Goal: Task Accomplishment & Management: Use online tool/utility

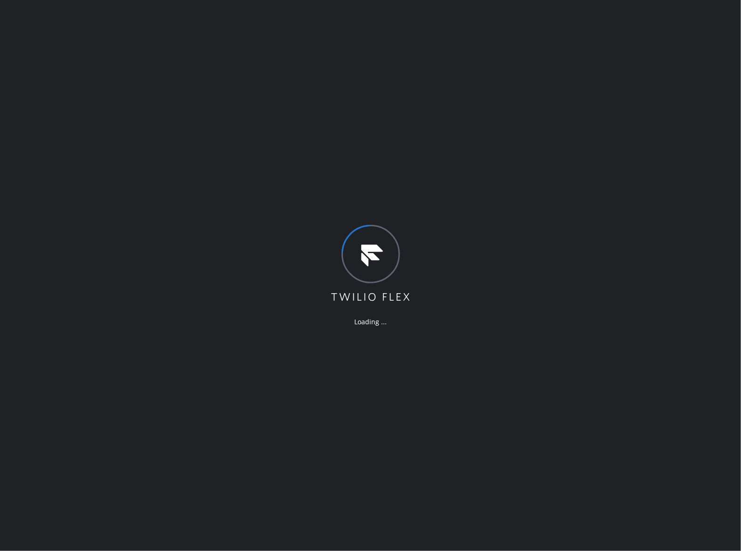
click at [351, 434] on div "Loading ..." at bounding box center [370, 275] width 741 height 551
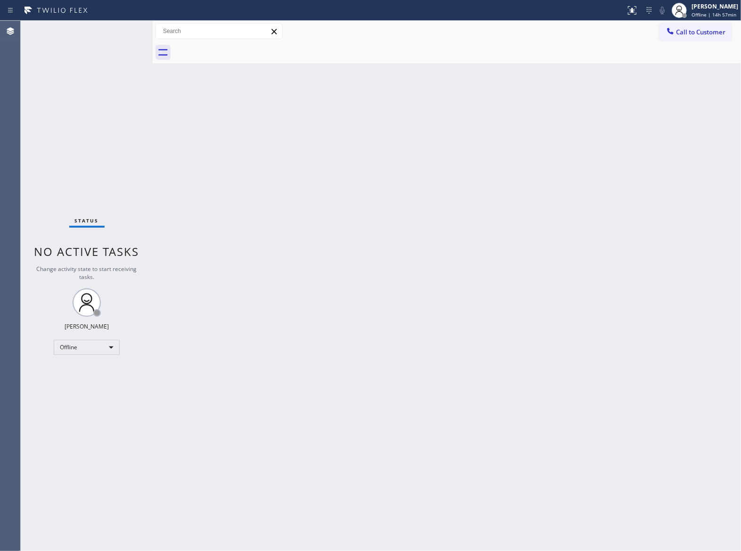
drag, startPoint x: 162, startPoint y: 119, endPoint x: 442, endPoint y: 70, distance: 283.8
click at [166, 117] on div "Back to Dashboard Change Sender ID Customers Technicians Select a contact Outbo…" at bounding box center [447, 286] width 589 height 530
click at [717, 17] on span "Offline | 14h 57min" at bounding box center [714, 14] width 45 height 7
click at [675, 48] on button "Available" at bounding box center [694, 50] width 94 height 12
click at [153, 146] on div at bounding box center [153, 286] width 0 height 530
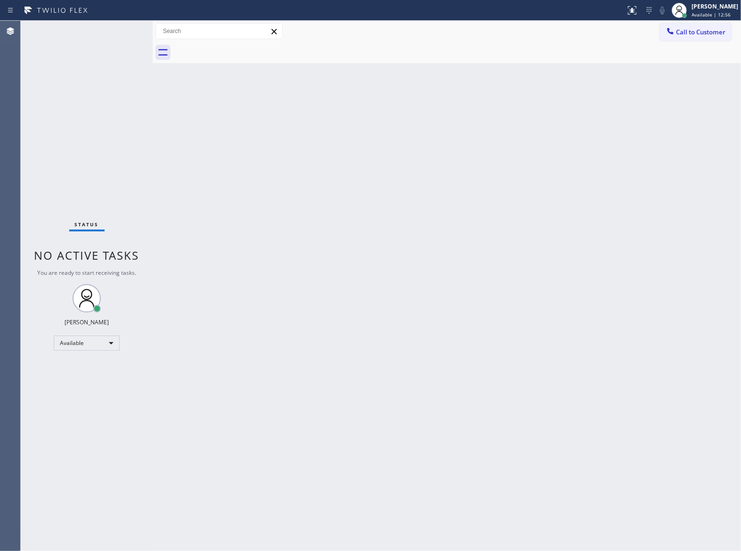
click at [89, 97] on div "Status No active tasks You are ready to start receiving tasks. JOHN FELIX PEREZ…" at bounding box center [87, 286] width 132 height 530
drag, startPoint x: 110, startPoint y: 180, endPoint x: 428, endPoint y: 4, distance: 363.6
click at [115, 176] on div "Status No active tasks You are ready to start receiving tasks. JOHN FELIX PEREZ…" at bounding box center [87, 286] width 132 height 530
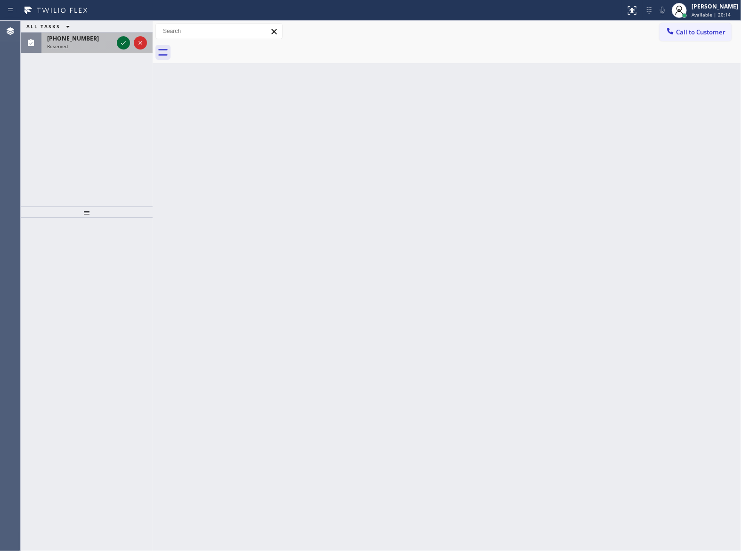
click at [118, 42] on icon at bounding box center [123, 42] width 11 height 11
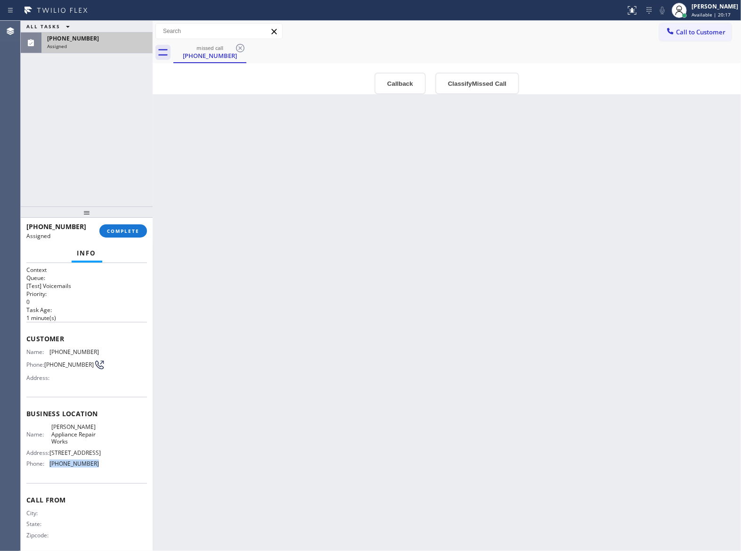
drag, startPoint x: 97, startPoint y: 477, endPoint x: 49, endPoint y: 477, distance: 47.6
click at [49, 471] on div "Name: Lewis Appliance Repair Works Address: 8705 5th Ave Brooklyn, NY 11209 Pho…" at bounding box center [86, 447] width 121 height 48
copy span "(347) 751-6458"
click at [677, 36] on button "Call to Customer" at bounding box center [696, 32] width 72 height 18
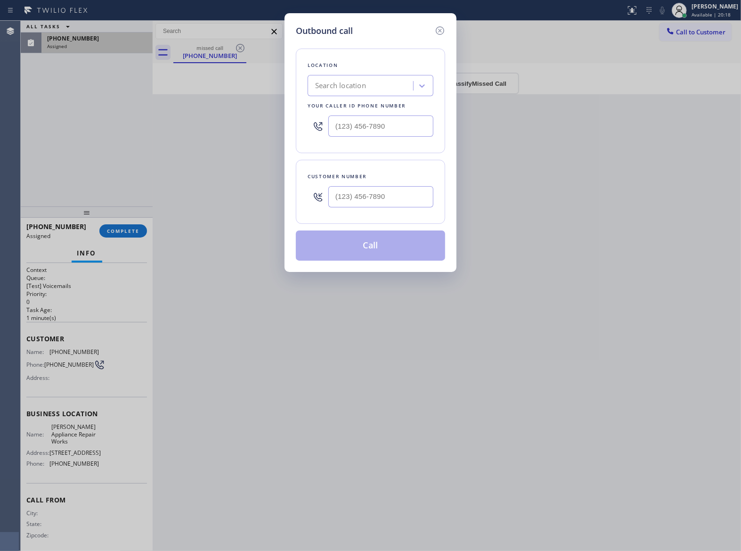
click at [370, 144] on div "Location Search location Your caller id phone number" at bounding box center [370, 101] width 149 height 105
click at [371, 133] on input "(___) ___-____" at bounding box center [380, 125] width 105 height 21
paste input "347) 751-6458"
type input "(347) 751-6458"
click at [438, 29] on icon at bounding box center [439, 30] width 11 height 11
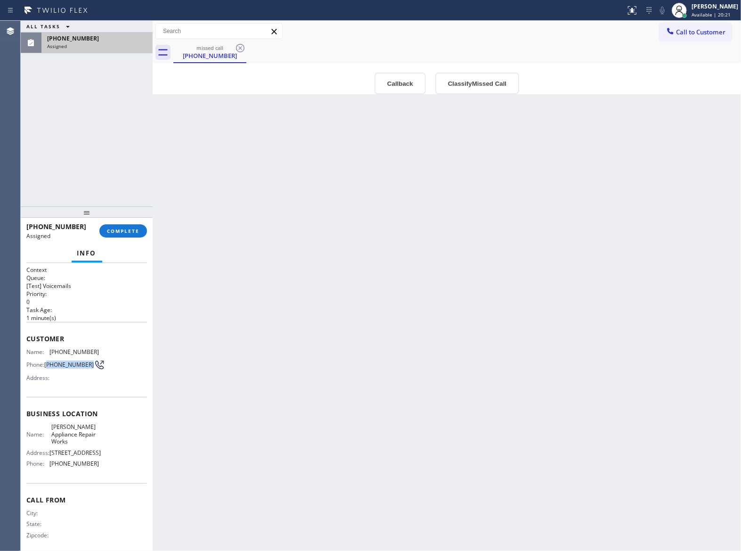
drag, startPoint x: 63, startPoint y: 372, endPoint x: 48, endPoint y: 368, distance: 15.7
click at [48, 368] on span "(718) 222-8162" at bounding box center [68, 364] width 49 height 7
copy span "718) 222-8162"
click at [115, 229] on span "COMPLETE" at bounding box center [123, 231] width 33 height 7
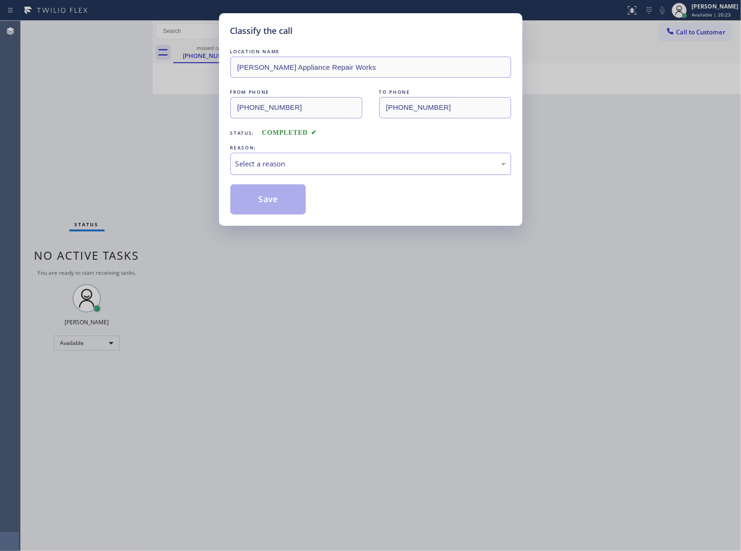
click at [315, 165] on div "Select a reason" at bounding box center [371, 163] width 270 height 11
drag, startPoint x: 280, startPoint y: 201, endPoint x: 455, endPoint y: 171, distance: 177.4
click at [279, 202] on button "Save" at bounding box center [268, 199] width 76 height 30
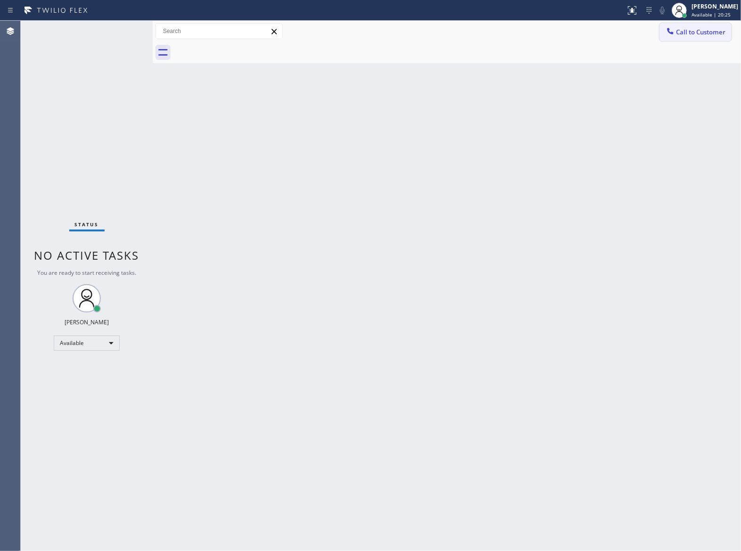
click at [703, 34] on span "Call to Customer" at bounding box center [700, 32] width 49 height 8
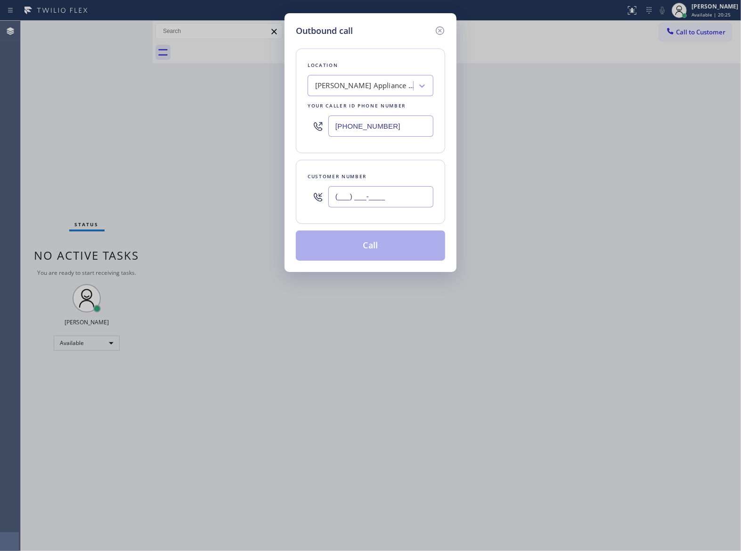
click at [359, 206] on input "(___) ___-____" at bounding box center [380, 196] width 105 height 21
paste input "718) 222-8162"
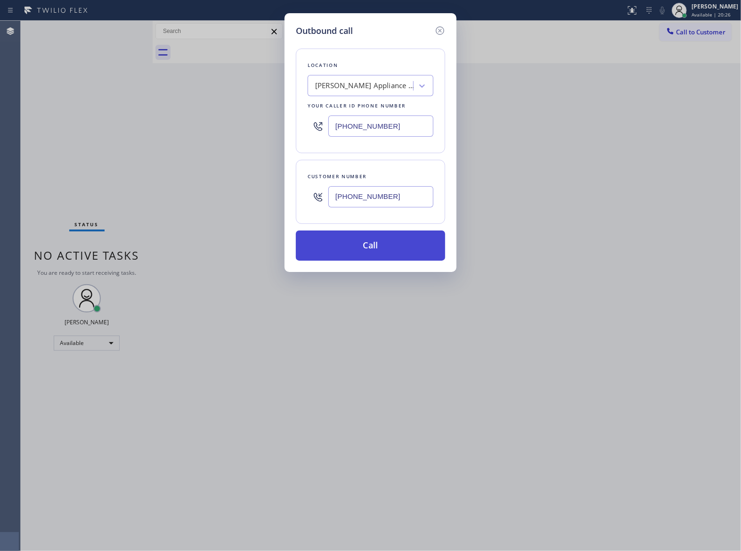
type input "(718) 222-8162"
click at [379, 246] on button "Call" at bounding box center [370, 245] width 149 height 30
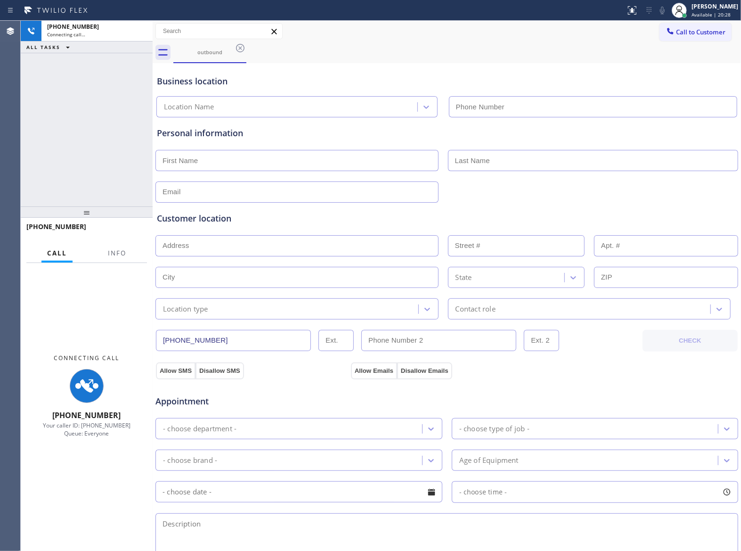
type input "(347) 751-6458"
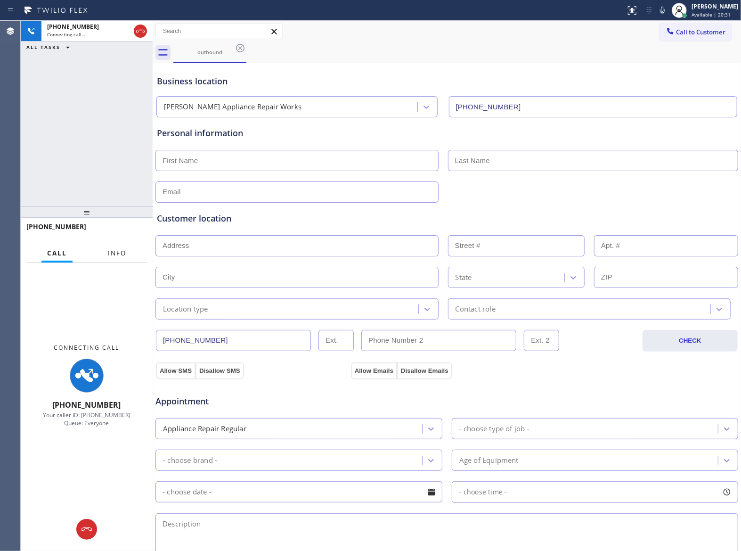
click at [106, 252] on button "Info" at bounding box center [117, 253] width 30 height 18
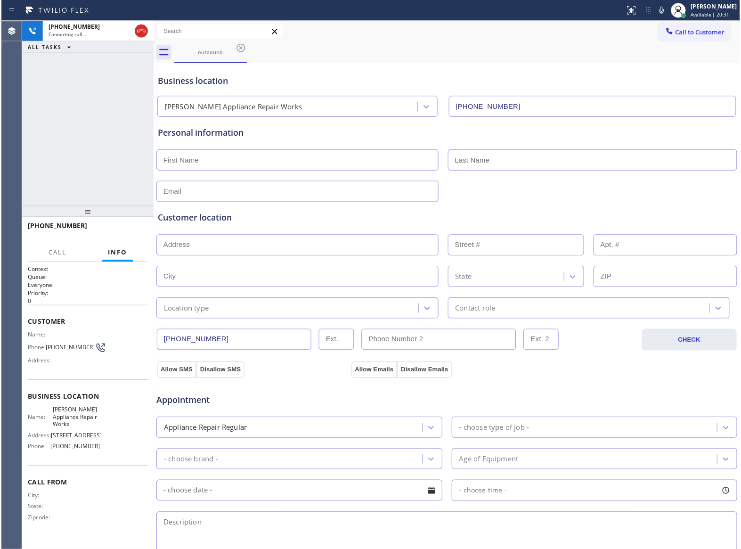
scroll to position [1, 0]
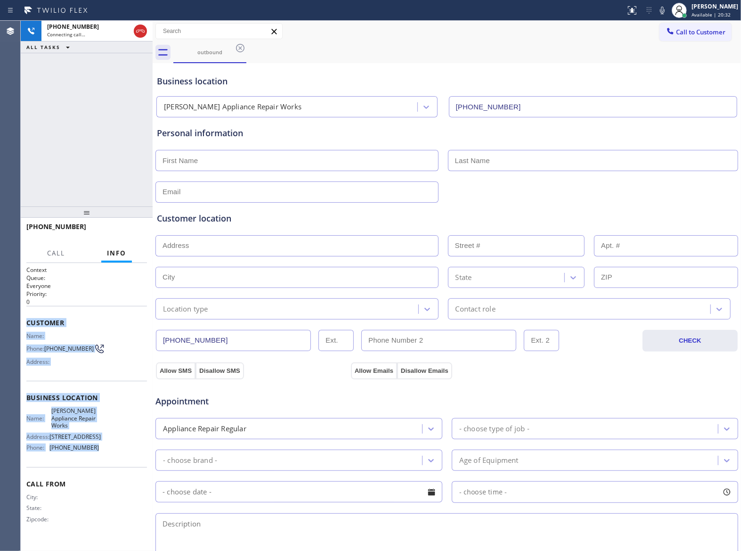
drag, startPoint x: 107, startPoint y: 458, endPoint x: 26, endPoint y: 313, distance: 165.8
click at [26, 313] on div "Context Queue: Everyone Priority: 0 Customer Name: Phone: (718) 222-8162 Addres…" at bounding box center [86, 402] width 121 height 273
copy div "Customer Name: Phone: (718) 222-8162 Address: Business location Name: Lewis App…"
click at [73, 352] on span "(718) 222-8162" at bounding box center [68, 348] width 49 height 7
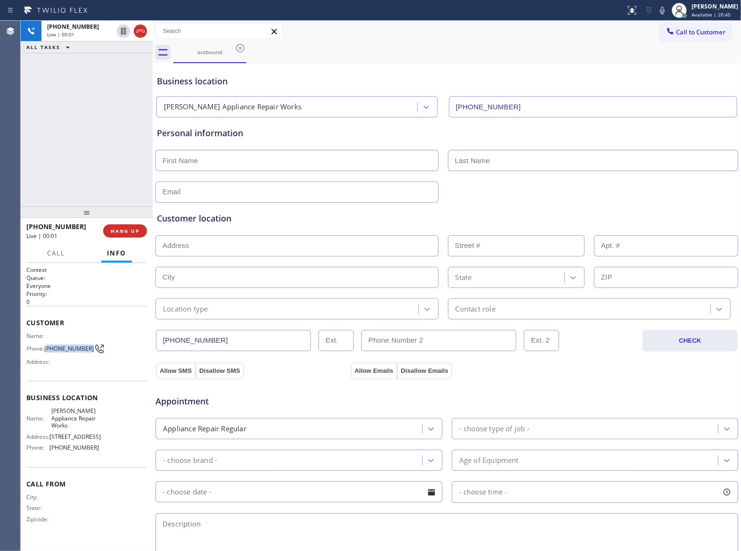
drag, startPoint x: 67, startPoint y: 357, endPoint x: 47, endPoint y: 348, distance: 21.7
click at [47, 348] on span "(718) 222-8162" at bounding box center [68, 348] width 49 height 7
copy span "718) 222-8162"
click at [78, 131] on div "+17182228162 Live | 00:24 ALL TASKS ALL TASKS ACTIVE TASKS TASKS IN WRAP UP" at bounding box center [87, 114] width 132 height 186
click at [146, 31] on icon at bounding box center [140, 30] width 11 height 11
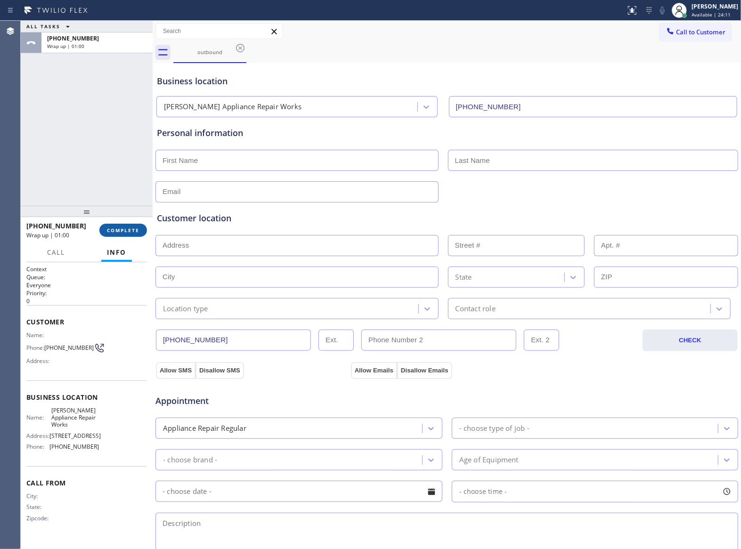
click at [134, 235] on button "COMPLETE" at bounding box center [123, 230] width 48 height 13
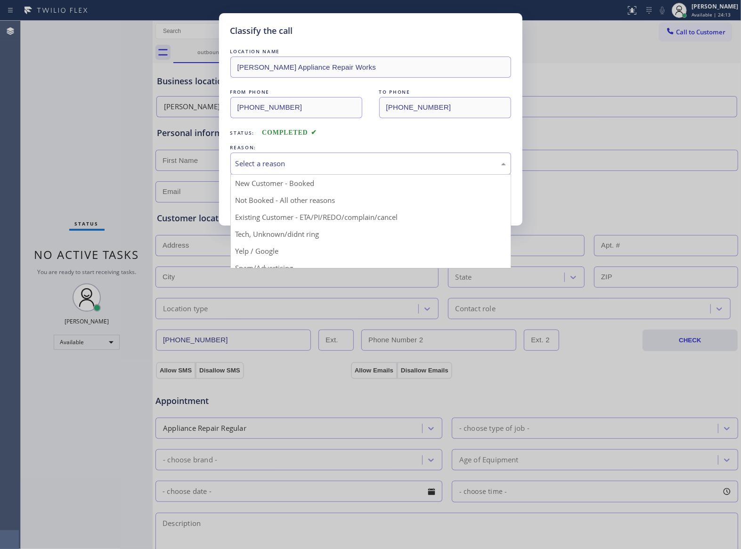
click at [305, 170] on div "Select a reason" at bounding box center [370, 164] width 281 height 22
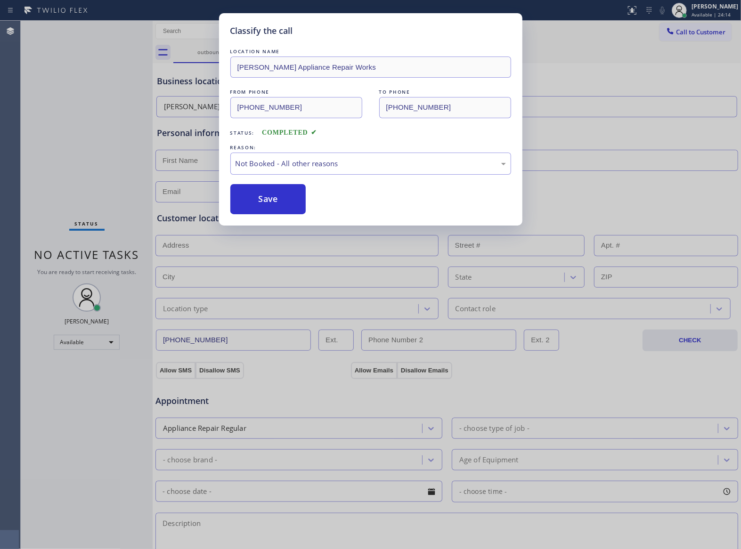
click at [295, 204] on button "Save" at bounding box center [268, 199] width 76 height 30
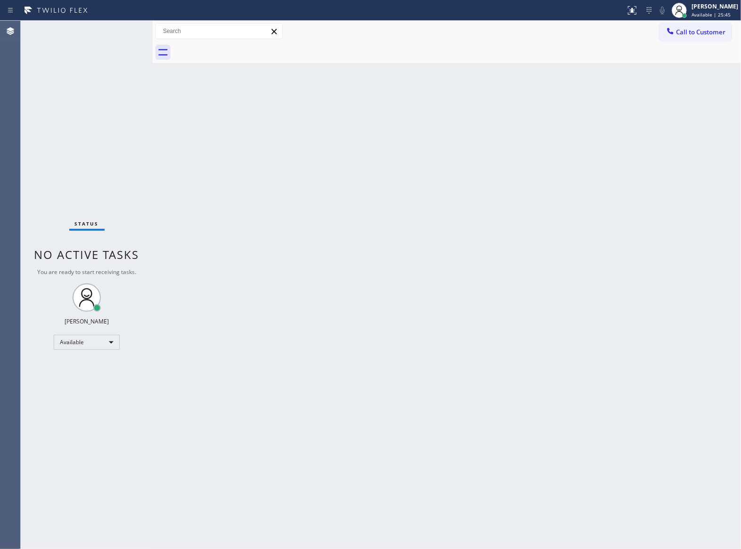
click at [532, 354] on div "Back to Dashboard Change Sender ID Customers Technicians Select a contact Outbo…" at bounding box center [447, 285] width 589 height 529
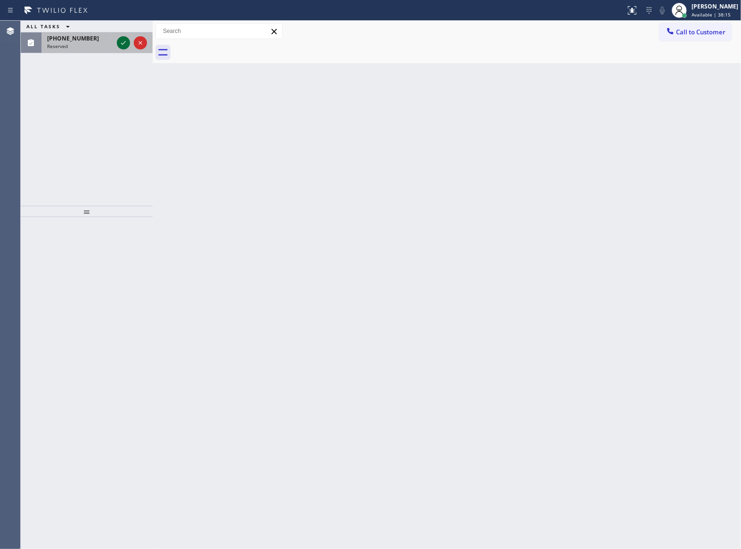
click at [122, 41] on icon at bounding box center [123, 42] width 11 height 11
click at [121, 50] on div at bounding box center [132, 43] width 34 height 21
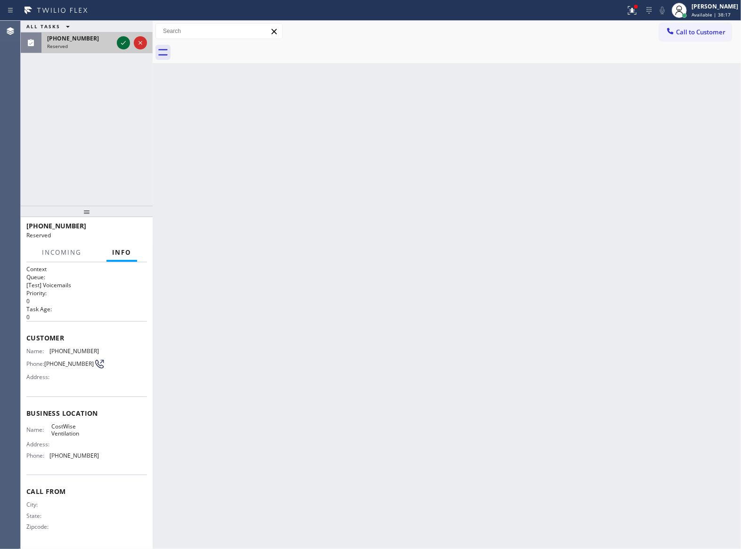
click at [122, 45] on icon at bounding box center [123, 42] width 11 height 11
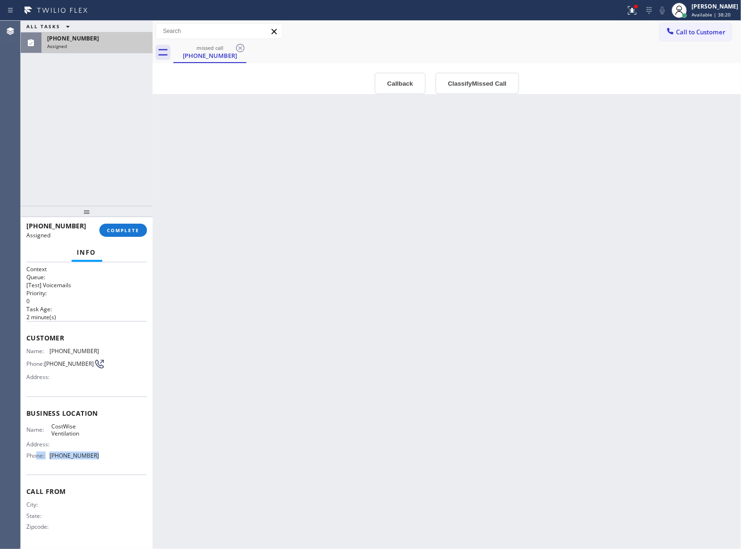
drag, startPoint x: 98, startPoint y: 460, endPoint x: 36, endPoint y: 462, distance: 62.2
click at [36, 462] on div "Name: CostWise Ventilation Address: Phone: (480) 630-5181" at bounding box center [86, 443] width 121 height 41
copy div "ne: (480) 630-5181"
drag, startPoint x: 118, startPoint y: 459, endPoint x: 106, endPoint y: 462, distance: 11.8
click at [117, 459] on div "Name: CostWise Ventilation Address: Phone: (480) 630-5181" at bounding box center [86, 443] width 121 height 41
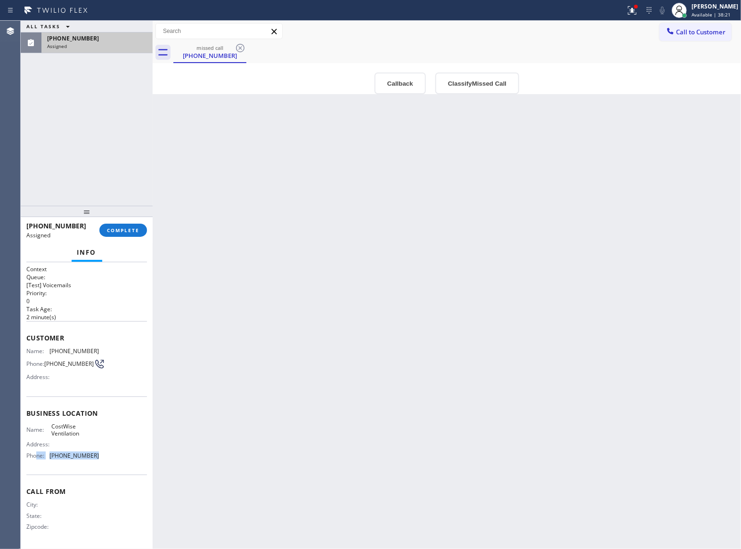
click at [106, 464] on div "Name: CostWise Ventilation Address: Phone: (480) 630-5181" at bounding box center [86, 443] width 121 height 41
click at [104, 464] on div "Name: CostWise Ventilation Address: Phone: (480) 630-5181" at bounding box center [86, 443] width 121 height 41
drag, startPoint x: 104, startPoint y: 464, endPoint x: 51, endPoint y: 464, distance: 52.3
click at [51, 464] on div "Name: CostWise Ventilation Address: Phone: (480) 630-5181" at bounding box center [86, 443] width 121 height 41
click at [705, 16] on span "Available | 38:23" at bounding box center [711, 14] width 39 height 7
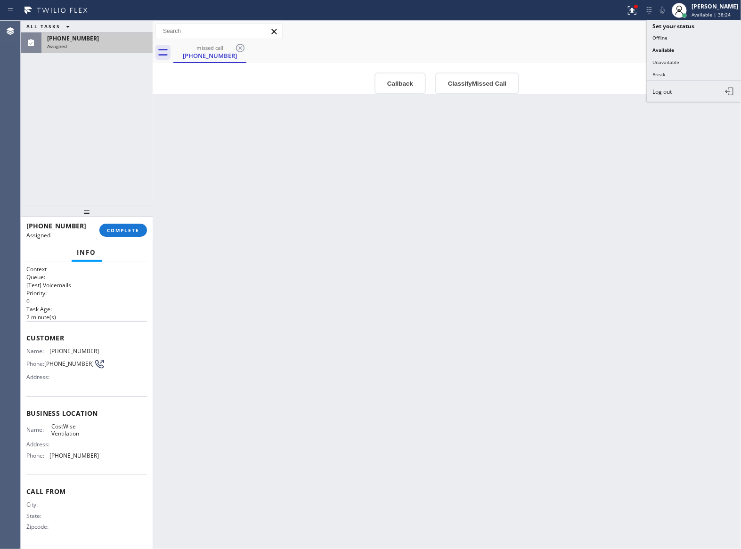
drag, startPoint x: 464, startPoint y: 46, endPoint x: 491, endPoint y: 42, distance: 26.6
click at [491, 42] on div "missed call (480) 678-5506" at bounding box center [457, 52] width 568 height 21
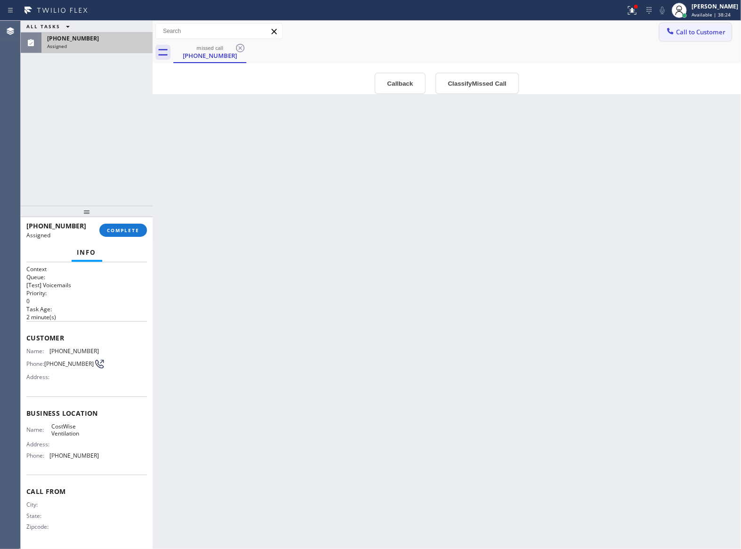
click at [673, 34] on icon at bounding box center [671, 31] width 6 height 6
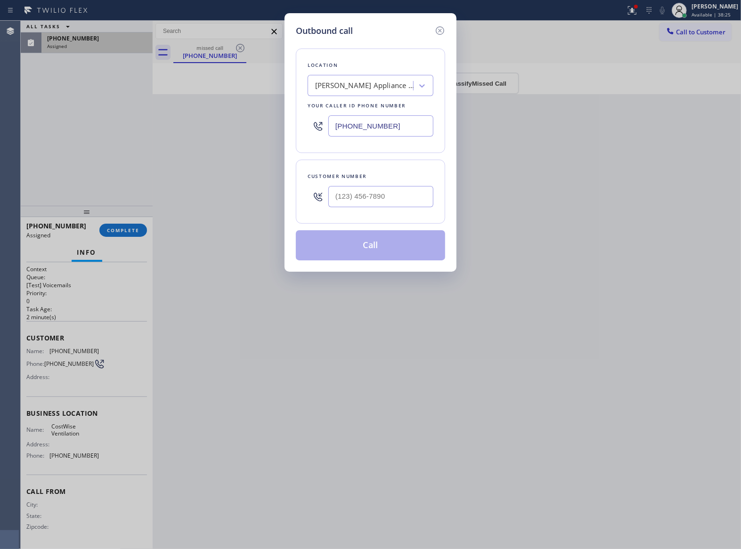
click at [359, 132] on input "(347) 751-6458" at bounding box center [380, 125] width 105 height 21
paste input "480) 630-5181"
click at [434, 34] on div at bounding box center [439, 31] width 11 height 13
click at [435, 33] on div "Call to Customer Outbound call Location CostWise Ventilation Your caller id pho…" at bounding box center [447, 31] width 589 height 16
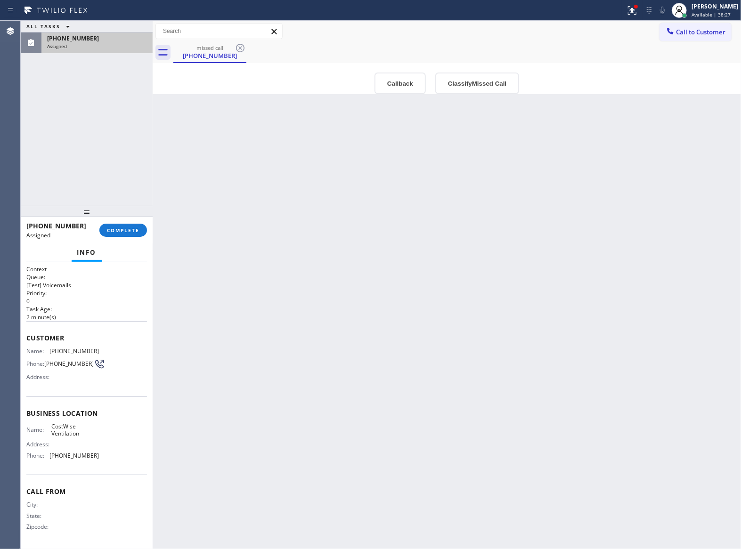
type input "(480) 630-5181"
drag, startPoint x: 63, startPoint y: 374, endPoint x: 46, endPoint y: 365, distance: 19.6
click at [46, 365] on span "(480) 678-5506" at bounding box center [68, 363] width 49 height 7
copy span "(480) 678-5506"
click at [112, 228] on span "COMPLETE" at bounding box center [123, 230] width 33 height 7
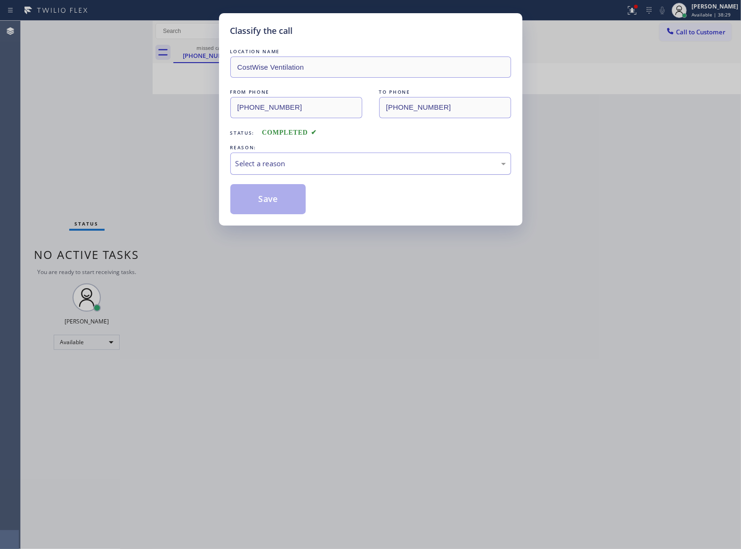
click at [323, 170] on div "Select a reason" at bounding box center [370, 164] width 281 height 22
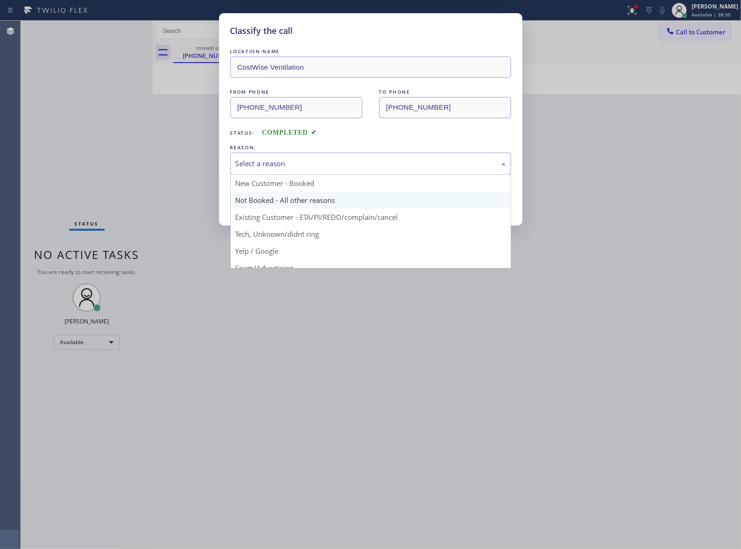
click at [269, 204] on button "Save" at bounding box center [268, 199] width 76 height 30
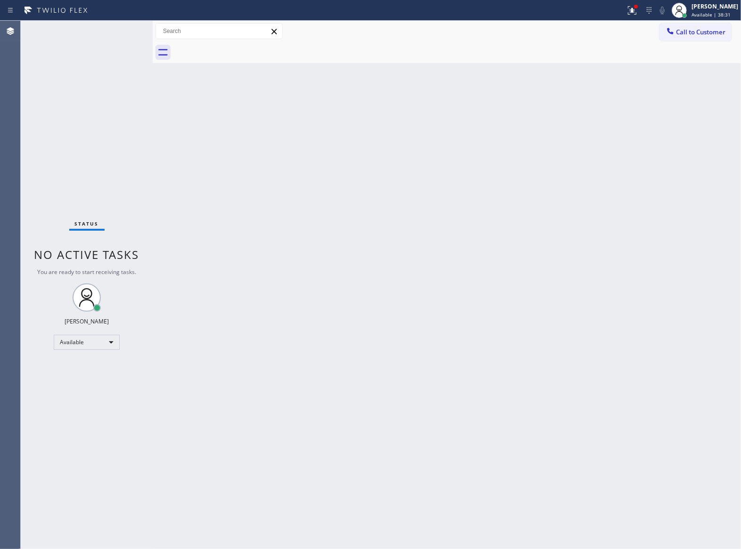
click at [717, 34] on span "Call to Customer" at bounding box center [700, 32] width 49 height 8
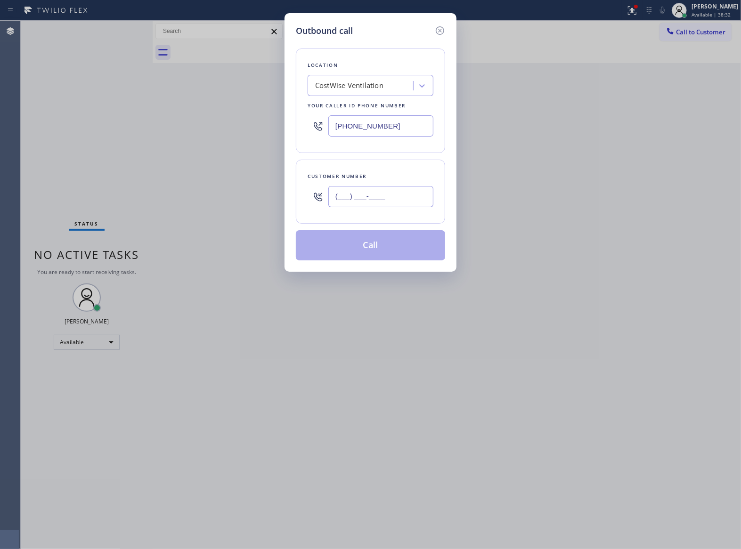
click at [351, 204] on input "(___) ___-____" at bounding box center [380, 196] width 105 height 21
paste input "480) 678-5506"
type input "(480) 678-5506"
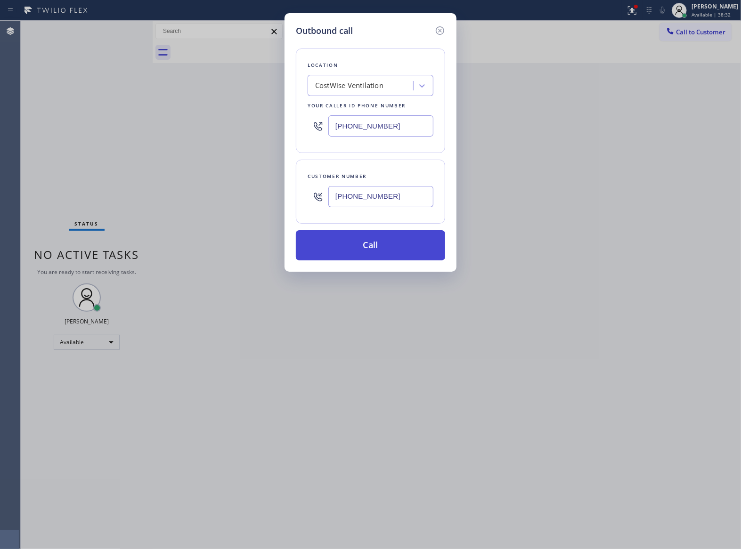
click at [382, 246] on button "Call" at bounding box center [370, 245] width 149 height 30
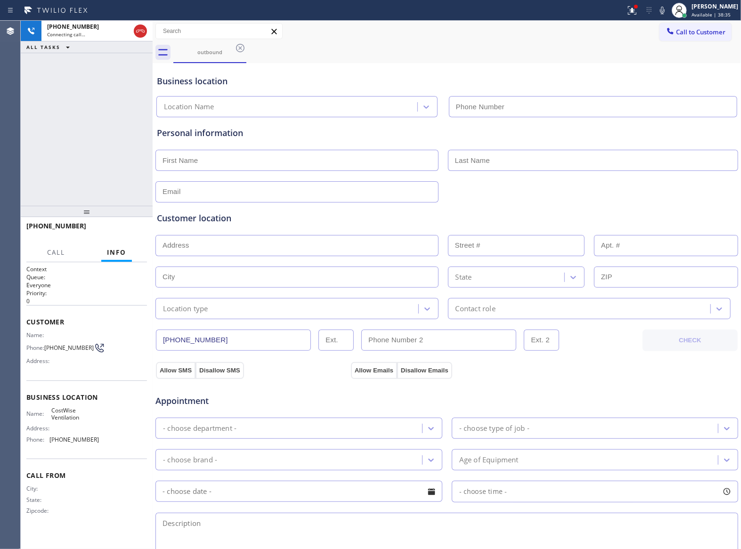
type input "(480) 630-5181"
drag, startPoint x: 47, startPoint y: 350, endPoint x: 99, endPoint y: 334, distance: 54.3
click at [90, 353] on div "Phone: (480) 678-5506" at bounding box center [62, 348] width 73 height 11
copy div "(480) 678-5506"
click at [134, 228] on span "HANG UP" at bounding box center [125, 230] width 29 height 7
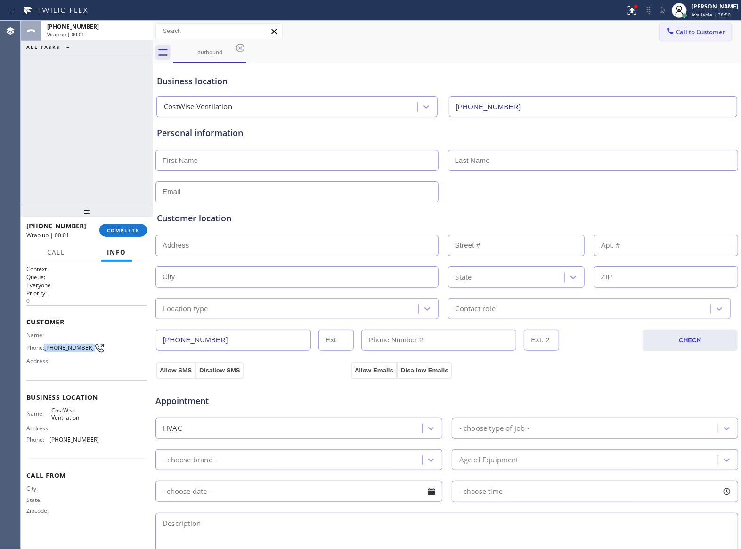
click at [713, 48] on div "outbound" at bounding box center [457, 52] width 568 height 21
click at [700, 39] on button "Call to Customer" at bounding box center [696, 32] width 72 height 18
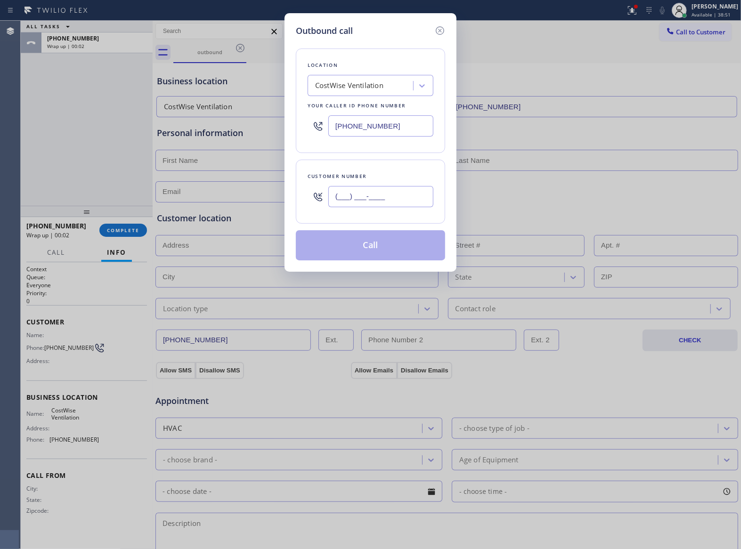
click at [377, 197] on input "(___) ___-____" at bounding box center [380, 196] width 105 height 21
paste input "480) 678-5506"
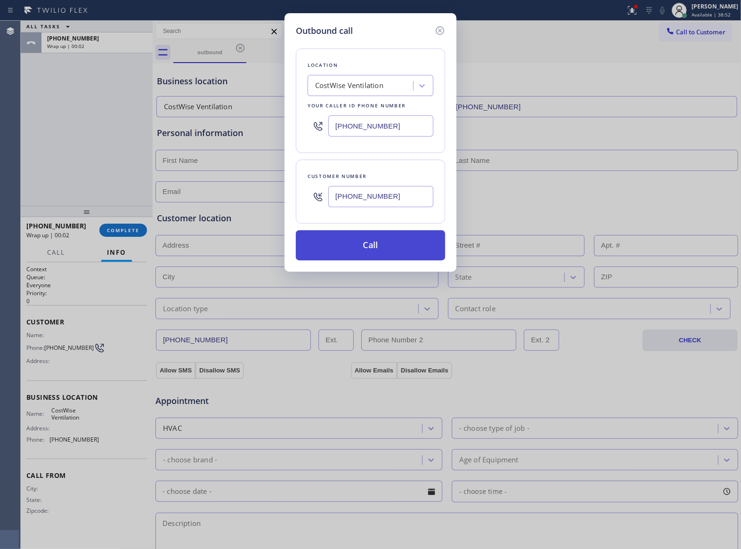
type input "(480) 678-5506"
drag, startPoint x: 395, startPoint y: 250, endPoint x: 266, endPoint y: 34, distance: 251.1
click at [395, 251] on button "Call" at bounding box center [370, 245] width 149 height 30
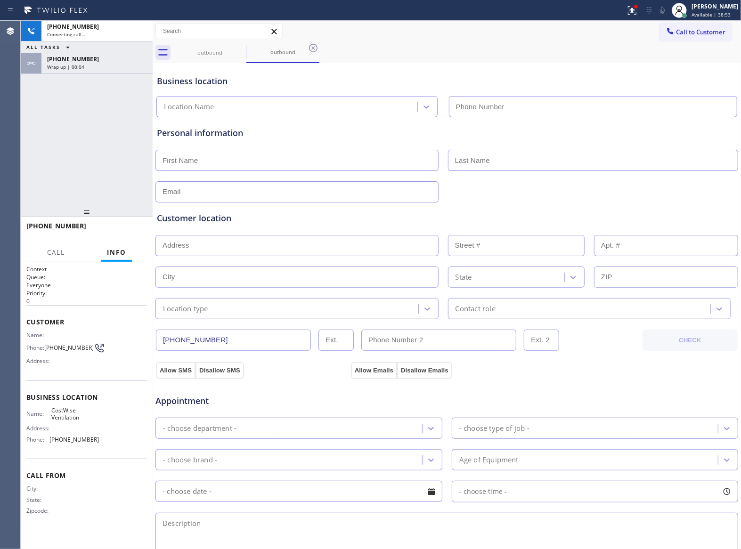
type input "(480) 630-5181"
drag, startPoint x: 76, startPoint y: 71, endPoint x: 118, endPoint y: 147, distance: 86.9
click at [76, 71] on div "+14806785506 Wrap up | 00:04" at bounding box center [94, 63] width 107 height 21
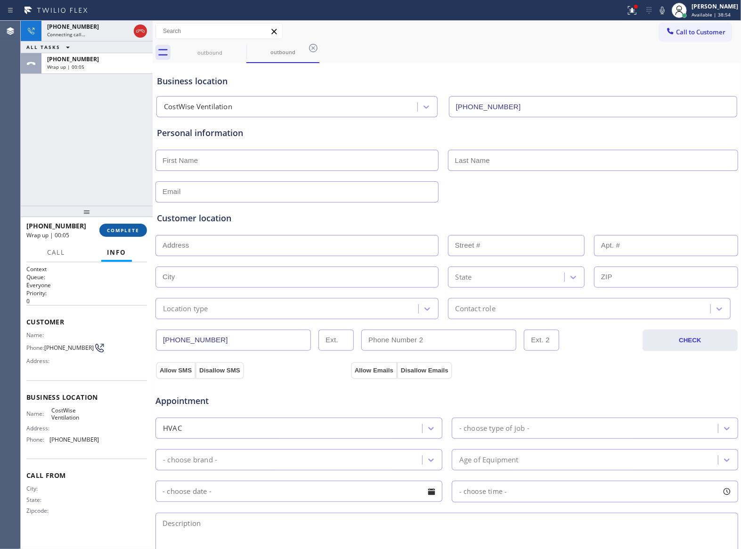
drag, startPoint x: 125, startPoint y: 218, endPoint x: 130, endPoint y: 241, distance: 24.0
click at [128, 217] on div at bounding box center [87, 211] width 132 height 11
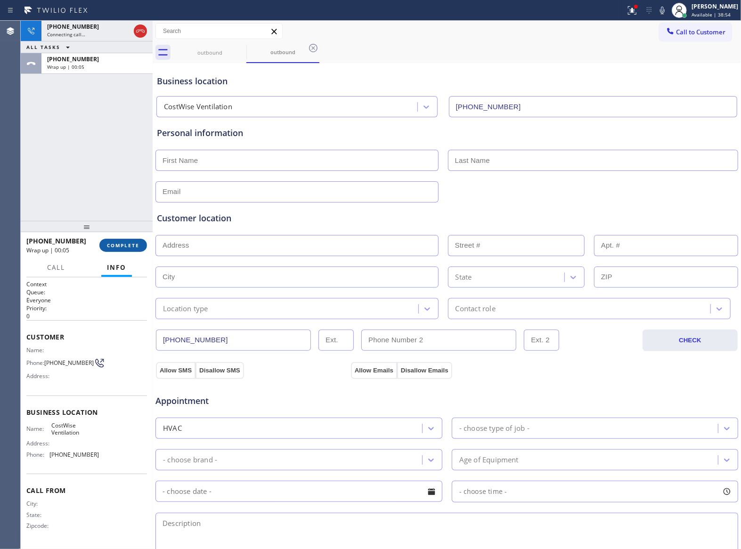
click at [130, 241] on button "COMPLETE" at bounding box center [123, 245] width 48 height 13
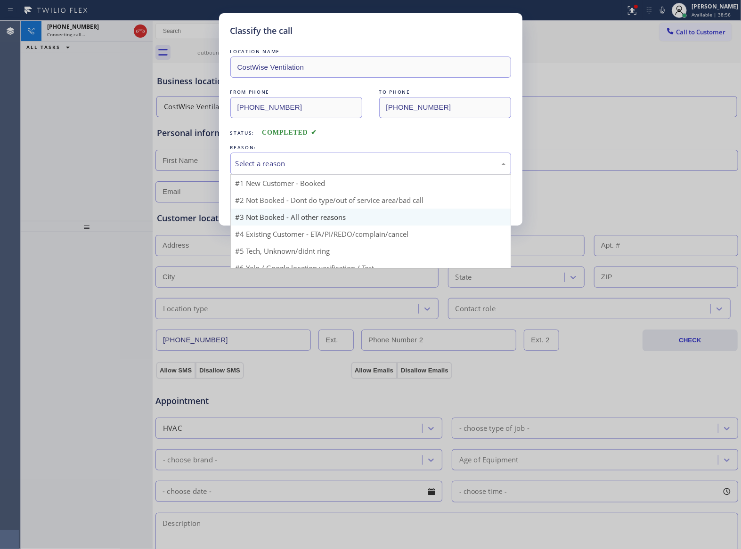
drag, startPoint x: 289, startPoint y: 166, endPoint x: 276, endPoint y: 205, distance: 41.6
click at [289, 169] on div "Select a reason" at bounding box center [371, 163] width 270 height 11
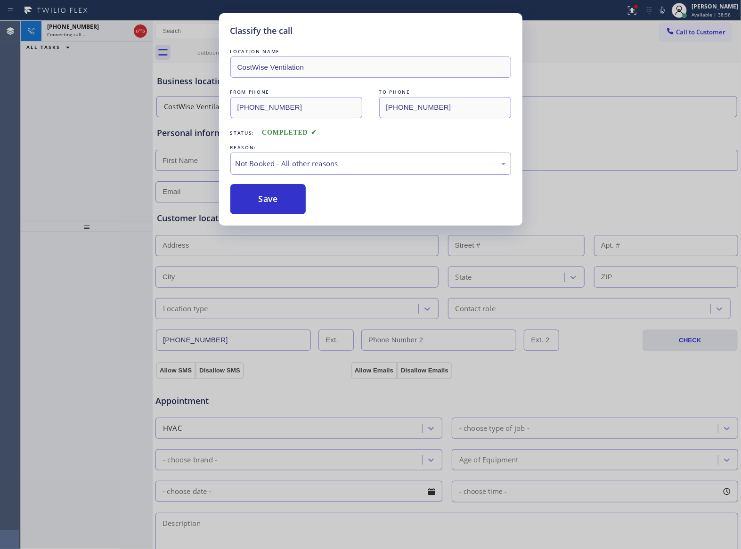
click at [274, 205] on button "Save" at bounding box center [268, 199] width 76 height 30
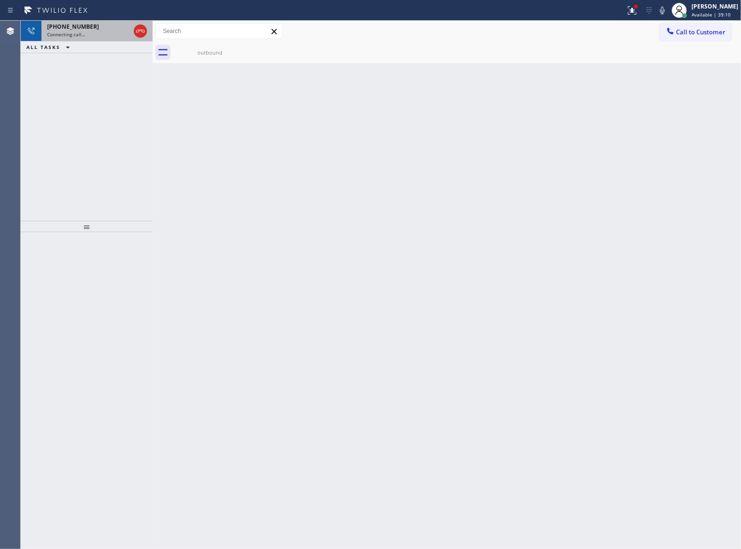
click at [67, 27] on span "+14806785506" at bounding box center [73, 27] width 52 height 8
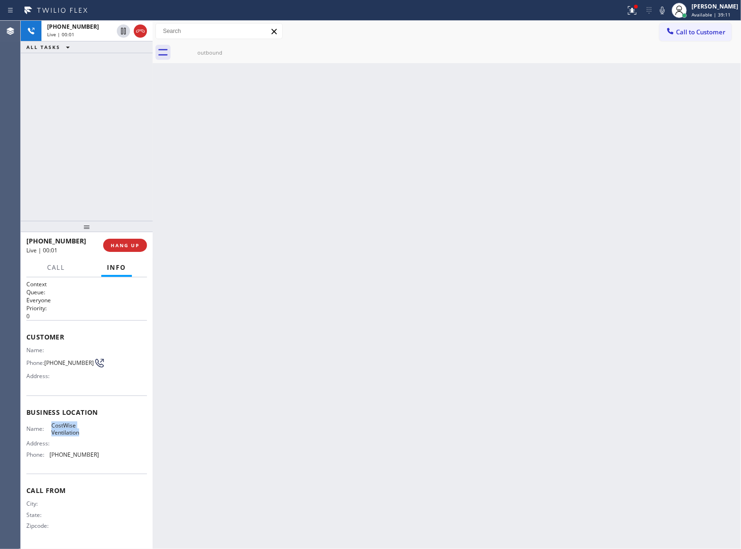
drag, startPoint x: 76, startPoint y: 438, endPoint x: 50, endPoint y: 428, distance: 28.2
click at [51, 428] on span "CostWise Ventilation" at bounding box center [74, 429] width 47 height 15
copy span "CostWise Ventilation"
click at [127, 240] on button "HANG UP" at bounding box center [125, 245] width 44 height 13
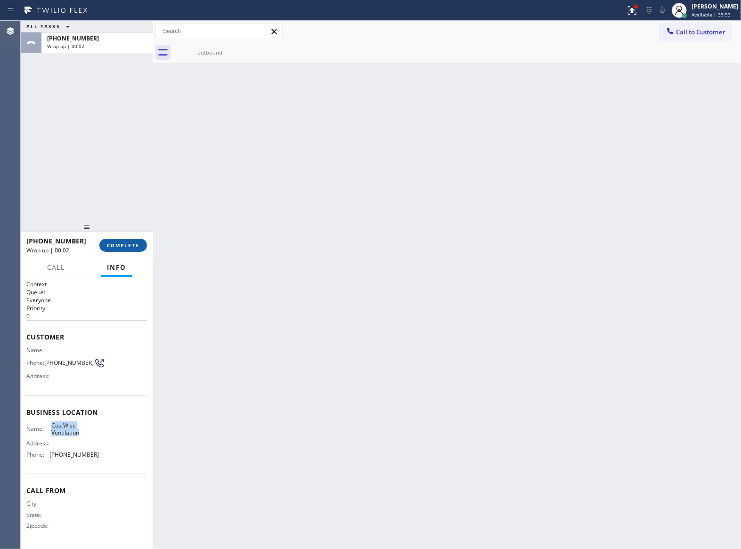
click at [127, 244] on span "COMPLETE" at bounding box center [123, 245] width 33 height 7
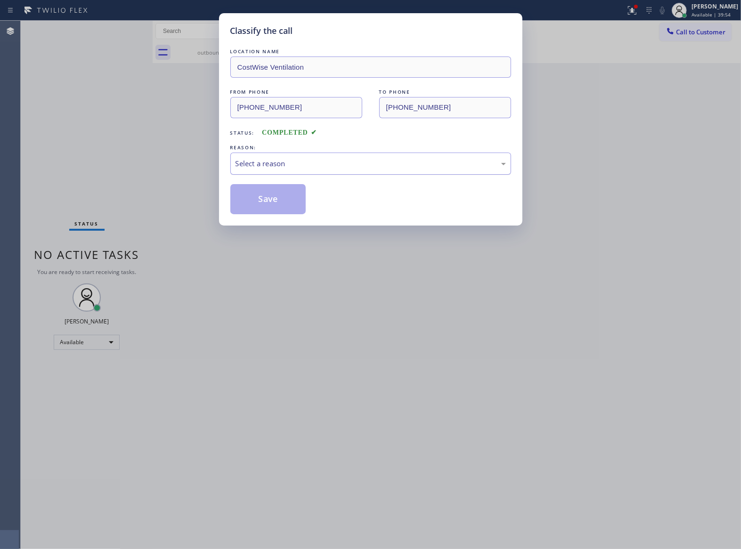
click at [320, 175] on div "Select a reason" at bounding box center [370, 164] width 281 height 22
click at [296, 198] on button "Save" at bounding box center [268, 199] width 76 height 30
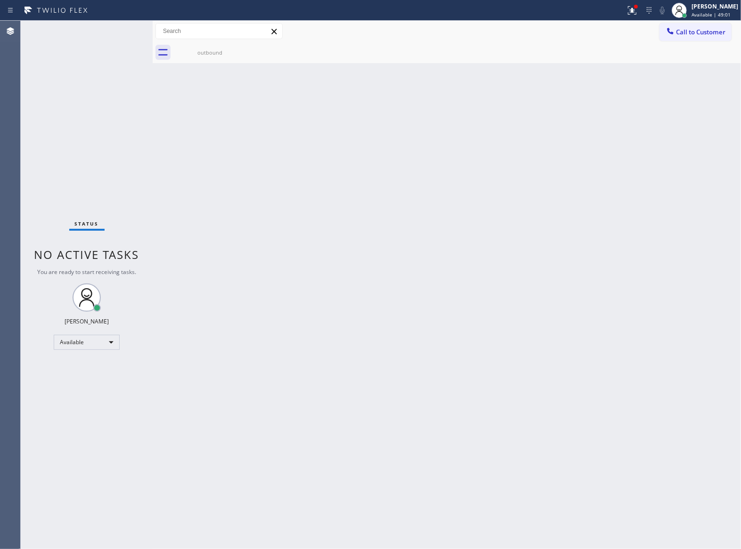
click at [195, 114] on div "Back to Dashboard Change Sender ID Customers Technicians Select a contact Outbo…" at bounding box center [447, 285] width 589 height 529
click at [697, 31] on span "Call to Customer" at bounding box center [700, 32] width 49 height 8
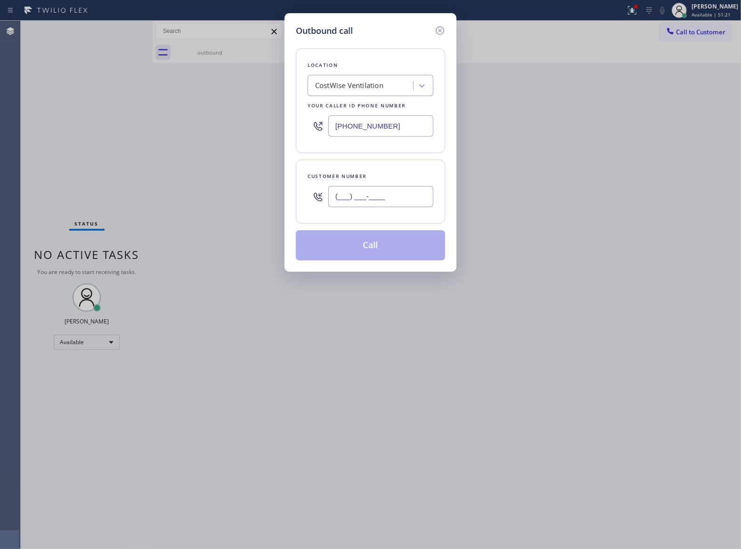
click at [407, 194] on input "(___) ___-____" at bounding box center [380, 196] width 105 height 21
paste input "760) 200-7237"
type input "(760) 200-7237"
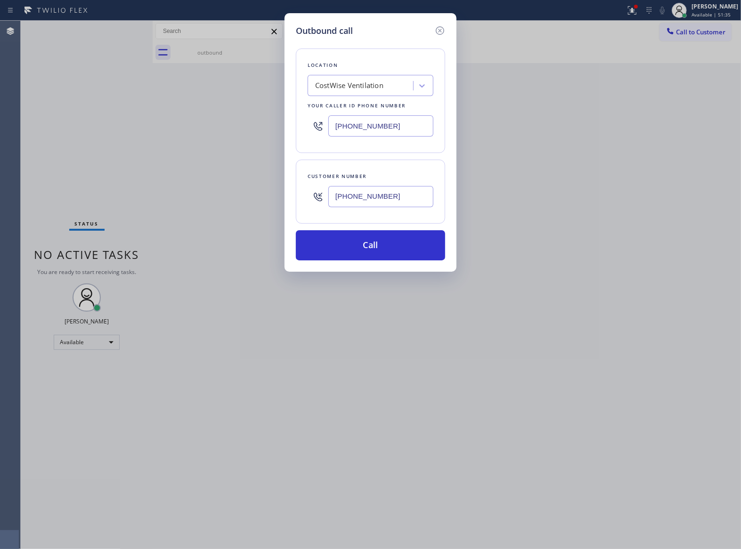
click at [375, 129] on input "(480) 630-5181" at bounding box center [380, 125] width 105 height 21
paste input "802) 975-4672"
type input "(480) 630-5181"
click at [377, 93] on div "CostWise Ventilation" at bounding box center [362, 86] width 103 height 16
paste input "8029754672"
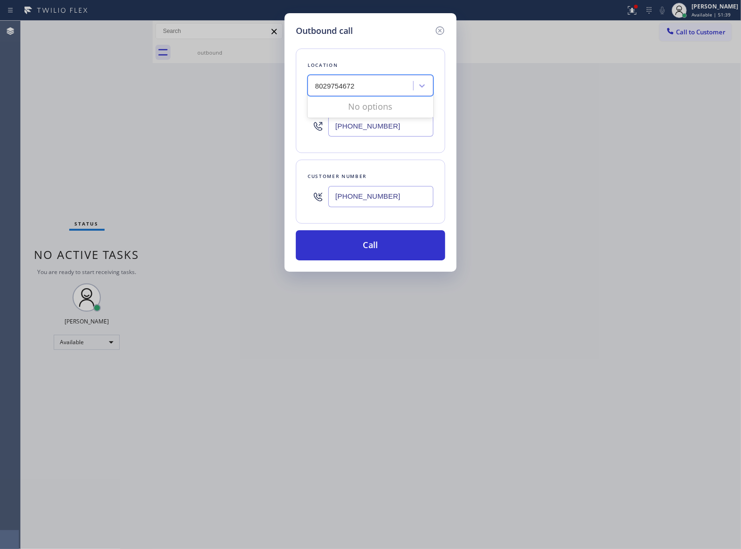
type input "8029754672"
drag, startPoint x: 500, startPoint y: 119, endPoint x: 480, endPoint y: 120, distance: 19.8
click at [497, 120] on div "Outbound call Location Search location Your caller id phone number (480) 630-51…" at bounding box center [370, 274] width 741 height 549
click at [408, 121] on input "(480) 630-5181" at bounding box center [380, 125] width 105 height 21
paste input "802) 975-4672"
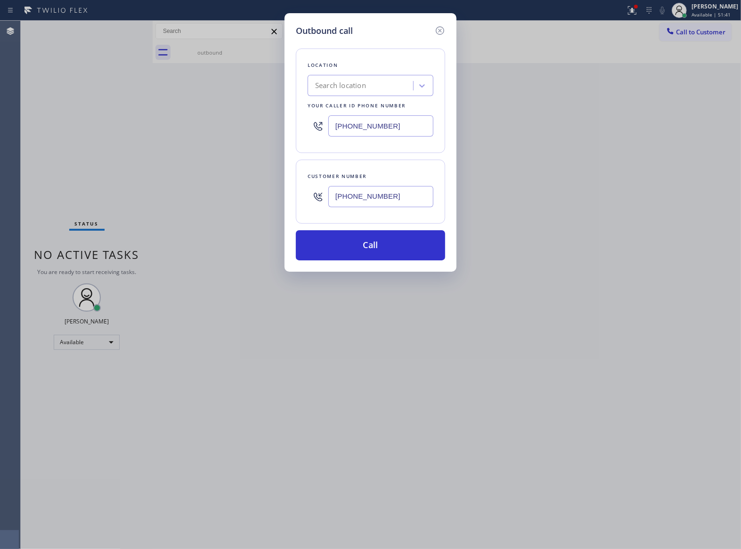
type input "(802) 975-4672"
click at [362, 78] on div "Search location" at bounding box center [362, 86] width 103 height 16
type input "Bestway"
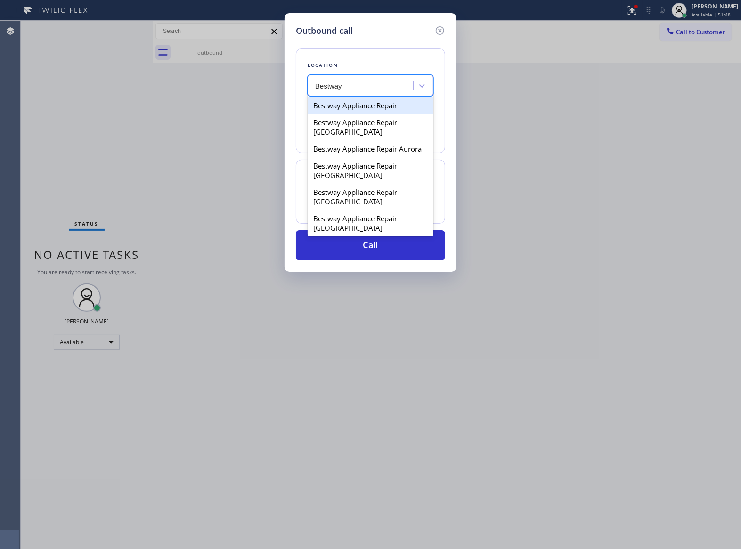
type input "(844) 901-1623"
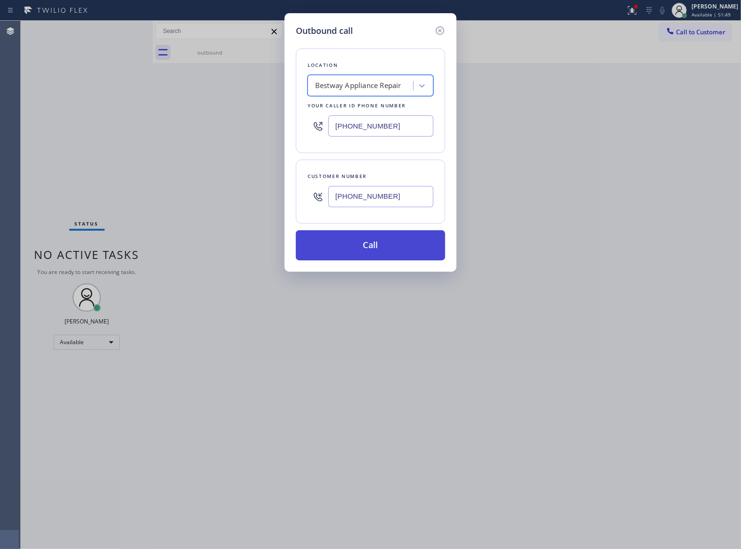
click at [391, 246] on button "Call" at bounding box center [370, 245] width 149 height 30
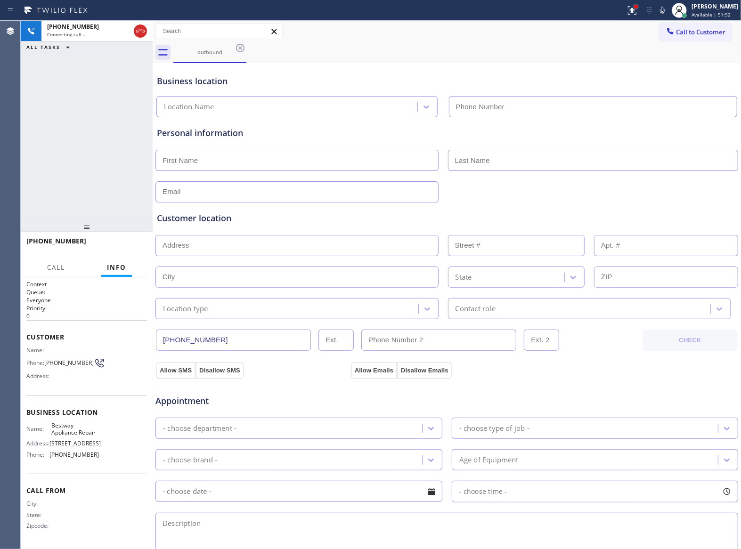
click at [634, 8] on div at bounding box center [636, 7] width 4 height 4
type input "(844) 901-1623"
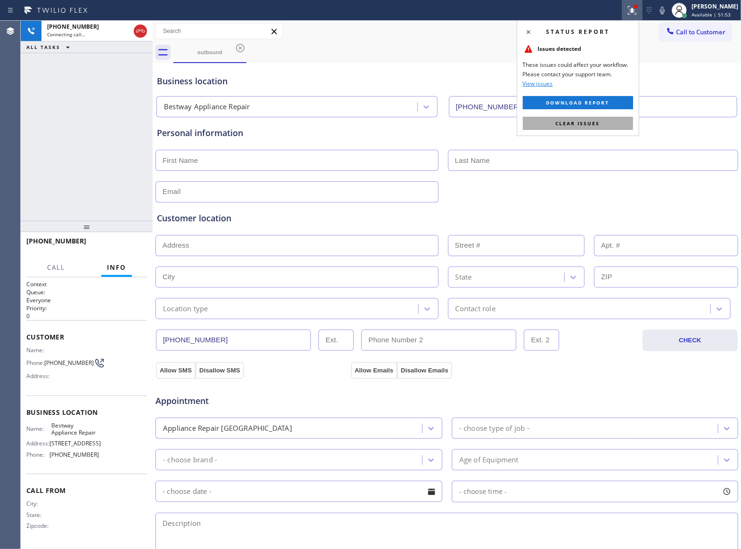
click at [626, 122] on button "Clear issues" at bounding box center [578, 123] width 110 height 13
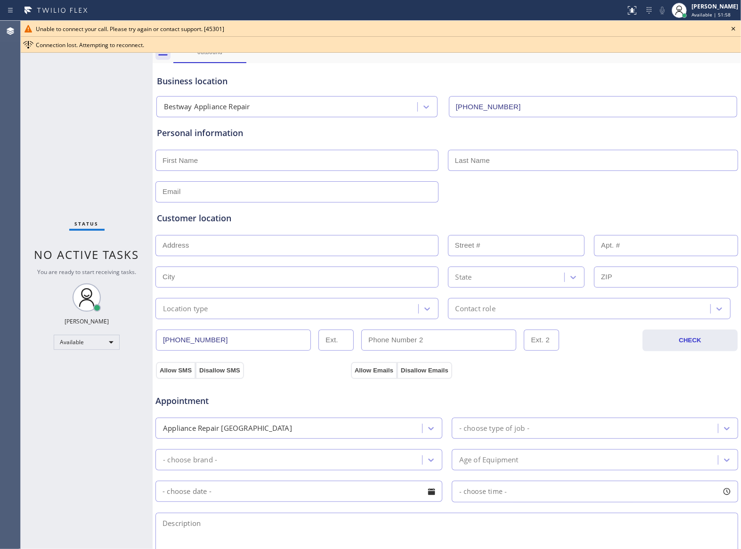
drag, startPoint x: 83, startPoint y: 150, endPoint x: 102, endPoint y: 140, distance: 21.5
click at [83, 149] on div "Status No active tasks You are ready to start receiving tasks. [PERSON_NAME] Av…" at bounding box center [87, 285] width 132 height 529
click at [733, 32] on icon at bounding box center [733, 28] width 11 height 11
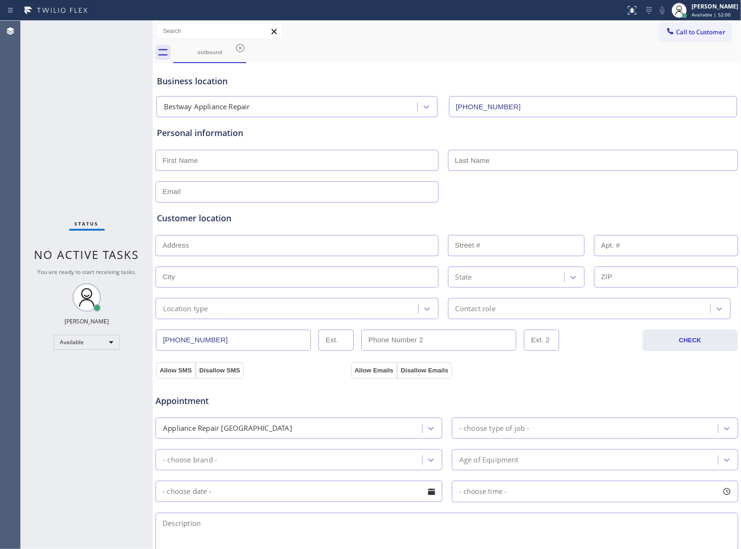
drag, startPoint x: 720, startPoint y: 33, endPoint x: 555, endPoint y: 104, distance: 179.8
click at [719, 33] on button "Call to Customer" at bounding box center [696, 32] width 72 height 18
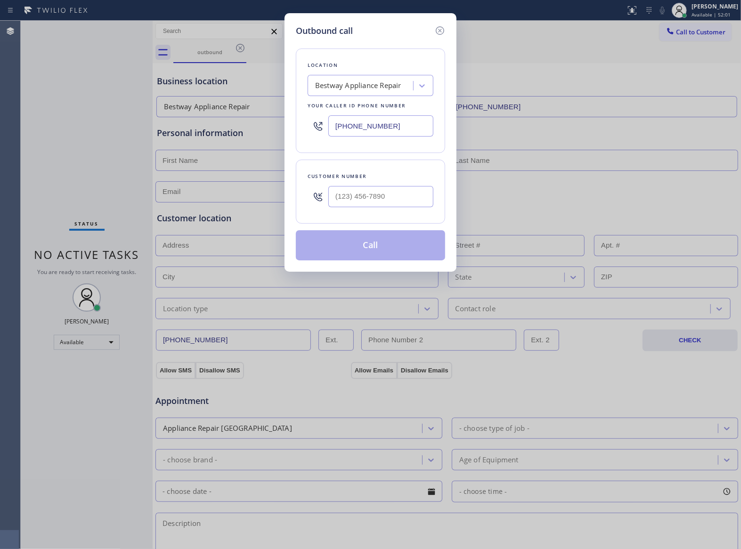
click at [384, 210] on div at bounding box center [380, 196] width 105 height 31
click at [389, 196] on input "(___) ___-____" at bounding box center [380, 196] width 105 height 21
paste input "760) 200-7237"
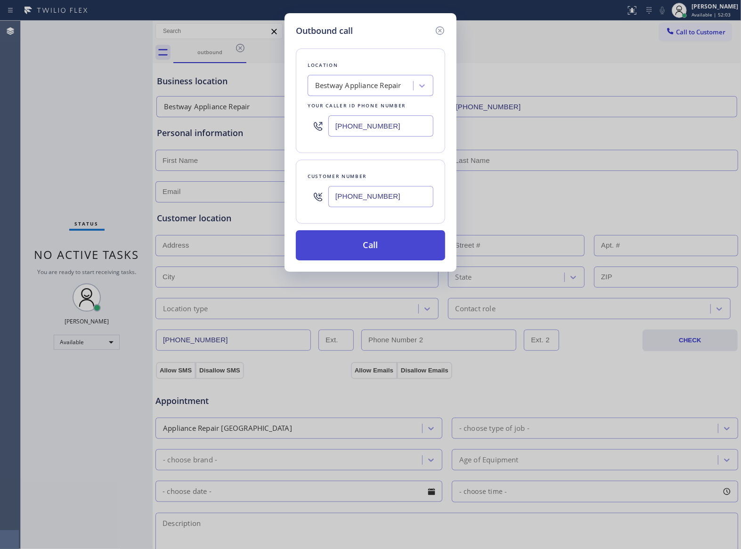
type input "(760) 200-7237"
click at [395, 245] on button "Call" at bounding box center [370, 245] width 149 height 30
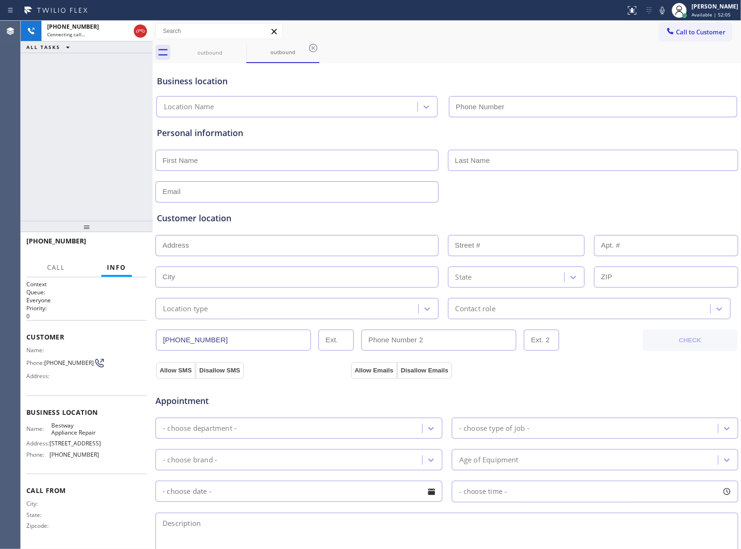
type input "(844) 901-1623"
drag, startPoint x: 67, startPoint y: 367, endPoint x: 48, endPoint y: 361, distance: 20.1
click at [48, 361] on span "(760) 200-7237" at bounding box center [68, 363] width 49 height 7
copy span "760) 200-7237"
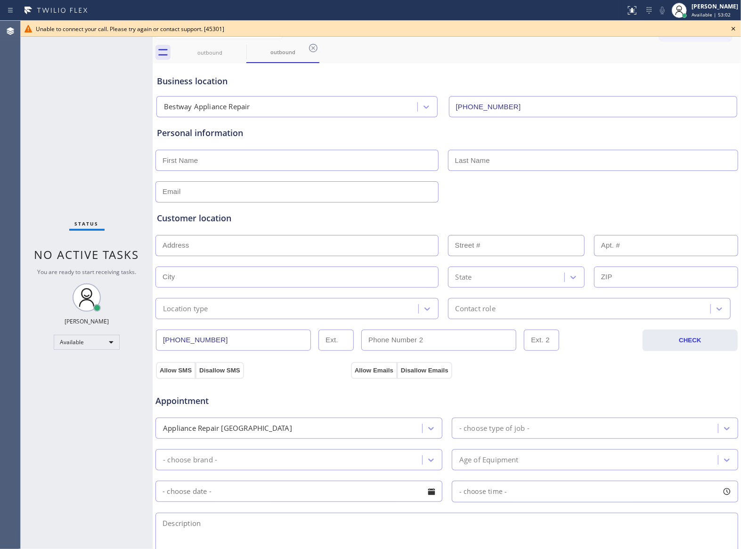
click at [726, 30] on div "Unable to connect your call. Please try again or contact support. [45301]" at bounding box center [381, 29] width 721 height 16
click at [738, 31] on icon at bounding box center [733, 28] width 11 height 11
click at [707, 30] on span "Call to Customer" at bounding box center [700, 32] width 49 height 8
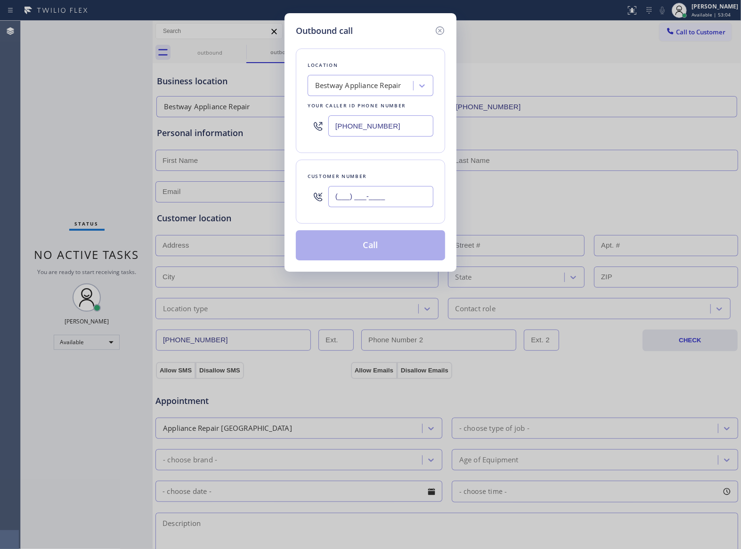
click at [362, 193] on input "(___) ___-____" at bounding box center [380, 196] width 105 height 21
paste input "760) 200-7237"
type input "(760) 200-7237"
click at [351, 83] on div "Bestway Appliance Repair" at bounding box center [358, 86] width 86 height 11
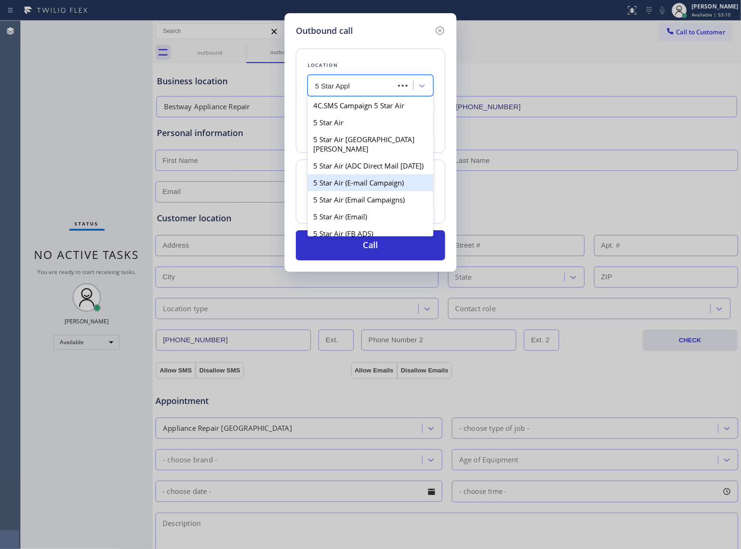
type input "5 Star Appli"
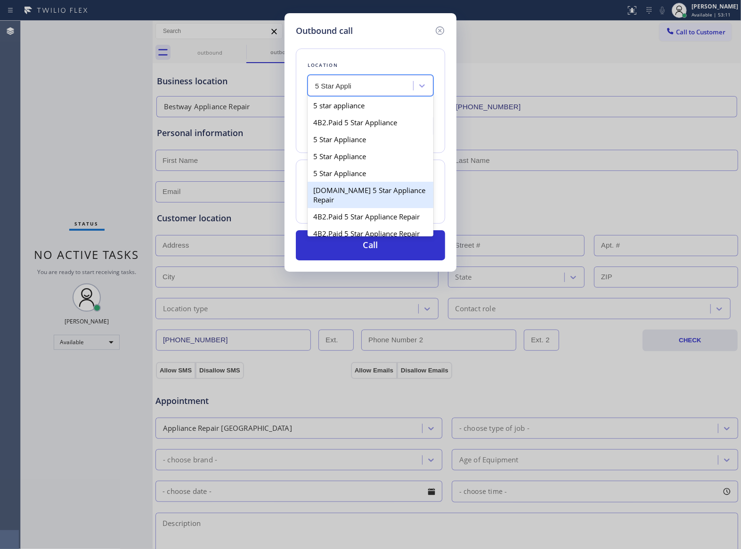
click at [401, 190] on div "4C.Email 5 Star Appliance Repair" at bounding box center [371, 195] width 126 height 26
type input "(844) 524-0372"
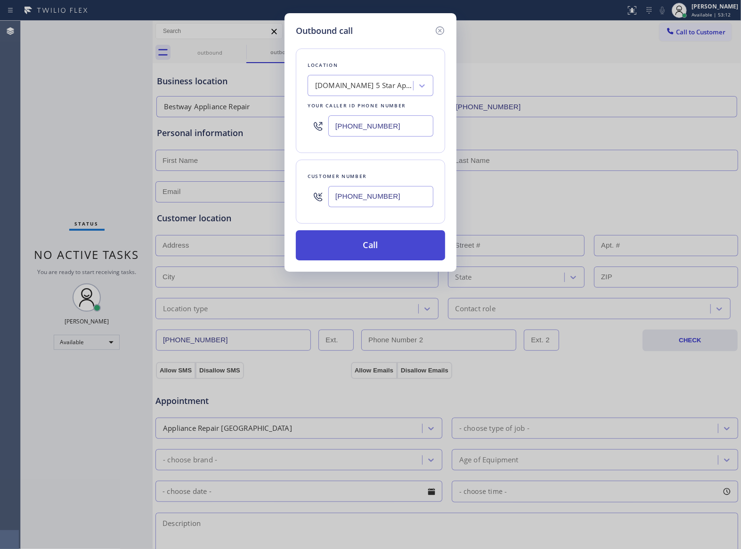
click at [385, 249] on button "Call" at bounding box center [370, 245] width 149 height 30
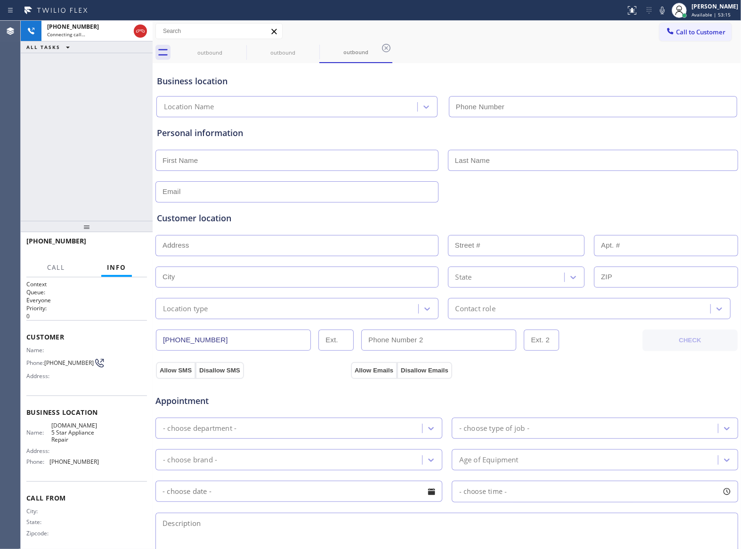
type input "(844) 524-0372"
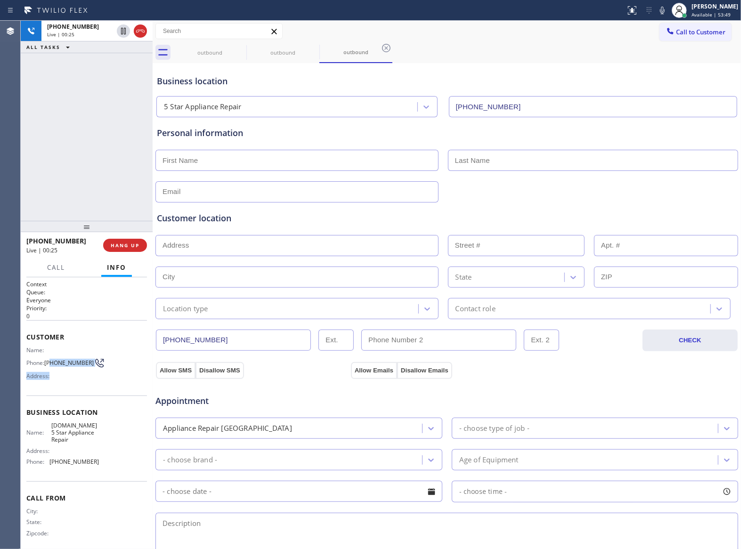
drag, startPoint x: 71, startPoint y: 377, endPoint x: 59, endPoint y: 368, distance: 14.7
click at [52, 362] on div "Name: Phone: (760) 200-7237 Address:" at bounding box center [62, 365] width 73 height 37
click at [60, 367] on span "(760) 200-7237" at bounding box center [68, 363] width 49 height 7
drag, startPoint x: 62, startPoint y: 368, endPoint x: 48, endPoint y: 359, distance: 16.9
click at [48, 360] on span "(760) 200-7237" at bounding box center [68, 363] width 49 height 7
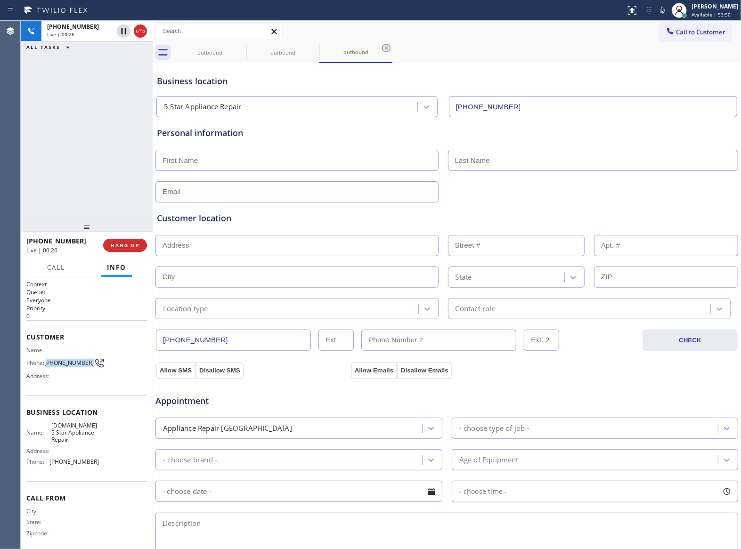
copy span "760) 200-7237"
click at [125, 244] on span "HANG UP" at bounding box center [125, 245] width 29 height 7
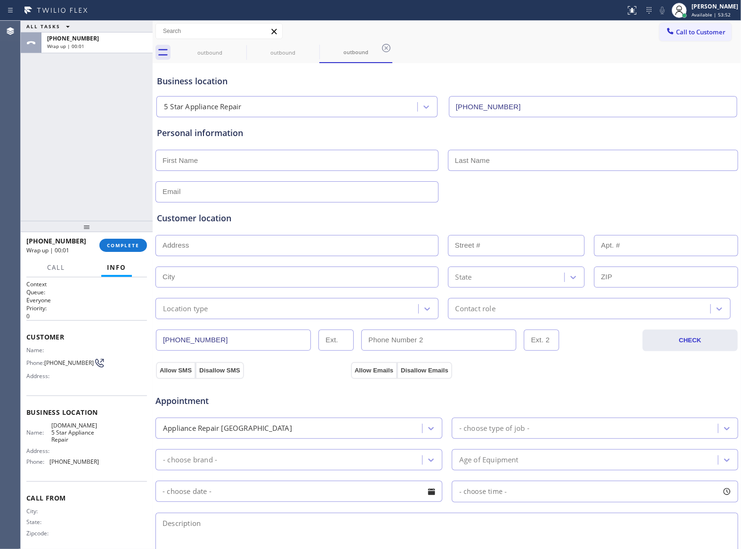
click at [683, 21] on div "Call to Customer Outbound call Location 5 Star Appliance Repair Your caller id …" at bounding box center [447, 31] width 589 height 21
click at [683, 26] on button "Call to Customer" at bounding box center [696, 32] width 72 height 18
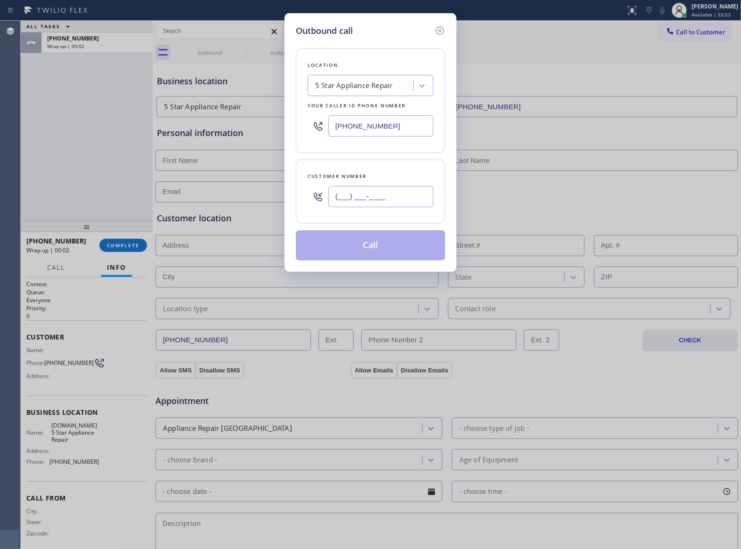
click at [381, 191] on input "(___) ___-____" at bounding box center [380, 196] width 105 height 21
paste input "760) 200-7237"
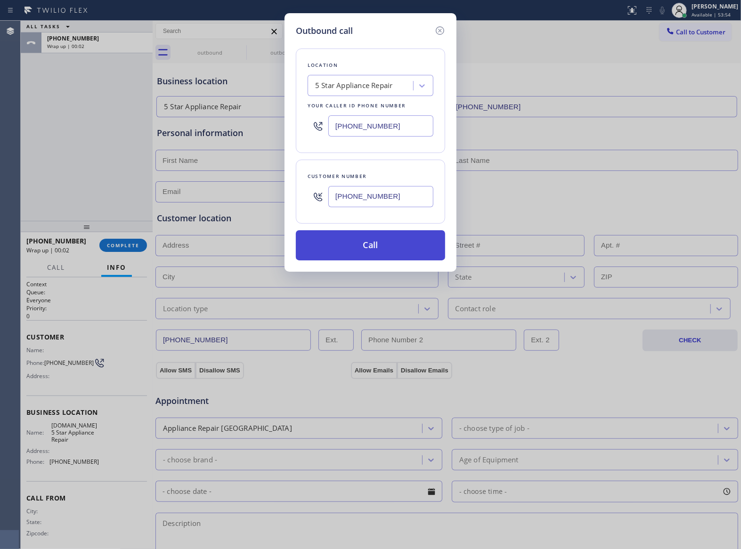
type input "(760) 200-7237"
click at [389, 244] on button "Call" at bounding box center [370, 245] width 149 height 30
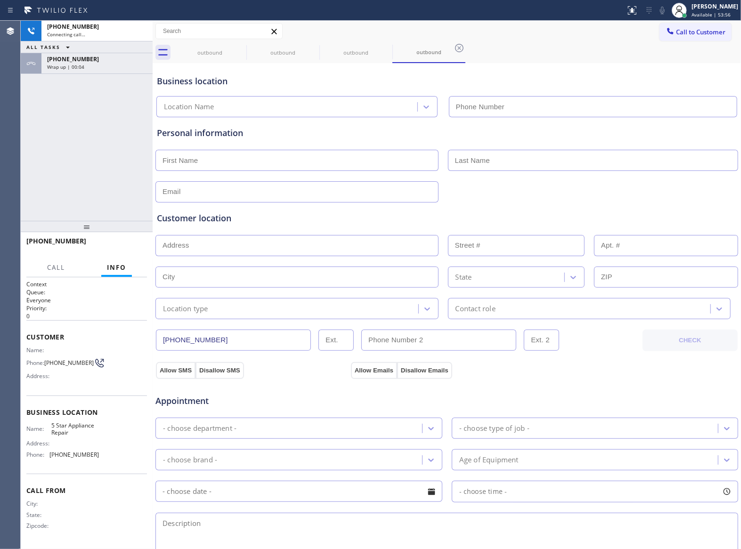
type input "(844) 524-0372"
drag, startPoint x: 78, startPoint y: 125, endPoint x: 93, endPoint y: 118, distance: 16.7
click at [78, 123] on div "+17602007237 Live | 00:36 ALL TASKS ALL TASKS ACTIVE TASKS TASKS IN WRAP UP +17…" at bounding box center [87, 121] width 132 height 200
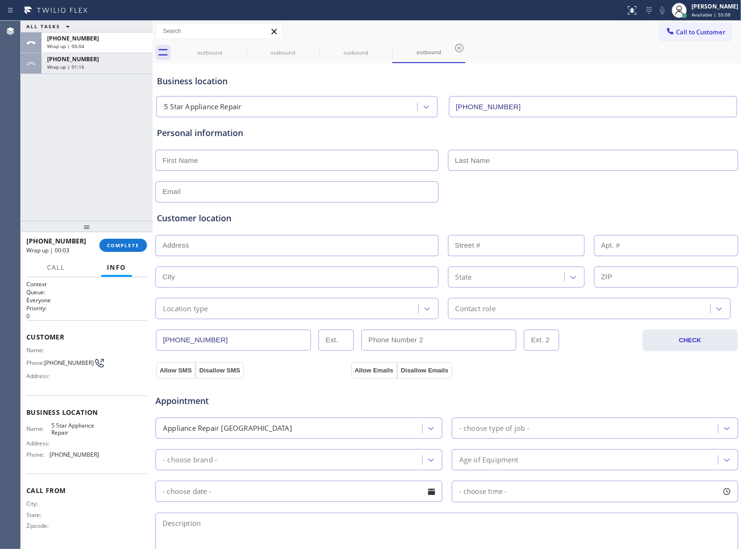
click at [119, 238] on div "+17602007237 Wrap up | 00:03 COMPLETE" at bounding box center [86, 245] width 121 height 25
click at [119, 246] on span "COMPLETE" at bounding box center [123, 245] width 33 height 7
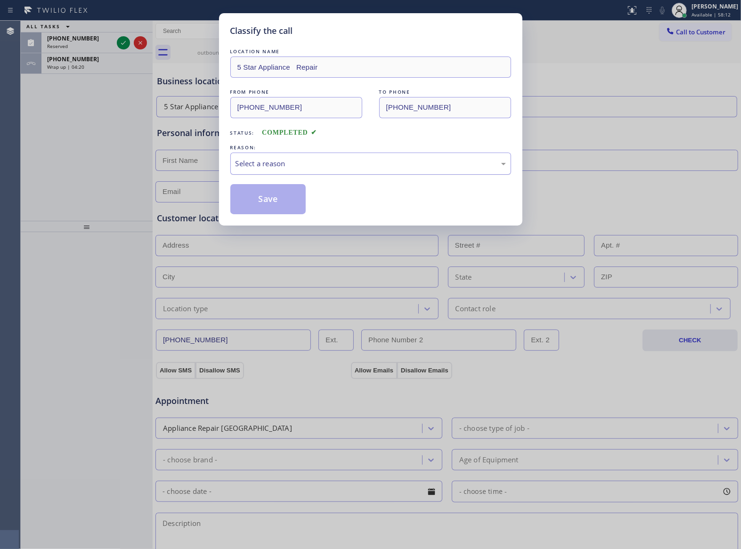
click at [265, 165] on div "Select a reason" at bounding box center [371, 163] width 270 height 11
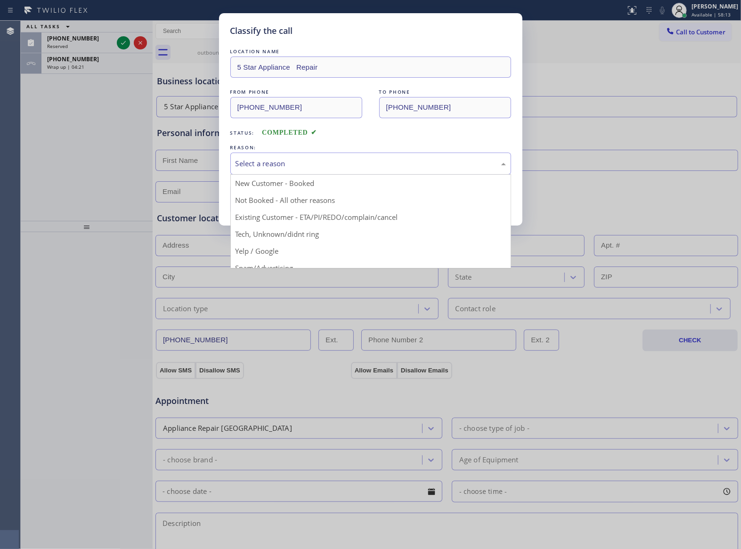
click at [261, 197] on button "Save" at bounding box center [268, 199] width 76 height 30
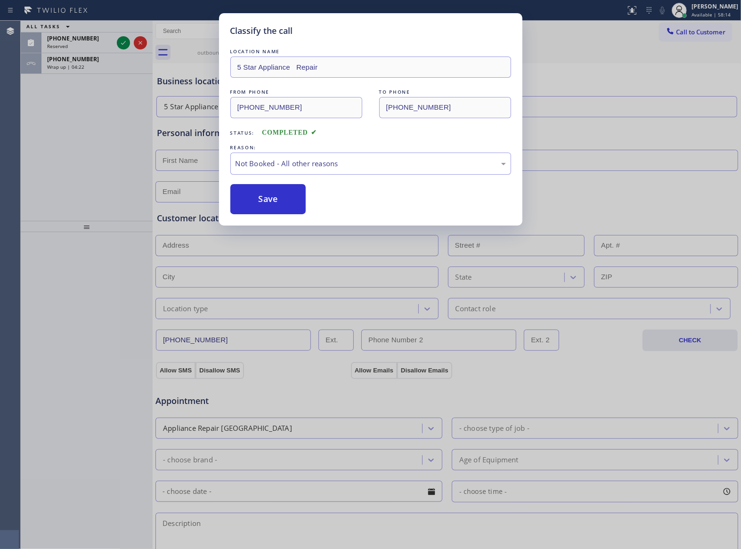
click at [127, 41] on div "Classify the call LOCATION NAME 5 Star Appliance Repair FROM PHONE (844) 524-03…" at bounding box center [370, 274] width 741 height 549
click at [125, 42] on icon at bounding box center [123, 42] width 11 height 11
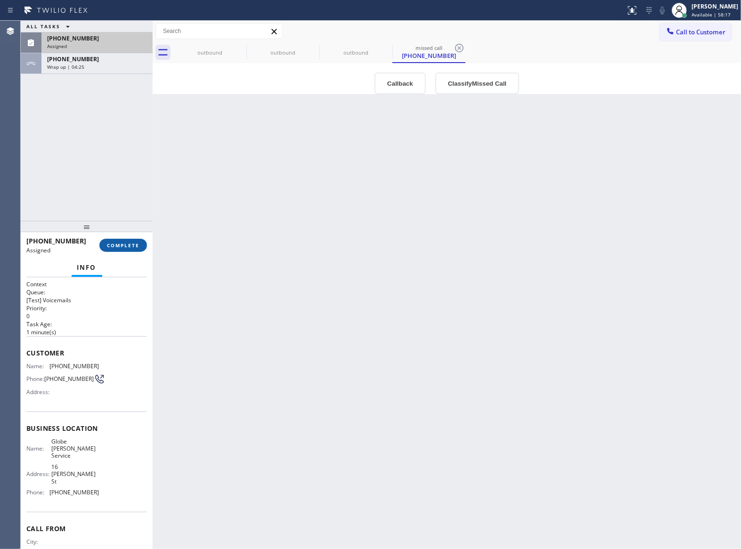
click at [119, 245] on span "COMPLETE" at bounding box center [123, 245] width 33 height 7
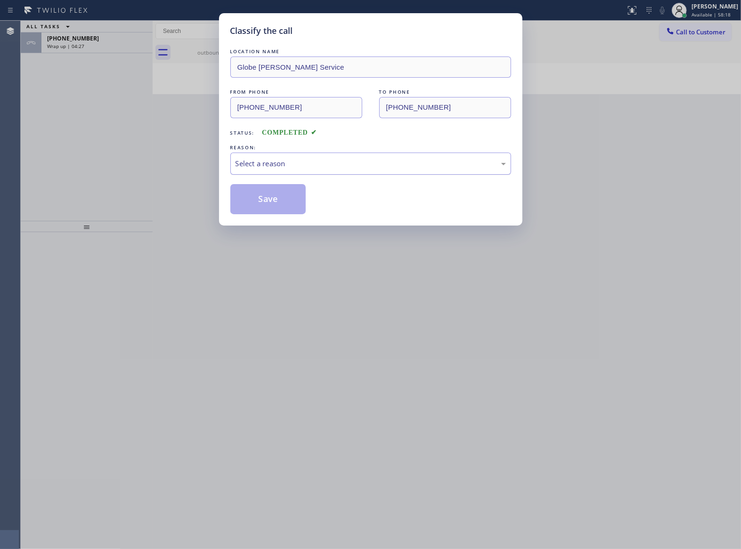
click at [260, 163] on div "Select a reason" at bounding box center [371, 163] width 270 height 11
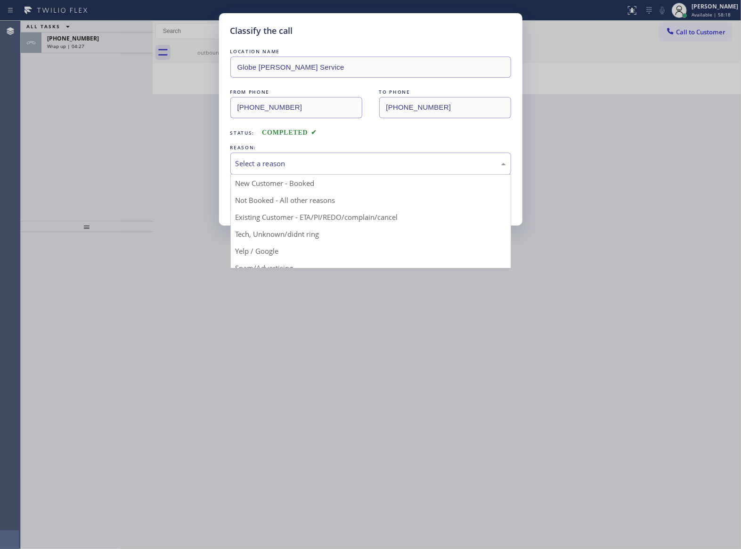
click at [259, 200] on button "Save" at bounding box center [268, 199] width 76 height 30
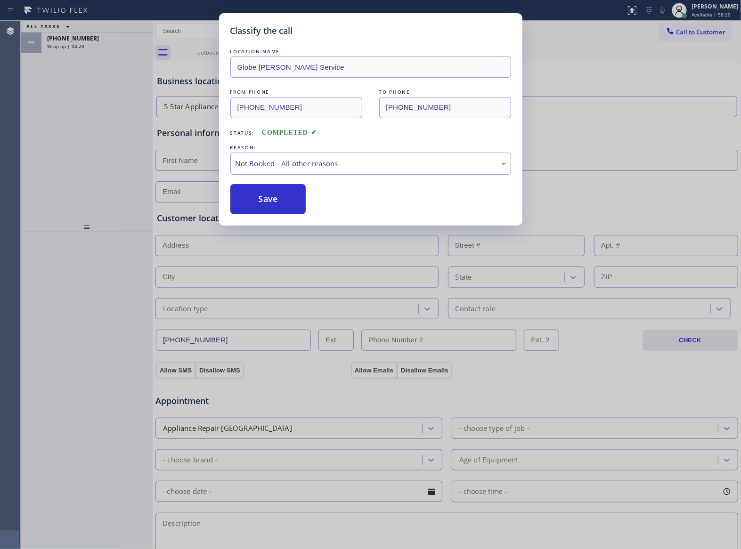
click at [105, 49] on div "Classify the call LOCATION NAME Lewis Appliance Repair Works FROM PHONE (718) 2…" at bounding box center [381, 285] width 721 height 529
click at [105, 49] on div "Wrap up | 04:28" at bounding box center [97, 46] width 100 height 7
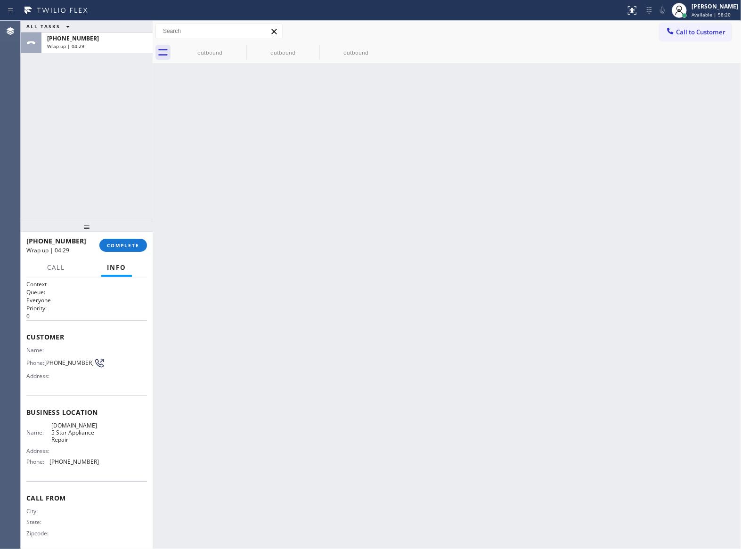
click at [105, 49] on div "Wrap up | 04:29" at bounding box center [97, 46] width 100 height 7
drag, startPoint x: 105, startPoint y: 49, endPoint x: 130, endPoint y: 125, distance: 80.0
click at [108, 64] on div "ALL TASKS ALL TASKS ACTIVE TASKS TASKS IN WRAP UP +17602007237 Wrap up | 04:29" at bounding box center [87, 121] width 132 height 200
click at [122, 237] on div "+17602007237 Wrap up | 04:29 COMPLETE" at bounding box center [86, 245] width 121 height 25
drag, startPoint x: 122, startPoint y: 238, endPoint x: 121, endPoint y: 243, distance: 4.7
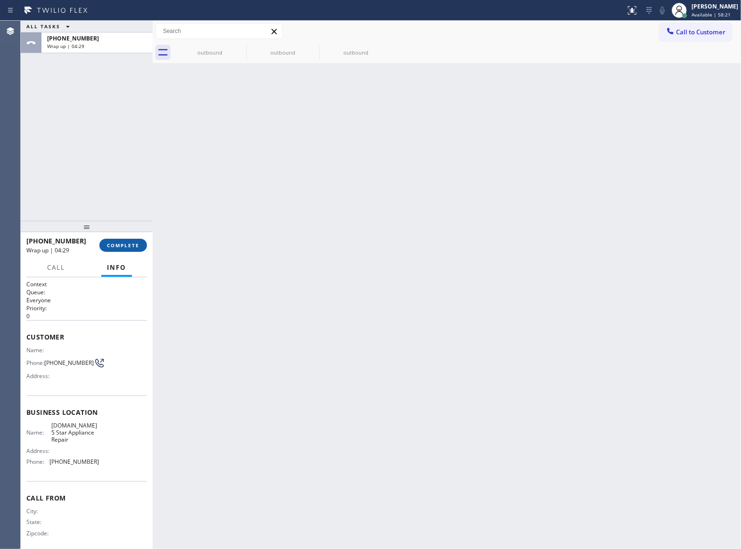
click at [122, 240] on button "COMPLETE" at bounding box center [123, 245] width 48 height 13
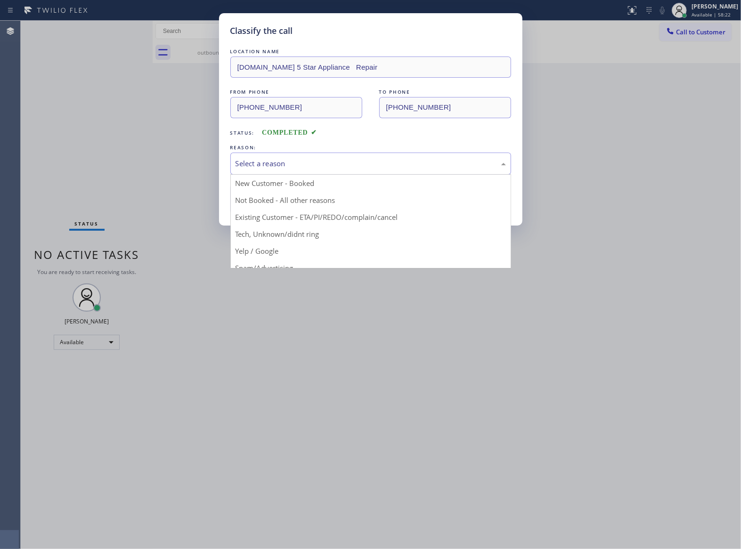
click at [287, 165] on div "Select a reason" at bounding box center [371, 163] width 270 height 11
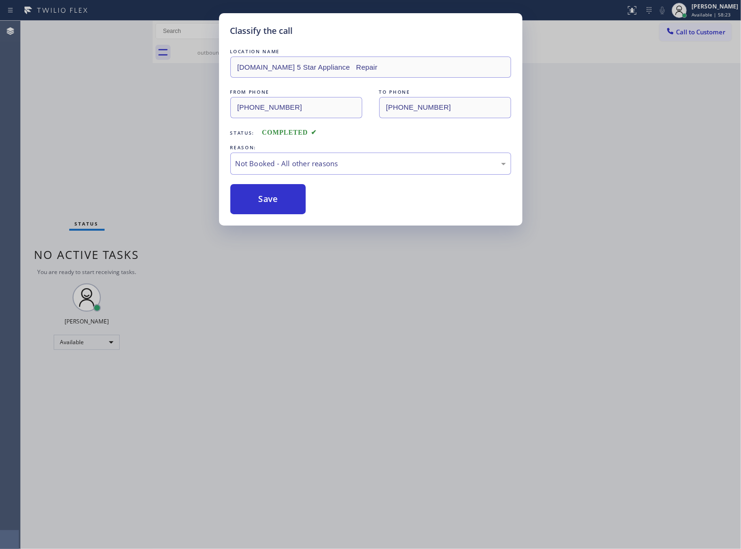
click at [261, 204] on button "Save" at bounding box center [268, 199] width 76 height 30
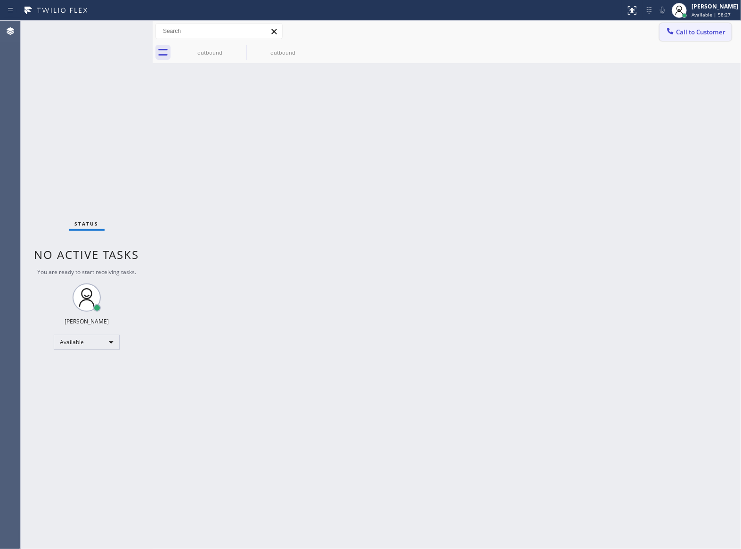
click at [700, 31] on span "Call to Customer" at bounding box center [700, 32] width 49 height 8
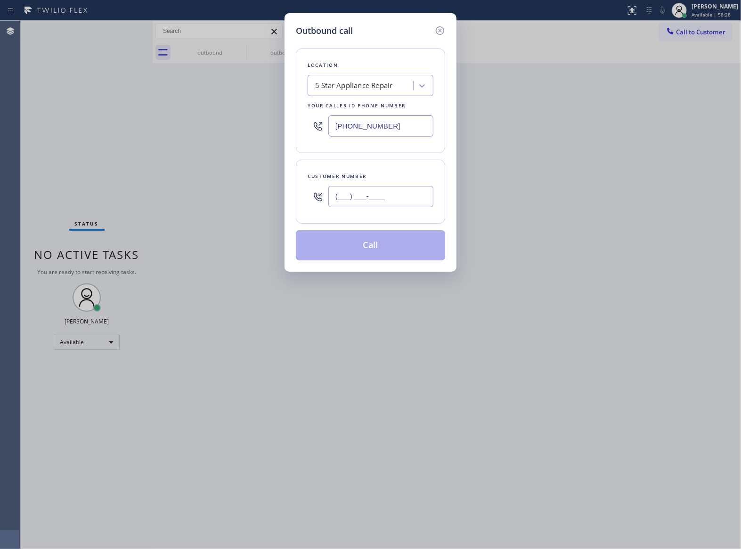
click at [387, 202] on input "(___) ___-____" at bounding box center [380, 196] width 105 height 21
paste input "949) 300-3219"
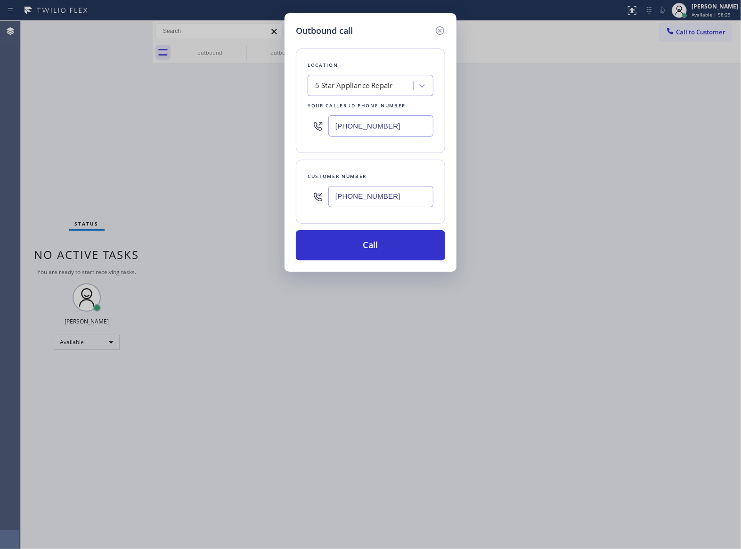
type input "(949) 300-3219"
click at [395, 127] on input "(844) 524-0372" at bounding box center [380, 125] width 105 height 21
paste input "760) 642-6449"
type input "(760) 642-6449"
click at [394, 234] on button "Call" at bounding box center [370, 245] width 149 height 30
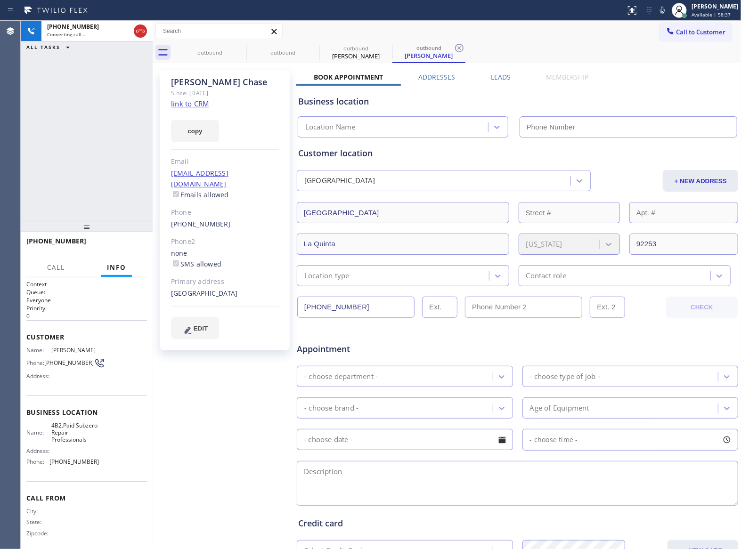
type input "(760) 642-6449"
click at [125, 247] on span "HANG UP" at bounding box center [125, 245] width 29 height 7
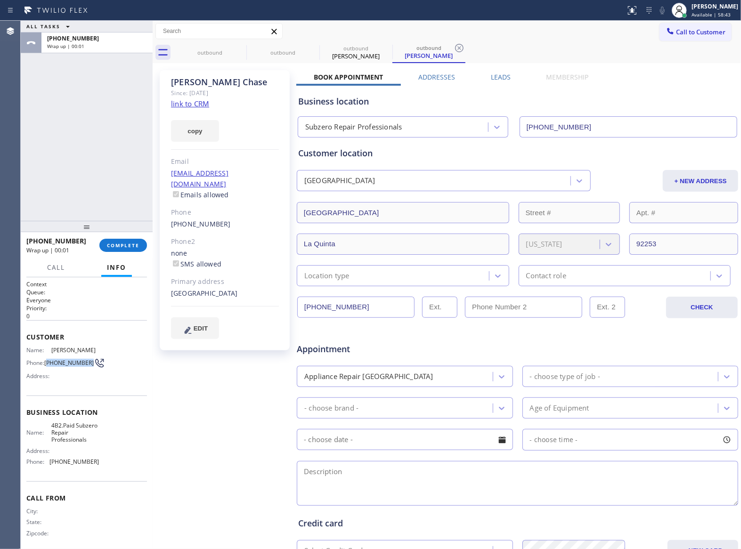
drag, startPoint x: 58, startPoint y: 369, endPoint x: 48, endPoint y: 362, distance: 12.7
click at [48, 362] on span "(949) 300-3219" at bounding box center [68, 363] width 49 height 7
drag, startPoint x: 677, startPoint y: 40, endPoint x: 663, endPoint y: 55, distance: 21.0
click at [677, 39] on button "Call to Customer" at bounding box center [696, 32] width 72 height 18
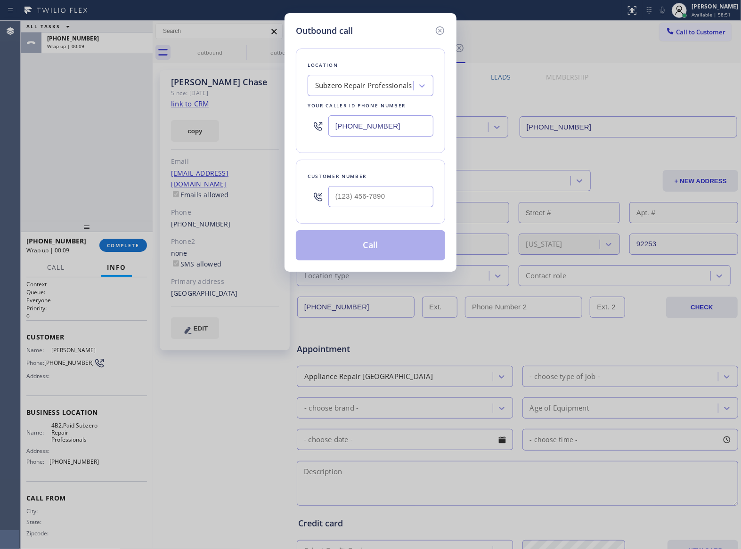
click at [388, 183] on div at bounding box center [380, 196] width 105 height 31
click at [390, 191] on input "(___) ___-____" at bounding box center [380, 196] width 105 height 21
paste input "949) 300-3219"
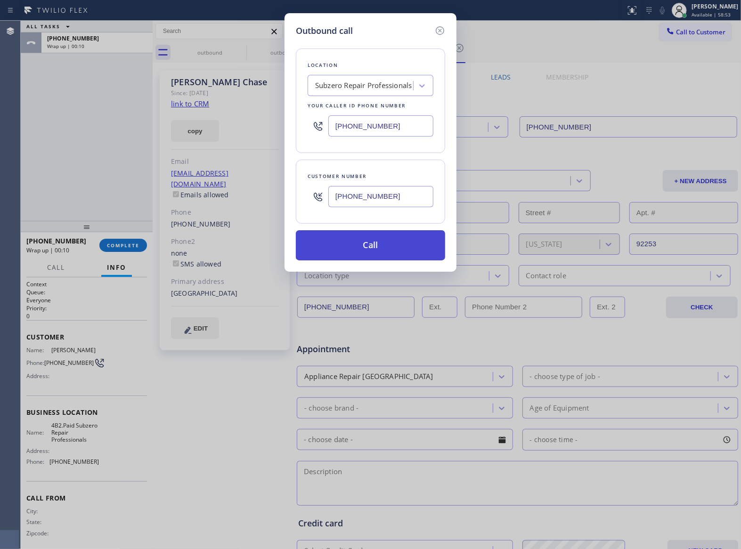
type input "(949) 300-3219"
click at [408, 251] on button "Call" at bounding box center [370, 245] width 149 height 30
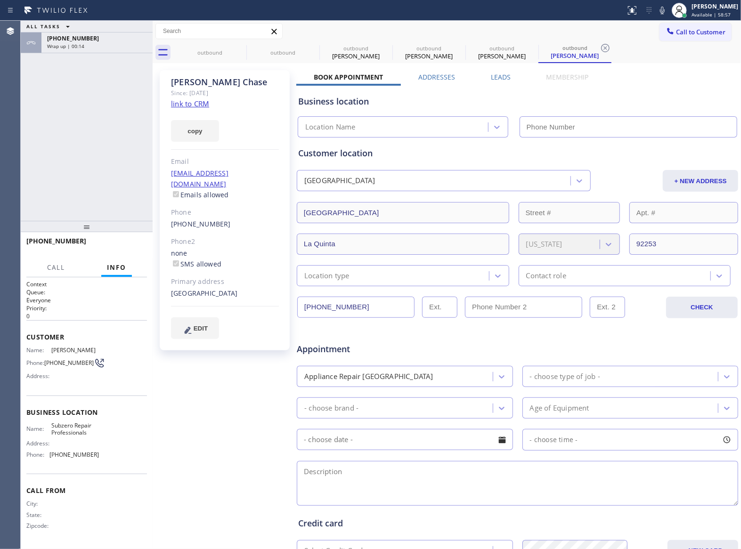
type input "(760) 642-6449"
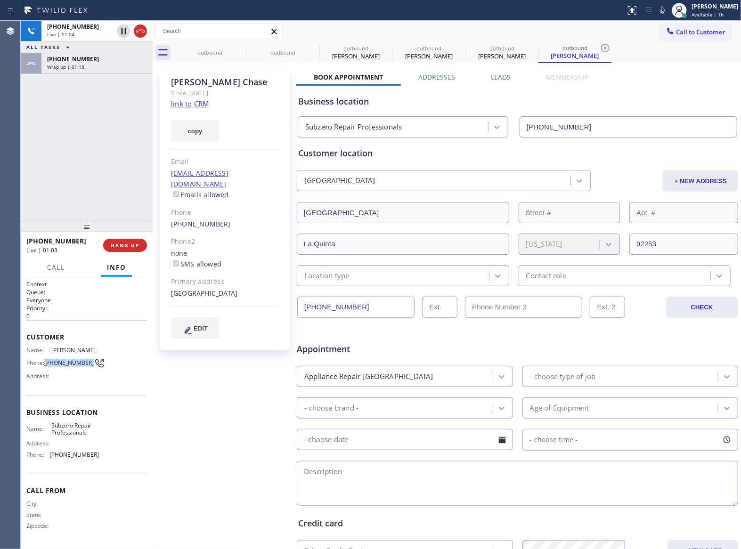
drag, startPoint x: 64, startPoint y: 366, endPoint x: 46, endPoint y: 362, distance: 18.3
click at [46, 362] on span "(949) 300-3219" at bounding box center [68, 363] width 49 height 7
click at [127, 242] on span "HANG UP" at bounding box center [125, 245] width 29 height 7
click at [130, 245] on span "COMPLETE" at bounding box center [123, 245] width 33 height 7
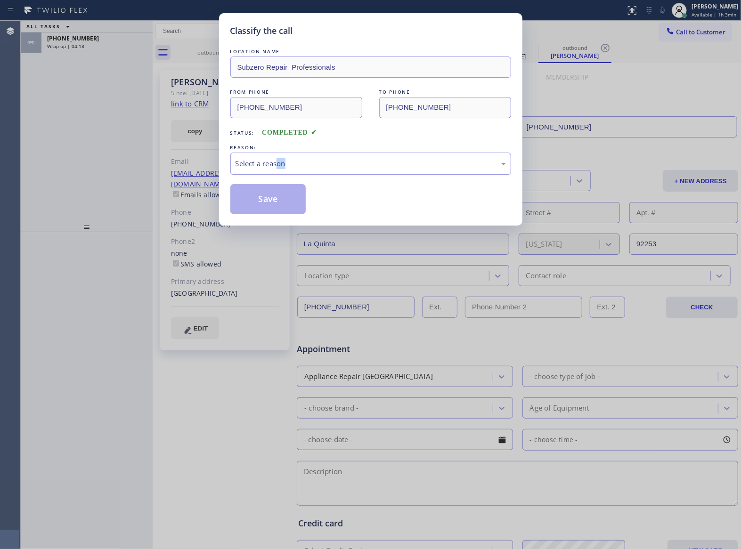
click at [278, 172] on div "LOCATION NAME Subzero Repair Professionals FROM PHONE (760) 642-6449 TO PHONE (…" at bounding box center [370, 131] width 281 height 168
click at [277, 170] on div "Select a reason" at bounding box center [370, 164] width 281 height 22
click at [269, 197] on button "Save" at bounding box center [268, 199] width 76 height 30
click at [101, 51] on div "+19493003219 Wrap up | 04:20" at bounding box center [94, 43] width 107 height 21
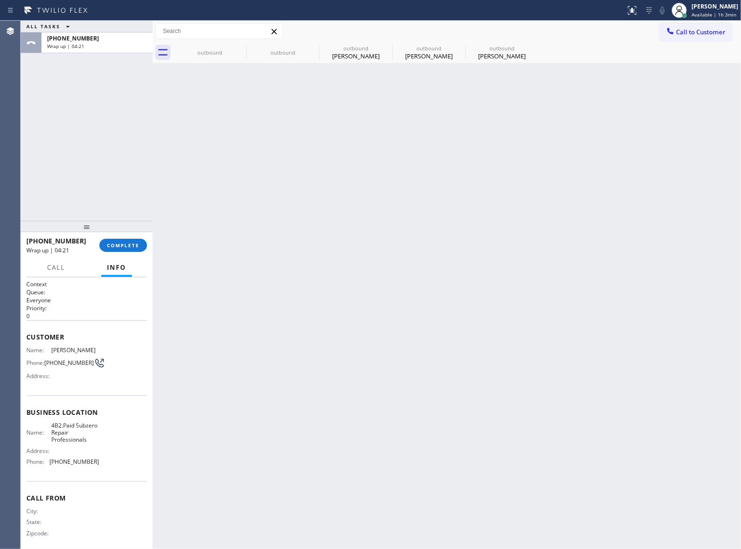
click at [101, 51] on div "+19493003219 Wrap up | 04:21" at bounding box center [94, 43] width 107 height 21
click at [101, 47] on div "Wrap up | 04:21" at bounding box center [97, 46] width 100 height 7
click at [134, 246] on span "COMPLETE" at bounding box center [123, 245] width 33 height 7
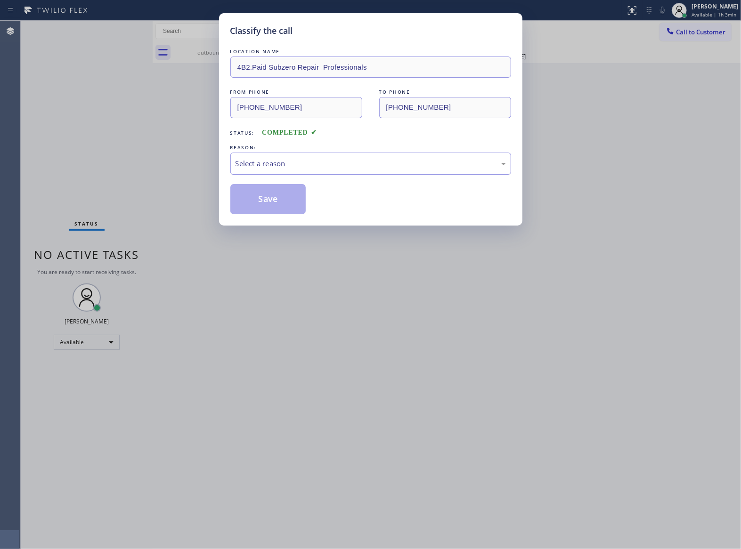
drag, startPoint x: 287, startPoint y: 166, endPoint x: 286, endPoint y: 172, distance: 5.7
click at [286, 168] on div "Select a reason" at bounding box center [371, 163] width 270 height 11
drag, startPoint x: 272, startPoint y: 199, endPoint x: 506, endPoint y: 534, distance: 409.2
click at [273, 200] on button "Save" at bounding box center [268, 199] width 76 height 30
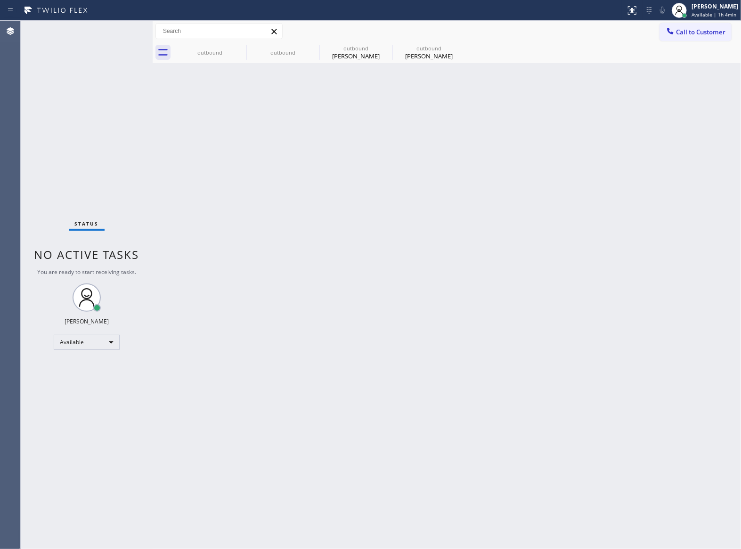
click at [125, 148] on div "Status No active tasks You are ready to start receiving tasks. [PERSON_NAME] Av…" at bounding box center [87, 285] width 132 height 529
click at [160, 161] on div "Back to Dashboard Change Sender ID Customers Technicians Select a contact Outbo…" at bounding box center [447, 285] width 589 height 529
click at [726, 33] on span "Call to Customer" at bounding box center [700, 32] width 49 height 8
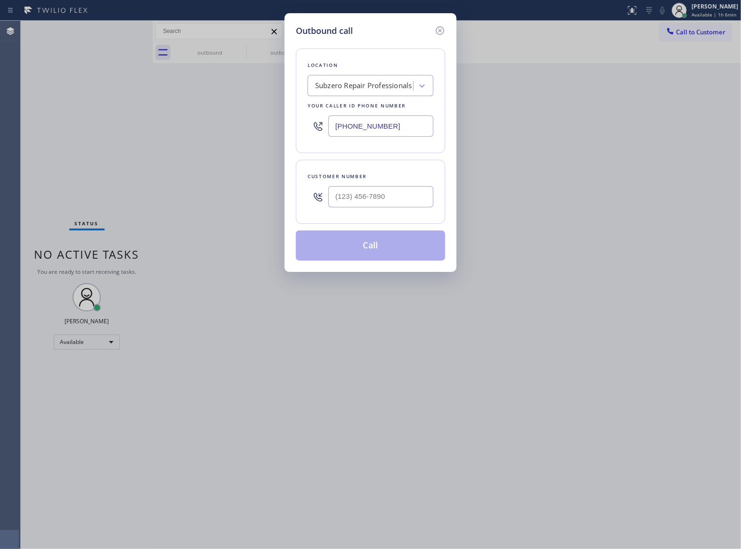
click at [403, 185] on div at bounding box center [380, 196] width 105 height 31
click at [397, 193] on input "(___) ___-____" at bounding box center [380, 196] width 105 height 21
paste input "949) 300-3219"
type input "(949) 300-3219"
click at [365, 90] on div "Subzero Repair Professionals" at bounding box center [362, 86] width 103 height 16
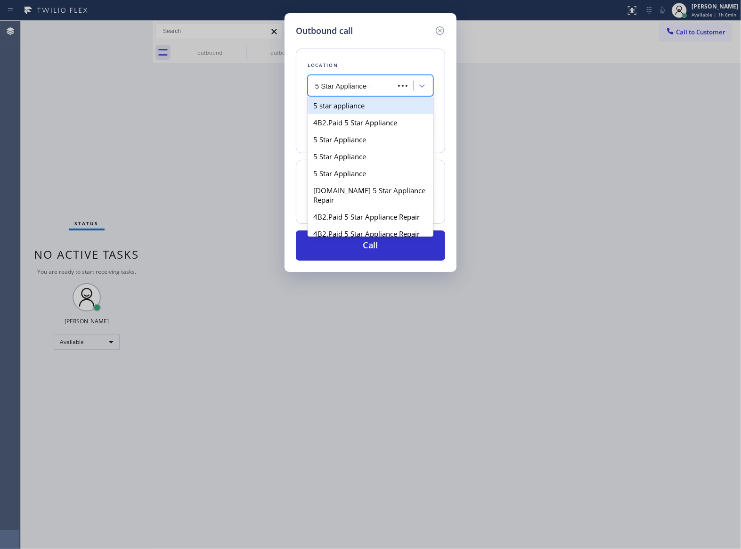
type input "5 Star Appliance Re"
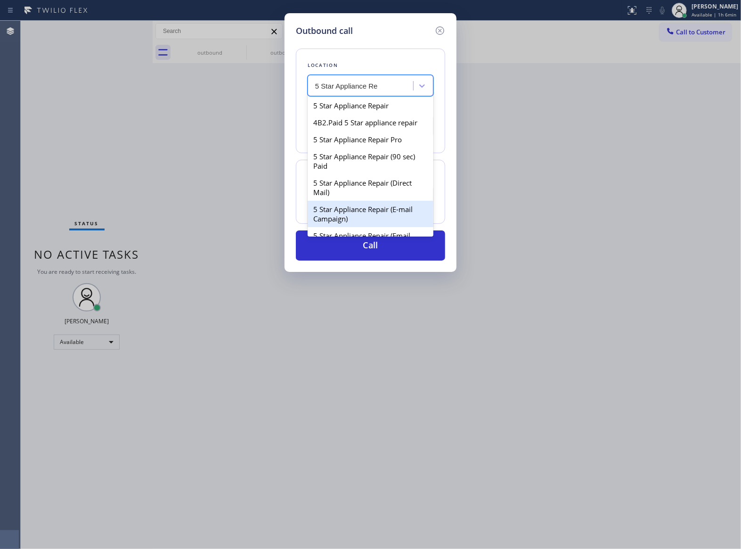
click at [364, 220] on div "5 Star Appliance Repair (E-mail Campaign)" at bounding box center [371, 214] width 126 height 26
type input "[PHONE_NUMBER]"
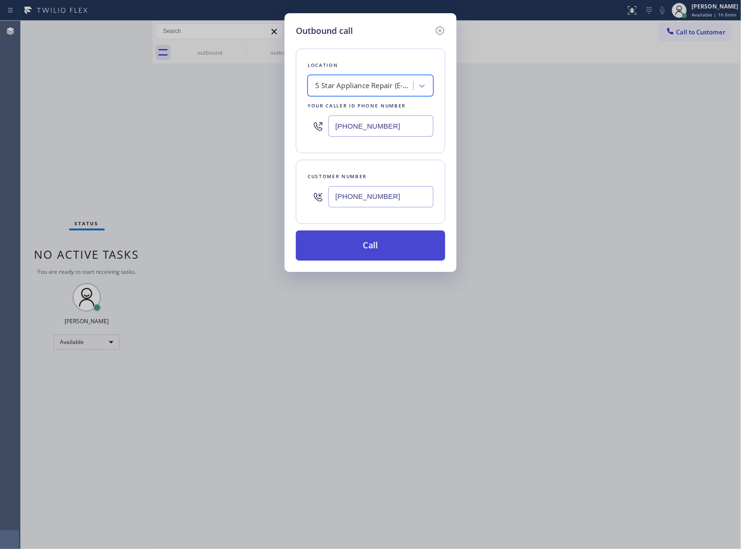
click at [382, 249] on button "Call" at bounding box center [370, 245] width 149 height 30
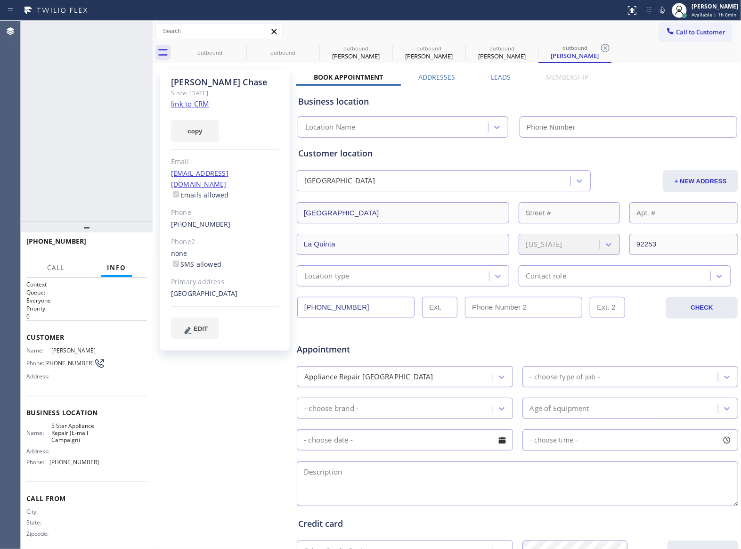
type input "[PHONE_NUMBER]"
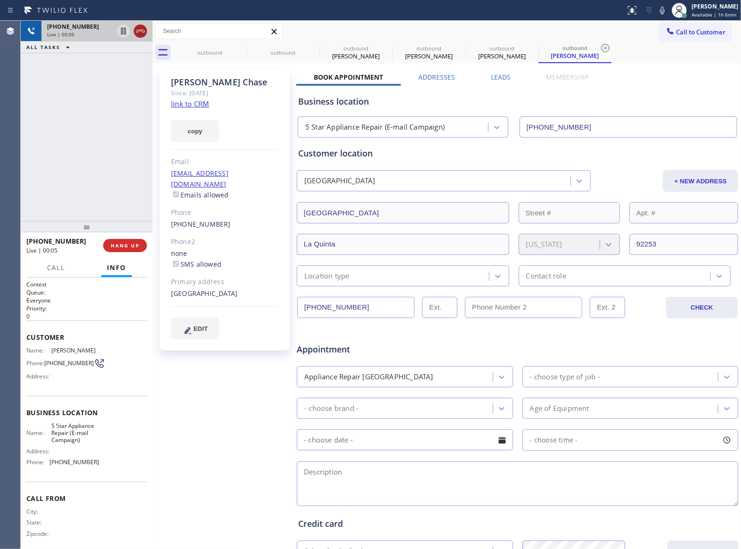
click at [143, 31] on icon at bounding box center [140, 30] width 11 height 11
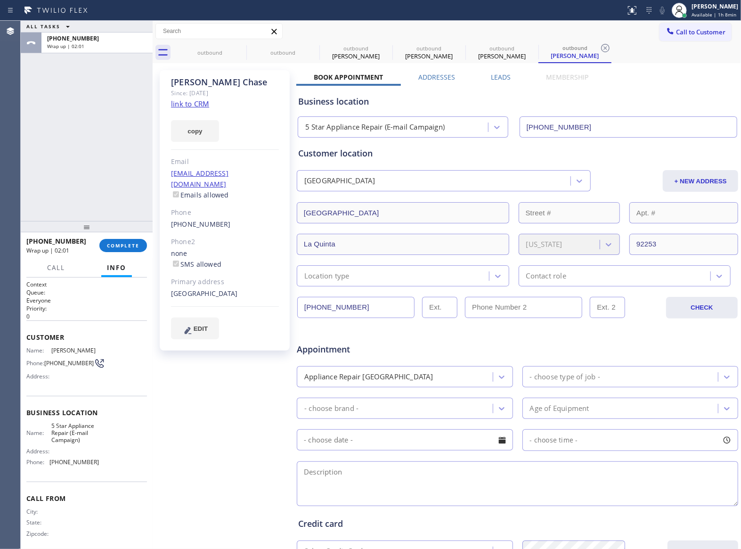
click at [107, 259] on button "Info" at bounding box center [116, 268] width 31 height 18
click at [120, 249] on button "COMPLETE" at bounding box center [123, 245] width 48 height 13
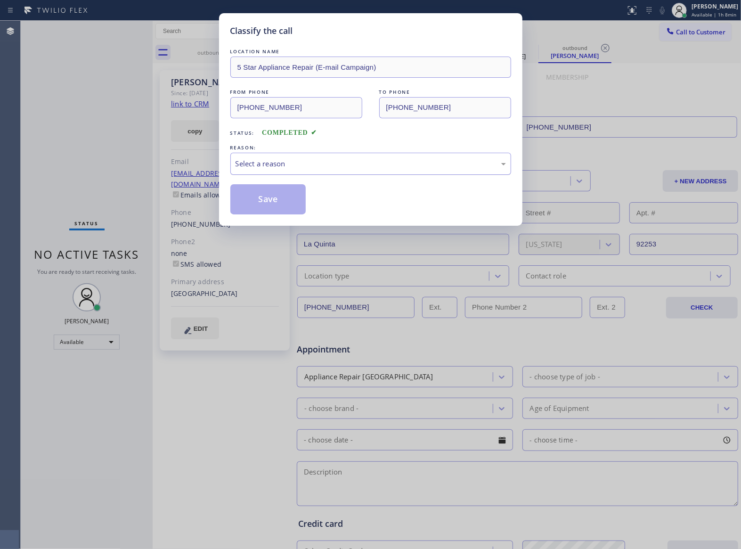
click at [270, 172] on div "Select a reason" at bounding box center [370, 164] width 281 height 22
click at [253, 197] on button "Save" at bounding box center [268, 199] width 76 height 30
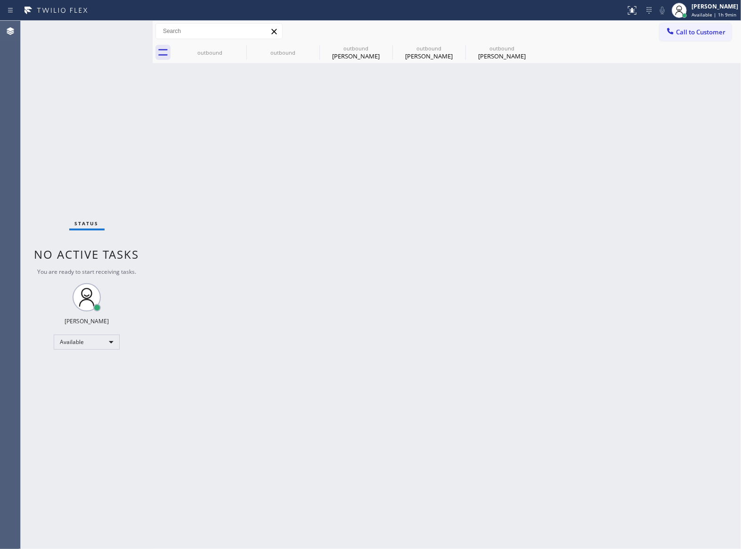
click at [65, 219] on div "Status No active tasks You are ready to start receiving tasks. [PERSON_NAME] Av…" at bounding box center [87, 285] width 132 height 528
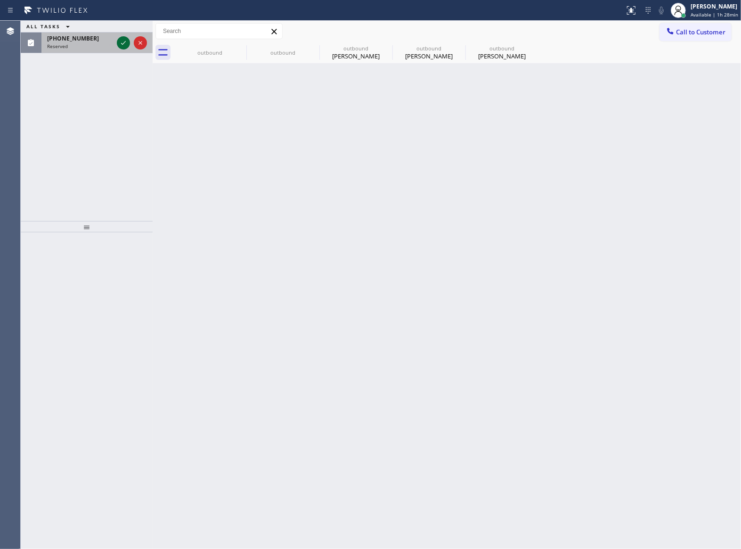
click at [122, 39] on icon at bounding box center [123, 42] width 11 height 11
click at [127, 42] on icon at bounding box center [123, 42] width 11 height 11
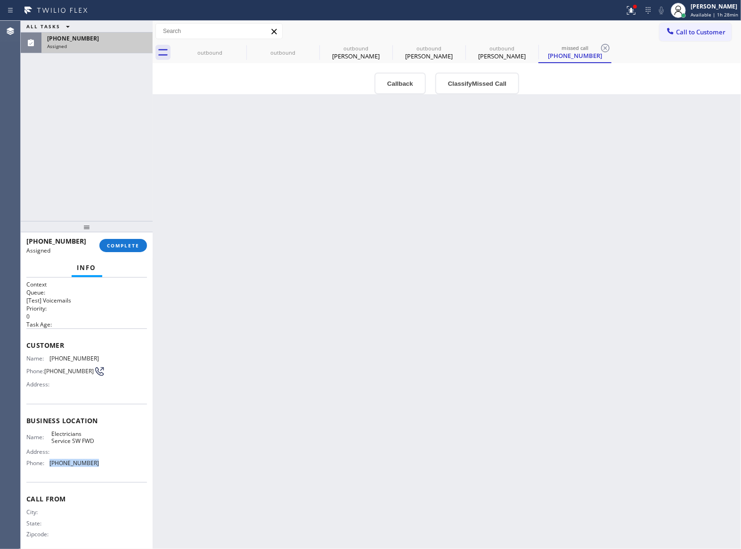
drag, startPoint x: 93, startPoint y: 473, endPoint x: 48, endPoint y: 468, distance: 45.0
click at [48, 468] on div "Name: Electricians Service SW FWD Address: Phone: (213) 566-1222" at bounding box center [86, 450] width 121 height 41
click at [685, 33] on span "Call to Customer" at bounding box center [700, 32] width 49 height 8
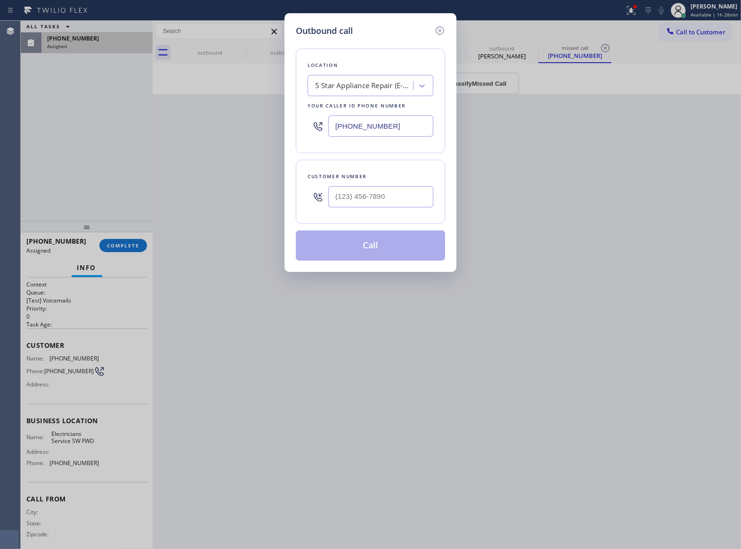
click at [372, 128] on input "[PHONE_NUMBER]" at bounding box center [380, 125] width 105 height 21
paste input "213) 566-1222"
type input "(213) 566-1222"
click at [442, 30] on icon at bounding box center [439, 30] width 11 height 11
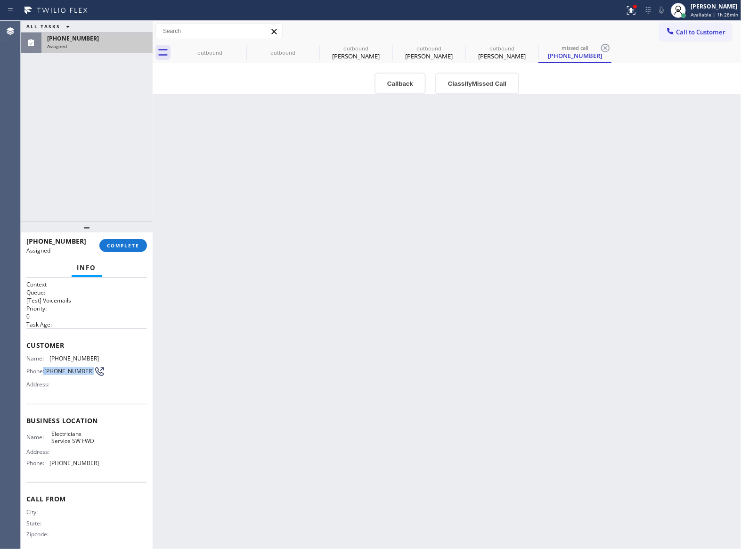
drag, startPoint x: 68, startPoint y: 376, endPoint x: 44, endPoint y: 371, distance: 24.4
click at [44, 371] on div "Phone: (929) 813-3984" at bounding box center [62, 371] width 73 height 11
click at [74, 375] on span "(929) 813-3984" at bounding box center [68, 371] width 49 height 7
drag, startPoint x: 64, startPoint y: 381, endPoint x: 47, endPoint y: 369, distance: 21.2
click at [47, 369] on span "(929) 813-3984" at bounding box center [68, 371] width 49 height 7
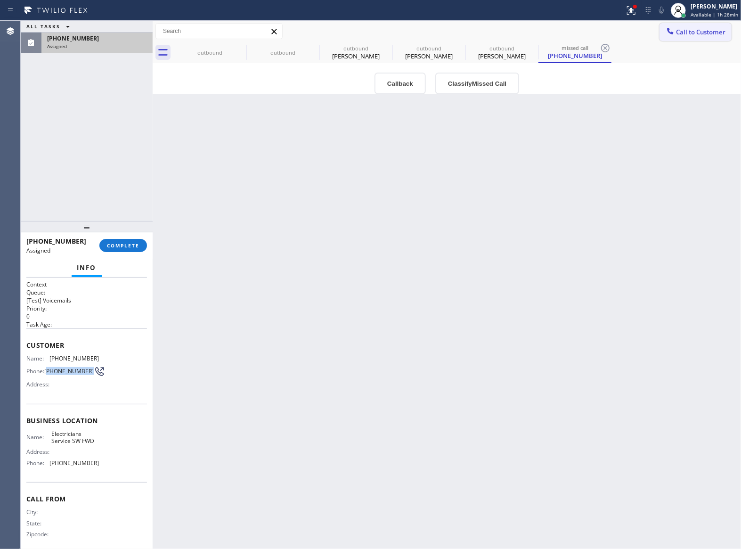
click at [691, 34] on span "Call to Customer" at bounding box center [700, 32] width 49 height 8
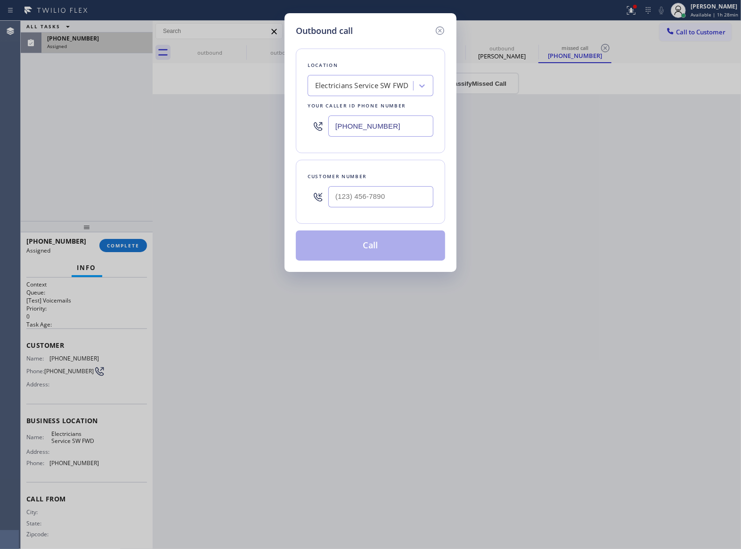
click at [385, 211] on div at bounding box center [380, 196] width 105 height 31
click at [389, 202] on input "(___) ___-____" at bounding box center [380, 196] width 105 height 21
paste input "929) 813-3984"
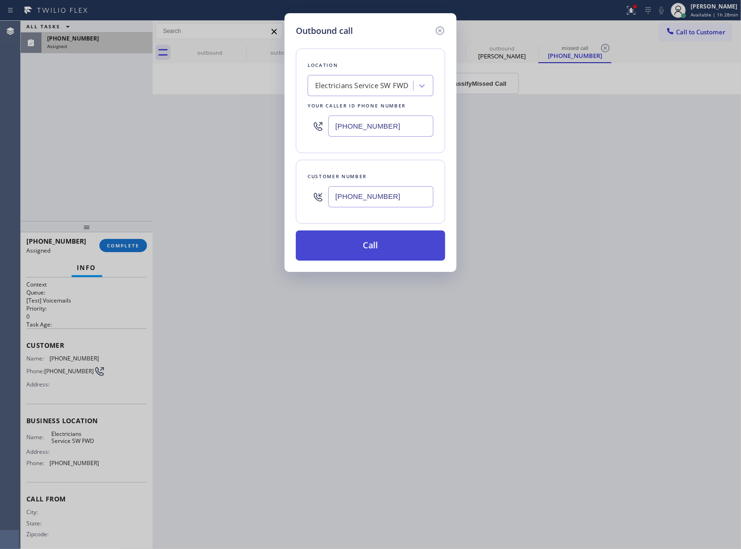
type input "(929) 813-3984"
click at [382, 252] on button "Call" at bounding box center [370, 245] width 149 height 30
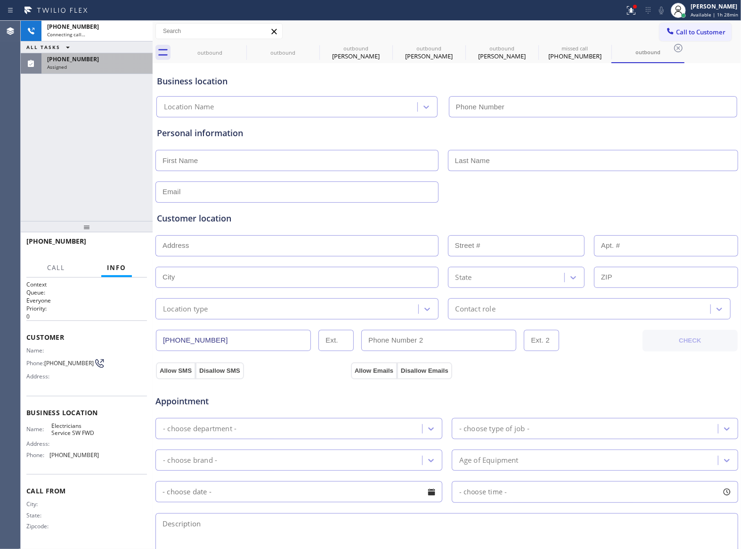
type input "(213) 566-1222"
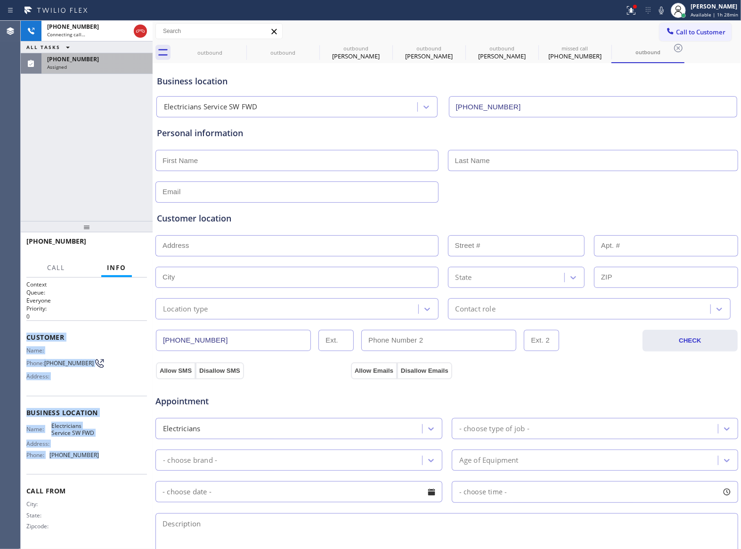
drag, startPoint x: 63, startPoint y: 434, endPoint x: 25, endPoint y: 340, distance: 100.9
click at [25, 340] on div "Context Queue: Everyone Priority: 0 Customer Name: Phone: (929) 813-3984 Addres…" at bounding box center [87, 414] width 132 height 272
click at [140, 245] on button "HANG UP" at bounding box center [125, 245] width 44 height 13
click at [125, 249] on button "COMPLETE" at bounding box center [123, 245] width 48 height 13
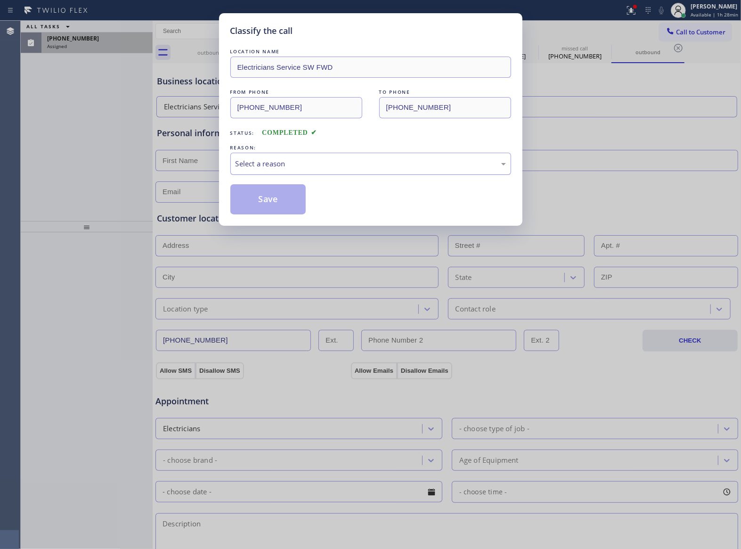
drag, startPoint x: 328, startPoint y: 163, endPoint x: 321, endPoint y: 167, distance: 8.2
click at [326, 163] on div "Select a reason" at bounding box center [371, 163] width 270 height 11
click at [271, 202] on button "Save" at bounding box center [268, 199] width 76 height 30
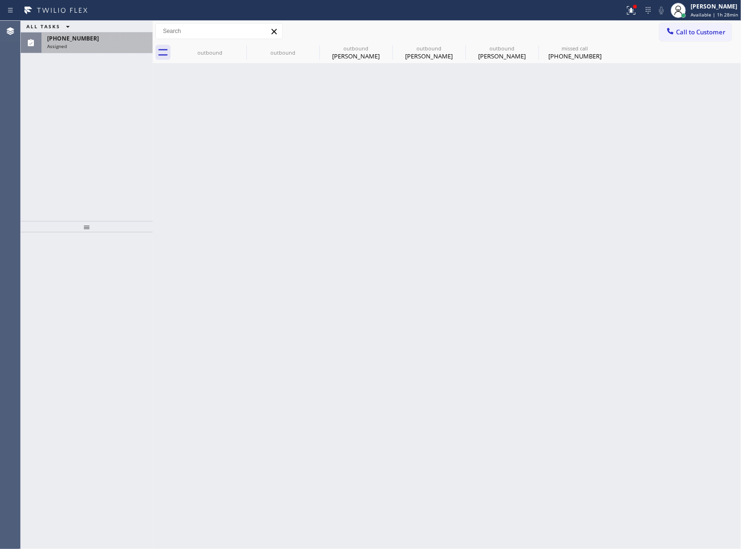
drag, startPoint x: 78, startPoint y: 44, endPoint x: 115, endPoint y: 73, distance: 47.0
click at [78, 44] on div "Assigned" at bounding box center [97, 46] width 100 height 7
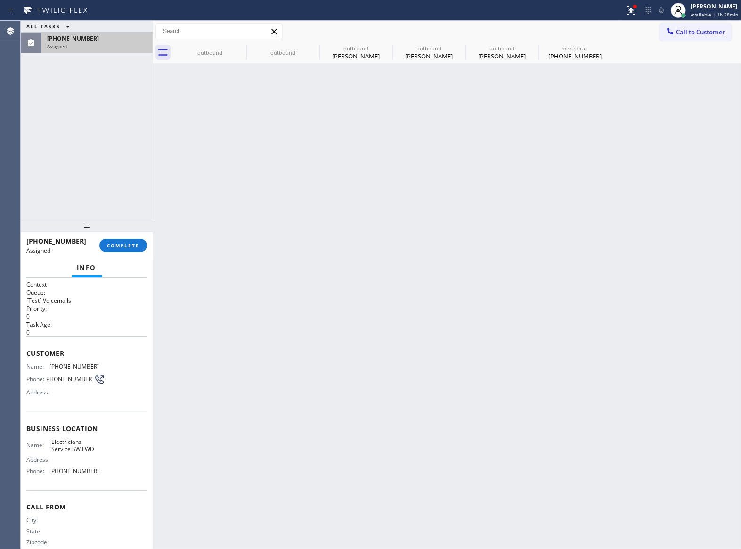
drag, startPoint x: 135, startPoint y: 232, endPoint x: 126, endPoint y: 246, distance: 16.5
click at [129, 232] on div at bounding box center [87, 226] width 132 height 11
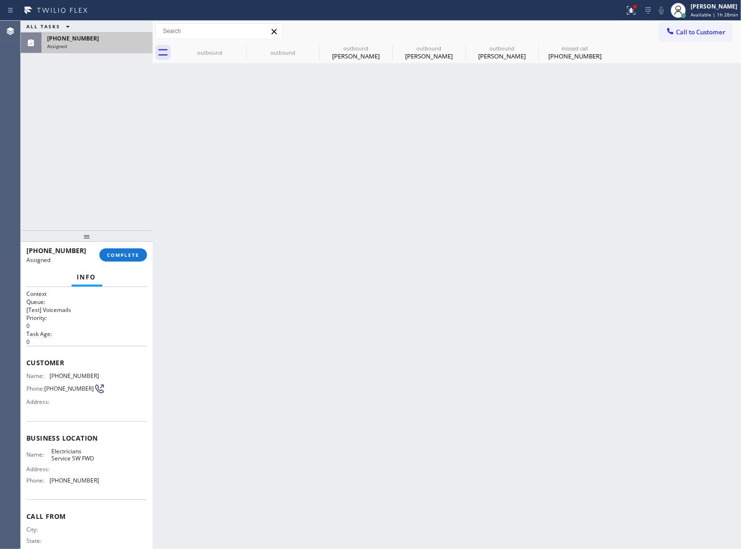
click at [126, 246] on div "(929) 813-3984 Assigned COMPLETE" at bounding box center [86, 255] width 121 height 25
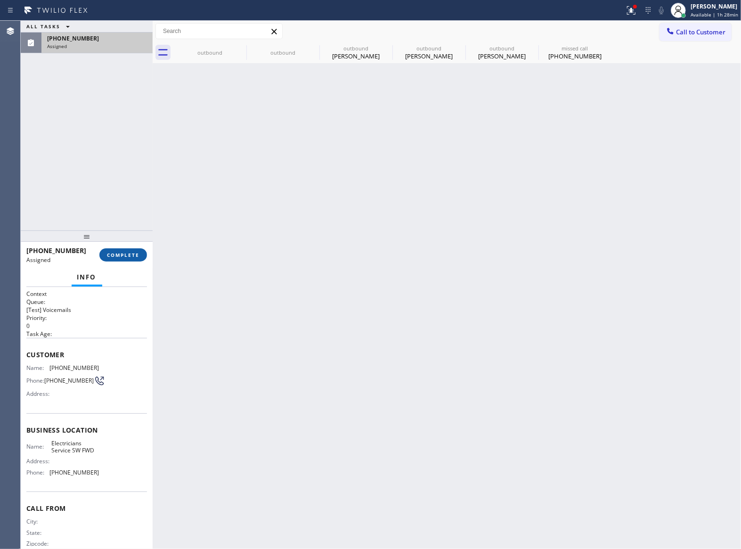
click at [134, 259] on button "COMPLETE" at bounding box center [123, 254] width 48 height 13
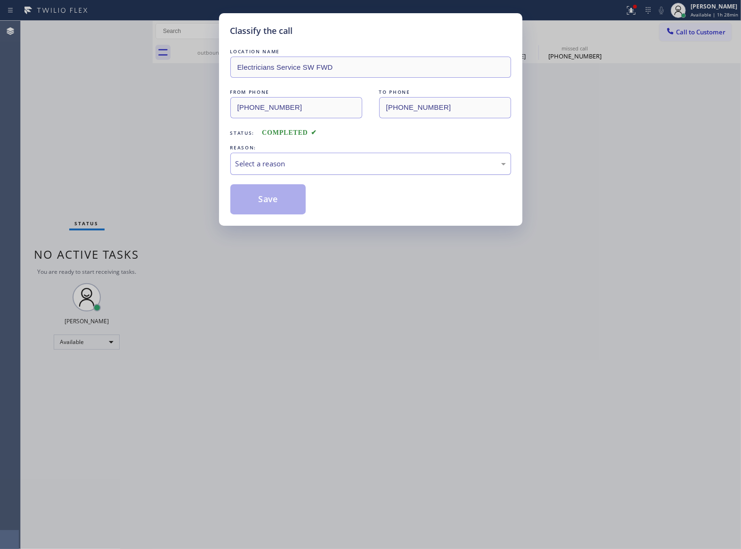
click at [260, 165] on div "Select a reason" at bounding box center [371, 163] width 270 height 11
click at [264, 199] on button "Save" at bounding box center [268, 199] width 76 height 30
type input "[PHONE_NUMBER]"
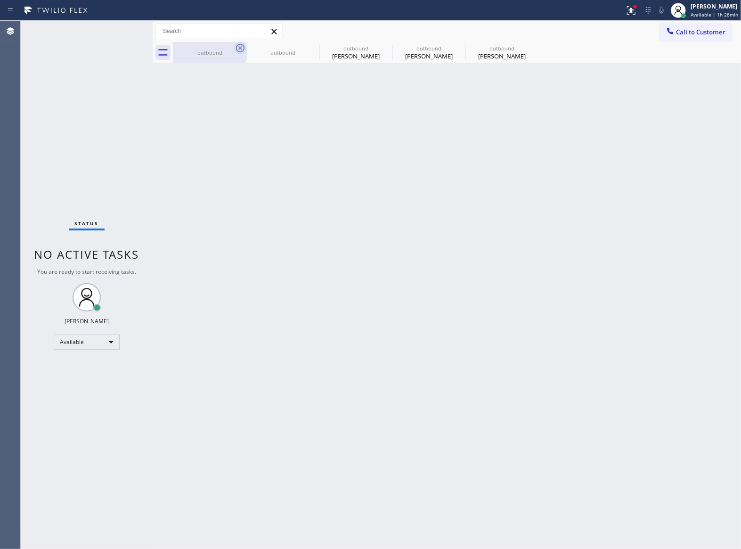
click at [242, 43] on icon at bounding box center [240, 47] width 11 height 11
click at [0, 0] on icon at bounding box center [0, 0] width 0 height 0
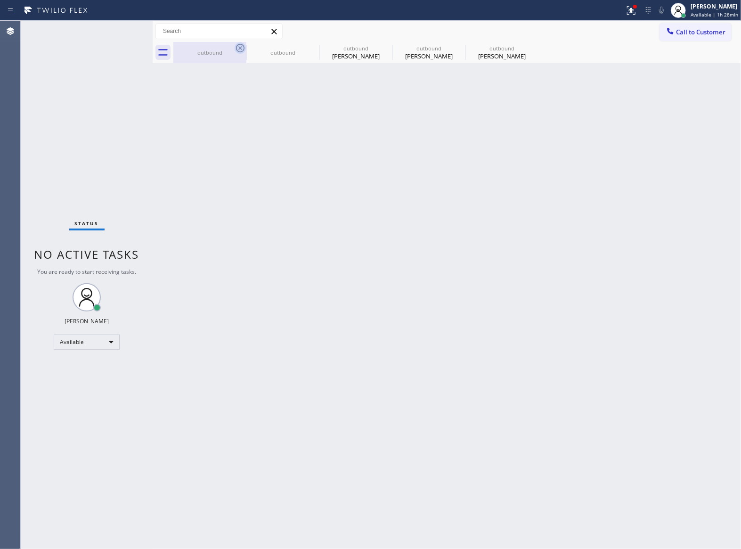
click at [242, 43] on div "outbound outbound outbound Kelsey Chase outbound Kelsey Chase outbound Kelsey C…" at bounding box center [457, 52] width 568 height 21
click at [242, 43] on div at bounding box center [457, 52] width 568 height 21
click at [627, 7] on icon at bounding box center [631, 10] width 11 height 11
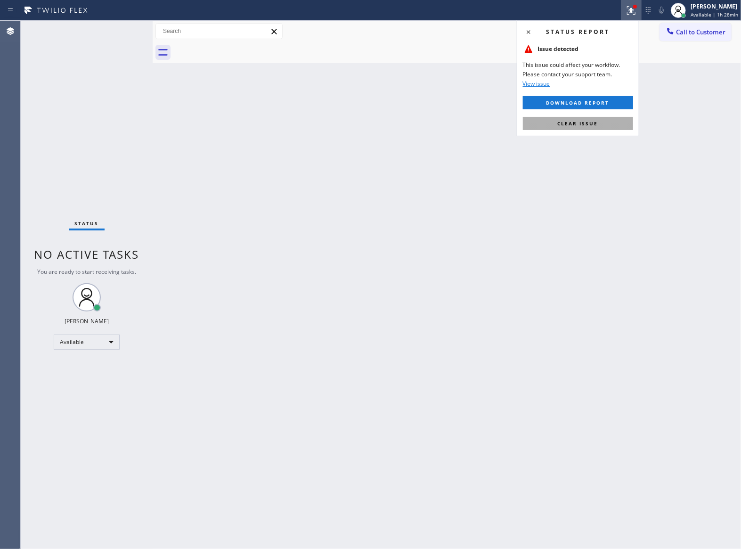
click at [558, 122] on button "Clear issue" at bounding box center [578, 123] width 110 height 13
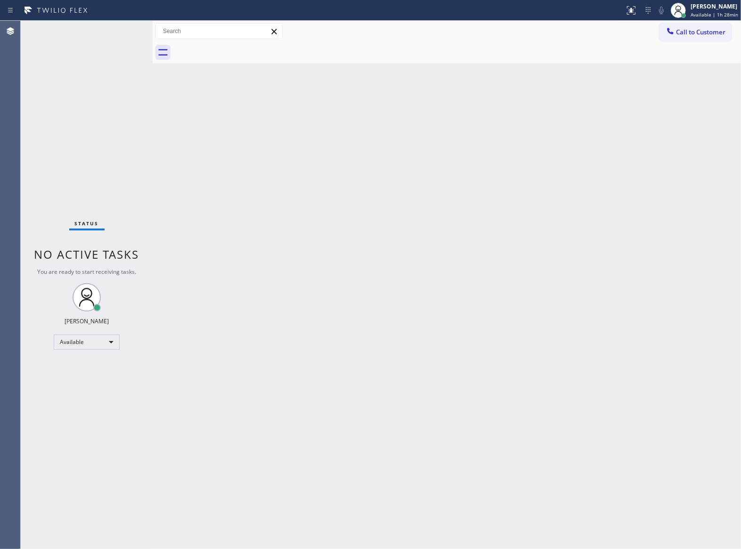
click at [705, 29] on span "Call to Customer" at bounding box center [700, 32] width 49 height 8
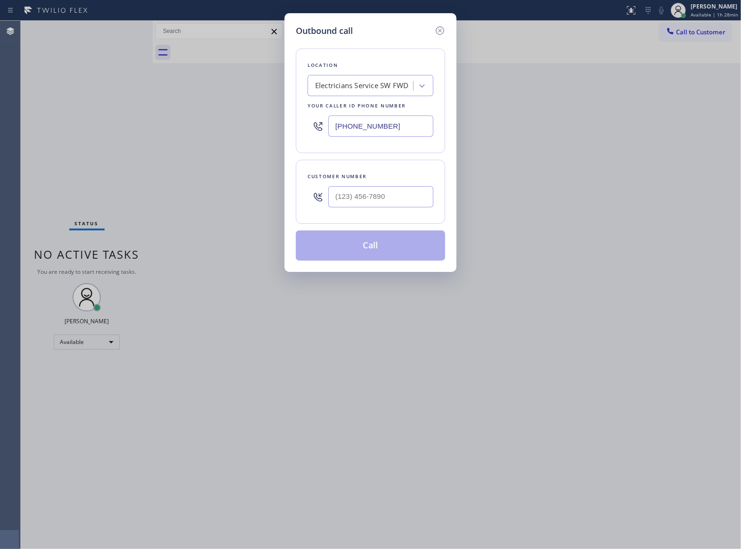
click at [388, 131] on input "(213) 566-1222" at bounding box center [380, 125] width 105 height 21
paste input "818) 740-4725"
type input "(818) 740-4725"
click at [362, 188] on input "text" at bounding box center [380, 196] width 105 height 21
click at [361, 200] on input "(___) ___-____" at bounding box center [380, 196] width 105 height 21
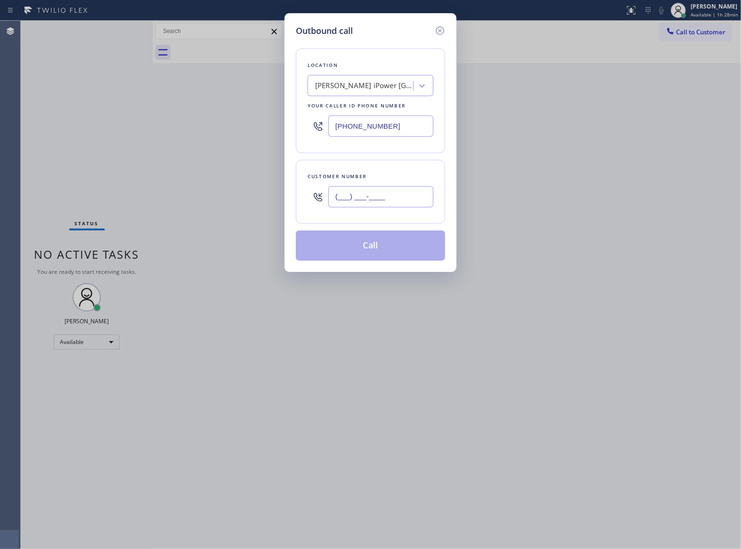
paste input "708) 802-3315"
type input "(708) 802-3315"
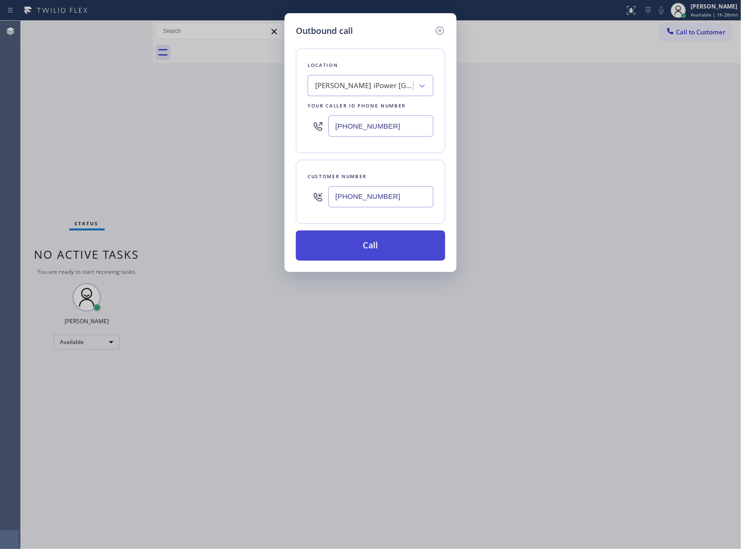
click at [393, 249] on button "Call" at bounding box center [370, 245] width 149 height 30
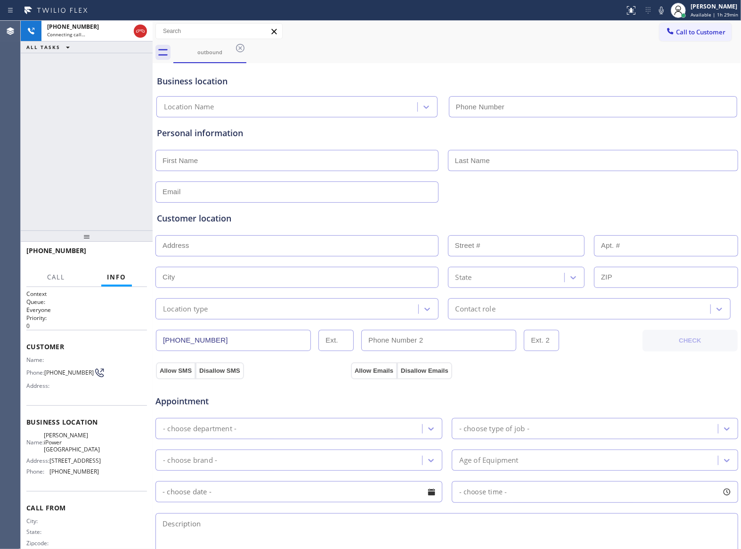
type input "(818) 740-4725"
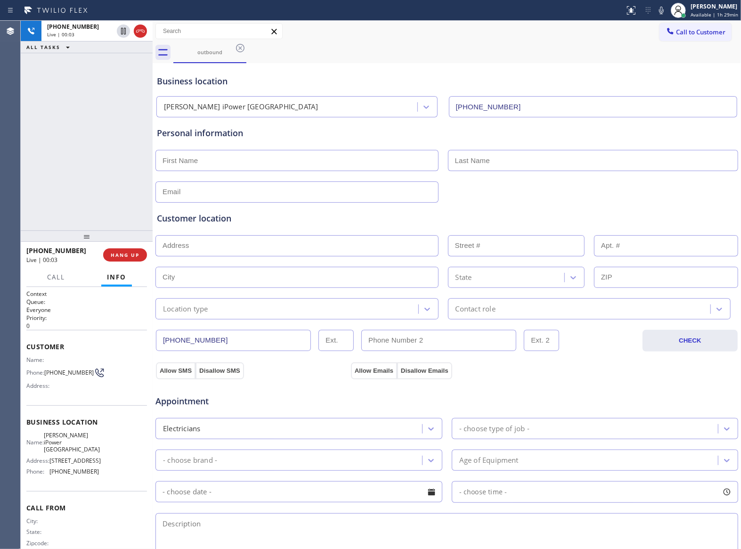
drag, startPoint x: 93, startPoint y: 163, endPoint x: 98, endPoint y: 164, distance: 5.5
click at [93, 163] on div "+17088023315 Live | 00:03 ALL TASKS ALL TASKS ACTIVE TASKS TASKS IN WRAP UP" at bounding box center [87, 126] width 132 height 210
click at [98, 177] on div "+17088023315 Live | 00:12 ALL TASKS ALL TASKS ACTIVE TASKS TASKS IN WRAP UP" at bounding box center [87, 126] width 132 height 210
click at [114, 199] on div "ALL TASKS ALL TASKS ACTIVE TASKS TASKS IN WRAP UP +17088023315 Wrap up | 00:02" at bounding box center [87, 126] width 132 height 210
click at [136, 254] on span "COMPLETE" at bounding box center [123, 255] width 33 height 7
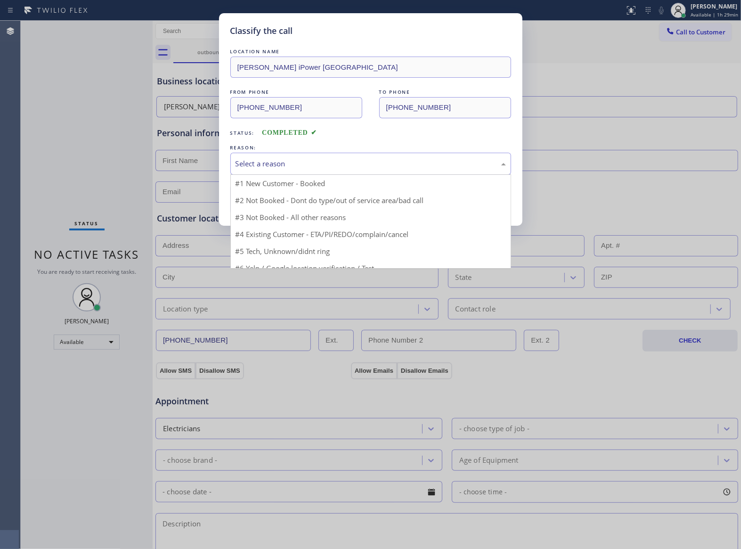
click at [266, 165] on div "Select a reason" at bounding box center [371, 163] width 270 height 11
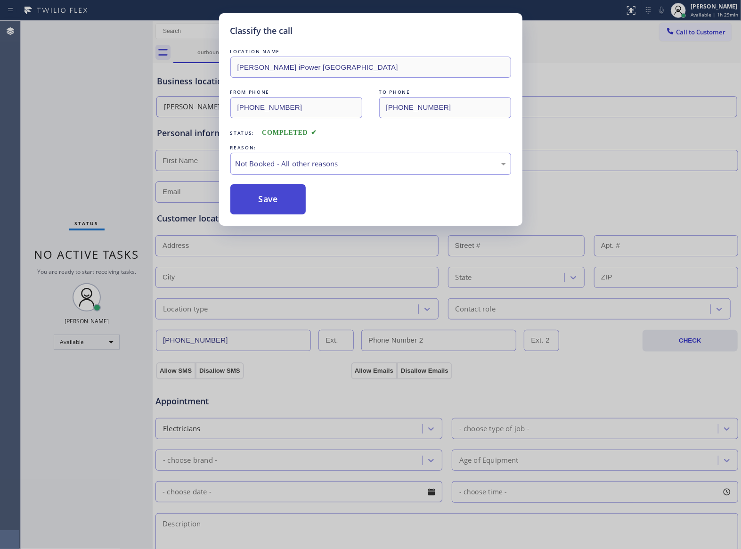
click at [264, 205] on button "Save" at bounding box center [268, 199] width 76 height 30
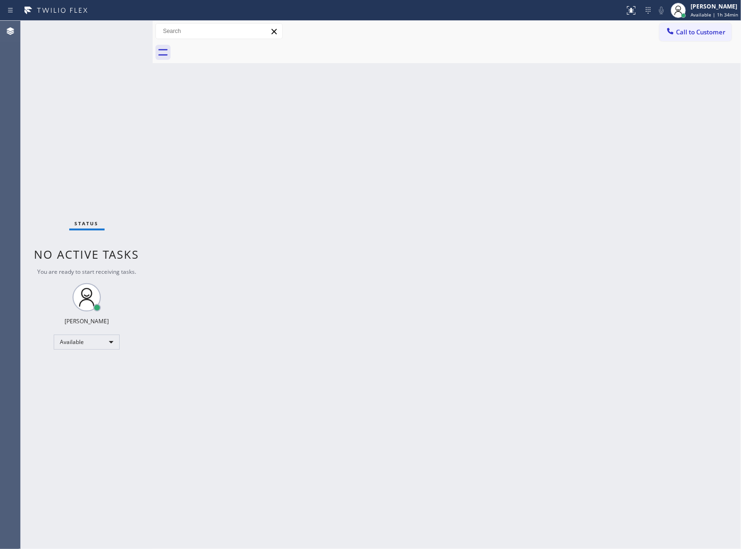
click at [149, 210] on div "Status No active tasks You are ready to start receiving tasks. [PERSON_NAME] Av…" at bounding box center [87, 285] width 132 height 528
click at [116, 144] on div "Status No active tasks You are ready to start receiving tasks. [PERSON_NAME] Av…" at bounding box center [87, 285] width 132 height 528
click at [111, 100] on div "Status No active tasks You are ready to start receiving tasks. [PERSON_NAME] Av…" at bounding box center [87, 285] width 132 height 528
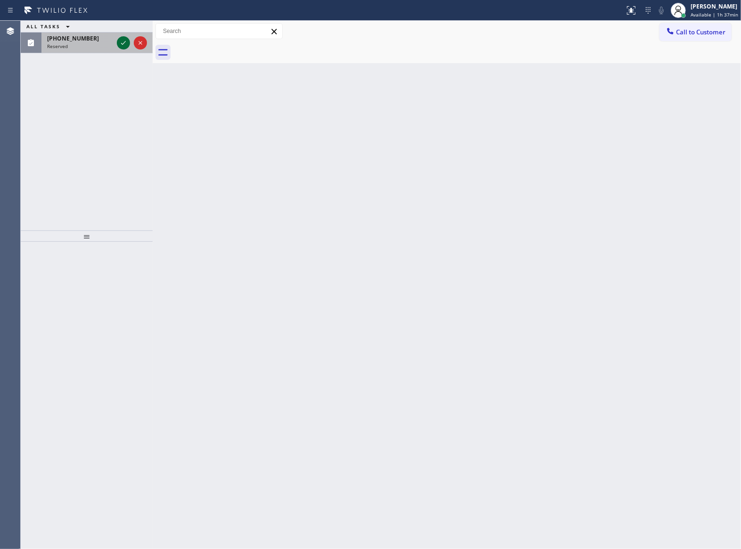
click at [123, 45] on icon at bounding box center [123, 42] width 11 height 11
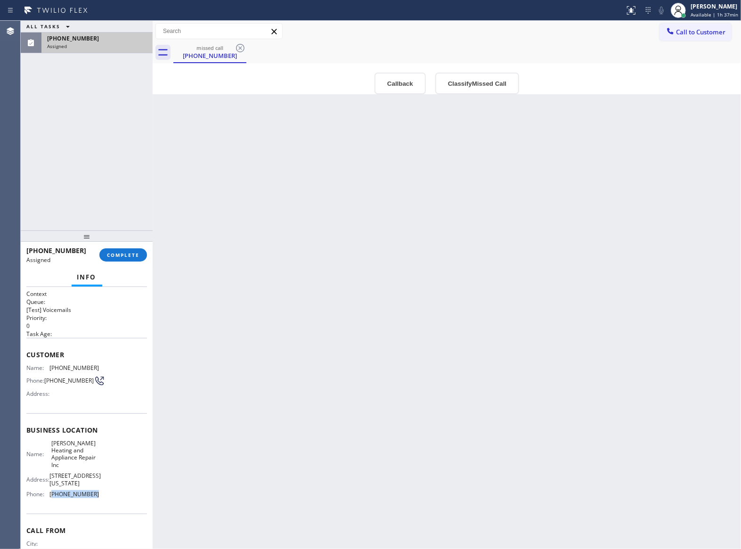
drag, startPoint x: 108, startPoint y: 497, endPoint x: 51, endPoint y: 499, distance: 57.1
click at [51, 499] on div "Name: Morton Heating and Appliance Repair Inc Address: 326 N Michigan Ave Chica…" at bounding box center [86, 471] width 121 height 62
click at [696, 25] on button "Call to Customer" at bounding box center [696, 32] width 72 height 18
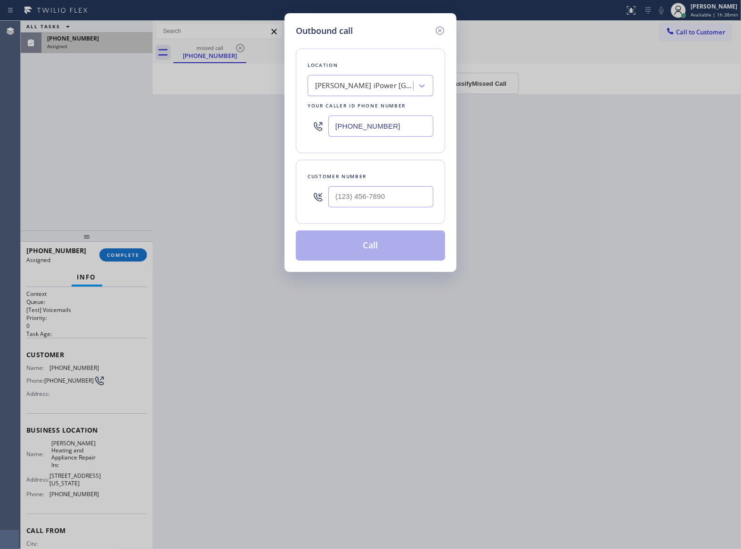
click at [375, 139] on div "(818) 740-4725" at bounding box center [371, 126] width 126 height 31
click at [372, 133] on input "(818) 740-4725" at bounding box center [380, 125] width 105 height 21
paste input "312) 500-8521"
type input "(312) 500-8521"
click at [435, 30] on icon at bounding box center [439, 30] width 11 height 11
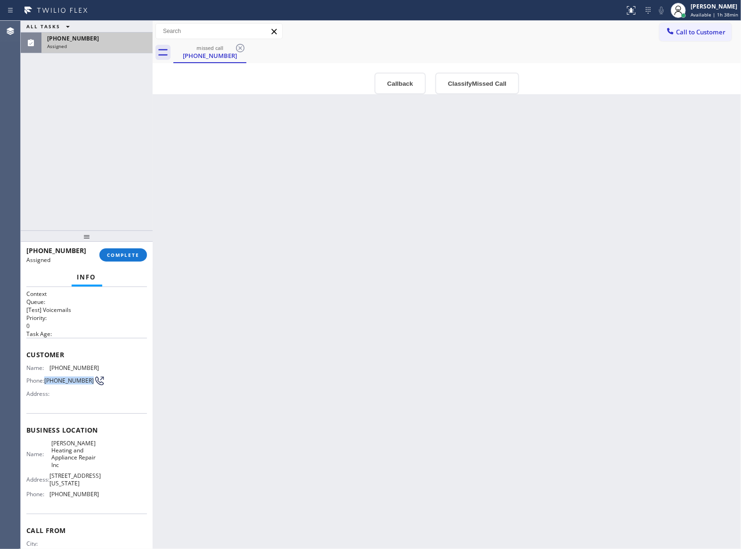
drag, startPoint x: 63, startPoint y: 389, endPoint x: 46, endPoint y: 381, distance: 19.4
click at [46, 381] on span "(804) 578-9407" at bounding box center [68, 380] width 49 height 7
click at [123, 249] on button "COMPLETE" at bounding box center [123, 254] width 48 height 13
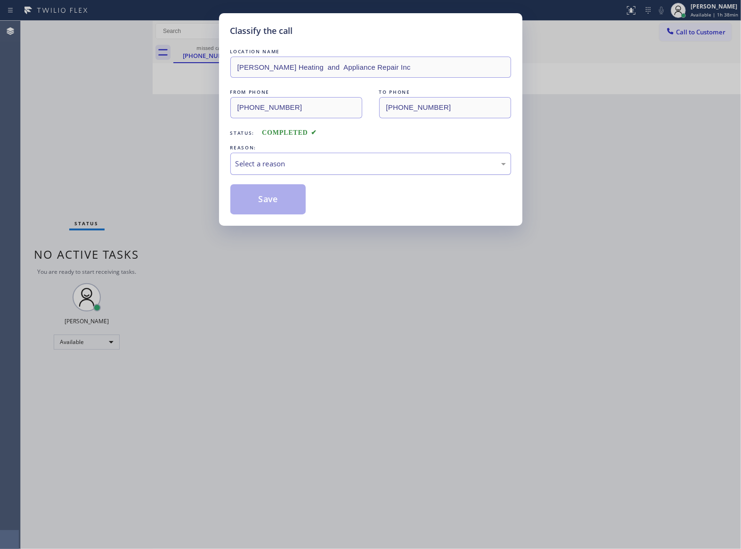
click at [273, 159] on div "Select a reason" at bounding box center [371, 163] width 270 height 11
drag, startPoint x: 272, startPoint y: 202, endPoint x: 540, endPoint y: 146, distance: 273.8
click at [271, 202] on button "Save" at bounding box center [268, 199] width 76 height 30
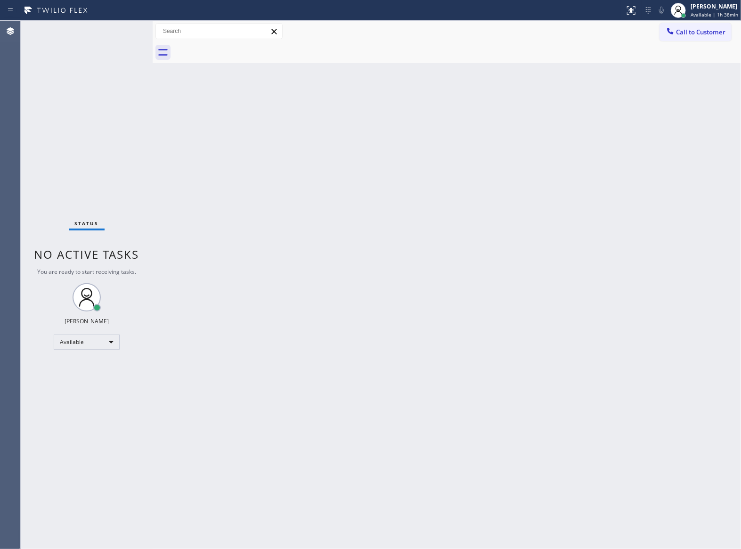
drag, startPoint x: 708, startPoint y: 33, endPoint x: 515, endPoint y: 154, distance: 227.6
click at [707, 33] on span "Call to Customer" at bounding box center [700, 32] width 49 height 8
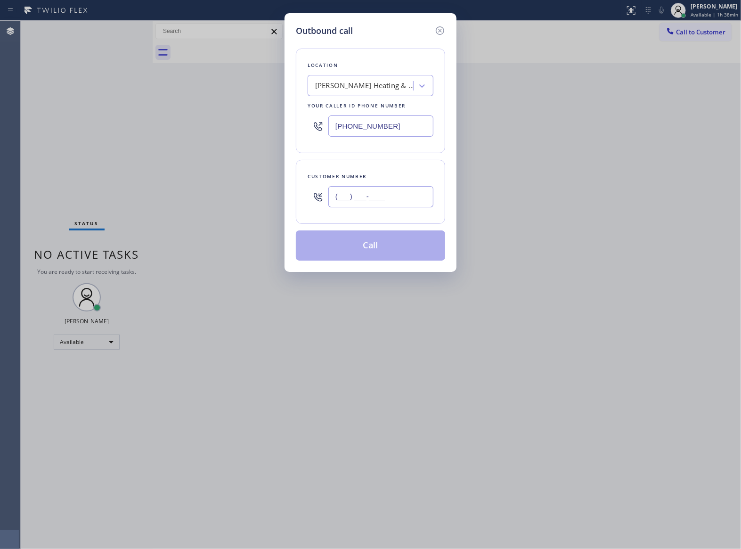
click at [386, 192] on input "(___) ___-____" at bounding box center [380, 196] width 105 height 21
paste input "804) 578-9407"
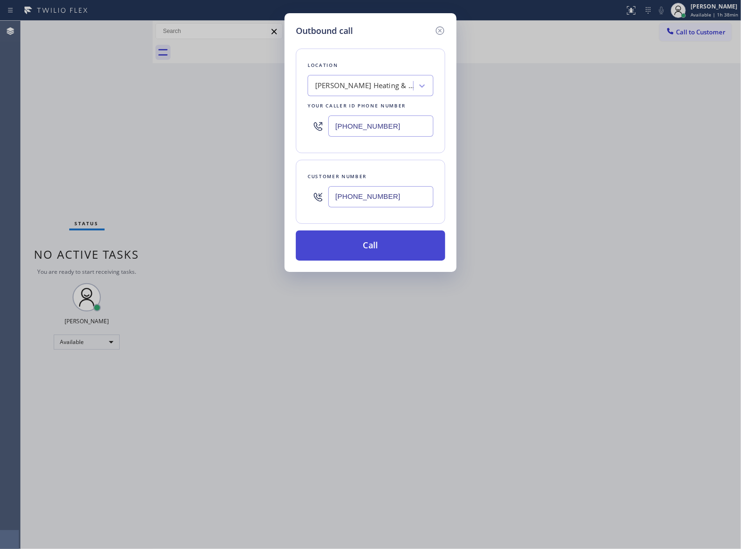
type input "(804) 578-9407"
click at [381, 253] on button "Call" at bounding box center [370, 245] width 149 height 30
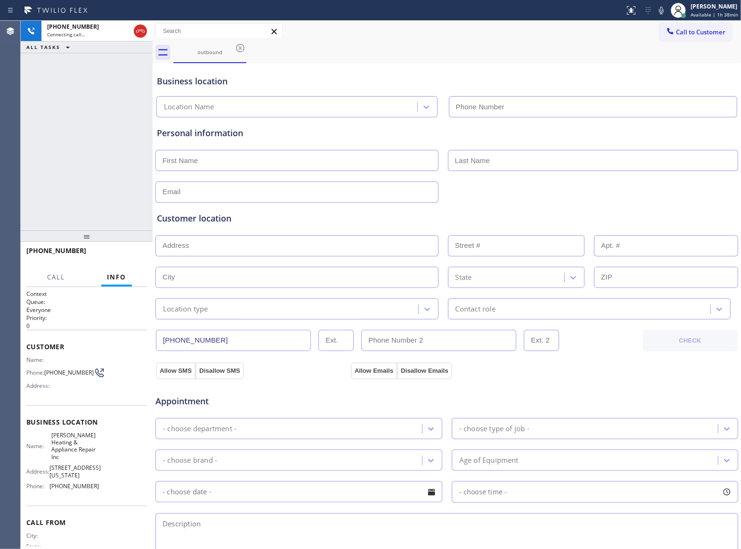
type input "(312) 500-8521"
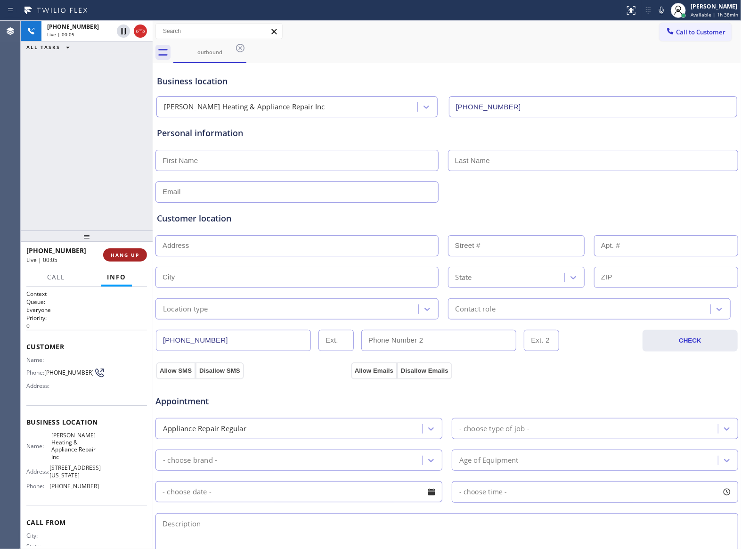
click at [122, 254] on span "HANG UP" at bounding box center [125, 255] width 29 height 7
click at [122, 254] on span "COMPLETE" at bounding box center [123, 255] width 33 height 7
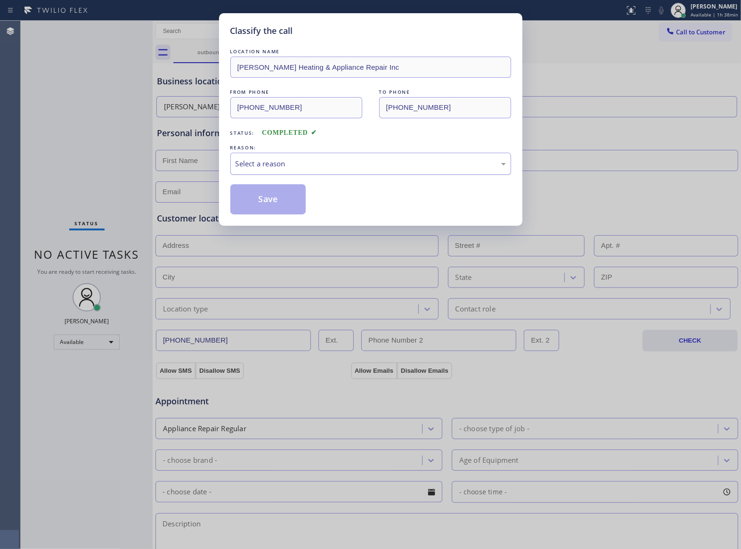
click at [262, 168] on div "Select a reason" at bounding box center [371, 163] width 270 height 11
click at [271, 168] on div "Existing Customer - ETA/PI/REDO/complain/cancel" at bounding box center [371, 163] width 270 height 11
click at [268, 193] on button "Save" at bounding box center [268, 199] width 76 height 30
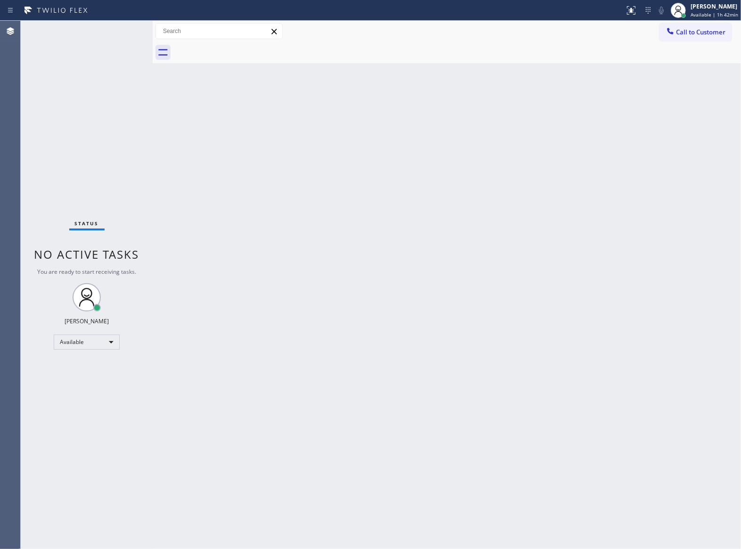
click at [121, 206] on div "Status No active tasks You are ready to start receiving tasks. [PERSON_NAME] Av…" at bounding box center [87, 285] width 132 height 528
click at [679, 30] on span "Call to Customer" at bounding box center [700, 32] width 49 height 8
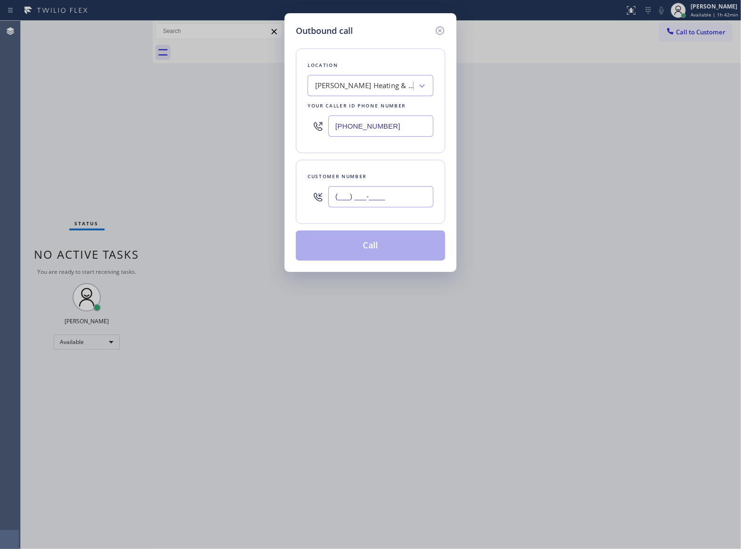
click at [346, 202] on input "(___) ___-____" at bounding box center [380, 196] width 105 height 21
paste input "206) 335-7844"
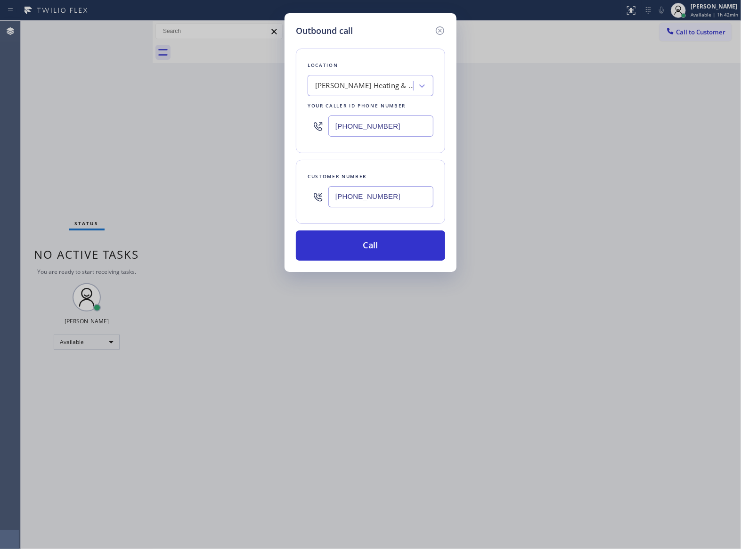
type input "(206) 335-7844"
drag, startPoint x: 126, startPoint y: 117, endPoint x: 140, endPoint y: 119, distance: 14.3
click at [126, 117] on div "Outbound call Location Morton Heating & Appliance Repair Inc Your caller id pho…" at bounding box center [370, 274] width 741 height 549
click at [358, 89] on div "Morton Heating & Appliance Repair Inc" at bounding box center [364, 86] width 99 height 11
type input "Month"
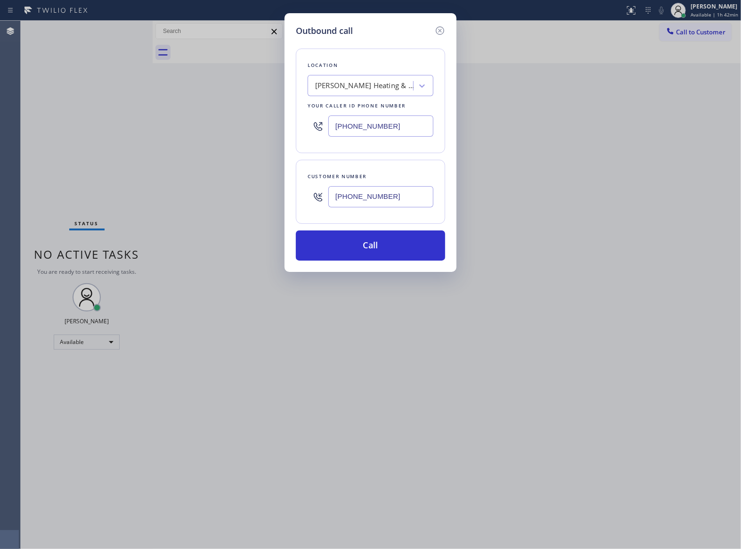
click at [141, 185] on div "Outbound call Location Morton Heating & Appliance Repair Inc Your caller id pho…" at bounding box center [370, 274] width 741 height 549
click at [363, 83] on div "Morton Heating & Appliance Repair Inc" at bounding box center [364, 86] width 99 height 11
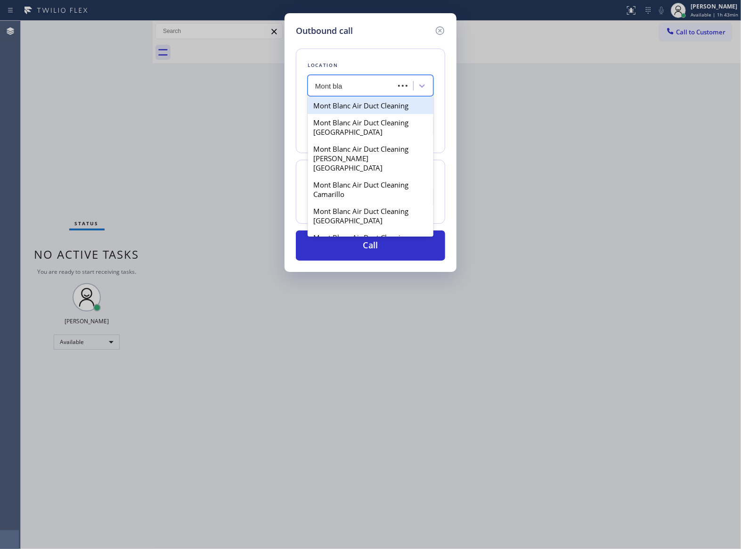
type input "Mont blak"
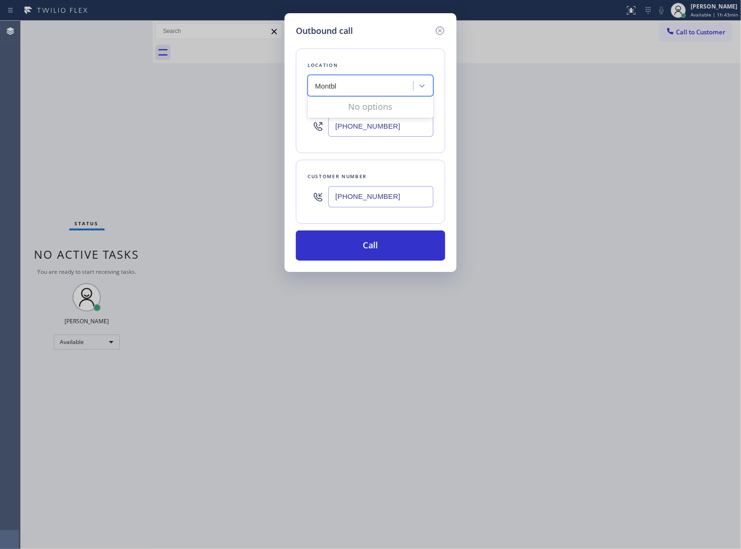
type input "Montbl"
click at [368, 130] on input "(312) 500-8521" at bounding box center [380, 125] width 105 height 21
paste input "206) 406-1076"
type input "(312) 500-8521"
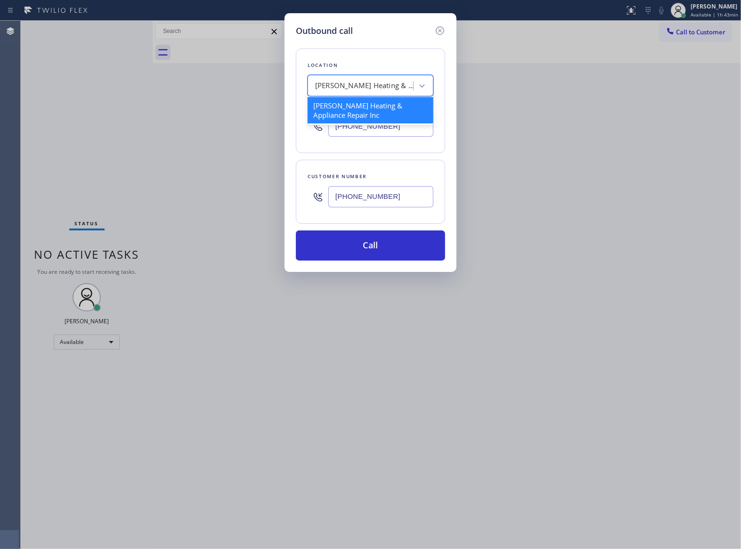
click at [373, 91] on div "Morton Heating & Appliance Repair Inc" at bounding box center [364, 86] width 99 height 11
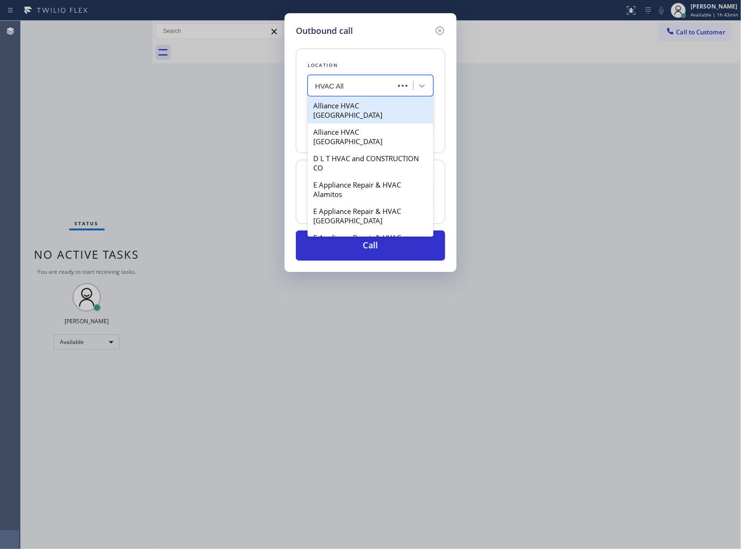
type input "HVAC Alli"
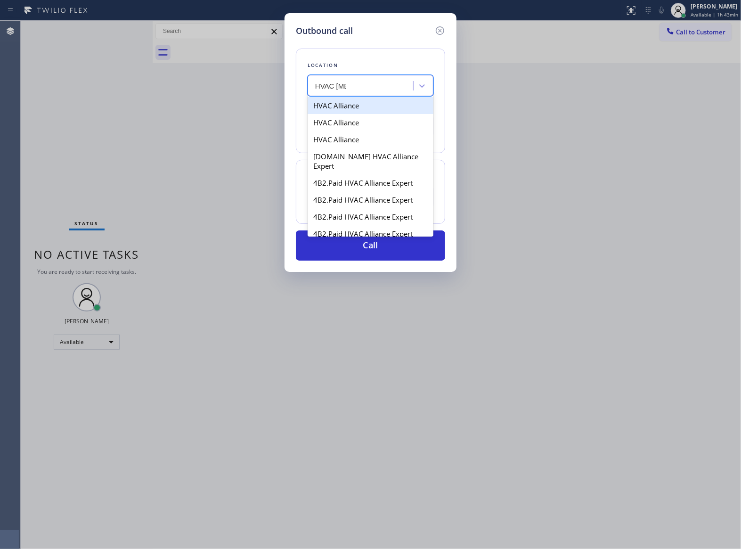
click at [374, 107] on div "HVAC Alliance" at bounding box center [371, 105] width 126 height 17
type input "(855) 400-0085"
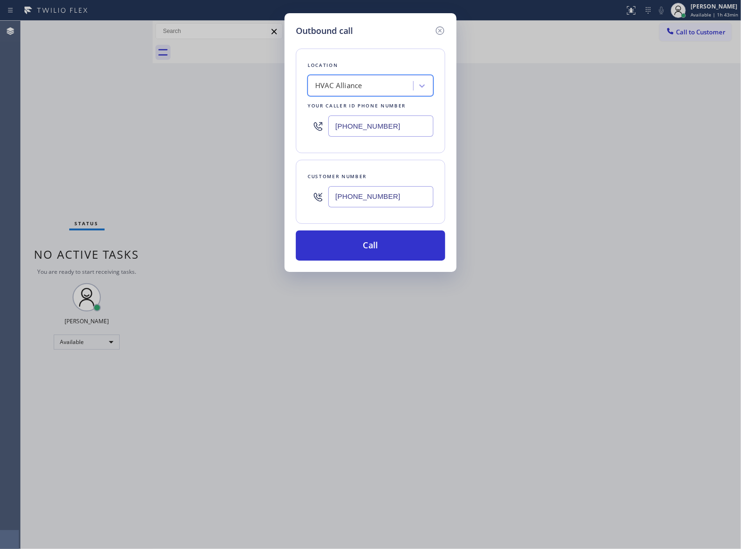
click at [376, 265] on div "Outbound call Location option HVAC Alliance, selected. 100 results available. S…" at bounding box center [371, 142] width 172 height 259
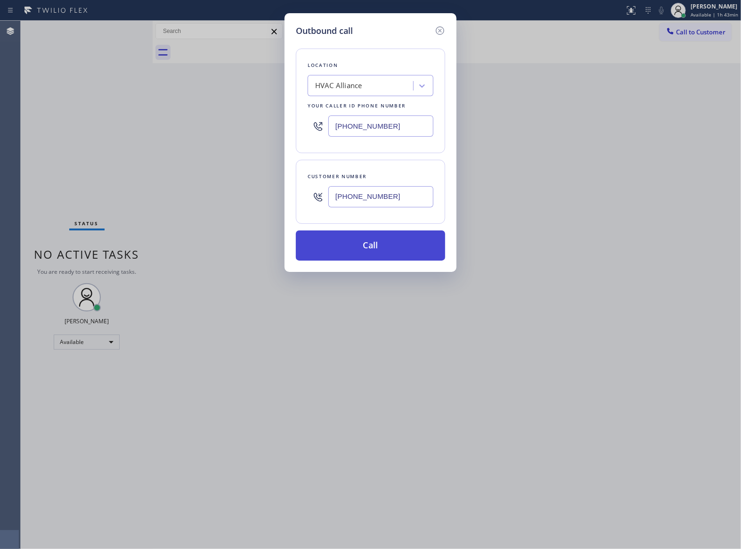
click at [390, 247] on button "Call" at bounding box center [370, 245] width 149 height 30
click at [736, 516] on div "Outbound call Location HVAC Alliance Your caller id phone number (855) 400-0085…" at bounding box center [370, 274] width 741 height 549
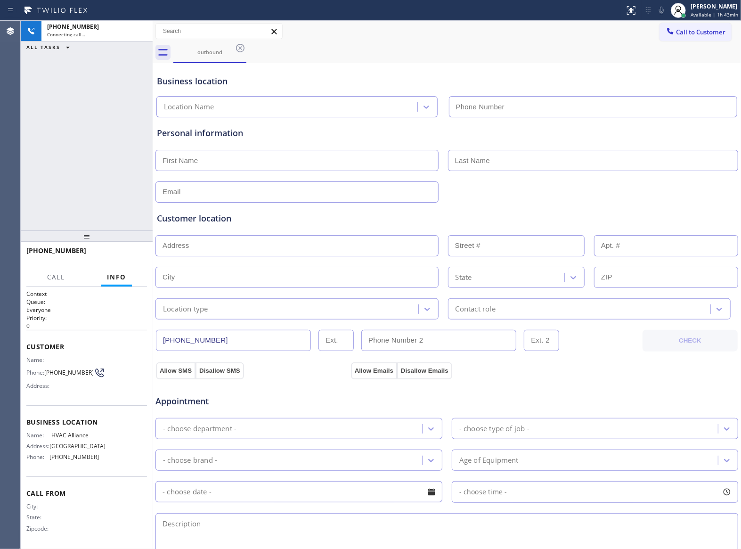
type input "(855) 400-0085"
drag, startPoint x: 74, startPoint y: 189, endPoint x: 67, endPoint y: 349, distance: 160.4
click at [74, 192] on div "+12063357844 Connecting call… ALL TASKS ALL TASKS ACTIVE TASKS TASKS IN WRAP UP" at bounding box center [87, 126] width 132 height 210
drag, startPoint x: 61, startPoint y: 379, endPoint x: 48, endPoint y: 370, distance: 15.9
click at [48, 370] on span "(206) 335-7844" at bounding box center [68, 372] width 49 height 7
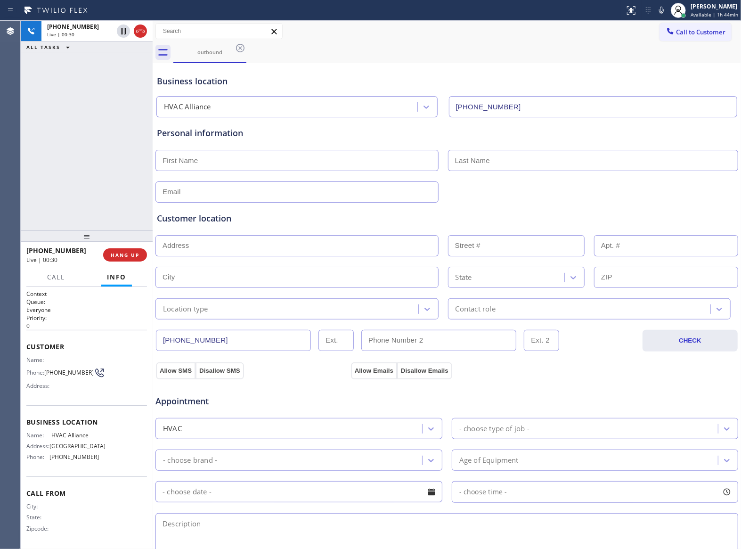
click at [125, 140] on div "+12063357844 Live | 00:30 ALL TASKS ALL TASKS ACTIVE TASKS TASKS IN WRAP UP" at bounding box center [87, 126] width 132 height 210
click at [125, 251] on button "HANG UP" at bounding box center [125, 254] width 44 height 13
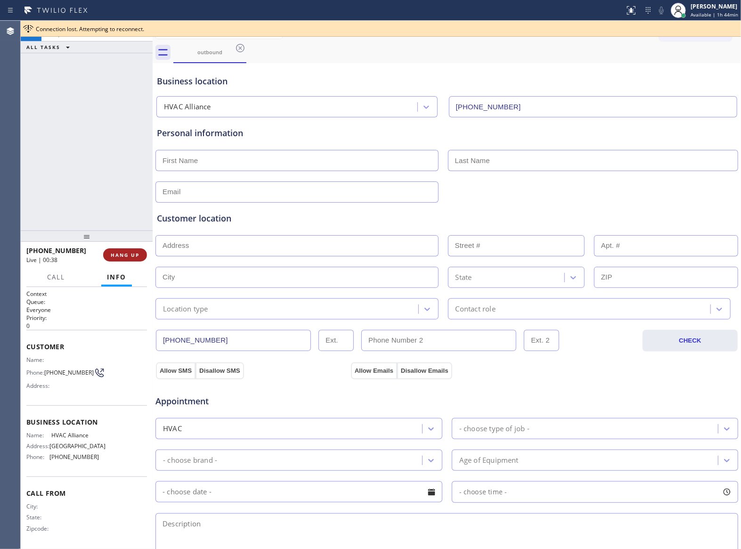
click at [125, 251] on button "HANG UP" at bounding box center [125, 254] width 44 height 13
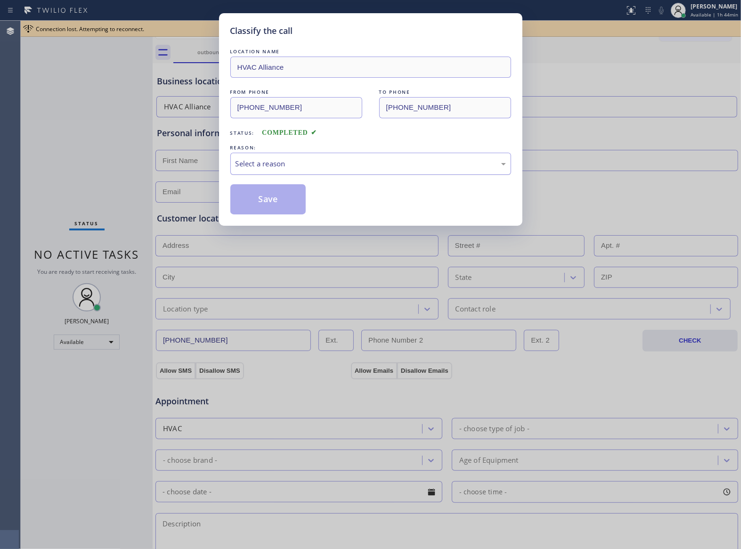
click at [313, 171] on div "Select a reason" at bounding box center [370, 164] width 281 height 22
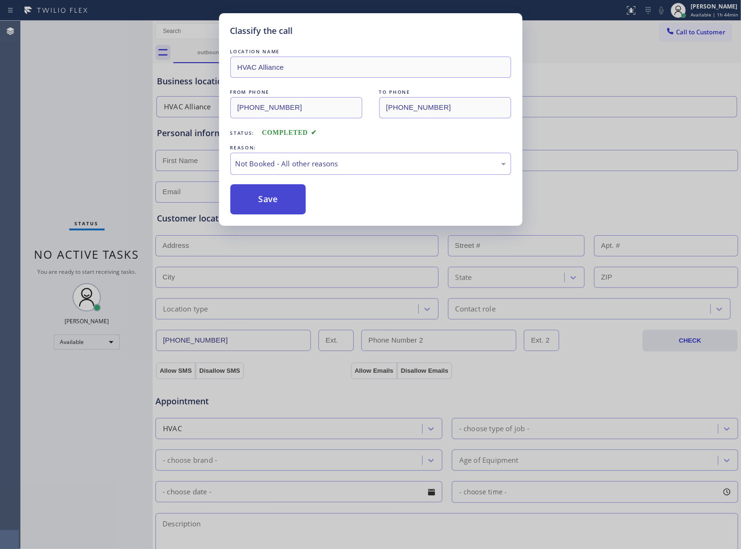
click at [290, 198] on button "Save" at bounding box center [268, 199] width 76 height 30
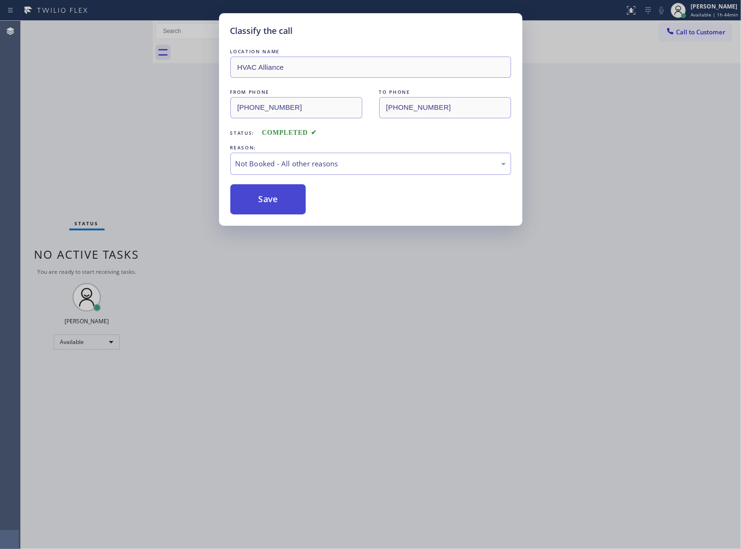
click at [290, 198] on button "Save" at bounding box center [268, 199] width 76 height 30
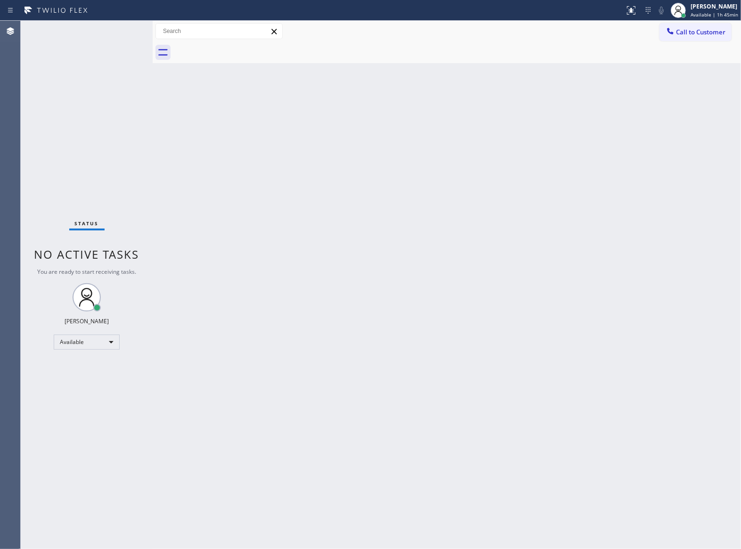
click at [87, 151] on div "Status No active tasks You are ready to start receiving tasks. [PERSON_NAME] Av…" at bounding box center [87, 285] width 132 height 528
click at [678, 38] on button "Call to Customer" at bounding box center [696, 32] width 72 height 18
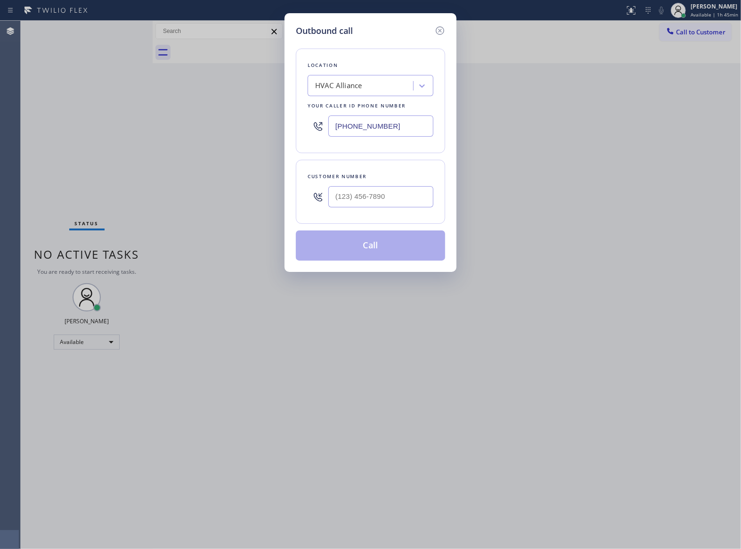
click at [393, 178] on div "Customer number" at bounding box center [371, 177] width 126 height 10
drag, startPoint x: 391, startPoint y: 191, endPoint x: 404, endPoint y: 204, distance: 18.3
click at [390, 191] on input "(___) ___-____" at bounding box center [380, 196] width 105 height 21
paste input "206) 335-7844"
type input "(206) 335-7844"
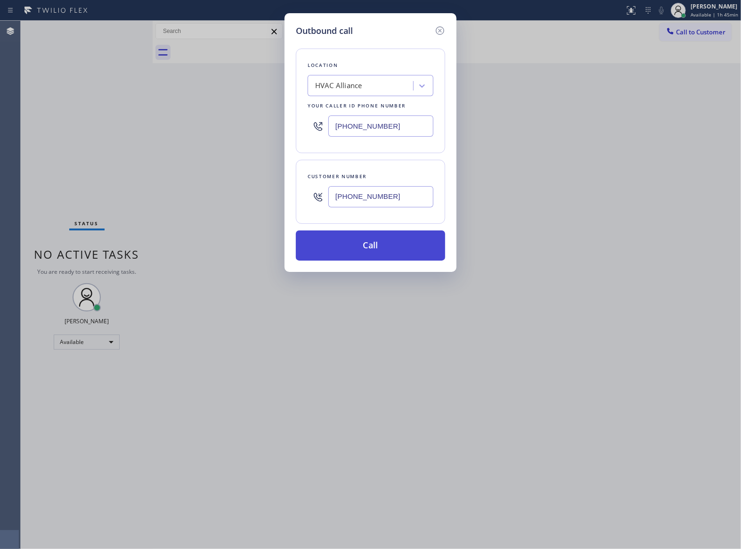
click at [393, 251] on button "Call" at bounding box center [370, 245] width 149 height 30
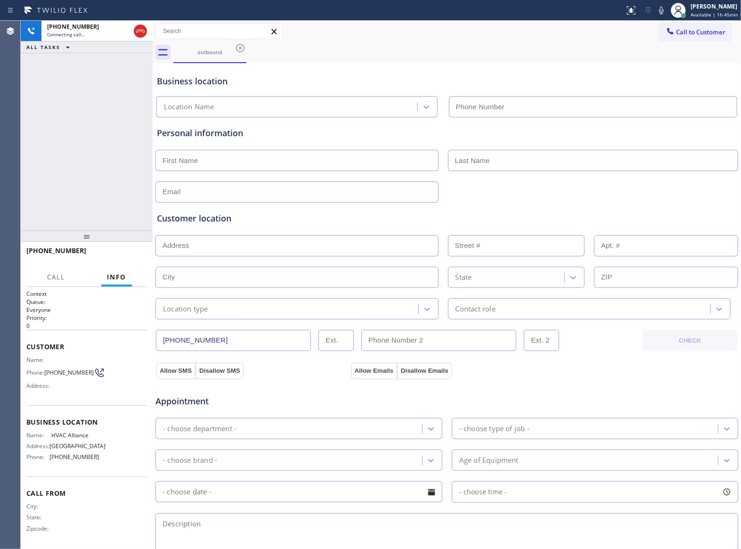
type input "(855) 400-0085"
click at [77, 376] on span "(206) 335-7844" at bounding box center [68, 372] width 49 height 7
drag, startPoint x: 66, startPoint y: 382, endPoint x: 46, endPoint y: 369, distance: 23.7
click at [46, 369] on span "(206) 335-7844" at bounding box center [68, 372] width 49 height 7
click at [139, 255] on span "HANG UP" at bounding box center [125, 255] width 29 height 7
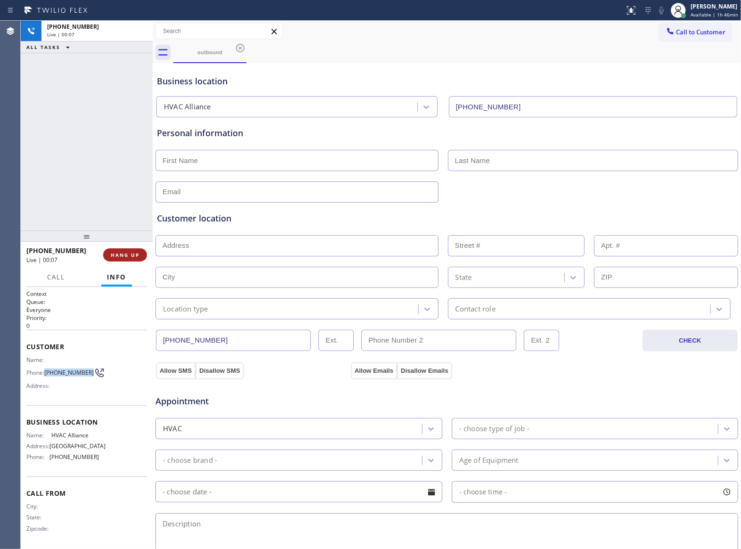
click at [139, 255] on span "HANG UP" at bounding box center [125, 255] width 29 height 7
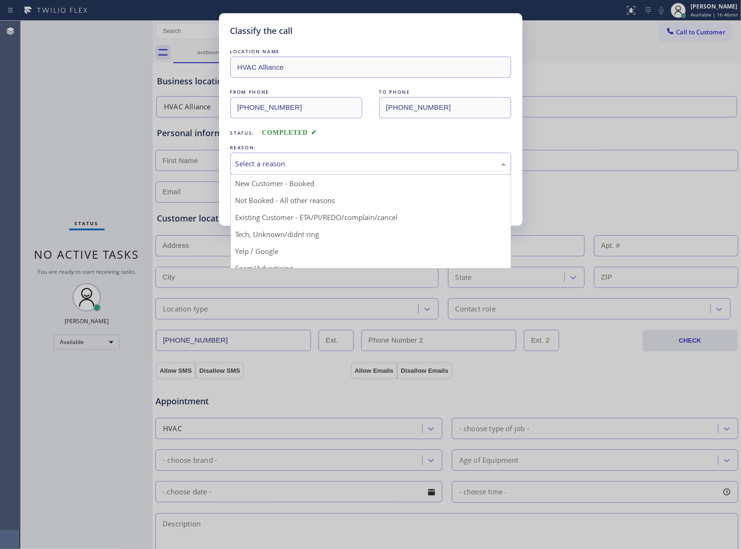
click at [279, 172] on div "Select a reason" at bounding box center [370, 164] width 281 height 22
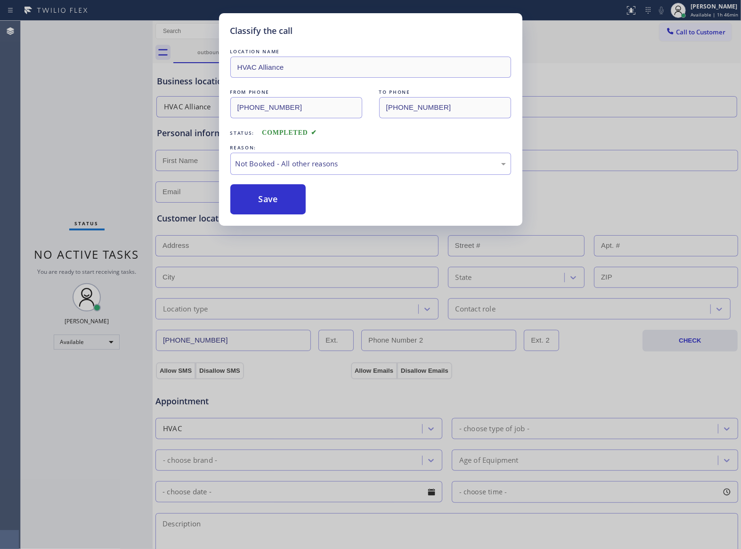
drag, startPoint x: 284, startPoint y: 193, endPoint x: 545, endPoint y: 494, distance: 398.8
click at [287, 196] on button "Save" at bounding box center [268, 199] width 76 height 30
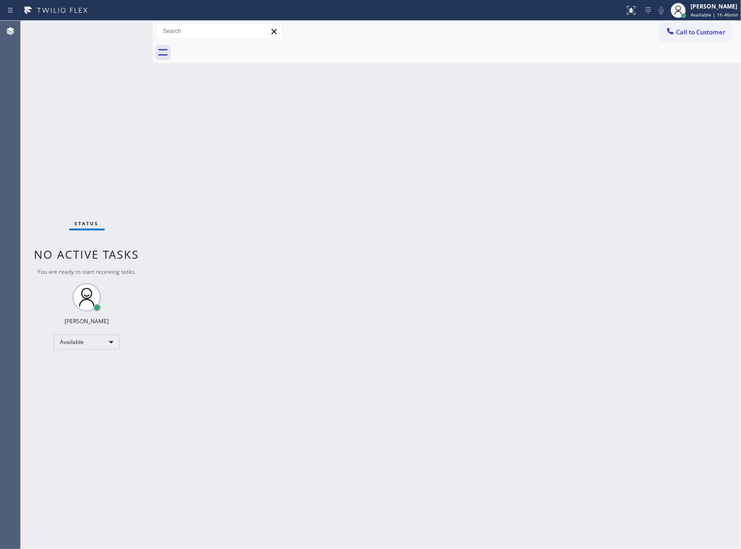
click at [123, 149] on div "Status No active tasks You are ready to start receiving tasks. [PERSON_NAME] Av…" at bounding box center [87, 285] width 132 height 528
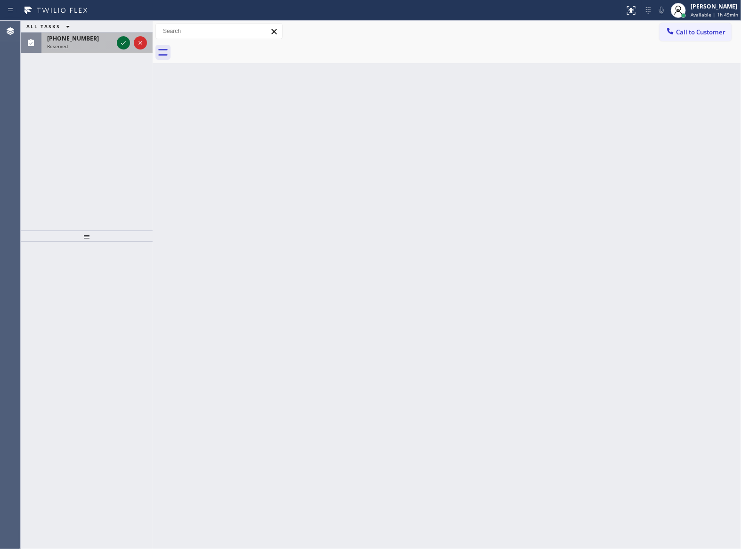
click at [125, 38] on icon at bounding box center [123, 42] width 11 height 11
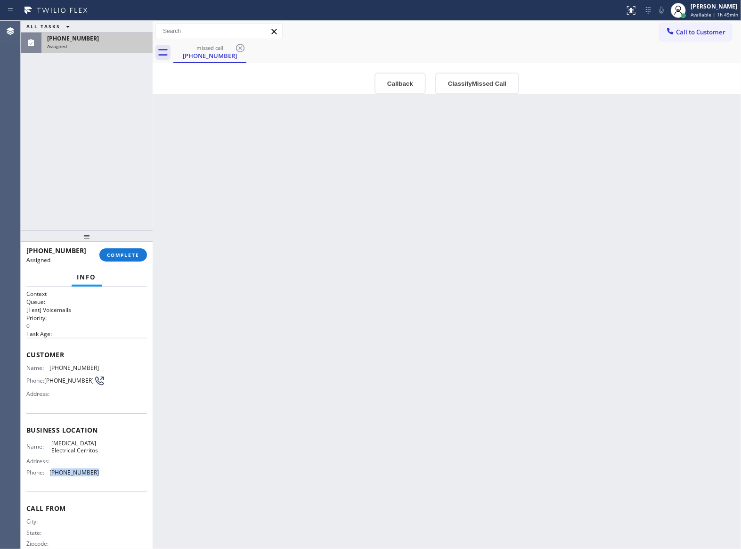
drag, startPoint x: 103, startPoint y: 492, endPoint x: 52, endPoint y: 485, distance: 51.4
click at [52, 485] on div "Business location Name: High Voltage Electrical Cerritos Address: Phone: (562) …" at bounding box center [86, 452] width 121 height 79
click at [688, 30] on span "Call to Customer" at bounding box center [700, 32] width 49 height 8
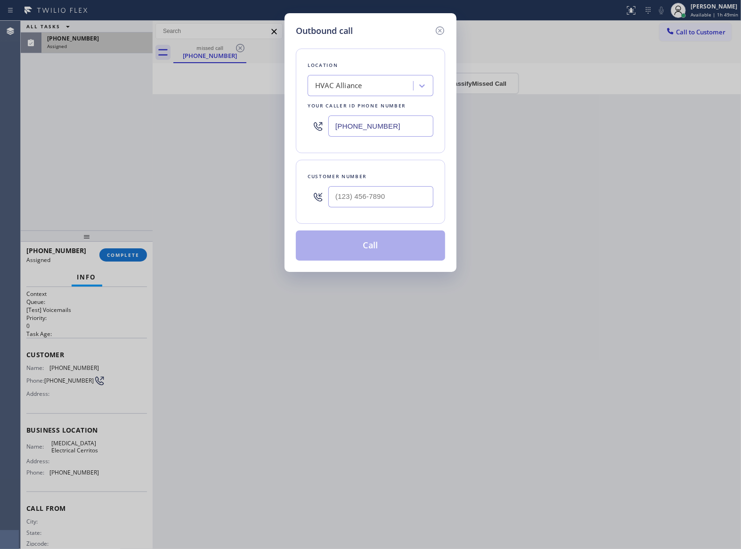
click at [391, 129] on input "(855) 400-0085" at bounding box center [380, 125] width 105 height 21
paste input "562) 337-3944"
type input "(562) 337-3944"
click at [440, 31] on icon at bounding box center [439, 30] width 11 height 11
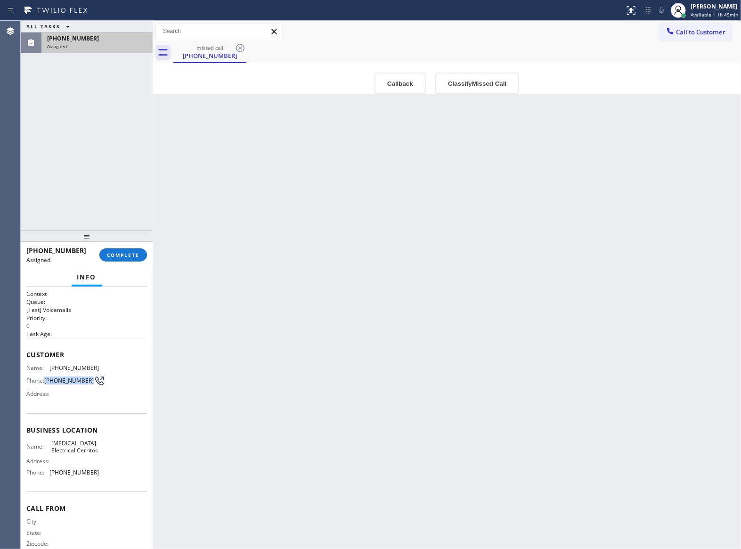
drag, startPoint x: 65, startPoint y: 391, endPoint x: 44, endPoint y: 377, distance: 25.1
click at [44, 377] on div "Name: (562) 689-4347 Phone: (562) 689-4347 Address:" at bounding box center [62, 382] width 73 height 37
click at [129, 247] on div "(562) 689-4347 Assigned COMPLETE" at bounding box center [86, 255] width 121 height 25
click at [131, 259] on button "COMPLETE" at bounding box center [123, 254] width 48 height 13
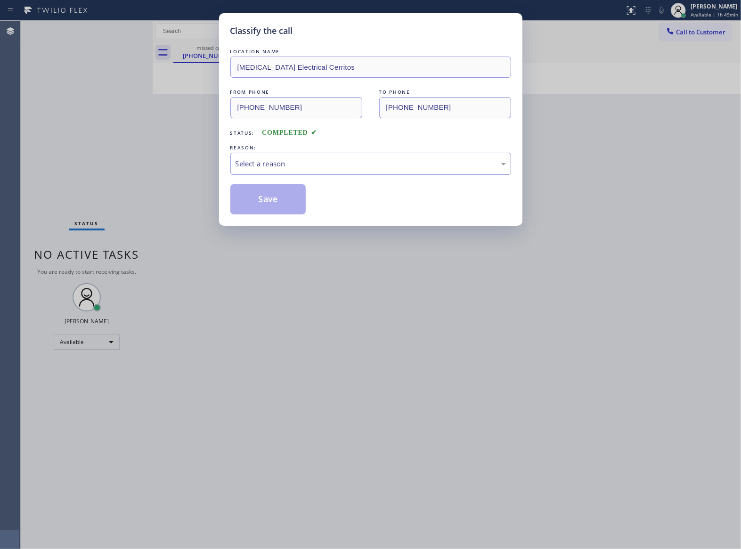
click at [294, 160] on div "Select a reason" at bounding box center [371, 163] width 270 height 11
click at [278, 204] on button "Save" at bounding box center [268, 199] width 76 height 30
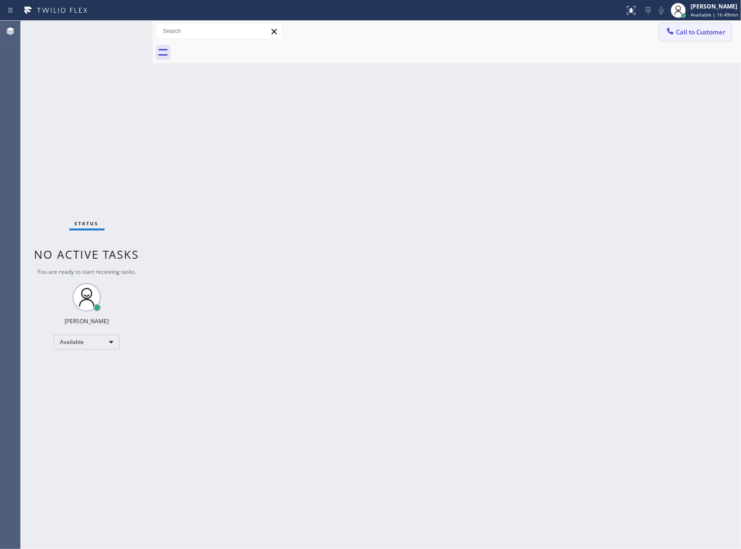
click at [698, 33] on span "Call to Customer" at bounding box center [700, 32] width 49 height 8
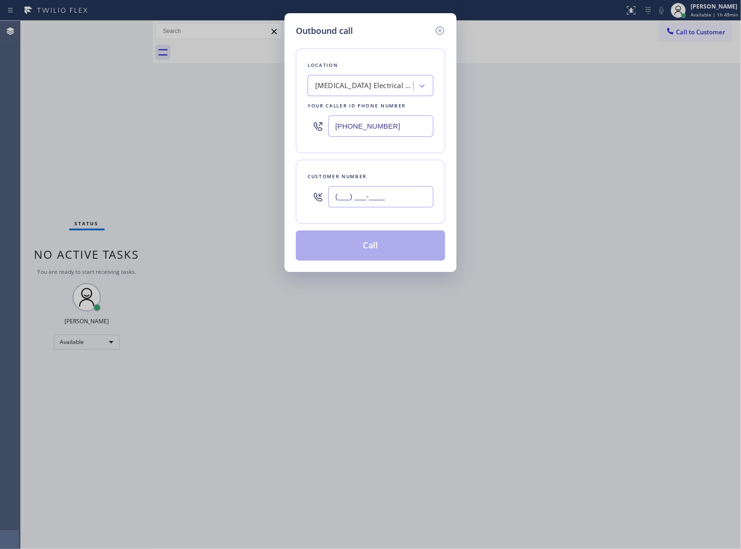
click at [370, 189] on input "(___) ___-____" at bounding box center [380, 196] width 105 height 21
paste input "562) 689-4347"
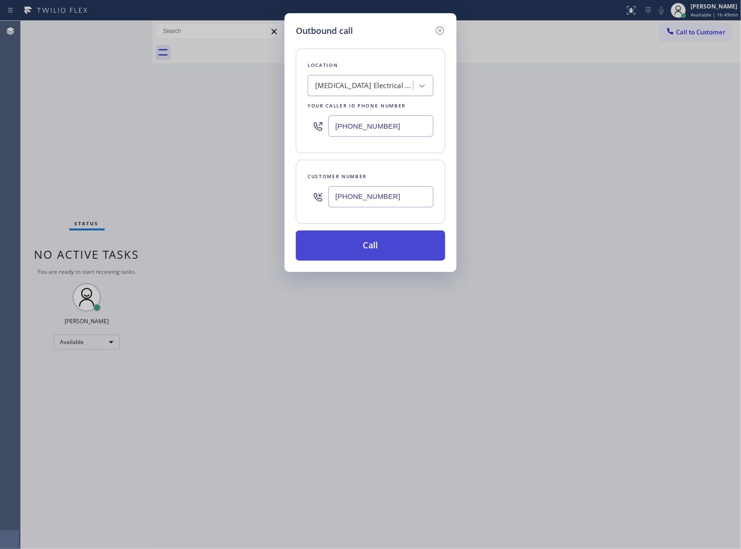
type input "(562) 689-4347"
click at [410, 246] on button "Call" at bounding box center [370, 245] width 149 height 30
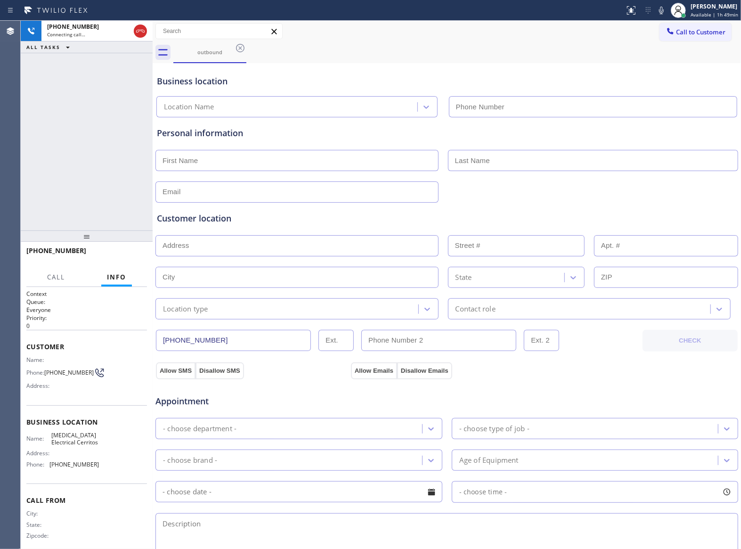
type input "(562) 337-3944"
click at [123, 256] on span "HANG UP" at bounding box center [125, 255] width 29 height 7
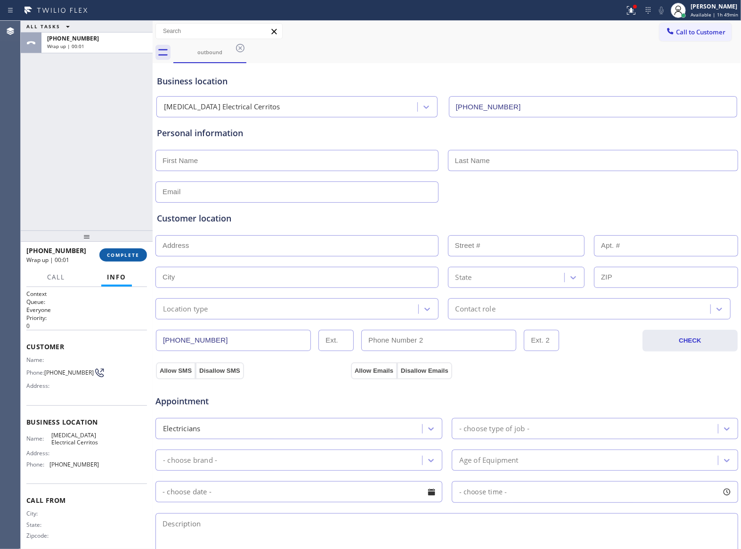
click at [123, 256] on span "COMPLETE" at bounding box center [123, 255] width 33 height 7
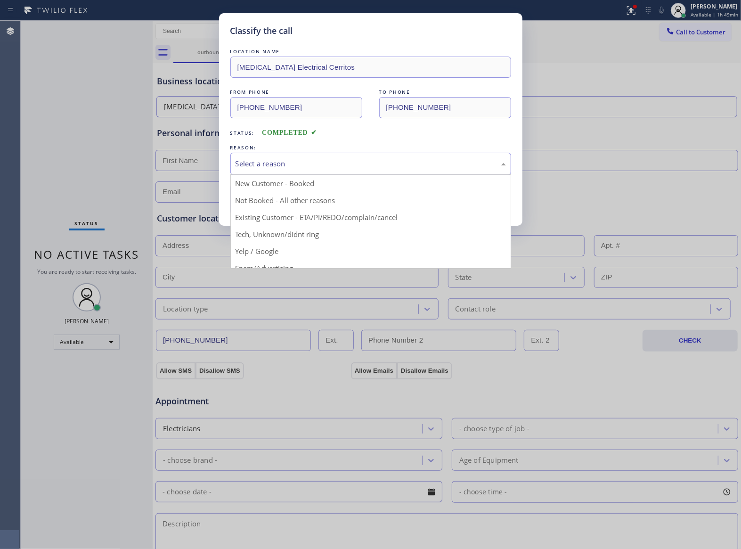
click at [268, 163] on div "Select a reason" at bounding box center [371, 163] width 270 height 11
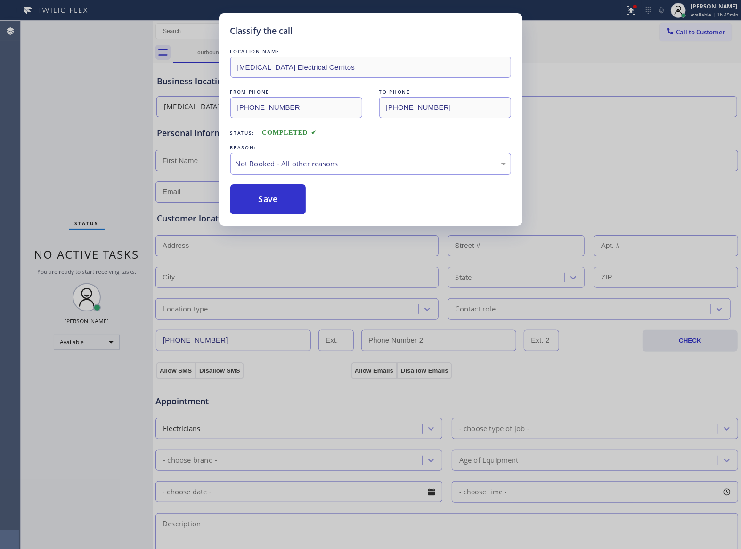
click at [274, 208] on button "Save" at bounding box center [268, 199] width 76 height 30
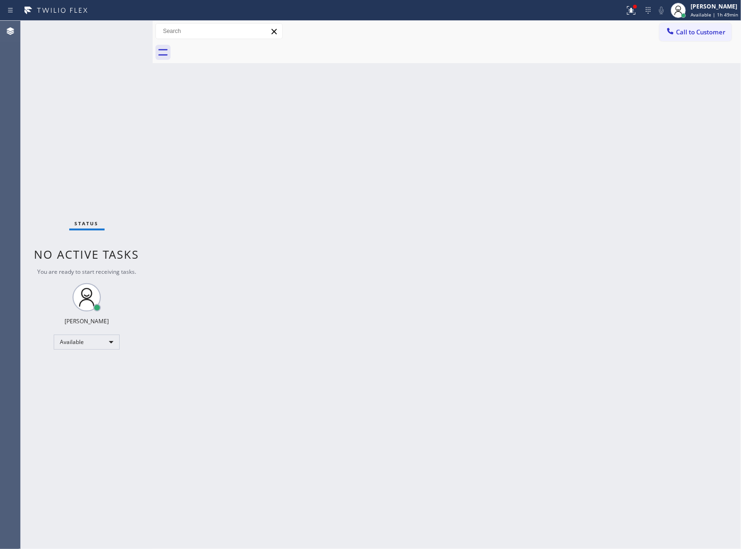
click at [111, 180] on div "Status No active tasks You are ready to start receiving tasks. [PERSON_NAME] Av…" at bounding box center [87, 285] width 132 height 528
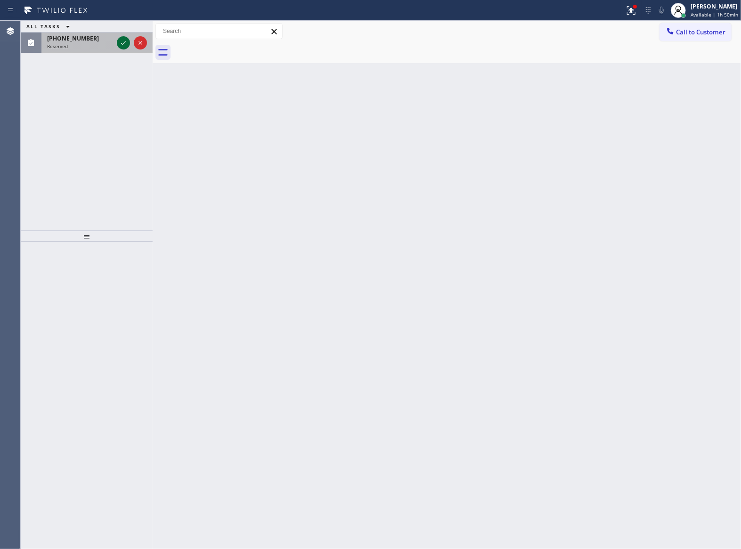
click at [123, 44] on icon at bounding box center [123, 43] width 5 height 4
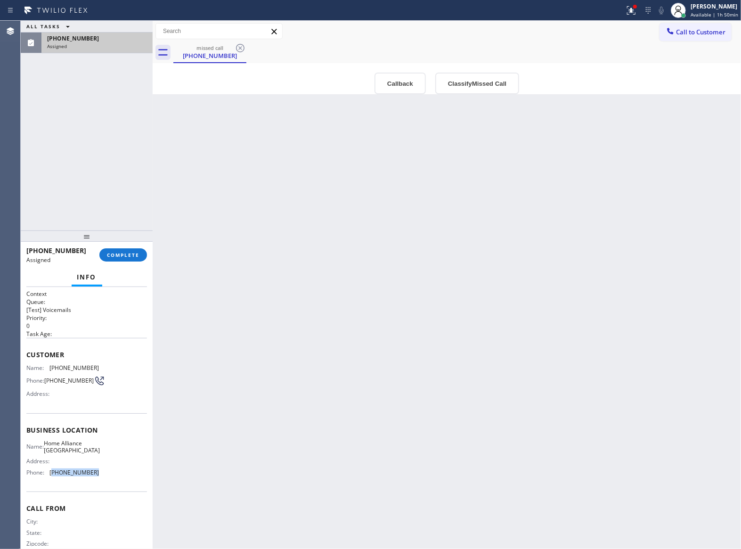
drag, startPoint x: 90, startPoint y: 483, endPoint x: 52, endPoint y: 479, distance: 37.9
click at [52, 479] on div "Name: Home Alliance Jacksonville Address: Phone: (904) 351-0757" at bounding box center [62, 460] width 73 height 41
click at [691, 25] on button "Call to Customer" at bounding box center [696, 32] width 72 height 18
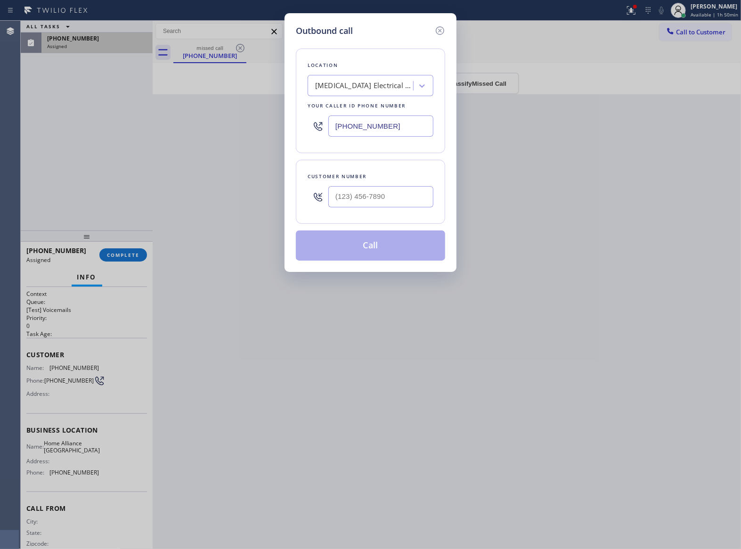
click at [382, 131] on input "(562) 337-3944" at bounding box center [380, 125] width 105 height 21
paste input "904) 351-0757"
type input "(904) 351-0757"
click at [434, 27] on icon at bounding box center [439, 30] width 11 height 11
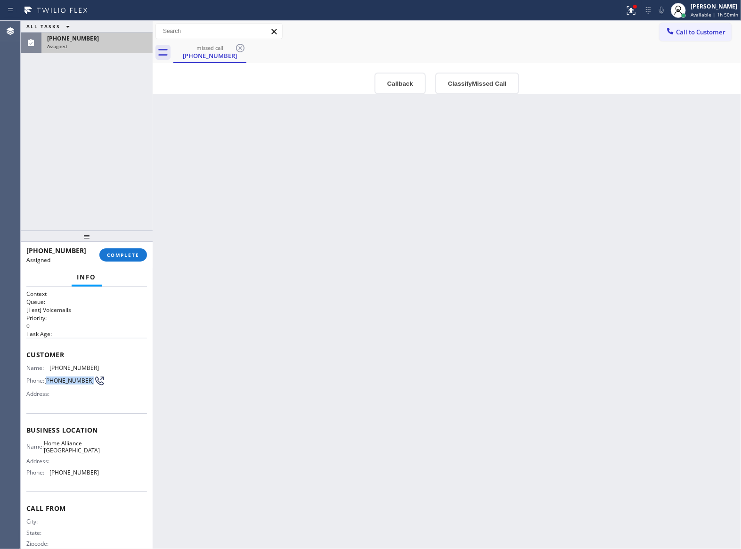
drag, startPoint x: 59, startPoint y: 391, endPoint x: 48, endPoint y: 376, distance: 19.5
click at [48, 376] on div "Name: (786) 556-4325 Phone: (786) 556-4325 Address:" at bounding box center [62, 382] width 73 height 37
click at [119, 250] on button "COMPLETE" at bounding box center [123, 254] width 48 height 13
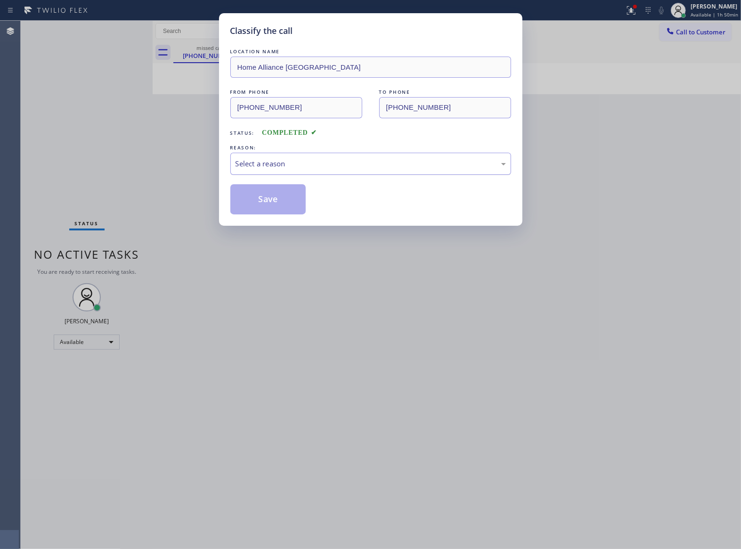
click at [289, 168] on div "Select a reason" at bounding box center [371, 163] width 270 height 11
drag, startPoint x: 278, startPoint y: 202, endPoint x: 707, endPoint y: 131, distance: 435.5
click at [281, 202] on button "Save" at bounding box center [268, 199] width 76 height 30
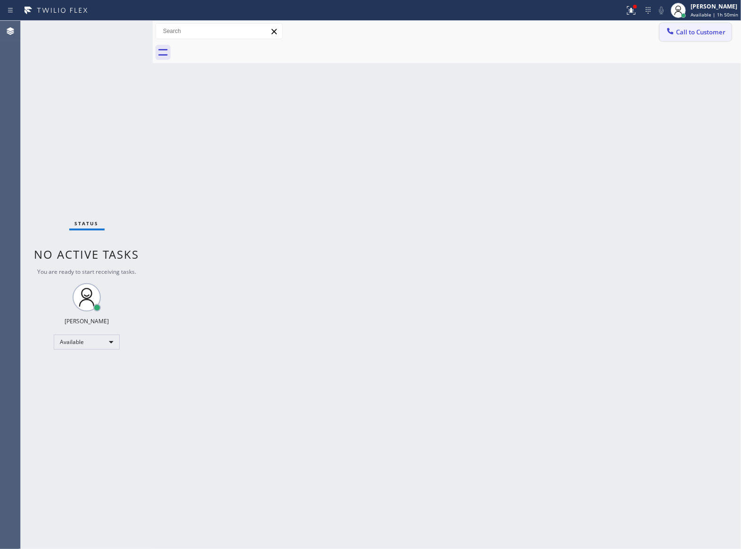
click at [714, 29] on span "Call to Customer" at bounding box center [700, 32] width 49 height 8
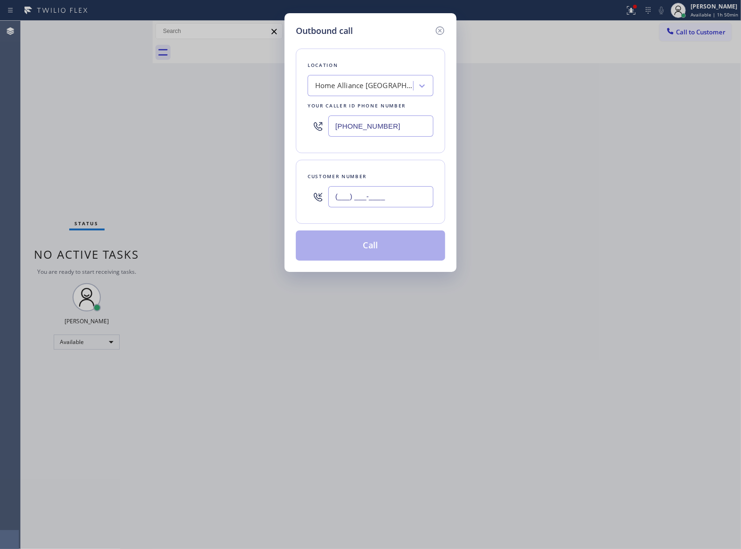
click at [417, 189] on input "(___) ___-____" at bounding box center [380, 196] width 105 height 21
paste input "786) 556-4325"
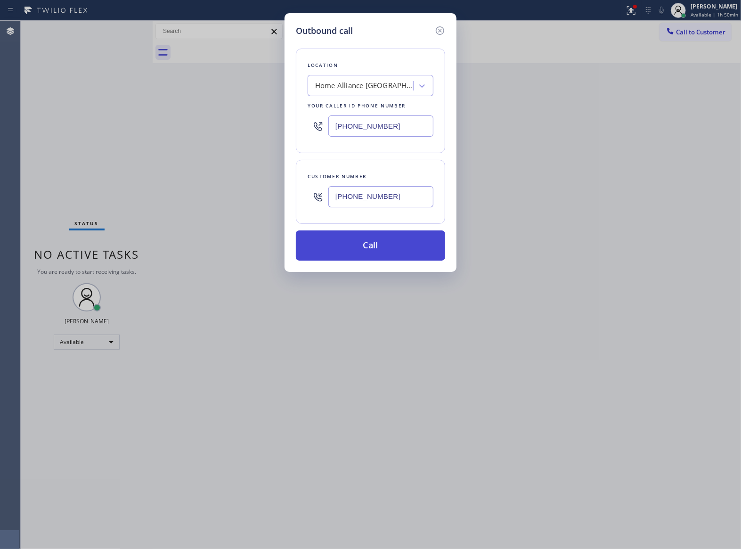
type input "(786) 556-4325"
click at [400, 239] on button "Call" at bounding box center [370, 245] width 149 height 30
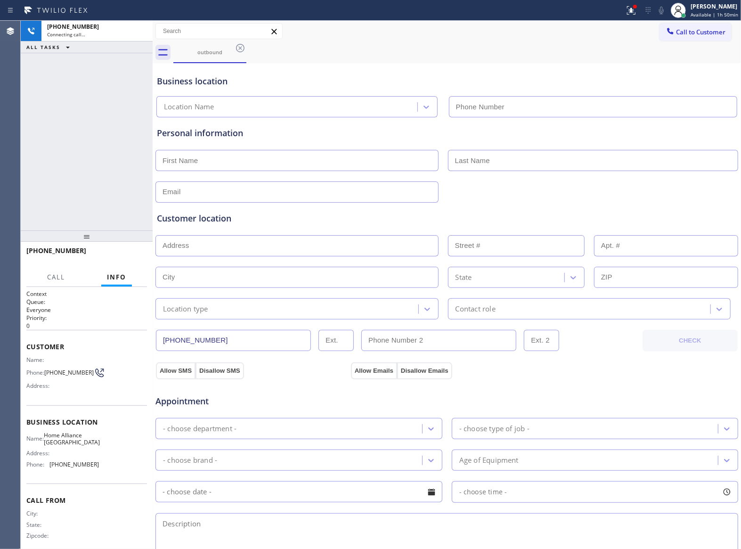
type input "(904) 351-0757"
click at [84, 165] on div "+17865564325 Connecting call… ALL TASKS ALL TASKS ACTIVE TASKS TASKS IN WRAP UP" at bounding box center [87, 126] width 132 height 210
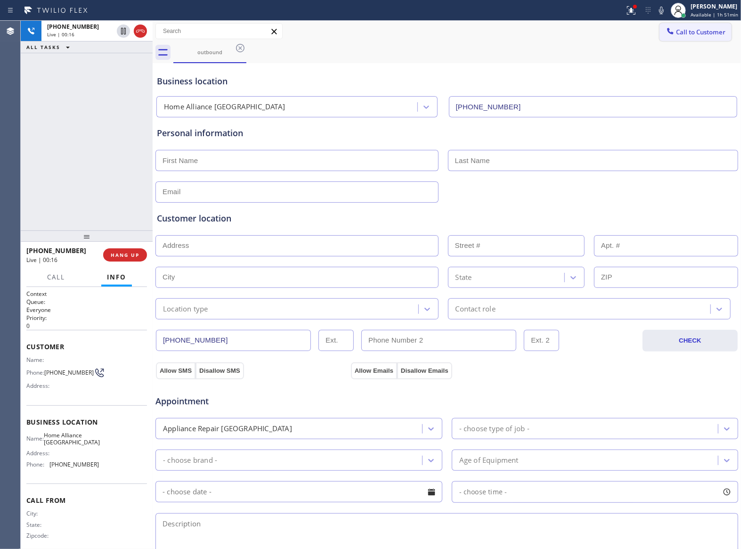
click at [666, 27] on icon at bounding box center [670, 30] width 9 height 9
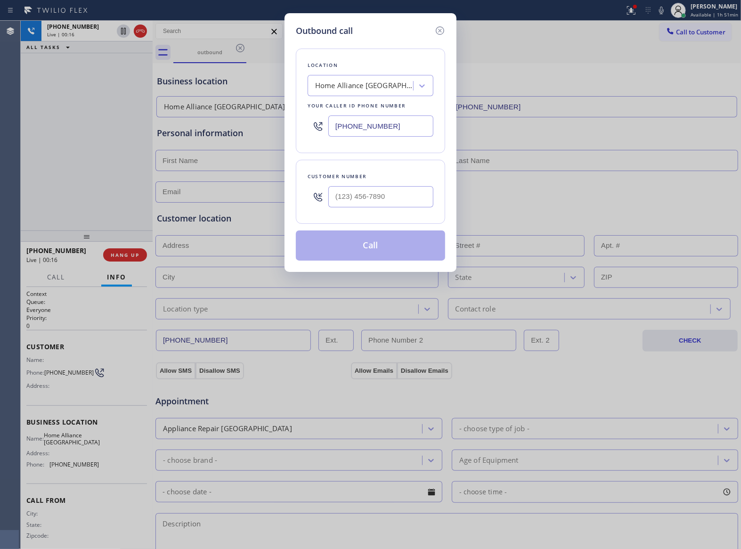
click at [387, 126] on input "(904) 351-0757" at bounding box center [380, 125] width 105 height 21
paste input "714) 970-4558"
click at [164, 181] on div "Outbound call Location Top Yorba Linda Sub-Zero Repair Your caller id phone num…" at bounding box center [370, 274] width 741 height 549
click at [438, 33] on icon at bounding box center [439, 30] width 11 height 11
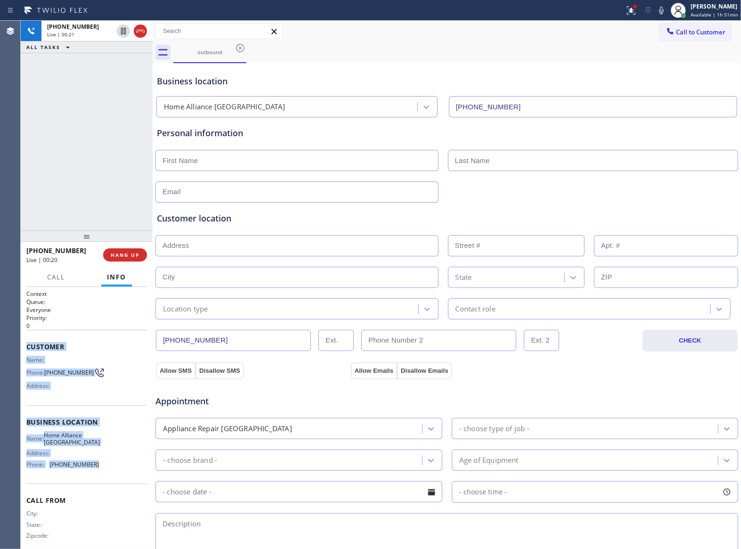
drag, startPoint x: 95, startPoint y: 473, endPoint x: 25, endPoint y: 350, distance: 141.6
click at [25, 350] on div "Context Queue: Everyone Priority: 0 Customer Name: Phone: (786) 556-4325 Addres…" at bounding box center [87, 418] width 132 height 262
click at [127, 256] on span "HANG UP" at bounding box center [125, 255] width 29 height 7
click at [692, 25] on button "Call to Customer" at bounding box center [696, 32] width 72 height 18
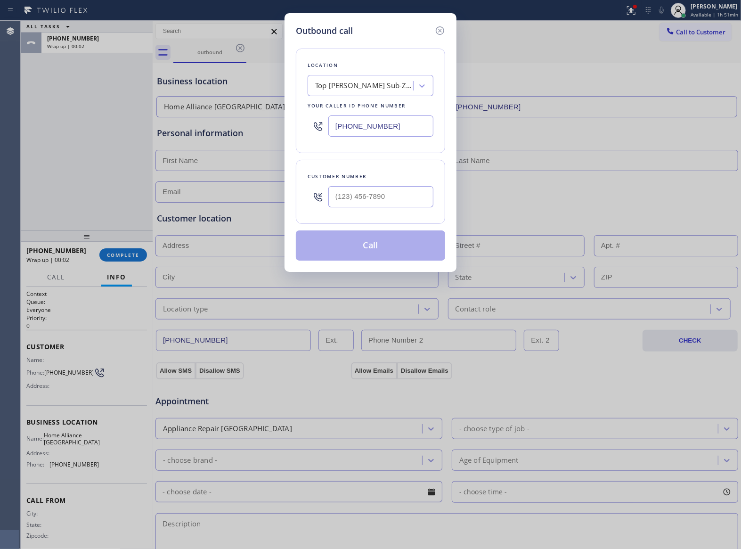
drag, startPoint x: 347, startPoint y: 129, endPoint x: 36, endPoint y: 175, distance: 315.0
click at [338, 129] on input "(714) 970-4558" at bounding box center [380, 125] width 105 height 21
paste input "text"
type input "(714) 970-4558"
click at [376, 190] on input "text" at bounding box center [380, 196] width 105 height 21
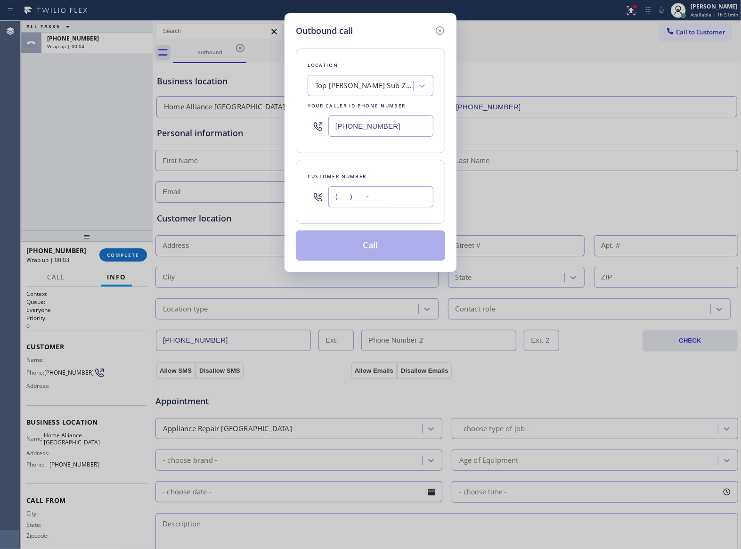
paste input "714) 900-5885"
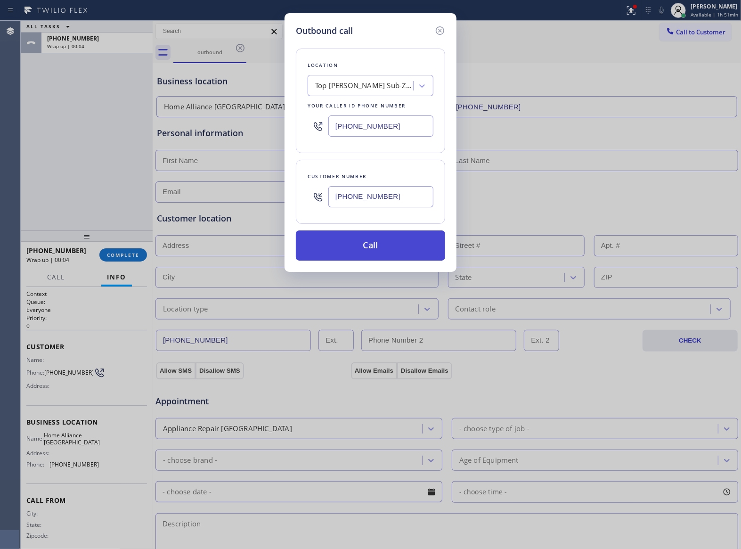
type input "(714) 900-5885"
click at [383, 253] on button "Call" at bounding box center [370, 245] width 149 height 30
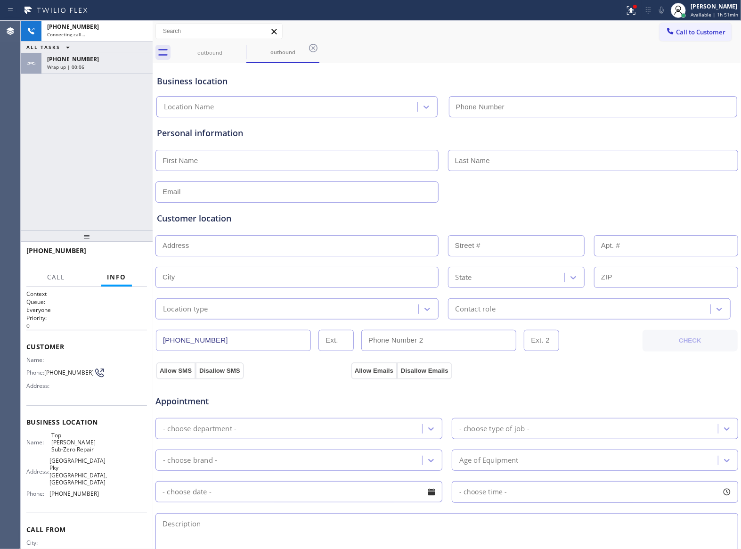
type input "(714) 970-4558"
click at [104, 200] on div "+17149005885 Connecting call… ALL TASKS ALL TASKS ACTIVE TASKS TASKS IN WRAP UP…" at bounding box center [87, 126] width 132 height 210
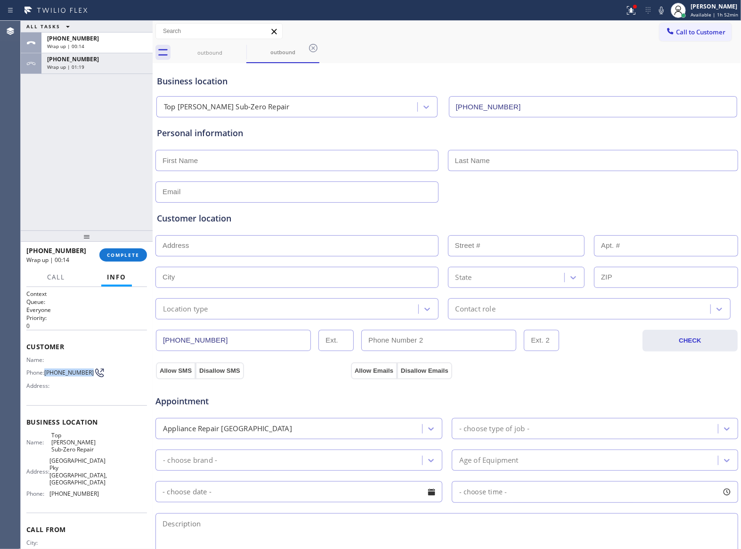
drag, startPoint x: 62, startPoint y: 381, endPoint x: 45, endPoint y: 371, distance: 19.4
click at [45, 371] on span "(714) 900-5885" at bounding box center [68, 372] width 49 height 7
click at [670, 38] on button "Call to Customer" at bounding box center [696, 32] width 72 height 18
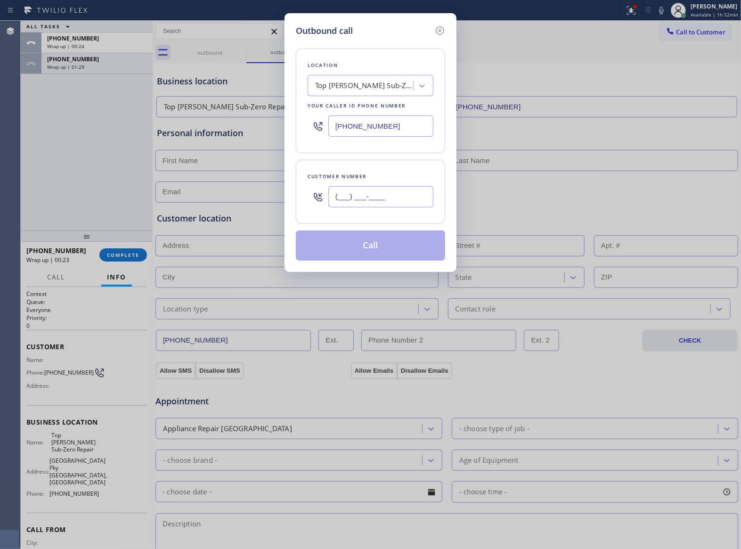
click at [386, 195] on input "(___) ___-____" at bounding box center [380, 196] width 105 height 21
paste input "714) 900-5885"
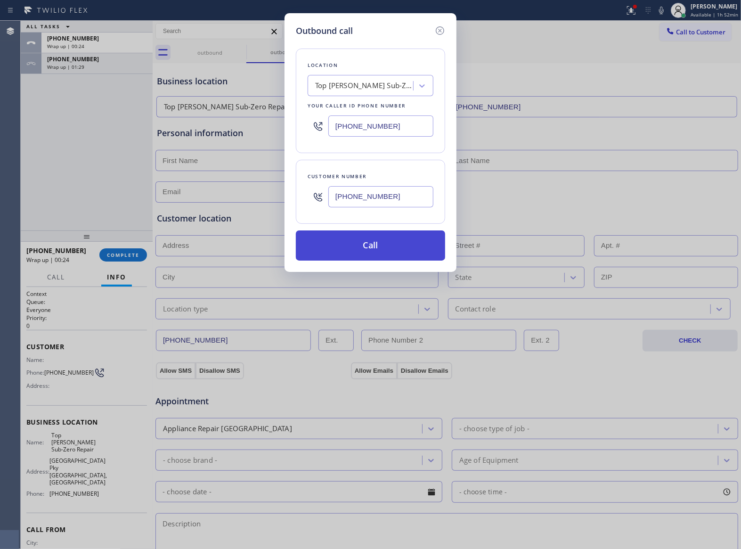
type input "(714) 900-5885"
click at [402, 250] on button "Call" at bounding box center [370, 245] width 149 height 30
click at [296, 230] on button "Call" at bounding box center [370, 245] width 149 height 30
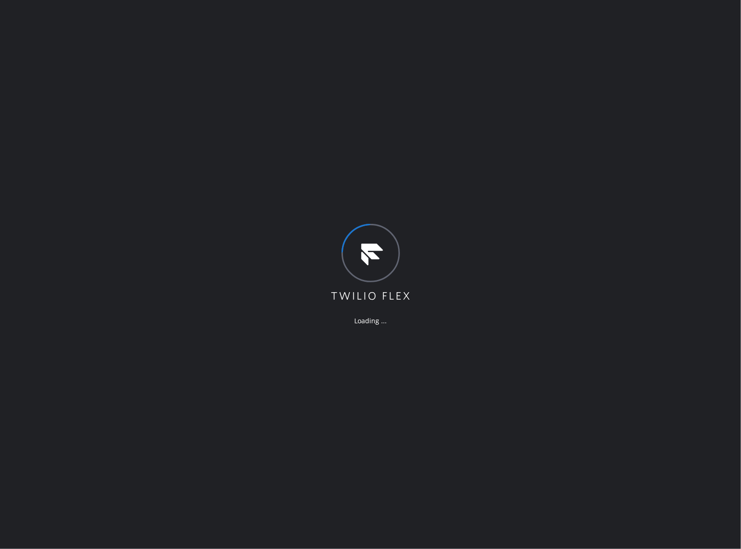
click at [97, 149] on div "Loading ..." at bounding box center [370, 274] width 741 height 549
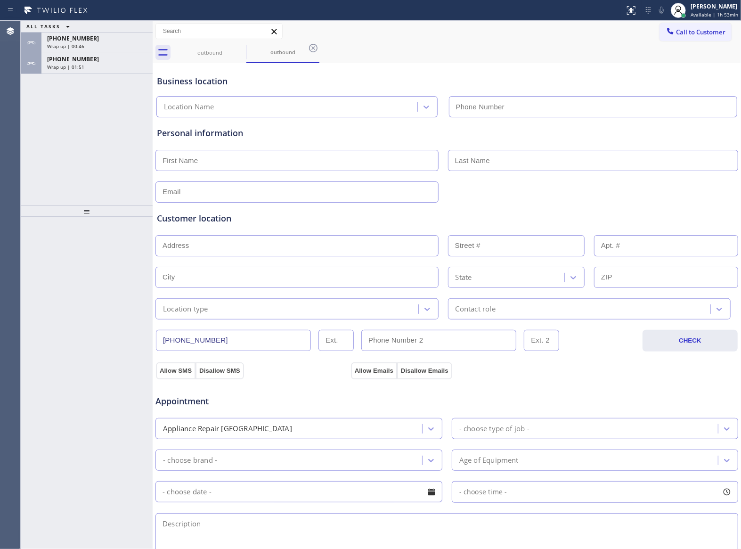
type input "(714) 970-4558"
click at [688, 38] on button "Call to Customer" at bounding box center [696, 32] width 72 height 18
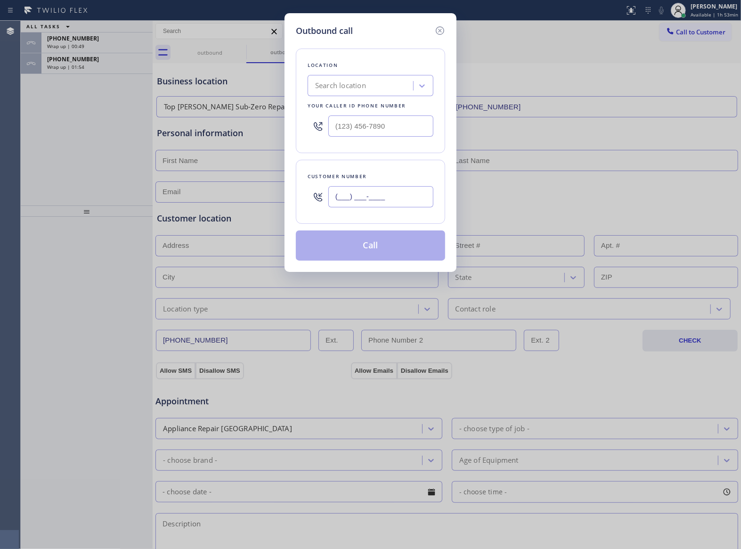
click at [377, 191] on input "(___) ___-____" at bounding box center [380, 196] width 105 height 21
paste input "714) 900-5885"
type input "(714) 900-5885"
click at [374, 223] on div "Location Search location Your caller id phone number Customer number (714) 900-…" at bounding box center [370, 148] width 149 height 223
drag, startPoint x: 365, startPoint y: 132, endPoint x: 412, endPoint y: 166, distance: 58.1
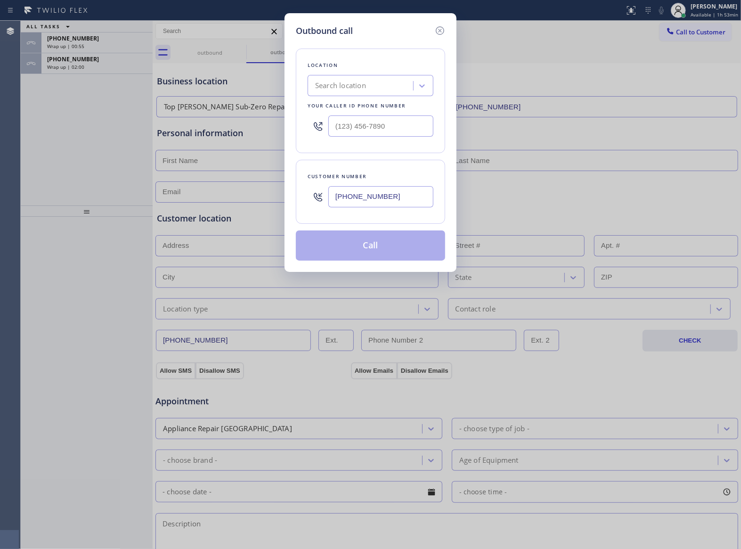
click at [365, 132] on input "text" at bounding box center [380, 125] width 105 height 21
paste input "714) 970-4558"
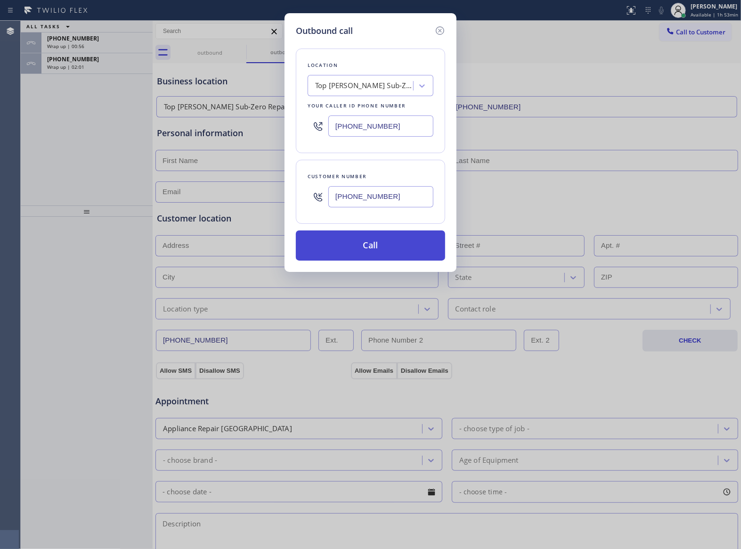
type input "(714) 970-4558"
click at [394, 252] on button "Call" at bounding box center [370, 245] width 149 height 30
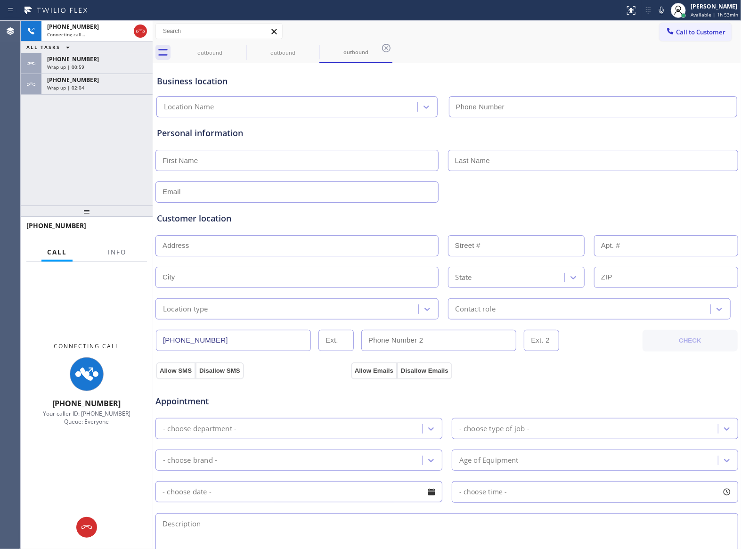
type input "(714) 970-4558"
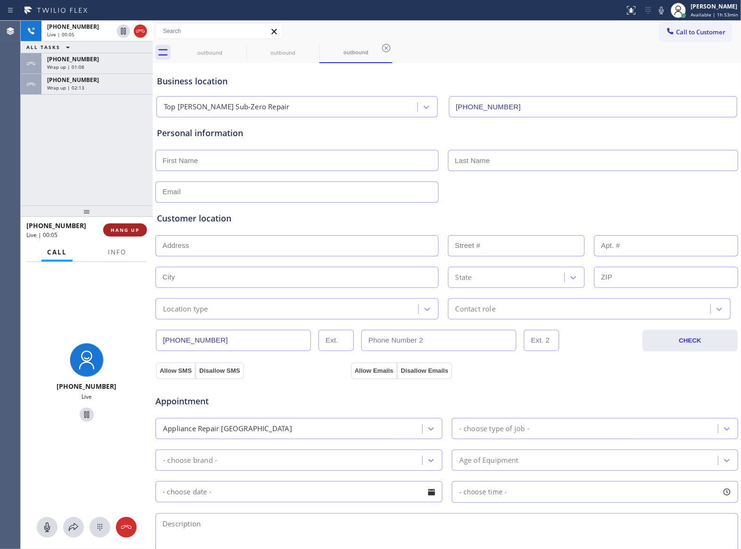
click at [128, 229] on span "HANG UP" at bounding box center [125, 230] width 29 height 7
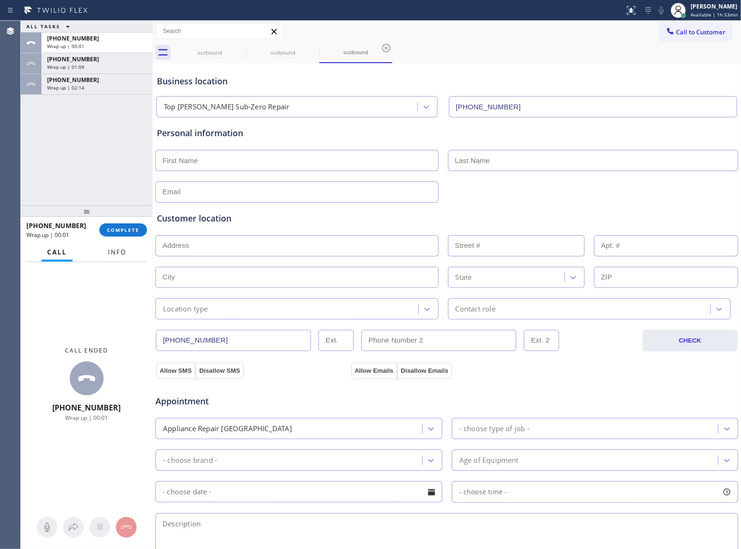
click at [117, 248] on span "Info" at bounding box center [117, 252] width 18 height 8
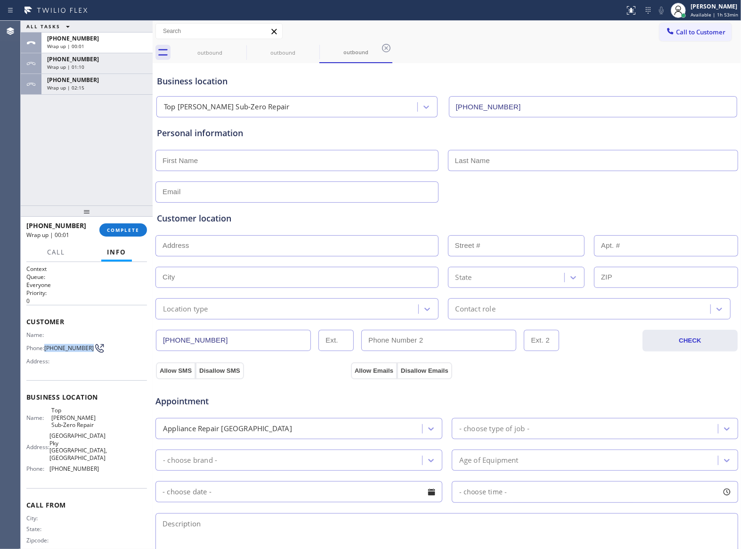
drag, startPoint x: 62, startPoint y: 355, endPoint x: 44, endPoint y: 345, distance: 20.2
click at [44, 345] on div "Phone: (714) 900-5885" at bounding box center [62, 348] width 73 height 11
copy span "(714) 900-5885"
click at [681, 31] on span "Call to Customer" at bounding box center [700, 32] width 49 height 8
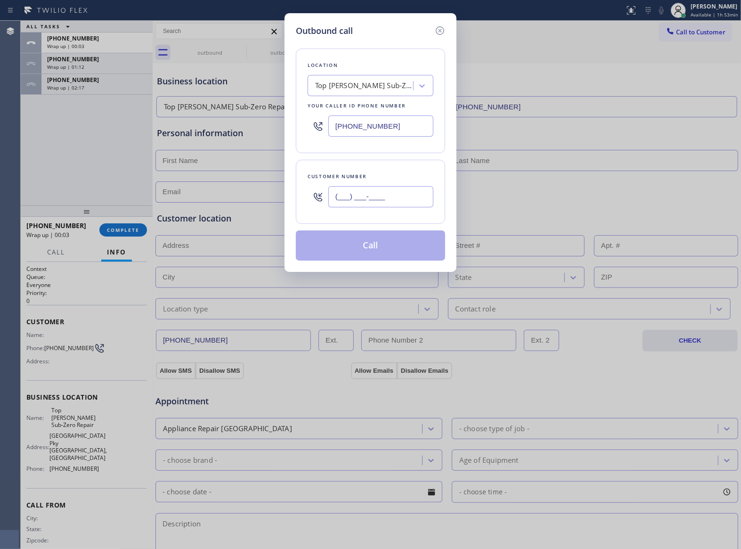
click at [394, 197] on input "(___) ___-____" at bounding box center [380, 196] width 105 height 21
paste input "714) 900-5885"
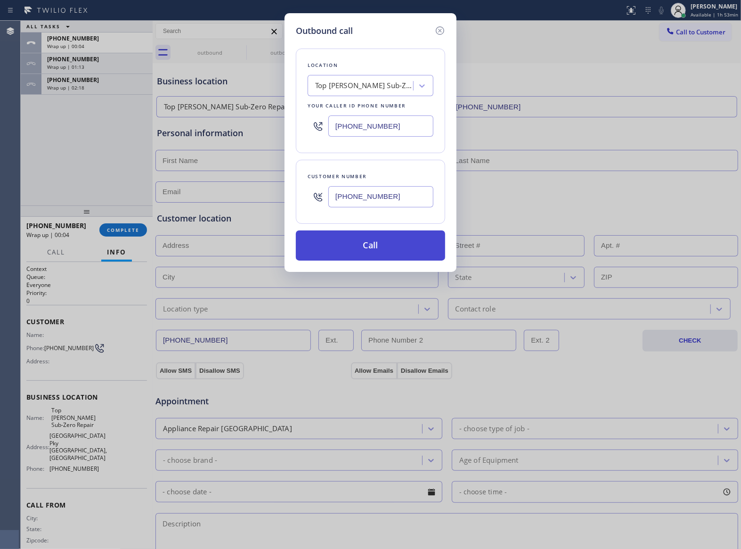
type input "(714) 900-5885"
click at [372, 254] on button "Call" at bounding box center [370, 245] width 149 height 30
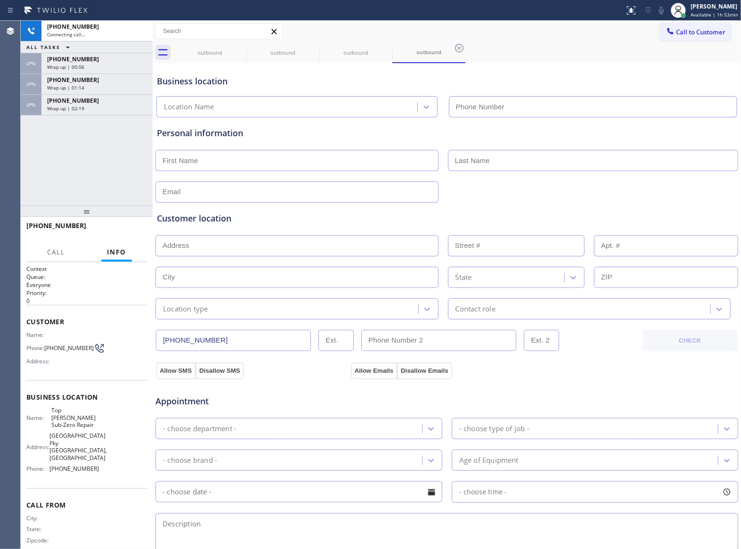
type input "(714) 970-4558"
click at [78, 117] on div "+17149005885 Connecting call… ALL TASKS ALL TASKS ACTIVE TASKS TASKS IN WRAP UP…" at bounding box center [87, 113] width 132 height 185
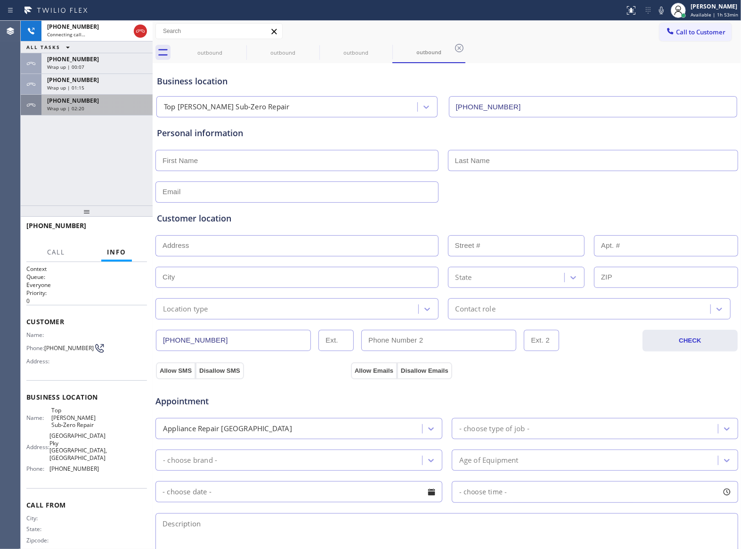
click at [78, 112] on div "+17865564325 Wrap up | 02:20" at bounding box center [94, 105] width 107 height 21
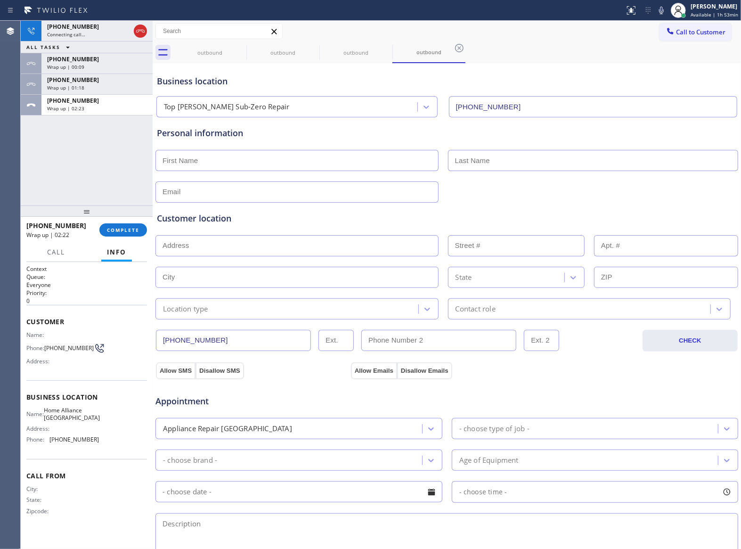
click at [108, 240] on div "+17865564325 Wrap up | 02:22 COMPLETE" at bounding box center [86, 230] width 121 height 25
click at [125, 232] on span "COMPLETE" at bounding box center [123, 230] width 33 height 7
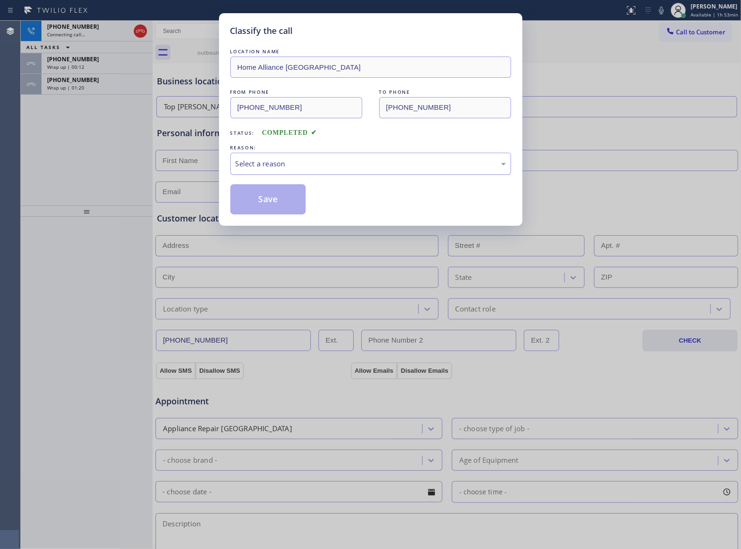
click at [276, 154] on div "Select a reason" at bounding box center [370, 164] width 281 height 22
click at [267, 198] on button "Save" at bounding box center [268, 199] width 76 height 30
click at [96, 87] on div "Classify the call LOCATION NAME Home Alliance Jacksonville FROM PHONE (904) 351…" at bounding box center [381, 285] width 721 height 528
click at [96, 87] on div "Wrap up | 01:22" at bounding box center [97, 87] width 100 height 7
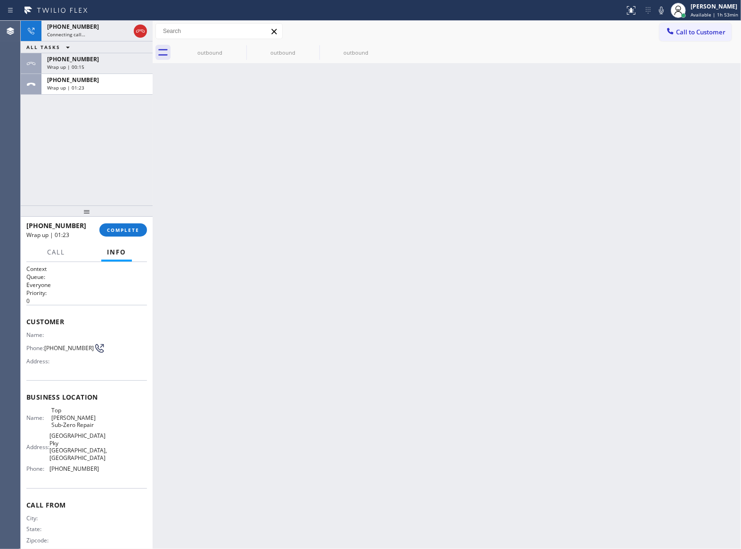
click at [96, 87] on div "Wrap up | 01:23" at bounding box center [97, 87] width 100 height 7
click at [123, 230] on span "COMPLETE" at bounding box center [123, 230] width 33 height 7
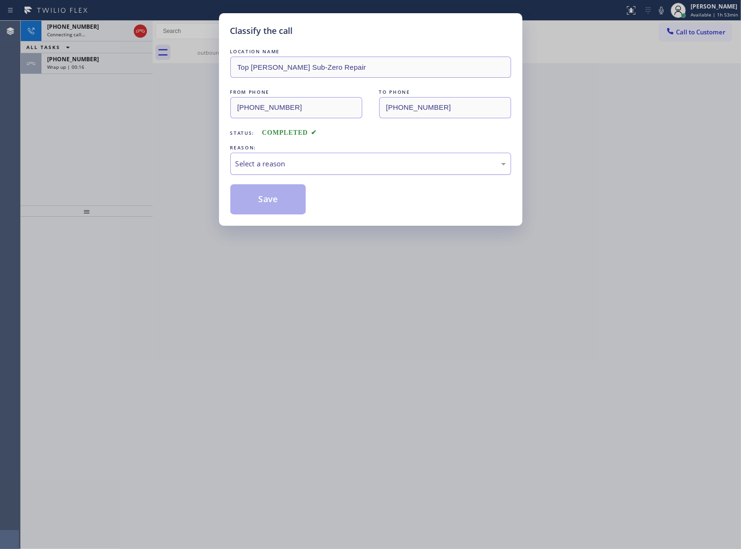
click at [282, 159] on div "Select a reason" at bounding box center [371, 163] width 270 height 11
click at [264, 200] on button "Save" at bounding box center [268, 199] width 76 height 30
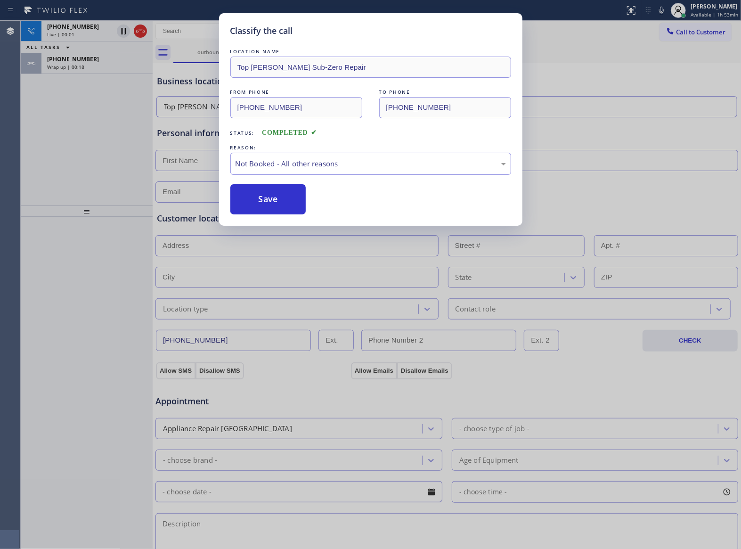
click at [83, 69] on div "Wrap up | 00:18" at bounding box center [97, 67] width 100 height 7
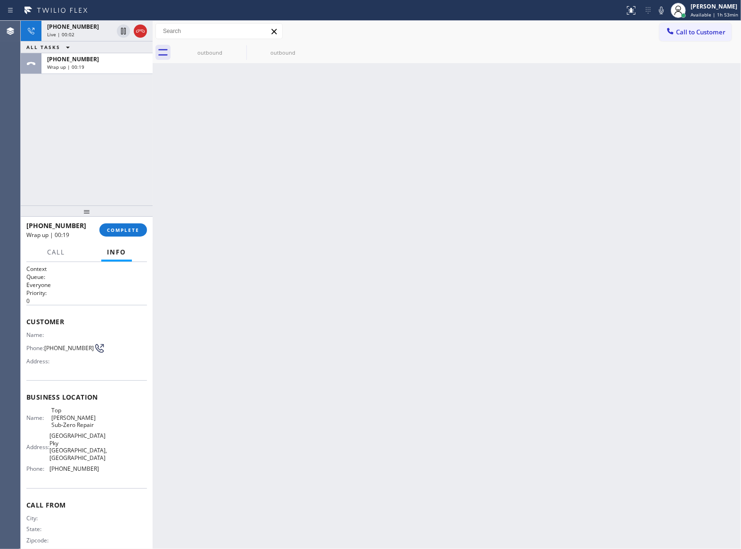
click at [83, 69] on div "Wrap up | 00:19" at bounding box center [97, 67] width 100 height 7
click at [128, 232] on span "COMPLETE" at bounding box center [123, 230] width 33 height 7
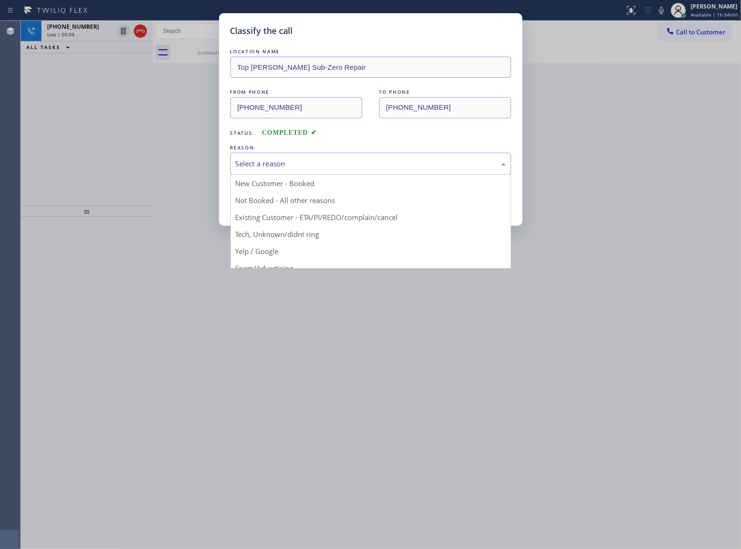
click at [259, 162] on div "Select a reason" at bounding box center [371, 163] width 270 height 11
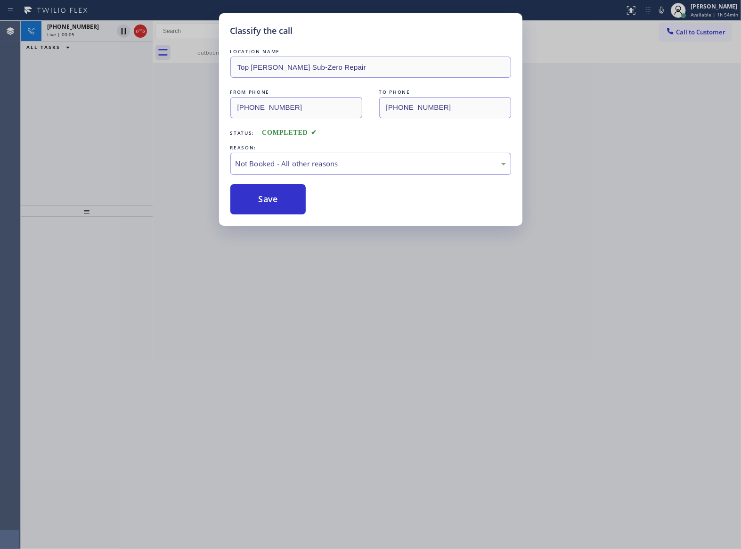
click at [265, 201] on button "Save" at bounding box center [268, 199] width 76 height 30
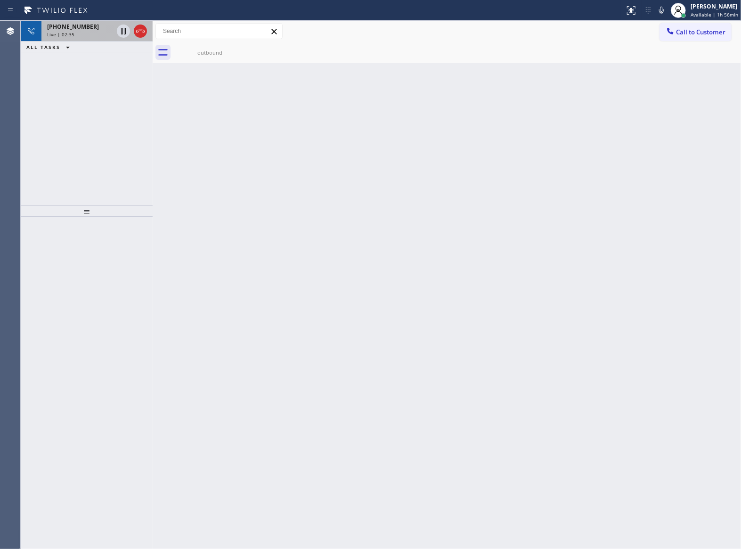
click at [93, 33] on div "Live | 02:35" at bounding box center [80, 34] width 66 height 7
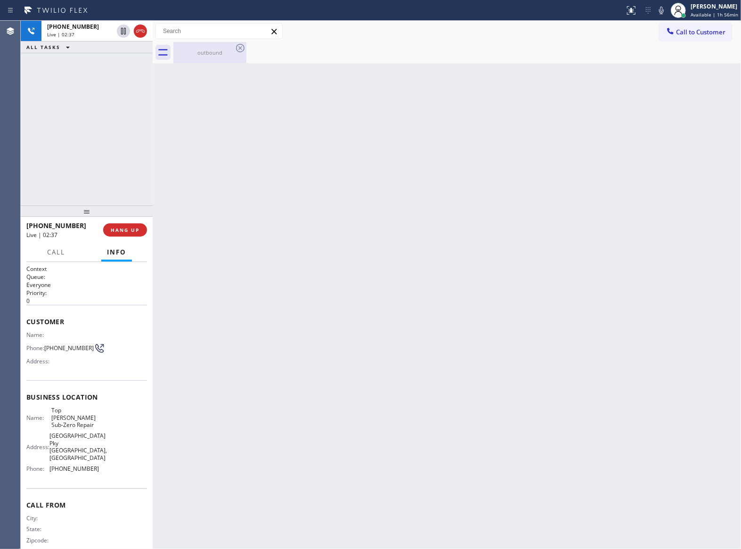
click at [189, 57] on div "outbound" at bounding box center [209, 52] width 71 height 21
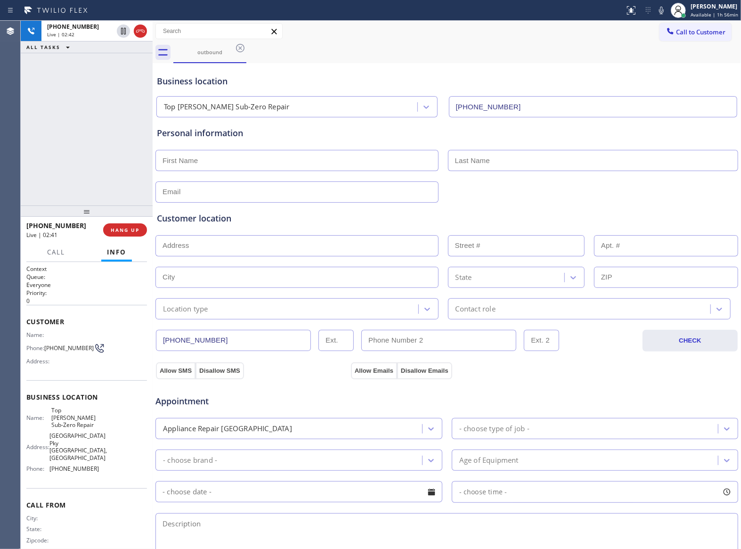
click at [97, 102] on div "+17149005885 Live | 02:42 ALL TASKS ALL TASKS ACTIVE TASKS TASKS IN WRAP UP" at bounding box center [87, 113] width 132 height 185
click at [659, 10] on icon at bounding box center [661, 10] width 11 height 11
click at [135, 127] on div "+17149005885 Live | 02:55 ALL TASKS ALL TASKS ACTIVE TASKS TASKS IN WRAP UP" at bounding box center [87, 113] width 132 height 185
click at [656, 10] on icon at bounding box center [661, 10] width 11 height 11
drag, startPoint x: 63, startPoint y: 357, endPoint x: 47, endPoint y: 345, distance: 19.2
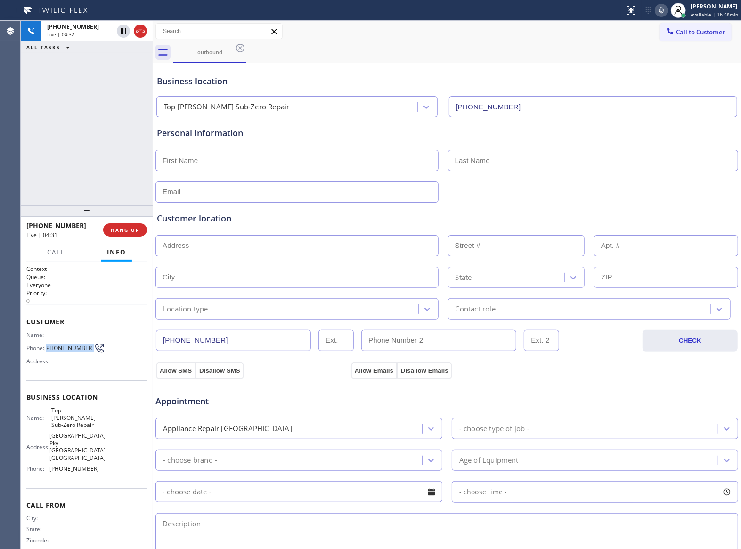
click at [47, 345] on span "(714) 900-5885" at bounding box center [68, 347] width 49 height 7
copy span "714) 900-5885"
click at [122, 65] on icon at bounding box center [123, 63] width 11 height 11
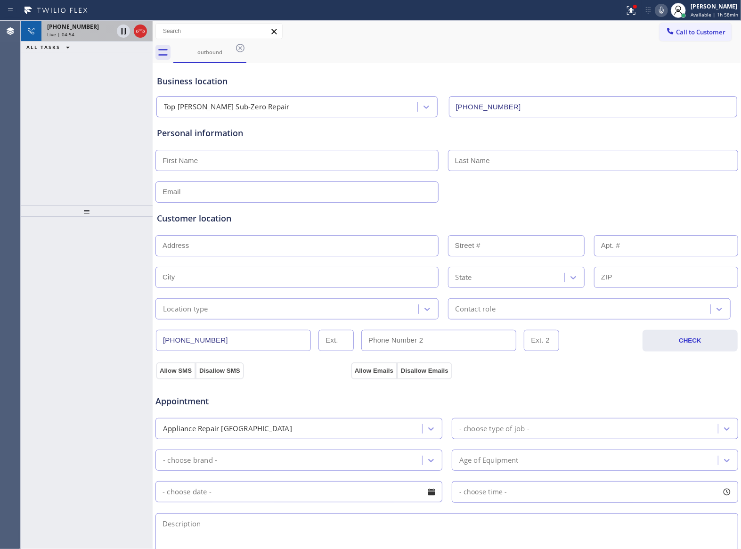
click at [63, 34] on span "Live | 04:54" at bounding box center [60, 34] width 27 height 7
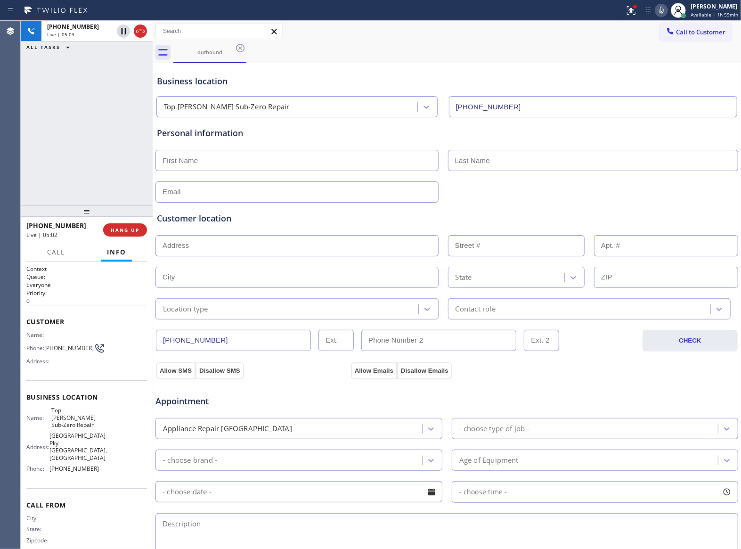
drag, startPoint x: 100, startPoint y: 131, endPoint x: 110, endPoint y: 129, distance: 10.0
click at [100, 130] on div "+17149005885 Live | 05:03 ALL TASKS ALL TASKS ACTIVE TASKS TASKS IN WRAP UP" at bounding box center [87, 113] width 132 height 185
click at [114, 166] on div "+17149005885 Live | 07:31 ALL TASKS ALL TASKS ACTIVE TASKS TASKS IN WRAP UP" at bounding box center [87, 113] width 132 height 185
drag, startPoint x: 61, startPoint y: 355, endPoint x: 47, endPoint y: 345, distance: 16.9
click at [47, 345] on span "(714) 900-5885" at bounding box center [68, 347] width 49 height 7
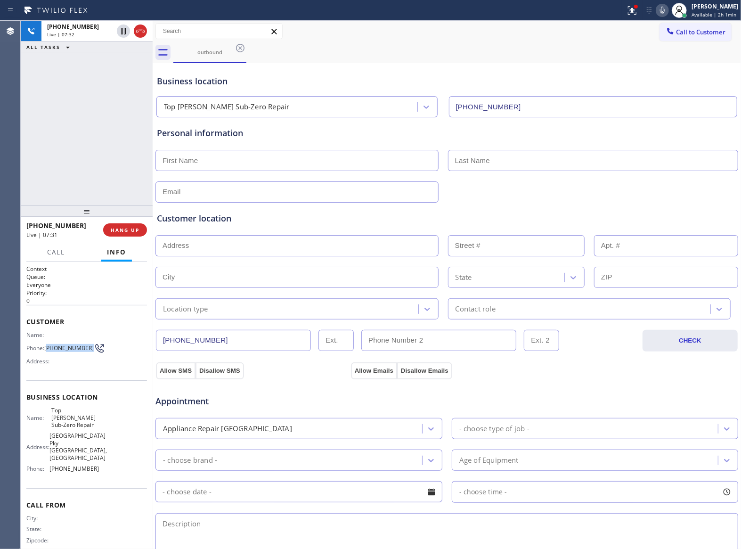
copy span "714) 900-5885"
click at [225, 163] on input "text" at bounding box center [297, 160] width 283 height 21
paste input "Carl"
type input "Carl"
type input "Ludwig"
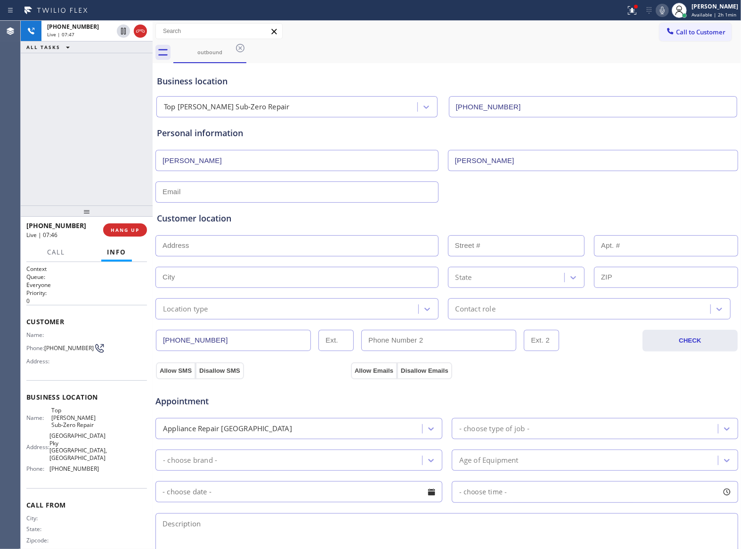
drag, startPoint x: 288, startPoint y: 197, endPoint x: 303, endPoint y: 204, distance: 16.7
click at [288, 197] on input "text" at bounding box center [297, 191] width 283 height 21
paste input "americandrafter@gmail.com"
type input "americandrafter@gmail.com"
click at [208, 243] on input "text" at bounding box center [297, 245] width 283 height 21
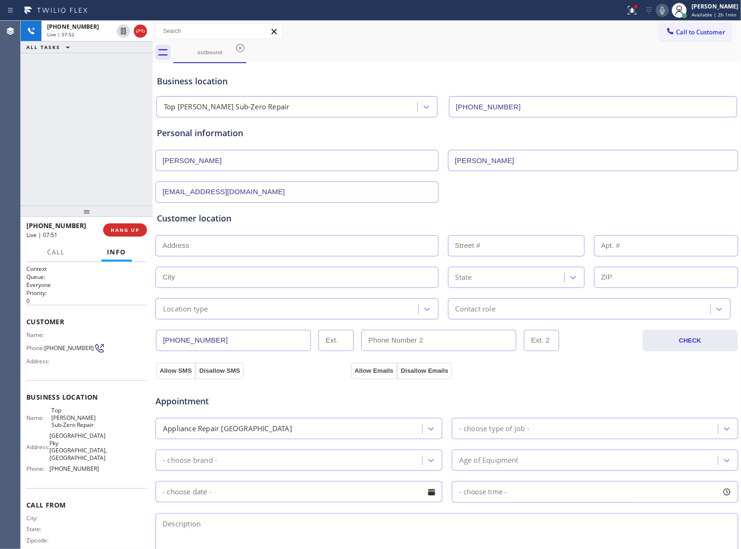
paste input "4787 Carmonita LnYorba Linda, CA 92886, USA"
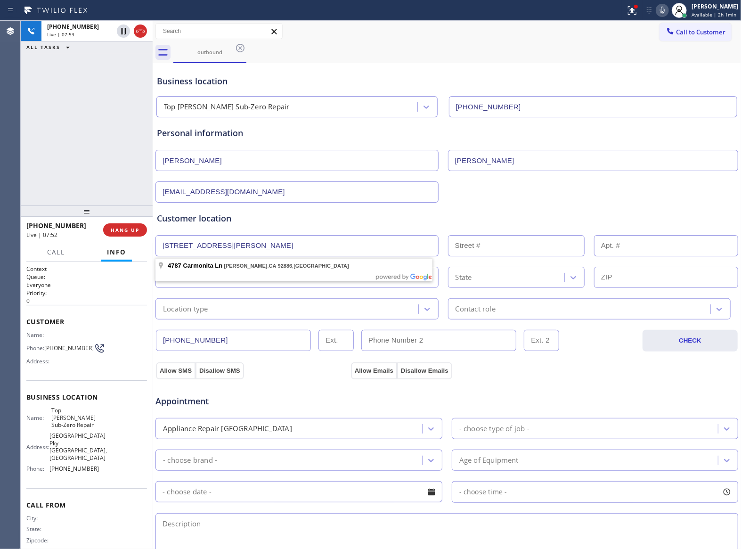
type input "4787 Carmonita Ln"
type input "4787"
type input "Yorba Linda"
type input "92886"
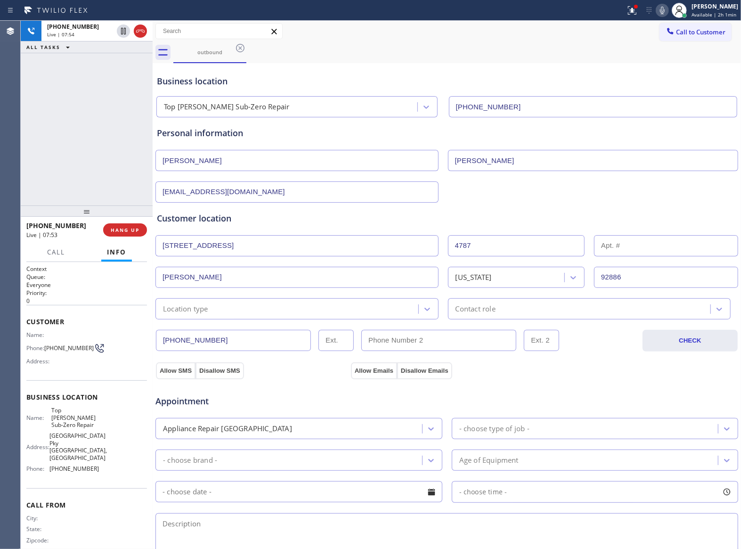
click at [215, 311] on div "Location type" at bounding box center [288, 309] width 260 height 16
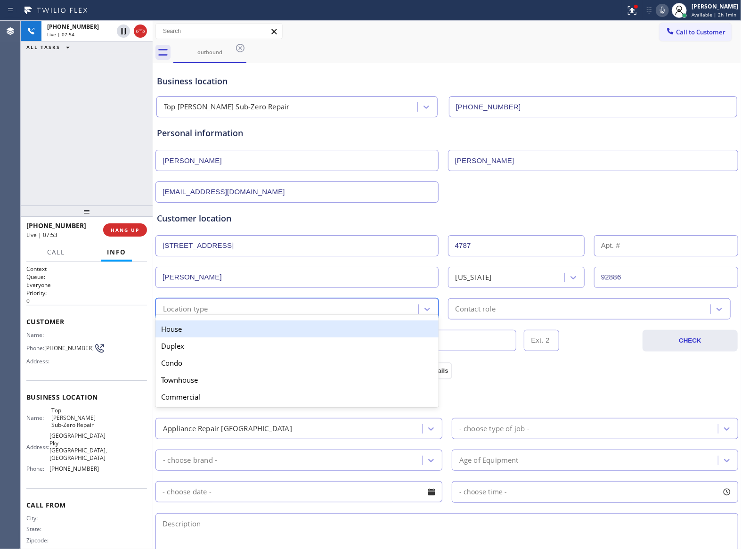
click at [200, 330] on div "House" at bounding box center [297, 328] width 283 height 17
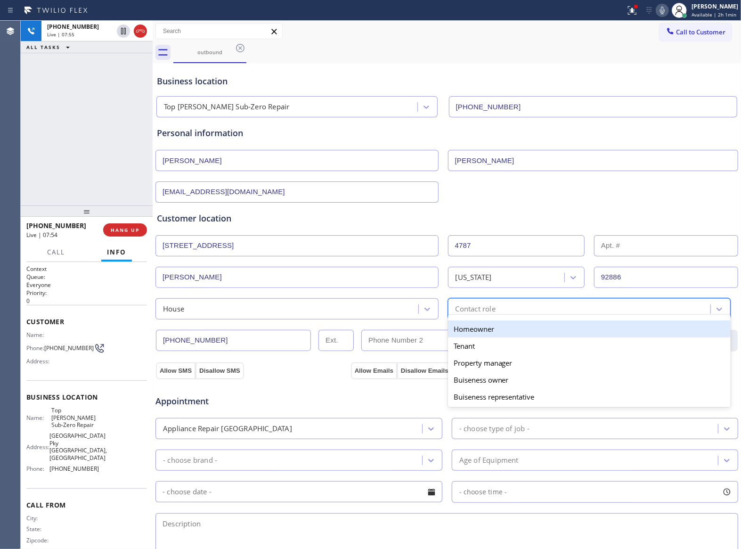
click at [506, 311] on div "Contact role" at bounding box center [581, 309] width 260 height 16
click at [491, 330] on div "Homeowner" at bounding box center [589, 328] width 283 height 17
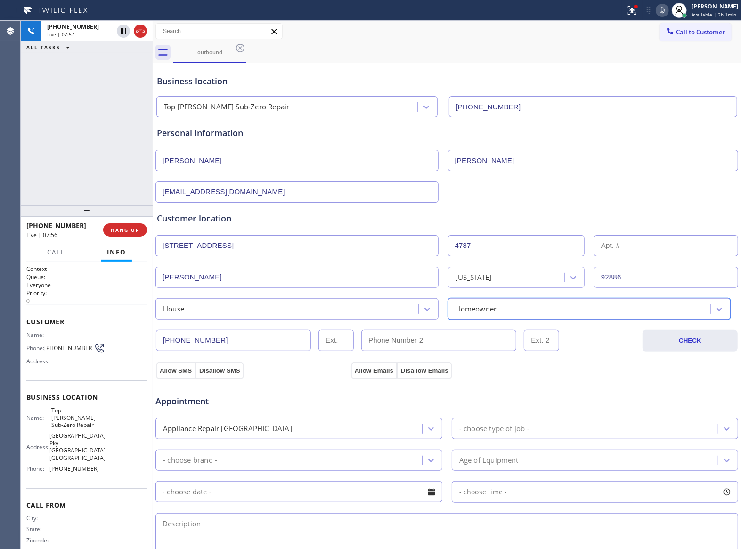
click at [198, 315] on div "House" at bounding box center [288, 309] width 260 height 16
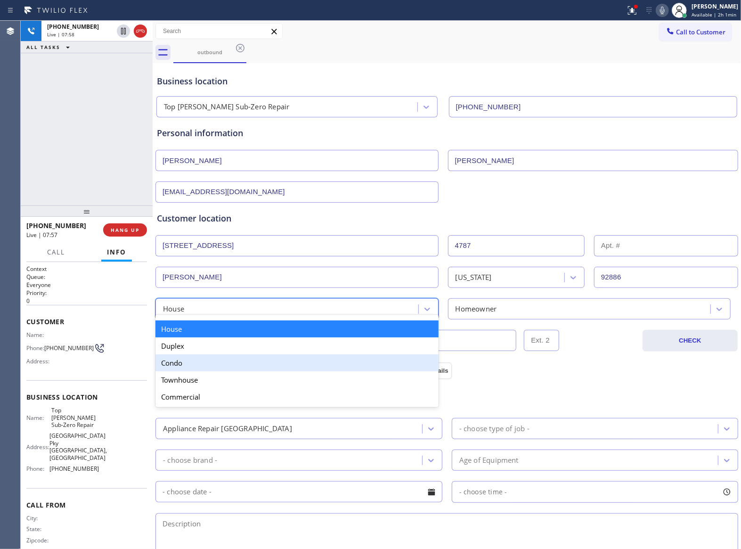
click at [205, 366] on div "Condo" at bounding box center [297, 362] width 283 height 17
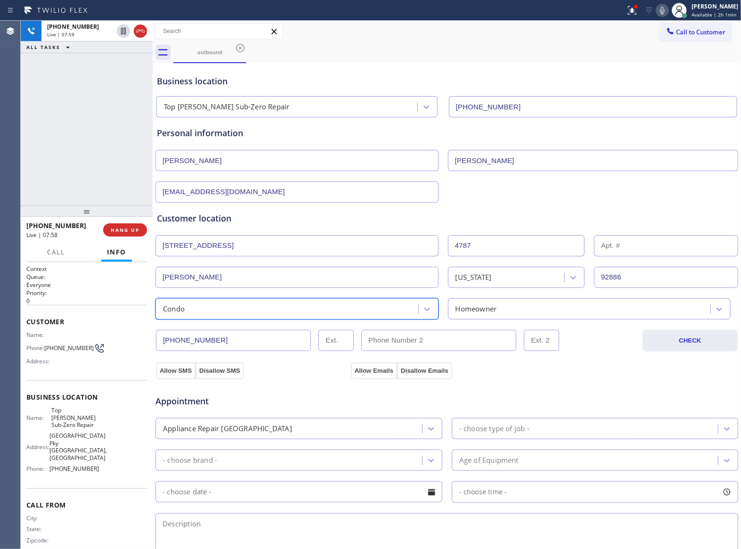
type input "(___) ___-____"
click at [387, 338] on input "(___) ___-____" at bounding box center [438, 340] width 155 height 21
click at [422, 345] on input "(___) ___-____" at bounding box center [438, 340] width 155 height 21
paste input "267) 324-6891"
type input "(267) 324-6891"
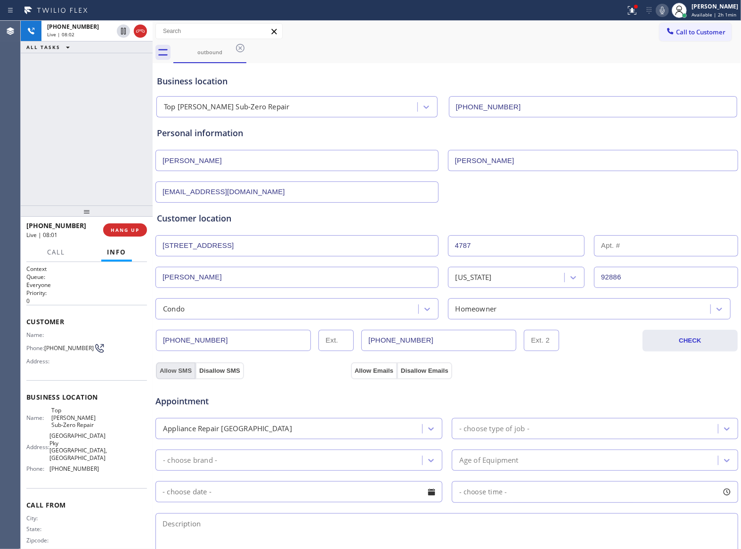
click at [172, 371] on button "Allow SMS" at bounding box center [176, 370] width 40 height 17
click at [373, 375] on button "Allow Emails" at bounding box center [374, 370] width 46 height 17
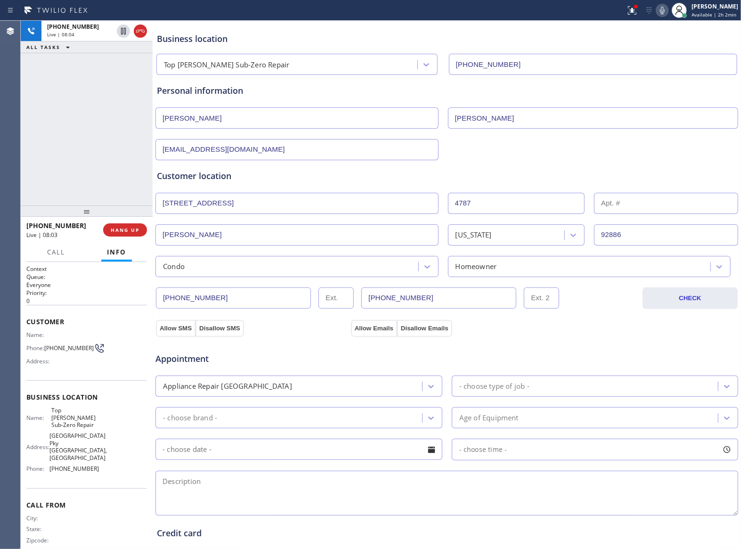
scroll to position [63, 0]
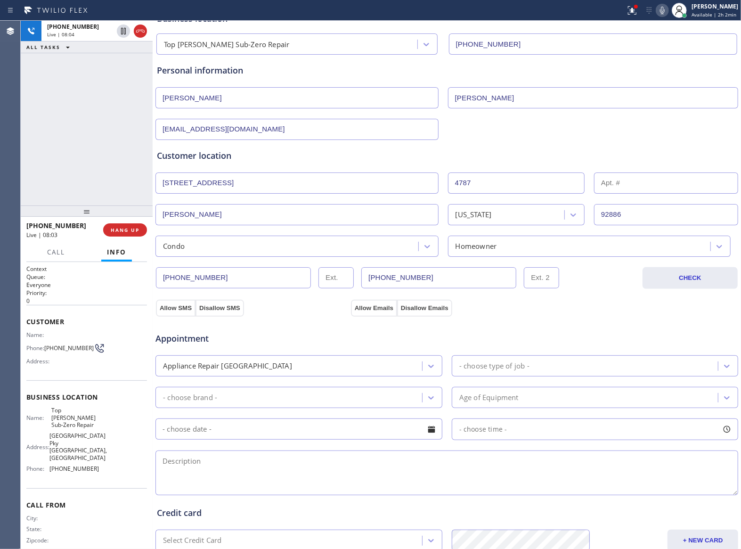
click at [562, 364] on div "- choose type of job -" at bounding box center [587, 366] width 264 height 16
type input "d"
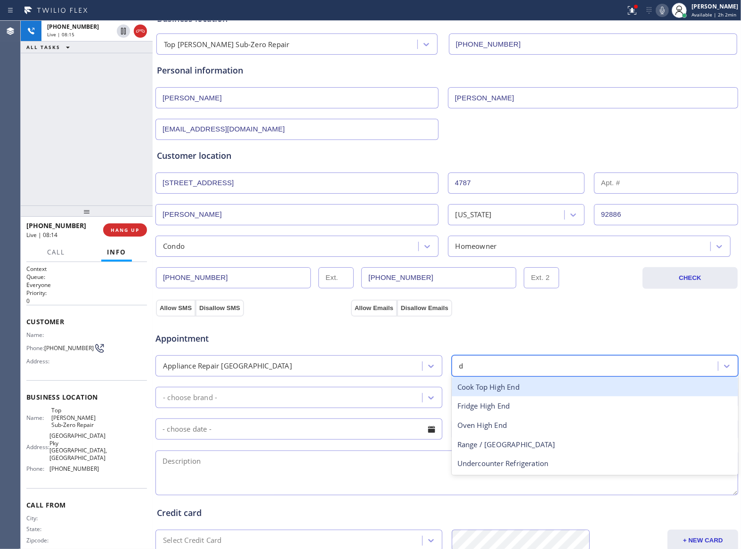
type input "d"
click at [293, 369] on div "Appliance Repair [GEOGRAPHIC_DATA]" at bounding box center [290, 366] width 264 height 16
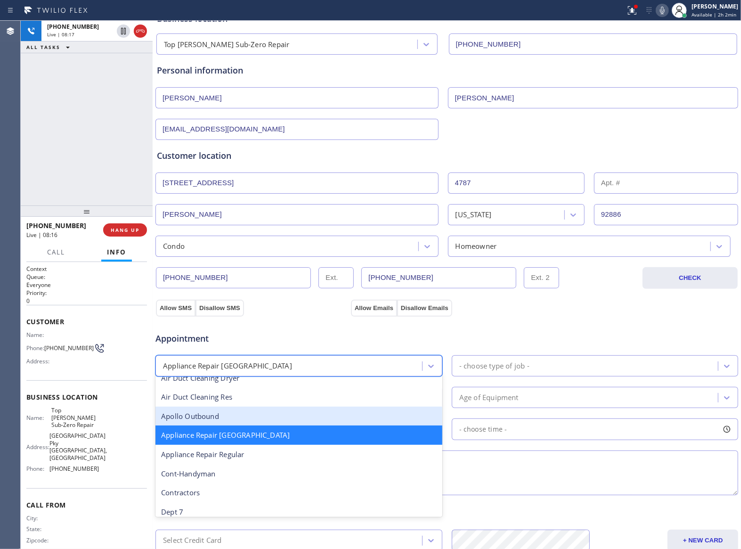
scroll to position [127, 0]
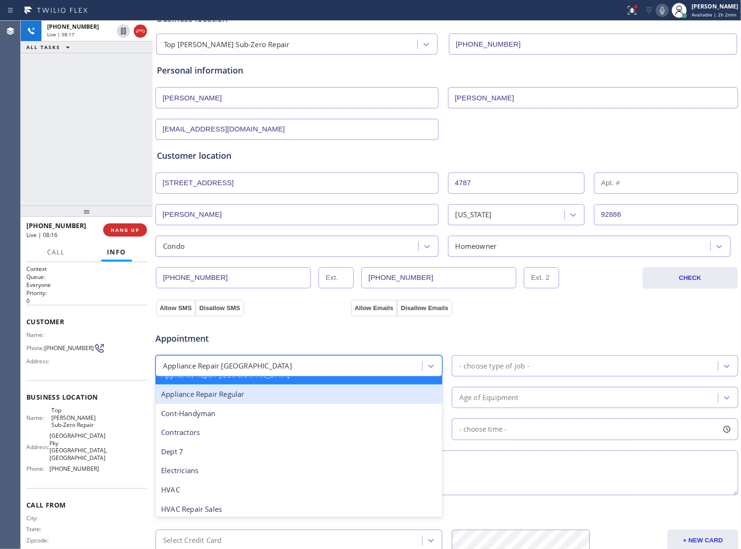
click at [244, 401] on div "Appliance Repair Regular" at bounding box center [299, 394] width 287 height 19
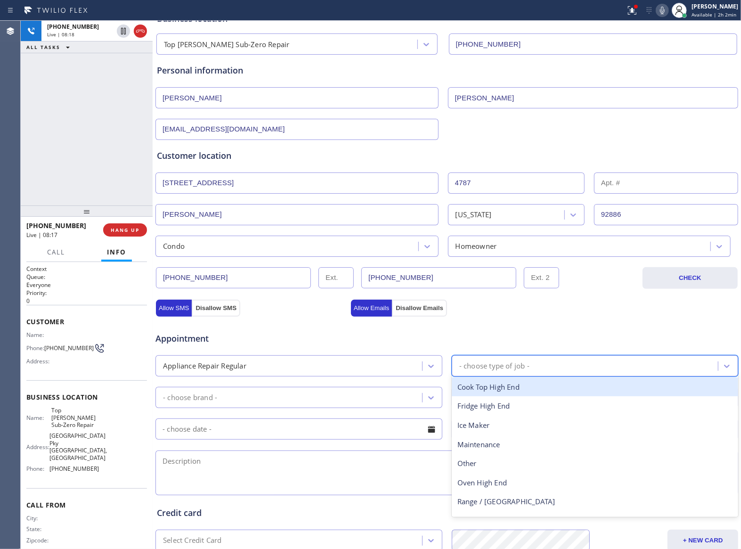
click at [538, 364] on div "- choose type of job -" at bounding box center [587, 366] width 264 height 16
type input "dish"
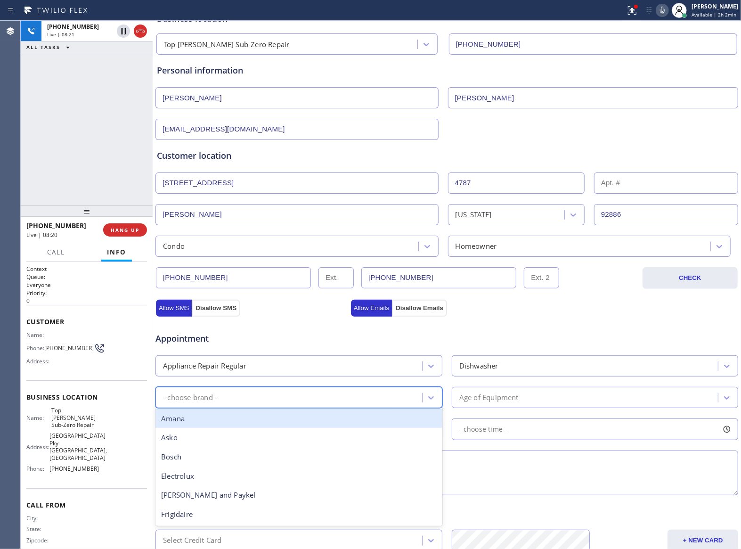
click at [310, 398] on div "- choose brand -" at bounding box center [290, 397] width 264 height 16
type input "sa"
click at [199, 428] on div "Samsung" at bounding box center [299, 418] width 287 height 19
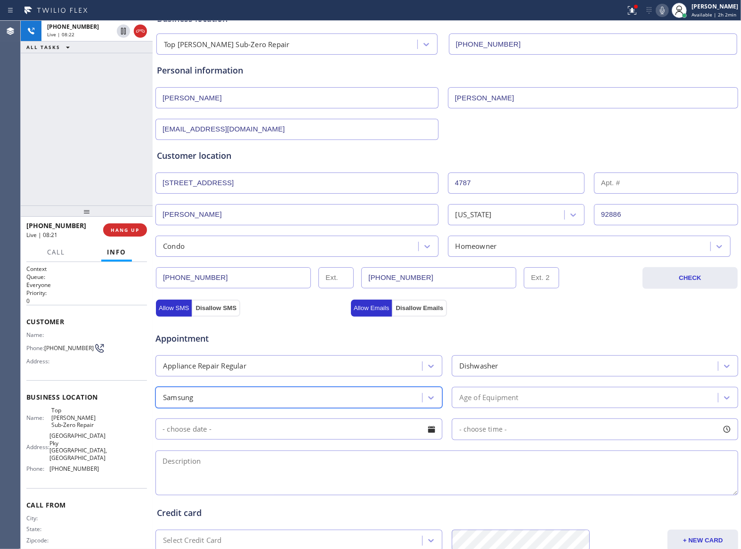
click at [523, 398] on div "Age of Equipment" at bounding box center [587, 397] width 264 height 16
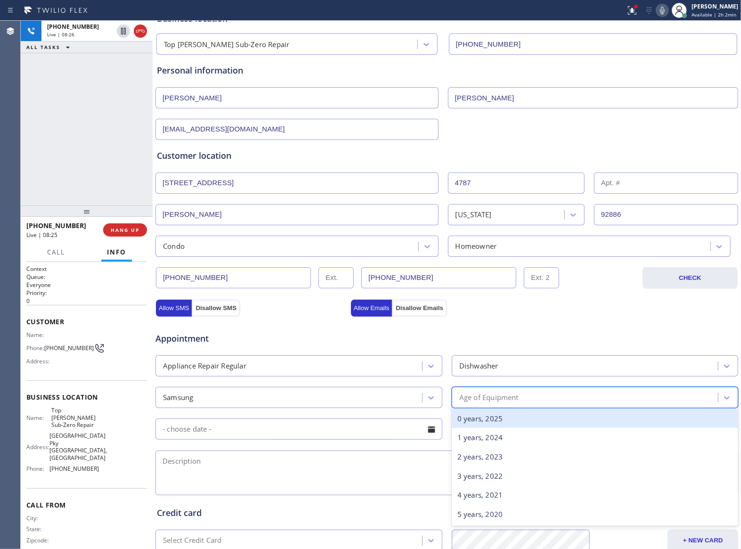
type input "3"
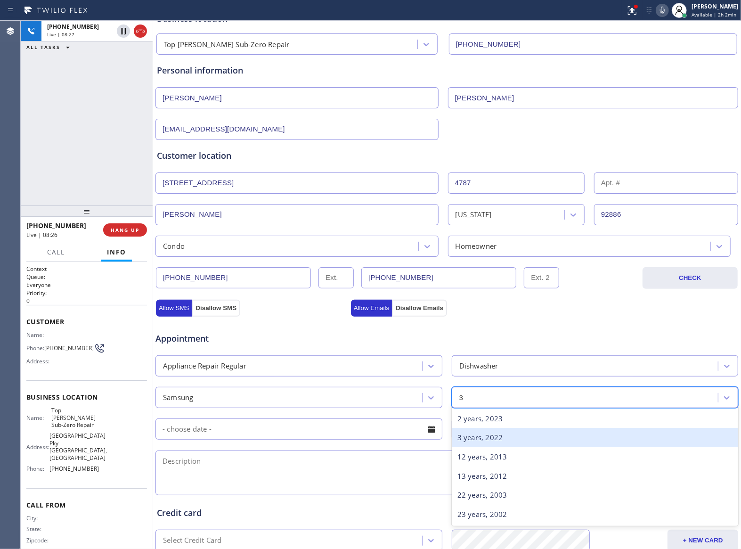
click at [499, 439] on div "3 years, 2022" at bounding box center [595, 437] width 287 height 19
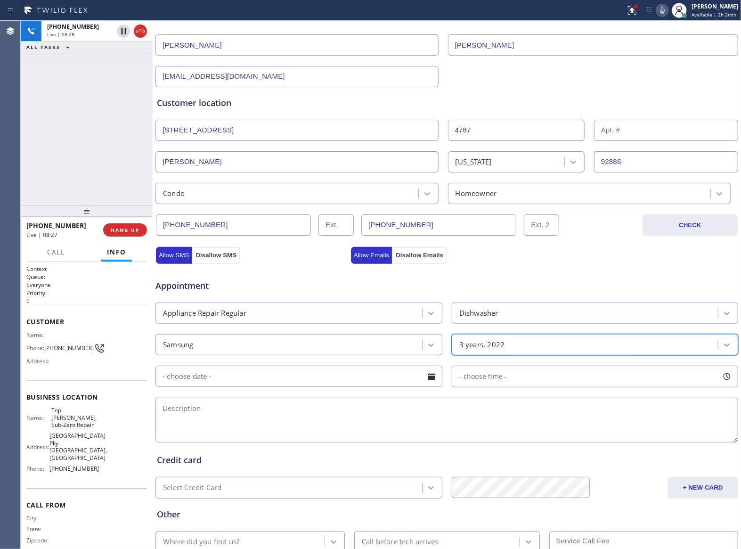
scroll to position [184, 0]
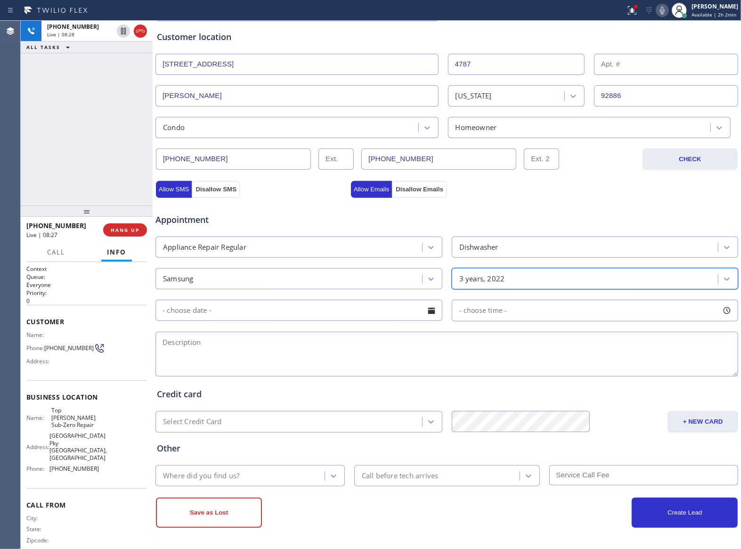
click at [287, 357] on textarea at bounding box center [447, 354] width 583 height 45
click at [227, 352] on textarea "3-6 | $40 |" at bounding box center [447, 354] width 583 height 45
paste textarea "Samsung | Dishwasher | 3 Yrs | Error code 7C | 4787 Carmonita LnYorba Linda, CA…"
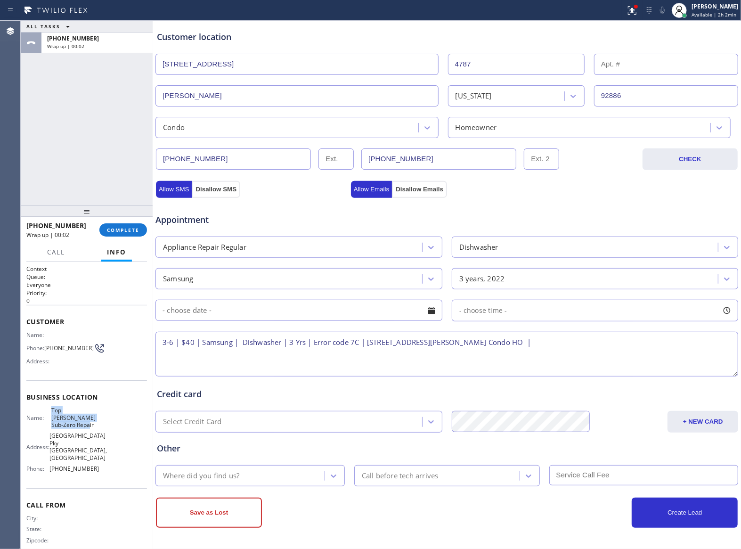
drag, startPoint x: 97, startPoint y: 421, endPoint x: 48, endPoint y: 416, distance: 49.3
click at [48, 416] on div "Name: Top Yorba Linda Sub-Zero Repair Address: 22901 Savi Ranch Pky Yorba Linda…" at bounding box center [86, 442] width 121 height 70
copy div "Top Yorba Linda Sub-Zero Repair"
click at [619, 342] on textarea "3-6 | $40 | Samsung | Dishwasher | 3 Yrs | Error code 7C | 4787 Carmonita LnYor…" at bounding box center [447, 354] width 583 height 45
paste textarea "Top Yorba Linda Sub-Zero Repair"
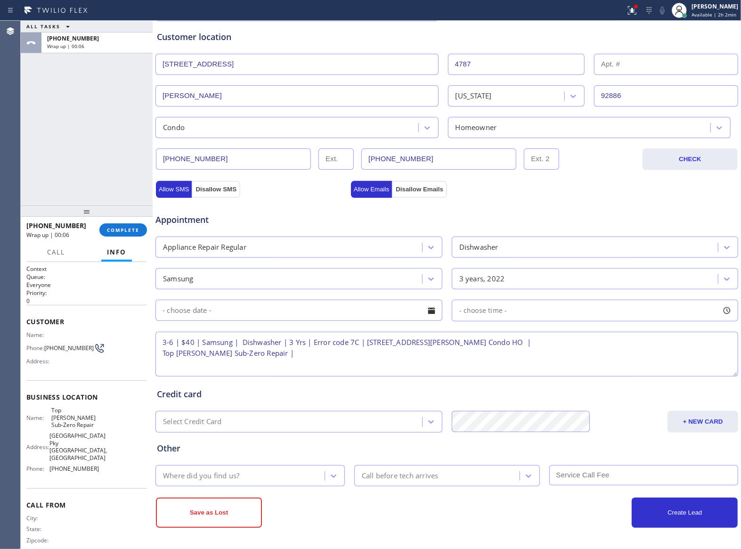
drag, startPoint x: 152, startPoint y: 351, endPoint x: 163, endPoint y: 355, distance: 11.5
click at [153, 352] on div at bounding box center [153, 285] width 0 height 528
click at [163, 355] on textarea "3-6 | $40 | Samsung | Dishwasher | 3 Yrs | Error code 7C | 4787 Carmonita LnYor…" at bounding box center [448, 354] width 582 height 45
click at [702, 340] on textarea "3-6 | $40 | Samsung | Dishwasher | 3 Yrs | Error code 7C | 4787 Carmonita LnYor…" at bounding box center [448, 354] width 582 height 45
click at [702, 346] on textarea "3-6 | $40 | Samsung | Dishwasher | 3 Yrs | Error code 7C | 4787 Carmonita LnYor…" at bounding box center [448, 354] width 582 height 45
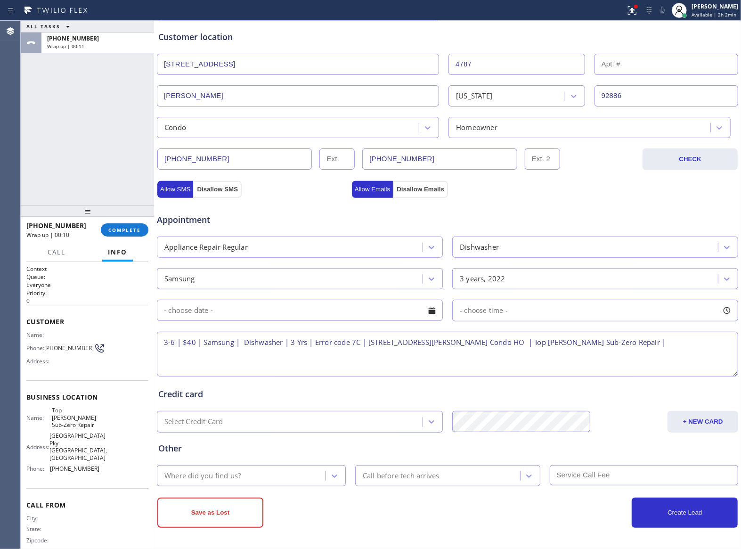
paste textarea "Please call 30 minutes prior to arrival."
drag, startPoint x: 302, startPoint y: 351, endPoint x: 333, endPoint y: 352, distance: 30.6
click at [302, 351] on textarea "3-6 | $40 | Samsung | Dishwasher | 3 Yrs | Error code 7C | 4787 Carmonita LnYor…" at bounding box center [448, 354] width 582 height 45
paste textarea "714) 900-5885"
type textarea "3-6 | $40 | Samsung | Dishwasher | 3 Yrs | Error code 7C | 4787 Carmonita LnYor…"
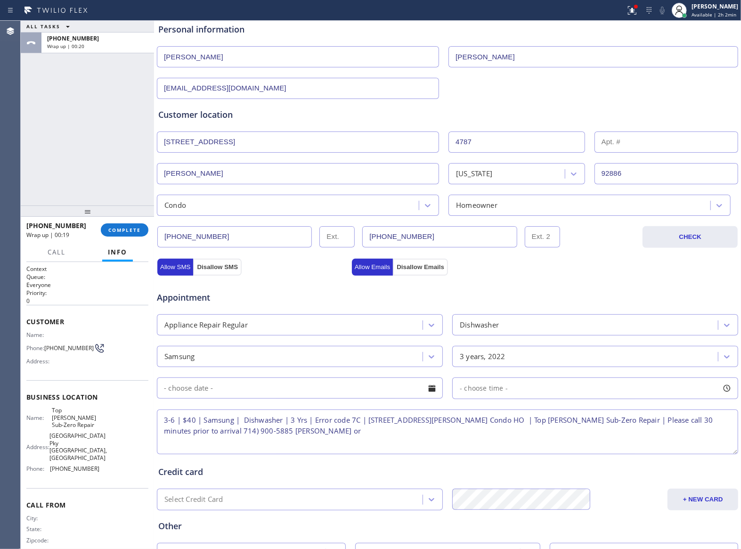
scroll to position [0, 0]
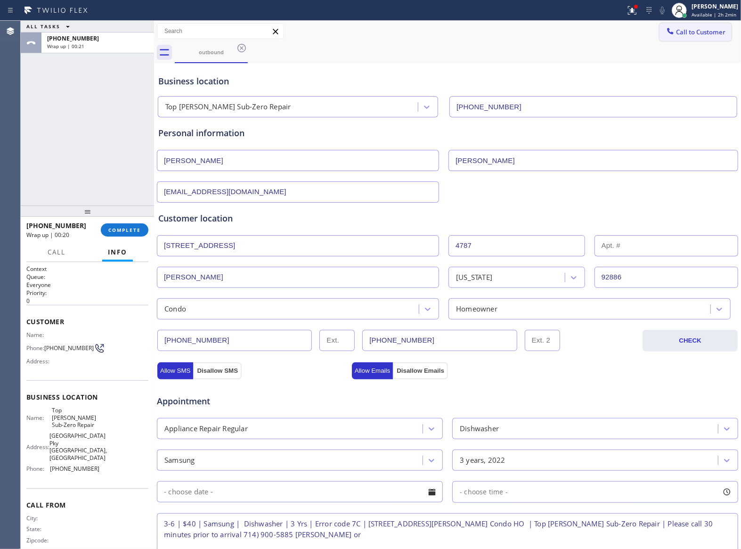
click at [687, 35] on span "Call to Customer" at bounding box center [700, 32] width 49 height 8
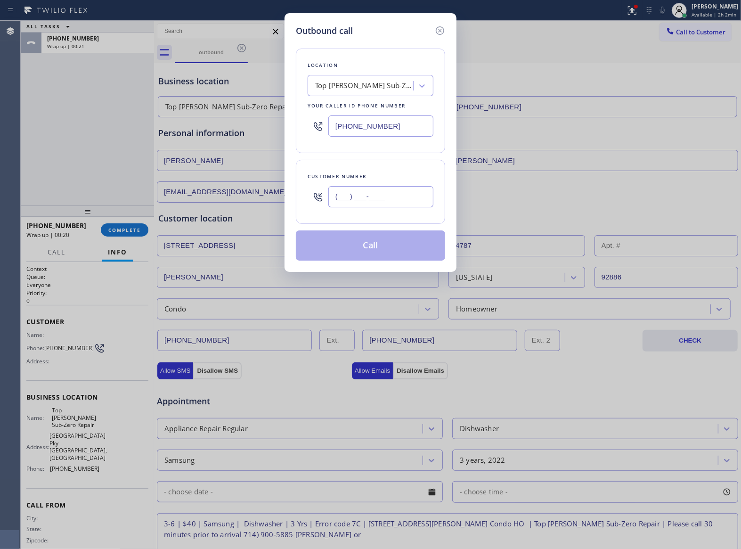
click at [394, 187] on input "(___) ___-____" at bounding box center [380, 196] width 105 height 21
paste input "267) 324-6891"
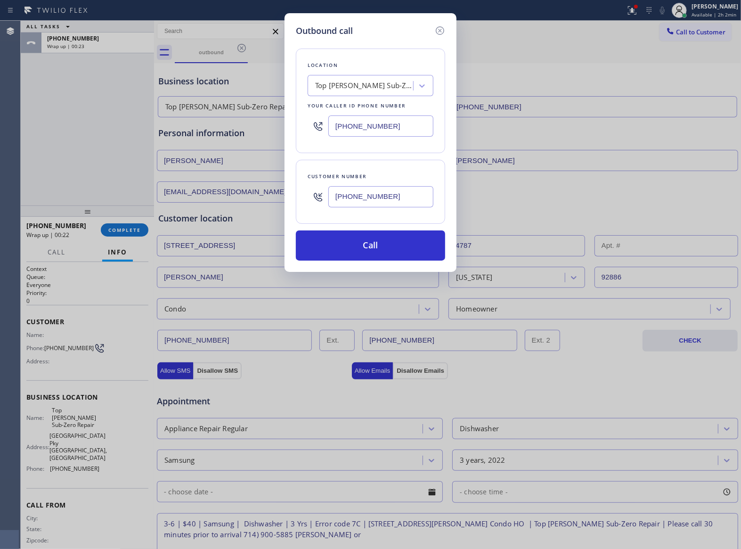
type input "(267) 324-6891"
click at [447, 32] on div "Outbound call Location Top Yorba Linda Sub-Zero Repair Your caller id phone num…" at bounding box center [371, 142] width 172 height 259
click at [438, 32] on icon at bounding box center [439, 30] width 11 height 11
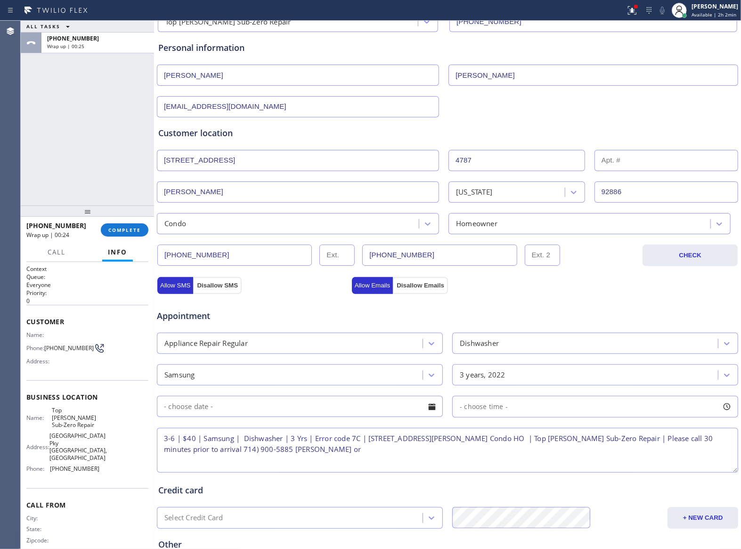
scroll to position [184, 0]
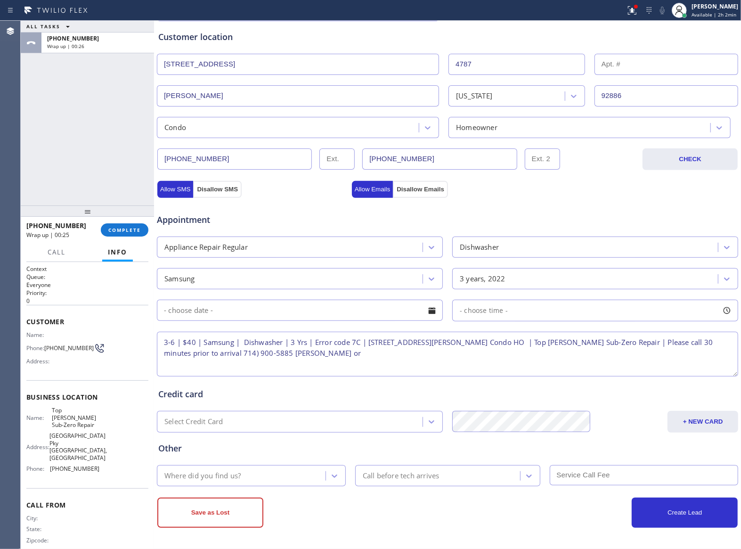
click at [393, 347] on textarea "3-6 | $40 | Samsung | Dishwasher | 3 Yrs | Error code 7C | 4787 Carmonita LnYor…" at bounding box center [448, 354] width 582 height 45
click at [391, 361] on textarea "3-6 | $40 | Samsung | Dishwasher | 3 Yrs | Error code 7C | 4787 Carmonita LnYor…" at bounding box center [448, 354] width 582 height 45
paste textarea "Wayne 2673246891"
click at [609, 355] on textarea "3-6 | $40 | Samsung | Dishwasher | 3 Yrs | Error code 7C | 4787 Carmonita LnYor…" at bounding box center [448, 354] width 582 height 45
paste textarea "714) 900-5885"
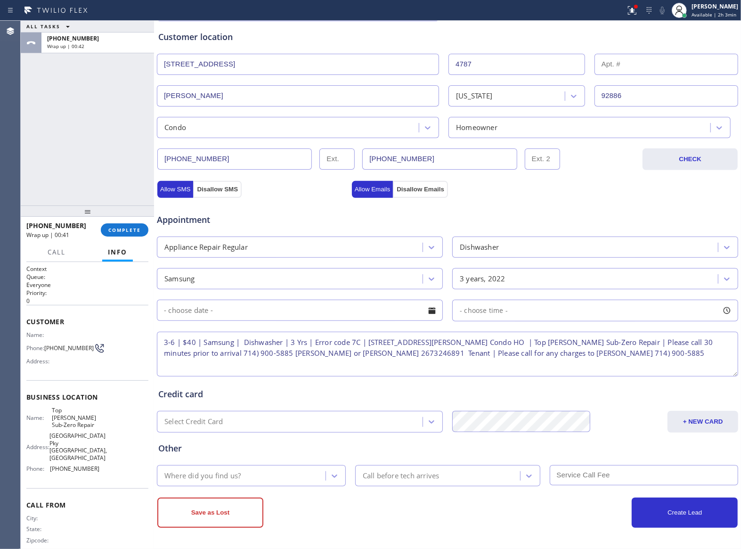
type textarea "3-6 | $40 | Samsung | Dishwasher | 3 Yrs | Error code 7C | 4787 Carmonita LnYor…"
click at [244, 479] on div "Where did you find us?" at bounding box center [243, 475] width 166 height 16
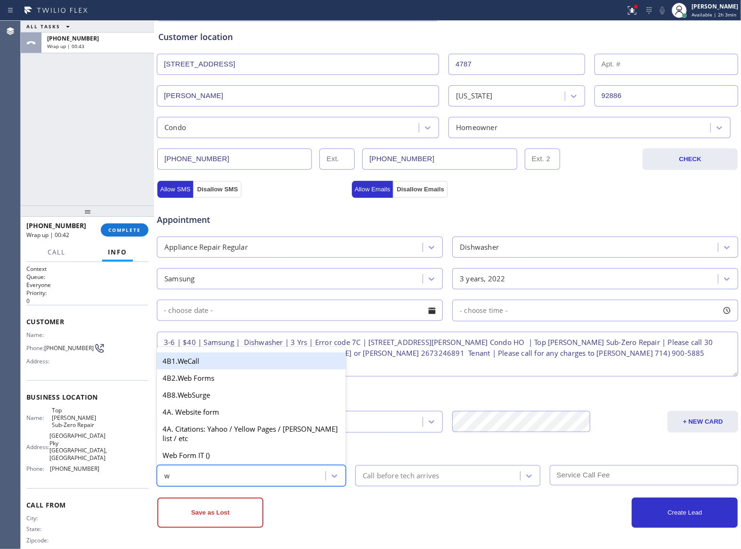
type input "we"
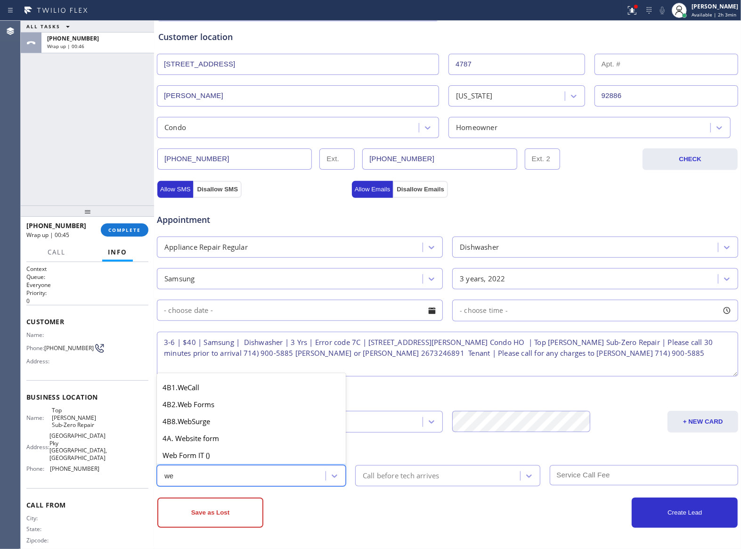
drag, startPoint x: 209, startPoint y: 440, endPoint x: 202, endPoint y: 482, distance: 42.6
click at [202, 482] on div "option 4A. Web Form IT () focused, 64 of 64. 6 results available for search ter…" at bounding box center [251, 475] width 189 height 21
click at [202, 482] on div "we" at bounding box center [243, 475] width 166 height 16
drag, startPoint x: 202, startPoint y: 482, endPoint x: 206, endPoint y: 483, distance: 4.9
click at [206, 483] on div "Where did you find us?" at bounding box center [243, 475] width 166 height 16
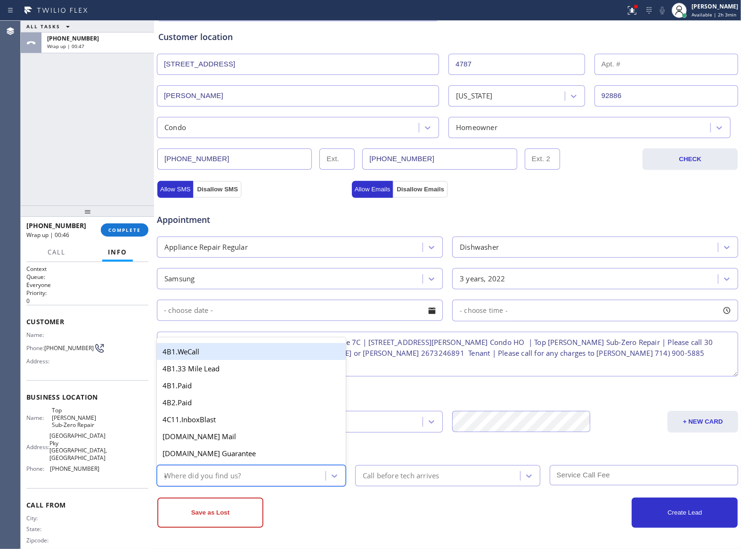
type input "go"
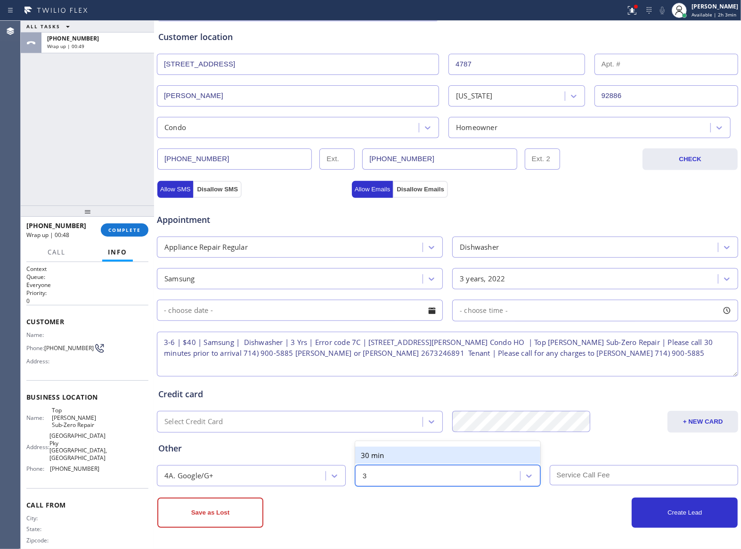
type input "30"
type input "40"
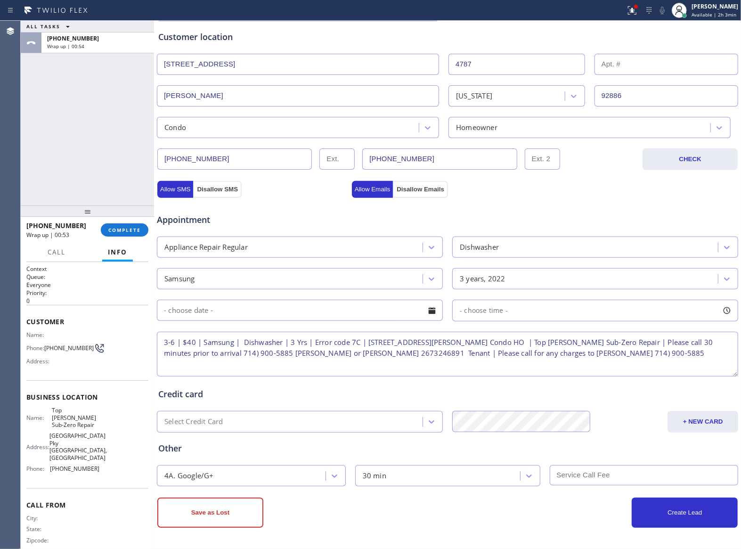
click at [587, 478] on input "text" at bounding box center [644, 475] width 189 height 20
type input "40"
click at [79, 161] on div "ALL TASKS ALL TASKS ACTIVE TASKS TASKS IN WRAP UP +17149005885 Wrap up | 01:32" at bounding box center [87, 113] width 133 height 185
click at [669, 513] on button "Create Lead" at bounding box center [685, 513] width 106 height 30
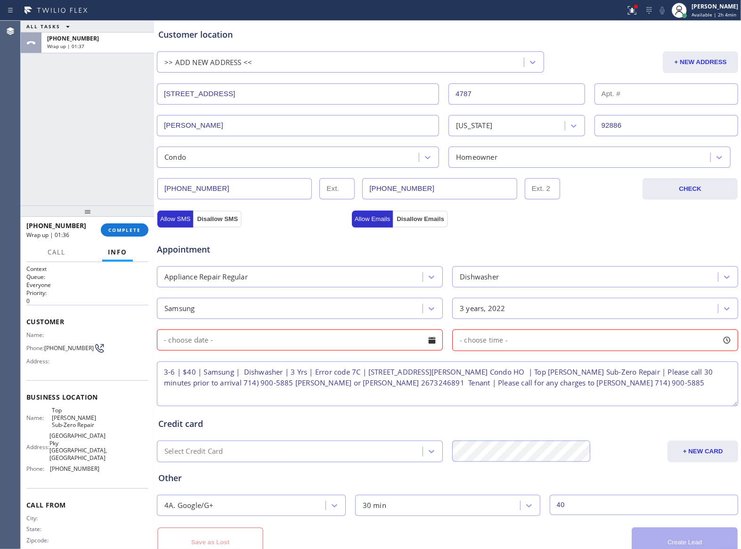
click at [303, 343] on input "text" at bounding box center [300, 339] width 286 height 21
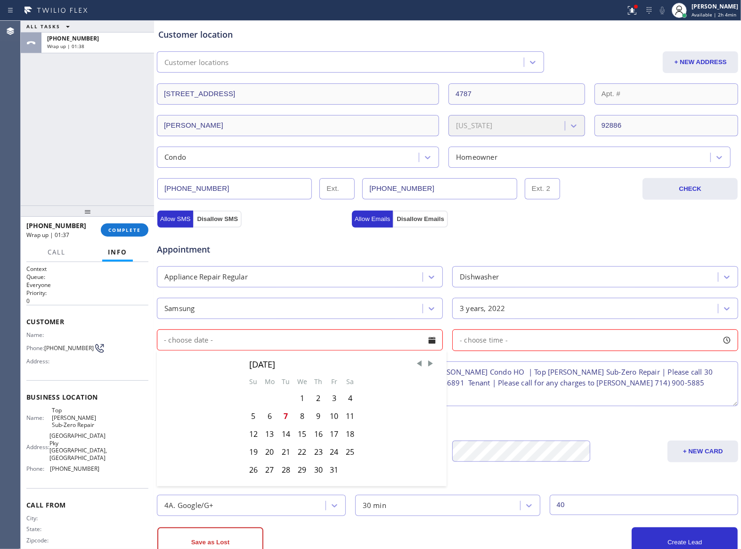
click at [300, 419] on div "8" at bounding box center [302, 416] width 16 height 18
type input "10/08/2025"
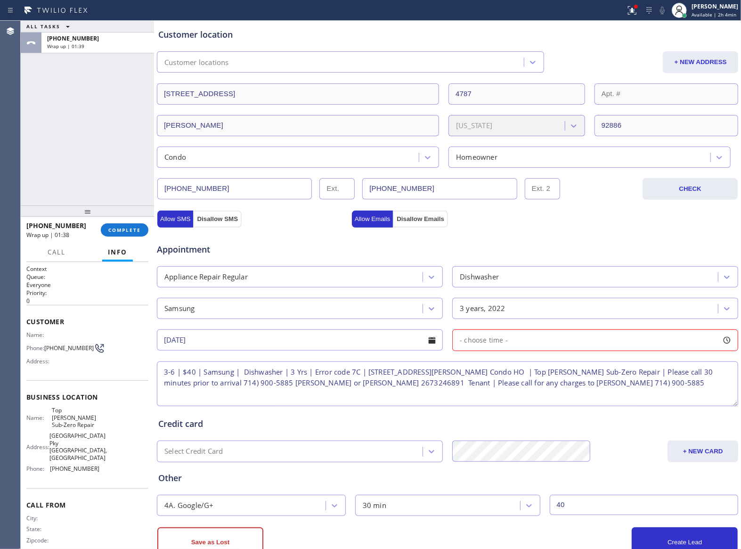
click at [484, 343] on span "- choose time -" at bounding box center [484, 340] width 48 height 9
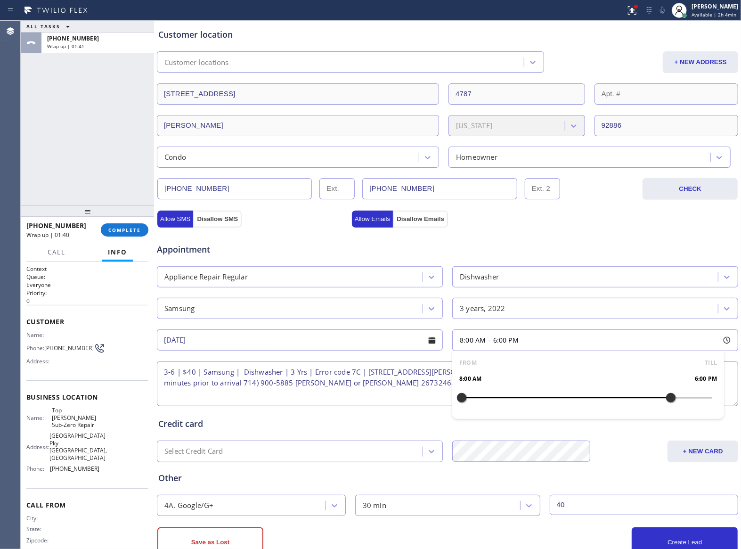
drag, startPoint x: 570, startPoint y: 402, endPoint x: 645, endPoint y: 407, distance: 74.6
click at [665, 407] on div at bounding box center [670, 398] width 11 height 20
drag, startPoint x: 455, startPoint y: 402, endPoint x: 600, endPoint y: 414, distance: 145.1
click at [600, 414] on div "FROM TILL 3:00 PM 6:00 PM" at bounding box center [588, 385] width 272 height 68
click at [665, 540] on button "Create Lead" at bounding box center [685, 542] width 106 height 30
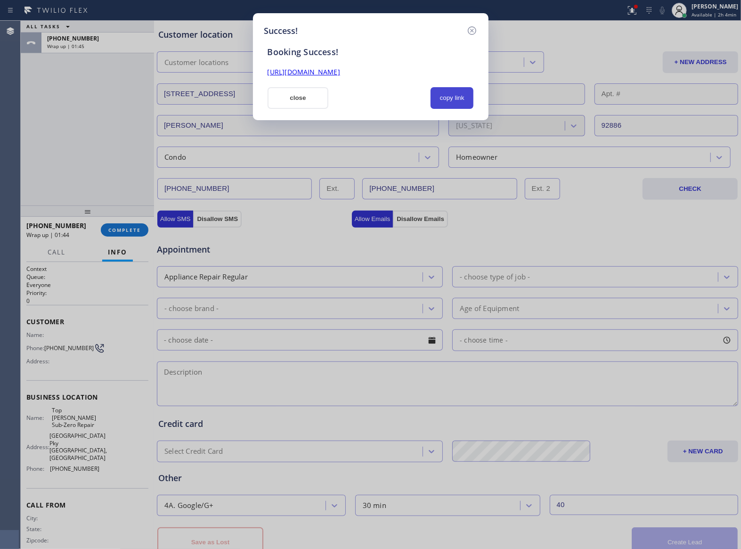
click at [457, 95] on button "copy link" at bounding box center [452, 98] width 43 height 22
click at [340, 76] on link "https://erp.apollosoft.co/customer/766104#portlet_lead" at bounding box center [304, 71] width 73 height 9
click at [295, 95] on button "close" at bounding box center [298, 98] width 61 height 22
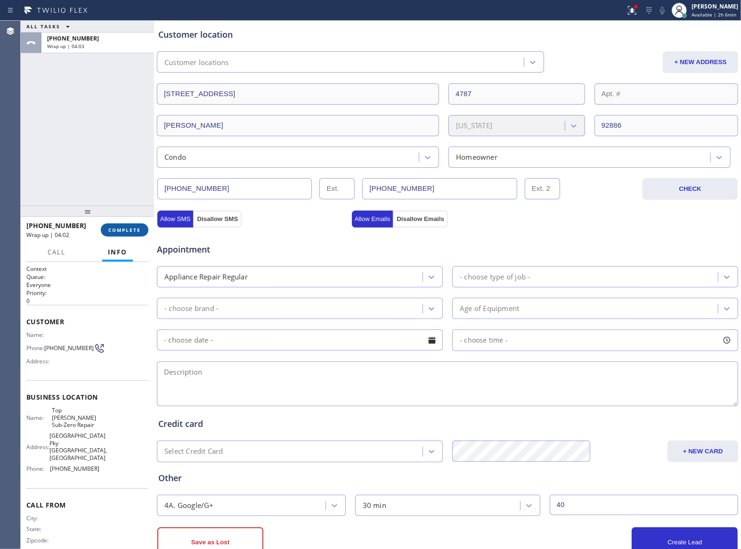
click at [119, 230] on span "COMPLETE" at bounding box center [124, 230] width 33 height 7
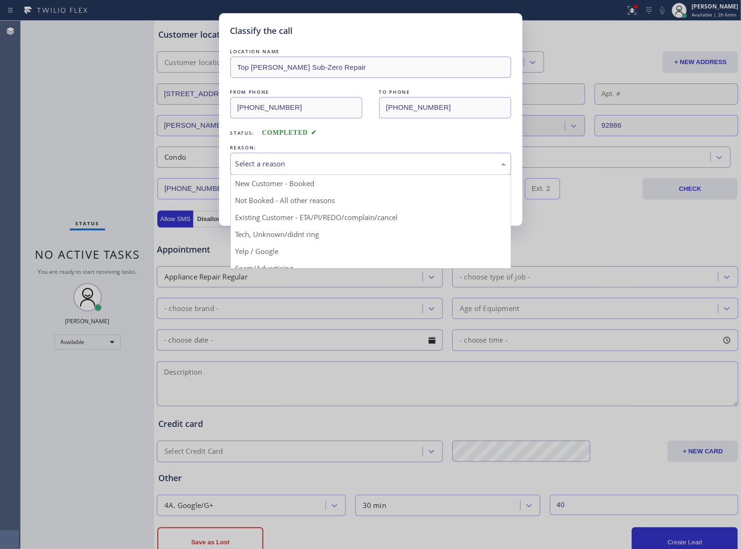
click at [279, 163] on div "Select a reason" at bounding box center [371, 163] width 270 height 11
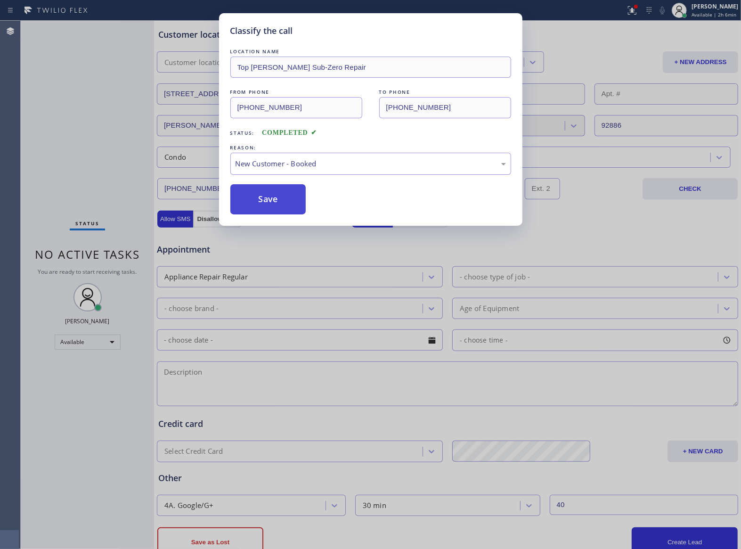
click at [269, 198] on button "Save" at bounding box center [268, 199] width 76 height 30
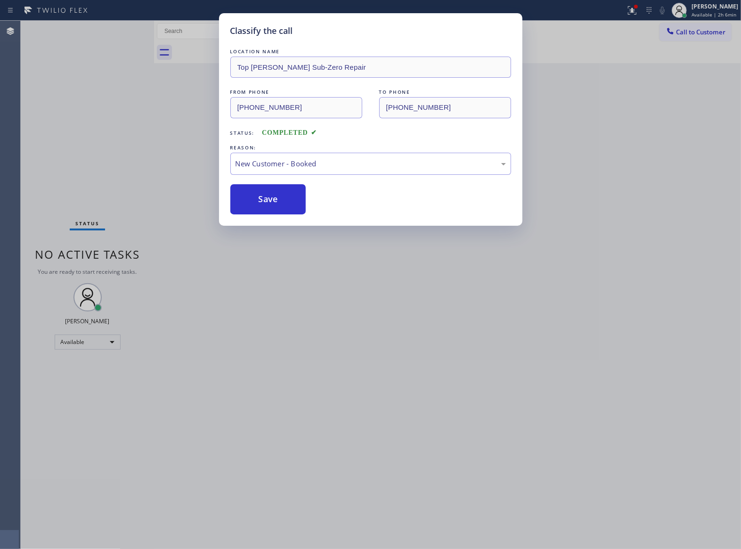
click at [719, 28] on div "Classify the call LOCATION NAME Top Yorba Linda Sub-Zero Repair FROM PHONE (714…" at bounding box center [370, 274] width 741 height 549
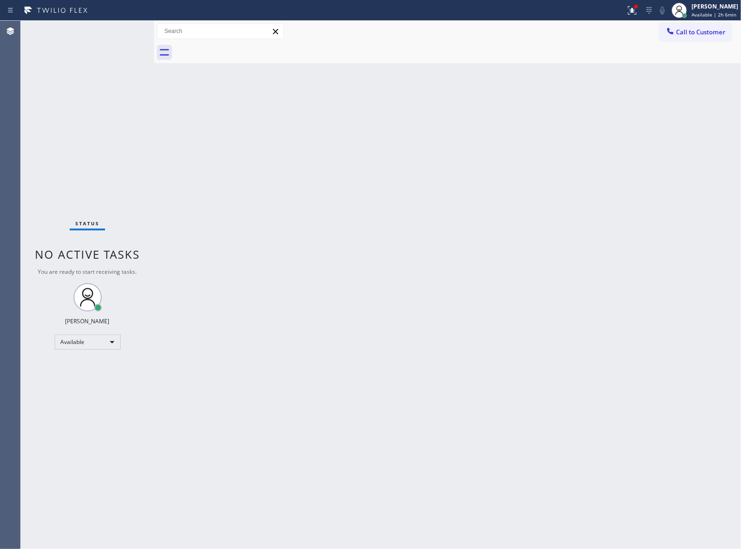
click at [704, 33] on span "Call to Customer" at bounding box center [700, 32] width 49 height 8
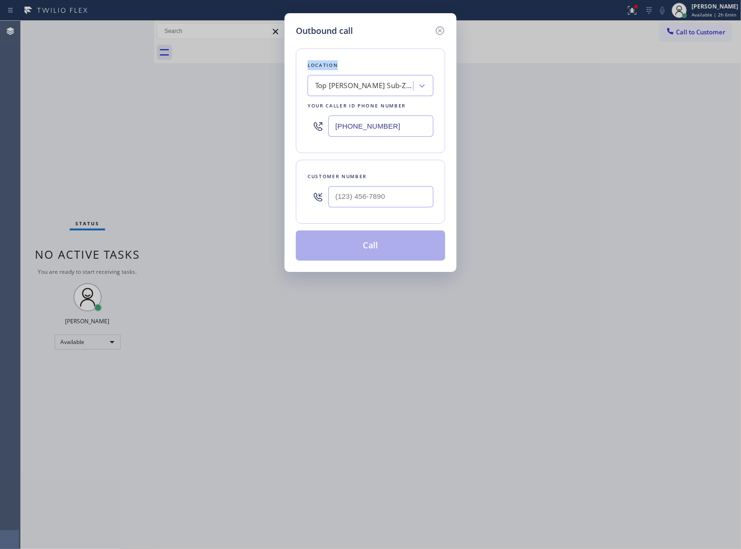
click at [704, 33] on div "Outbound call Location Top Yorba Linda Sub-Zero Repair Your caller id phone num…" at bounding box center [370, 274] width 741 height 549
click at [418, 189] on input "(___) ___-____" at bounding box center [380, 196] width 105 height 21
paste input "760) 200-7237"
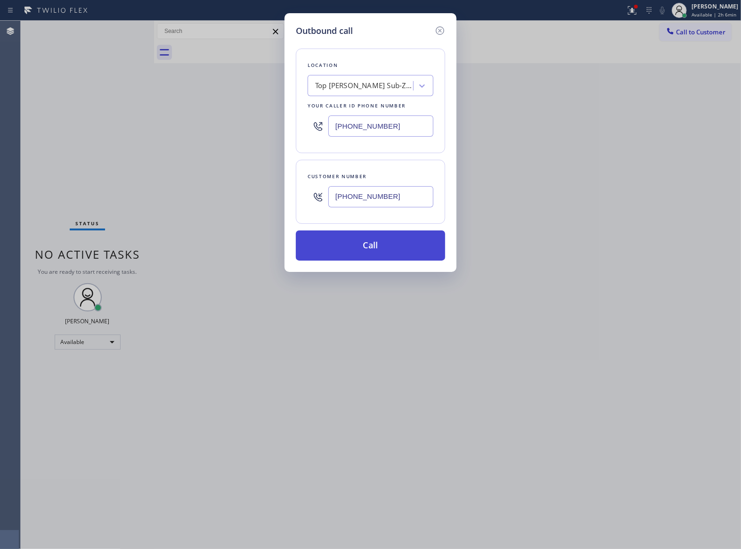
type input "(760) 200-7237"
click at [405, 246] on button "Call" at bounding box center [370, 245] width 149 height 30
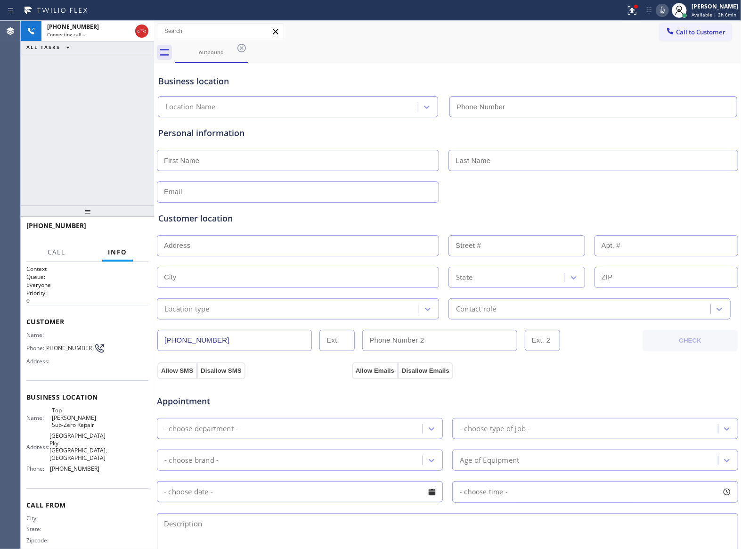
type input "(714) 970-4558"
drag, startPoint x: 118, startPoint y: 166, endPoint x: 125, endPoint y: 0, distance: 166.5
click at [119, 153] on div "+17602007237 Live | 01:12 ALL TASKS ALL TASKS ACTIVE TASKS TASKS IN WRAP UP" at bounding box center [87, 113] width 133 height 185
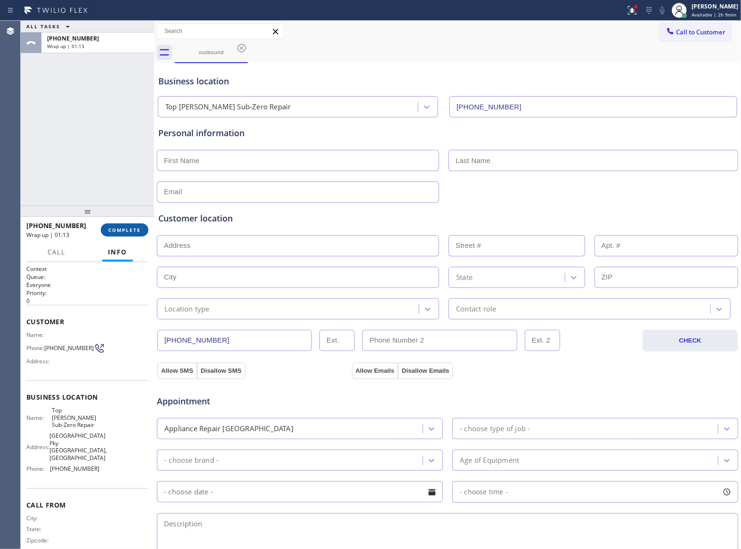
click at [144, 230] on button "COMPLETE" at bounding box center [125, 229] width 48 height 13
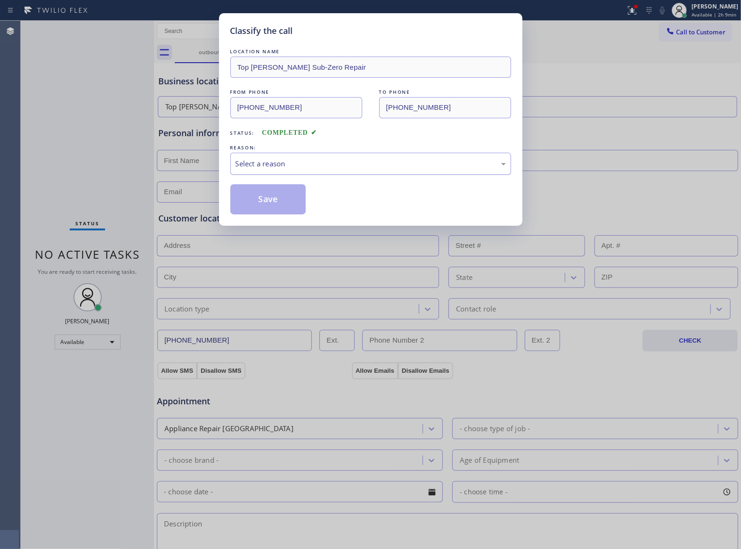
click at [281, 172] on div "Select a reason" at bounding box center [370, 164] width 281 height 22
click at [277, 161] on div "Not Booked - All other reasons" at bounding box center [371, 163] width 270 height 11
click at [274, 195] on button "Save" at bounding box center [268, 199] width 76 height 30
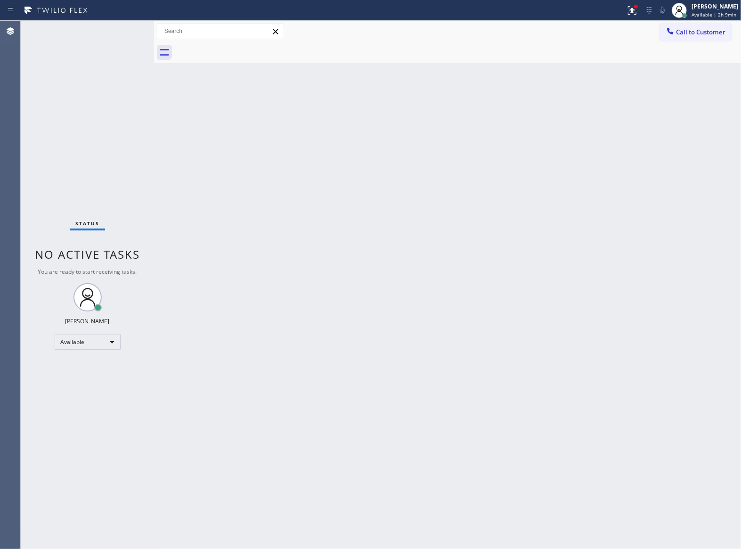
click at [130, 185] on div "Status No active tasks You are ready to start receiving tasks. [PERSON_NAME] Av…" at bounding box center [87, 285] width 133 height 528
drag, startPoint x: 692, startPoint y: 33, endPoint x: 427, endPoint y: 149, distance: 289.7
click at [691, 33] on span "Call to Customer" at bounding box center [700, 32] width 49 height 8
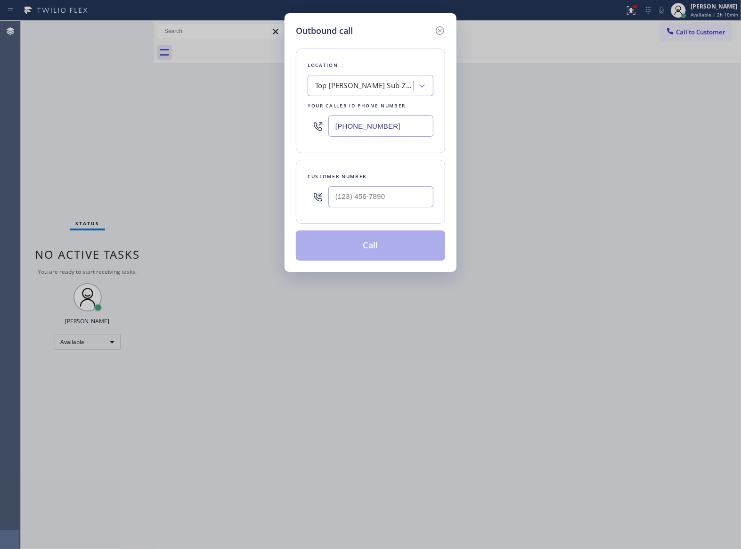
click at [386, 188] on div at bounding box center [380, 196] width 105 height 31
click at [383, 199] on input "(___) ___-____" at bounding box center [380, 196] width 105 height 21
paste input "949) 300-3219"
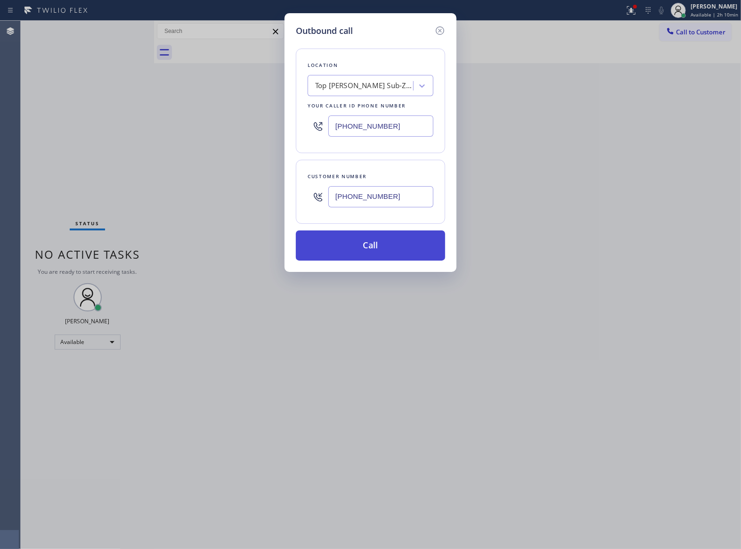
type input "(949) 300-3219"
click at [385, 253] on button "Call" at bounding box center [370, 245] width 149 height 30
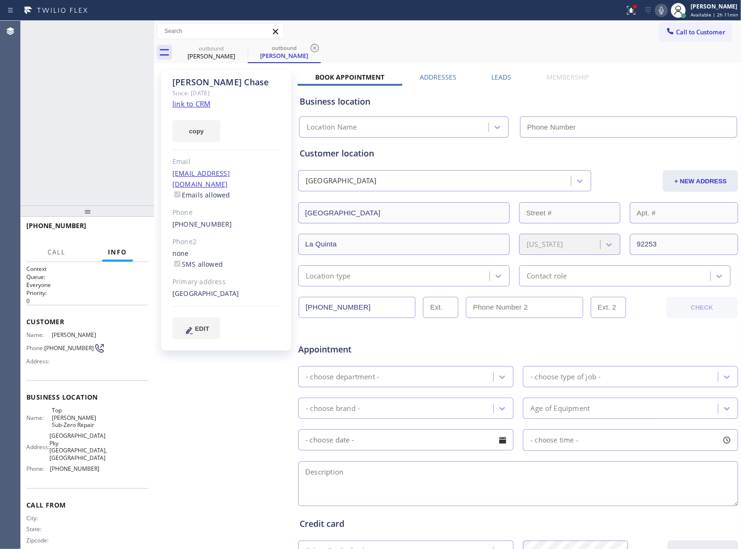
type input "(714) 970-4558"
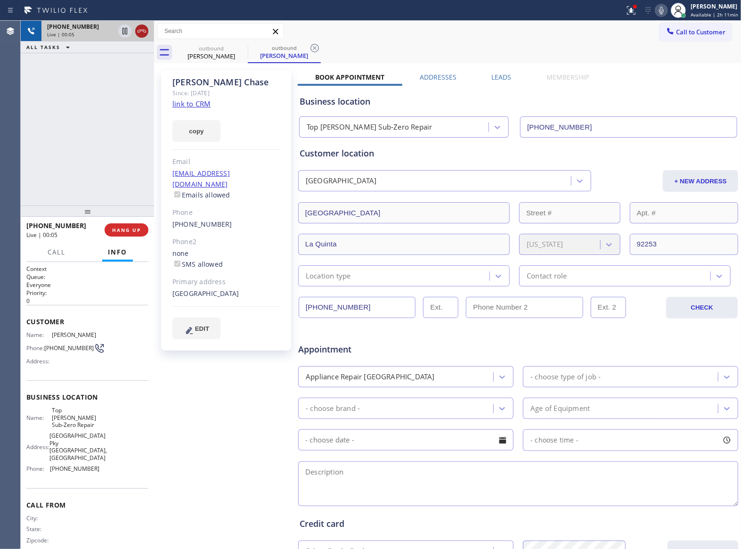
click at [143, 32] on icon at bounding box center [141, 30] width 11 height 11
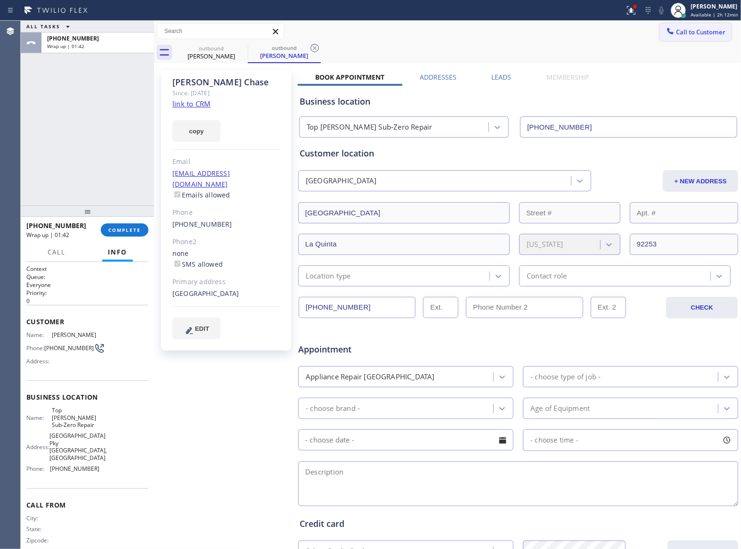
click at [664, 40] on button "Call to Customer" at bounding box center [696, 32] width 72 height 18
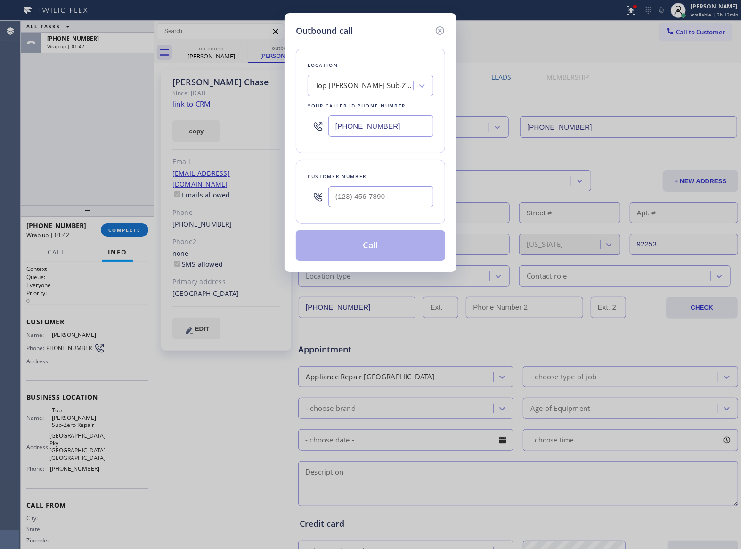
click at [400, 126] on input "(714) 970-4558" at bounding box center [380, 125] width 105 height 21
paste input "689) 302-4375"
type input "(689) 302-4375"
click at [347, 202] on input "(___) ___-____" at bounding box center [380, 196] width 105 height 21
paste input "856) 783-9332"
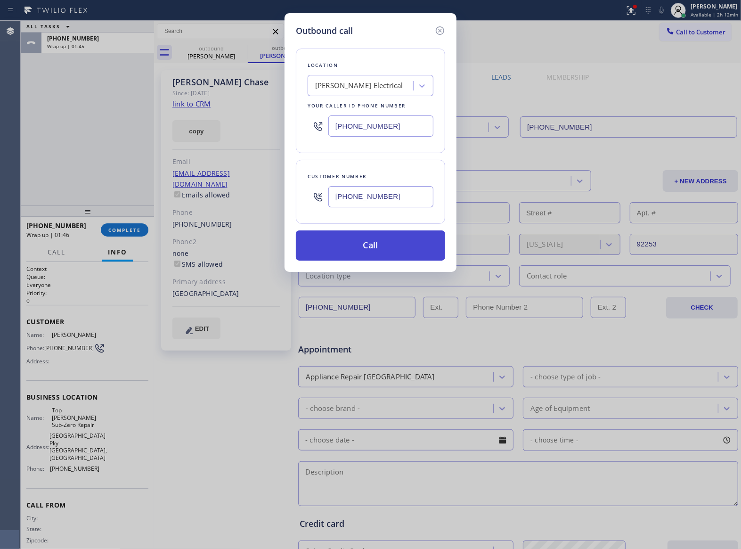
type input "(856) 783-9332"
click at [374, 245] on button "Call" at bounding box center [370, 245] width 149 height 30
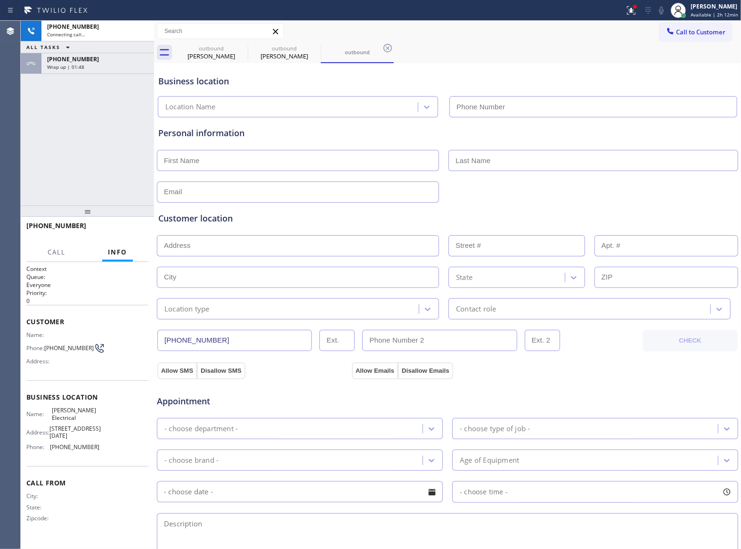
type input "(689) 302-4375"
click at [107, 48] on div "ALL TASKS ALL TASKS ACTIVE TASKS TASKS IN WRAP UP" at bounding box center [87, 47] width 133 height 12
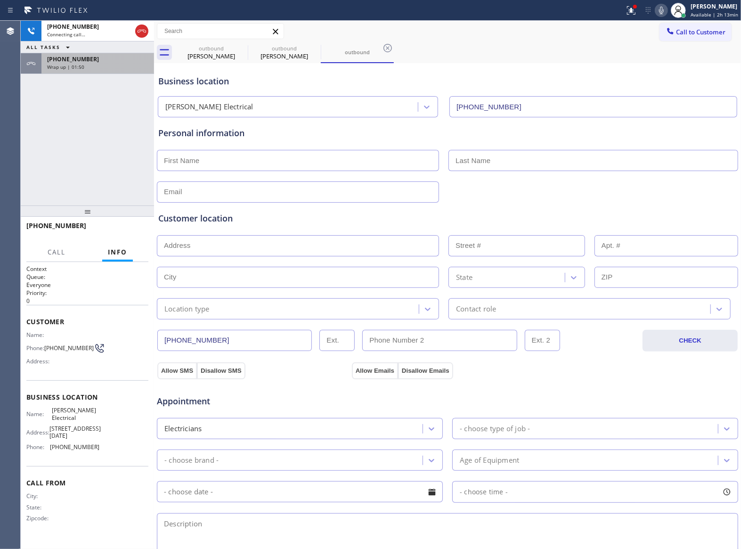
click at [104, 61] on div "+19493003219" at bounding box center [97, 59] width 101 height 8
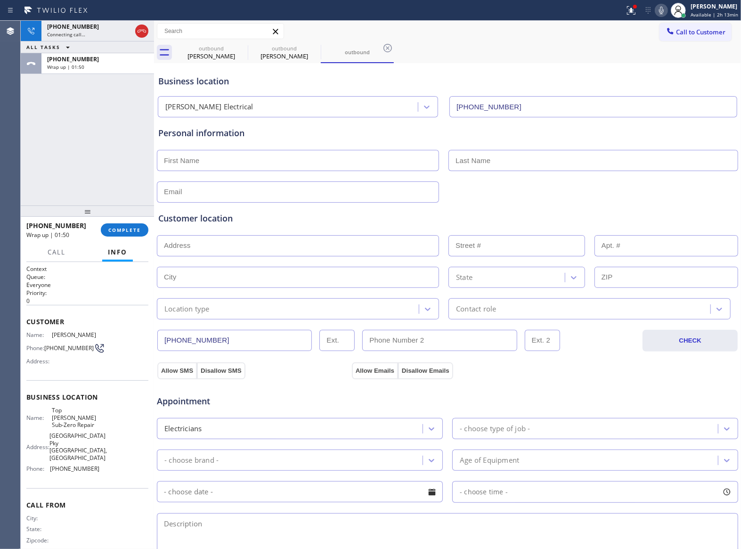
drag, startPoint x: 136, startPoint y: 213, endPoint x: 135, endPoint y: 226, distance: 12.8
click at [135, 217] on div at bounding box center [87, 210] width 133 height 11
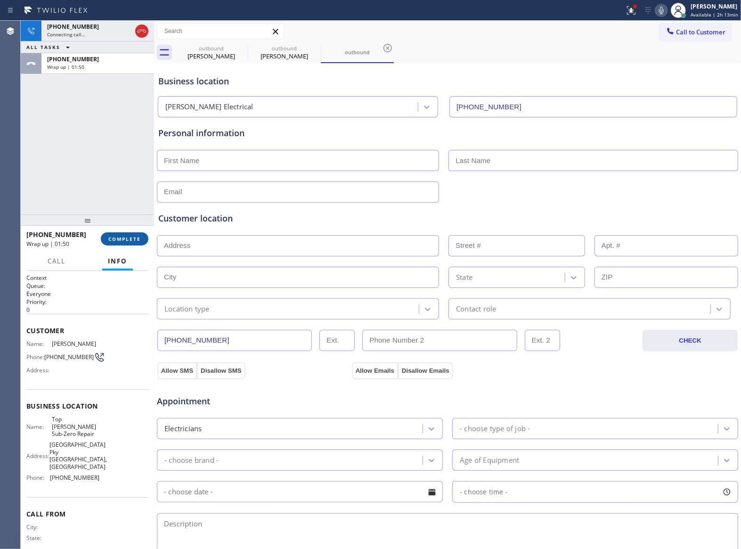
click at [133, 232] on button "COMPLETE" at bounding box center [125, 238] width 48 height 13
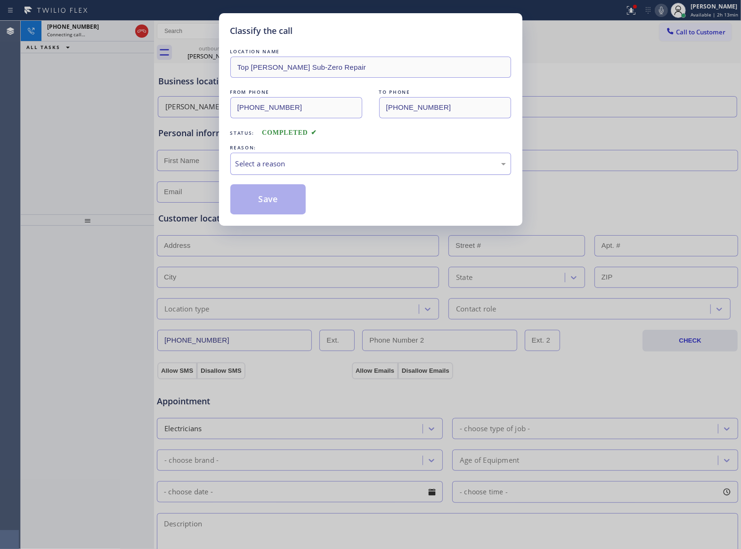
click at [284, 164] on div "Select a reason" at bounding box center [371, 163] width 270 height 11
click at [270, 202] on button "Save" at bounding box center [268, 199] width 76 height 30
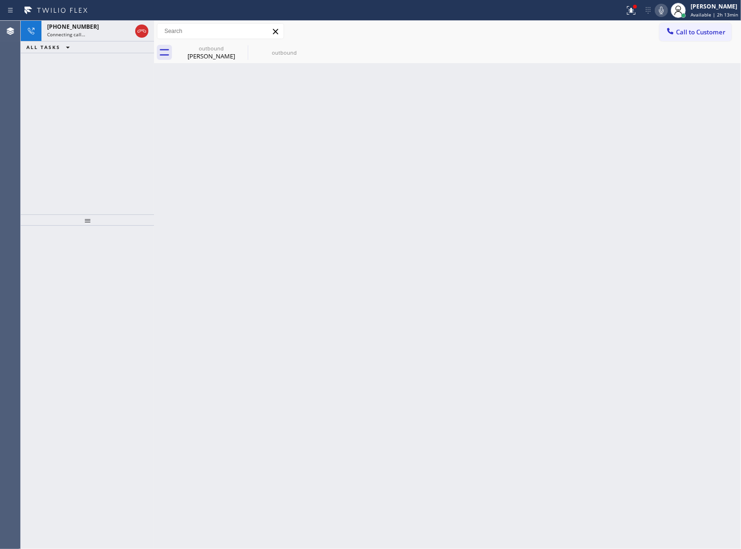
click at [109, 182] on div "+18567839332 Connecting call… ALL TASKS ALL TASKS ACTIVE TASKS TASKS IN WRAP UP" at bounding box center [87, 118] width 133 height 194
click at [211, 52] on div "Kelsey Chase" at bounding box center [211, 56] width 71 height 8
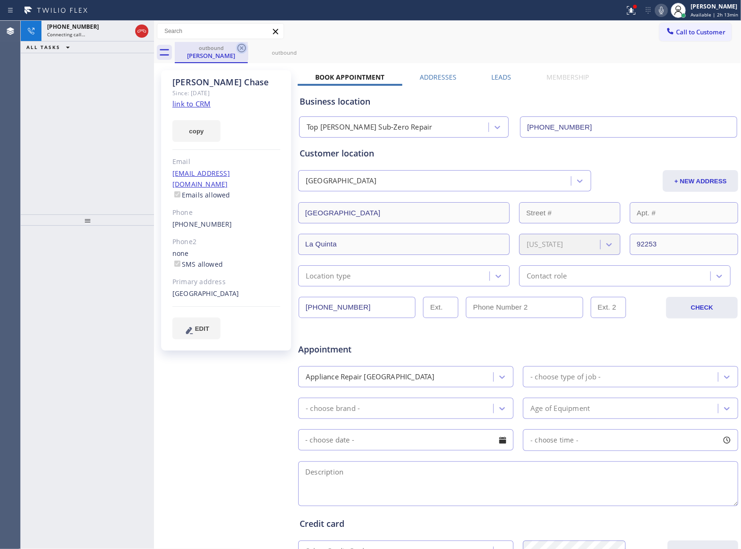
click at [240, 45] on icon at bounding box center [241, 47] width 11 height 11
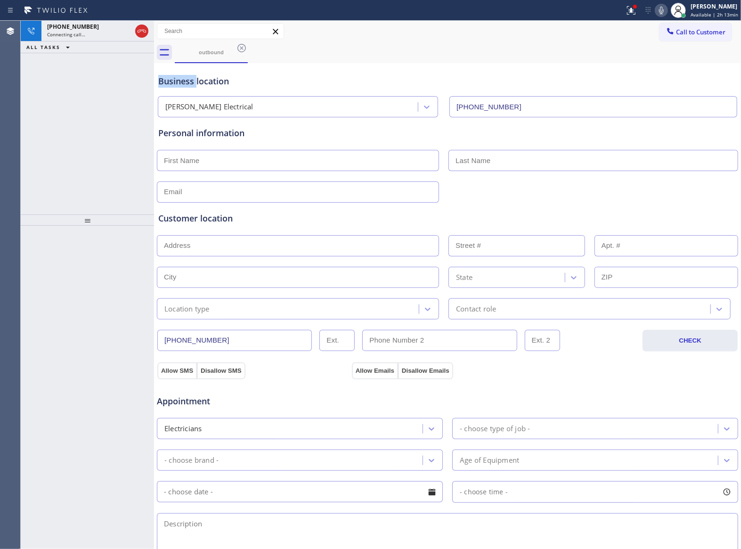
click at [240, 45] on icon at bounding box center [241, 47] width 11 height 11
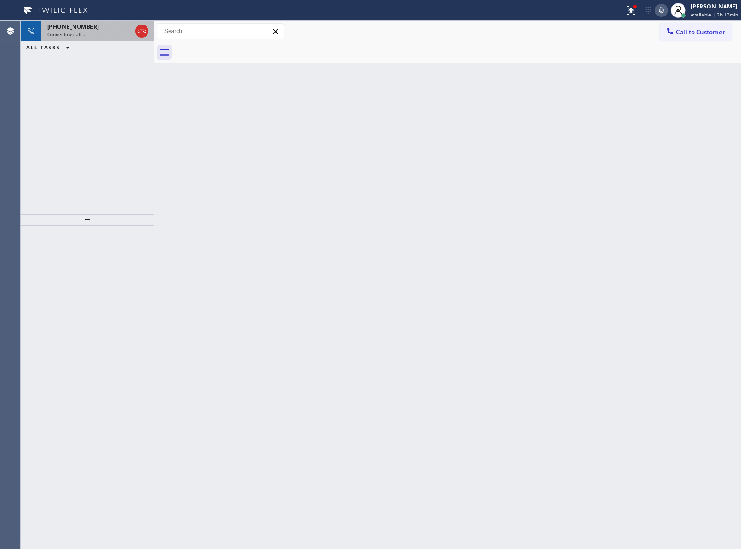
click at [119, 28] on div "+18567839332" at bounding box center [89, 27] width 84 height 8
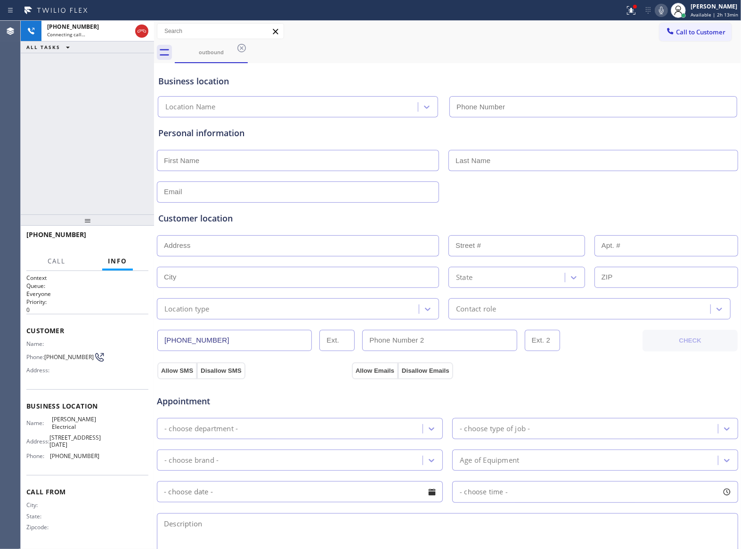
type input "(689) 302-4375"
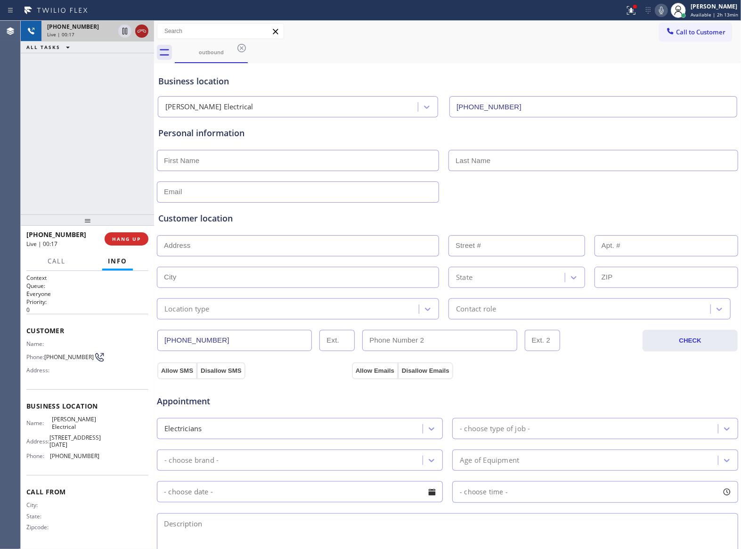
click at [135, 34] on div at bounding box center [133, 31] width 34 height 21
click at [138, 33] on icon at bounding box center [141, 30] width 11 height 11
click at [133, 248] on div "+18567839332 Live | 00:18 HANG UP" at bounding box center [87, 239] width 122 height 25
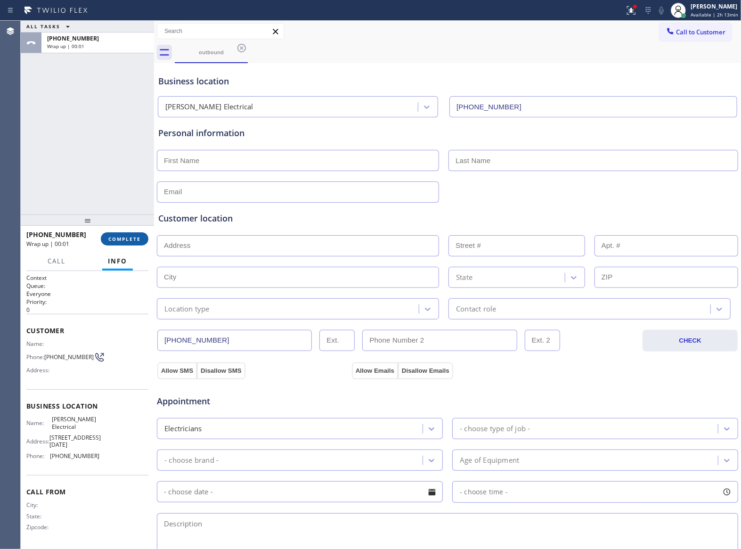
click at [129, 243] on button "COMPLETE" at bounding box center [125, 238] width 48 height 13
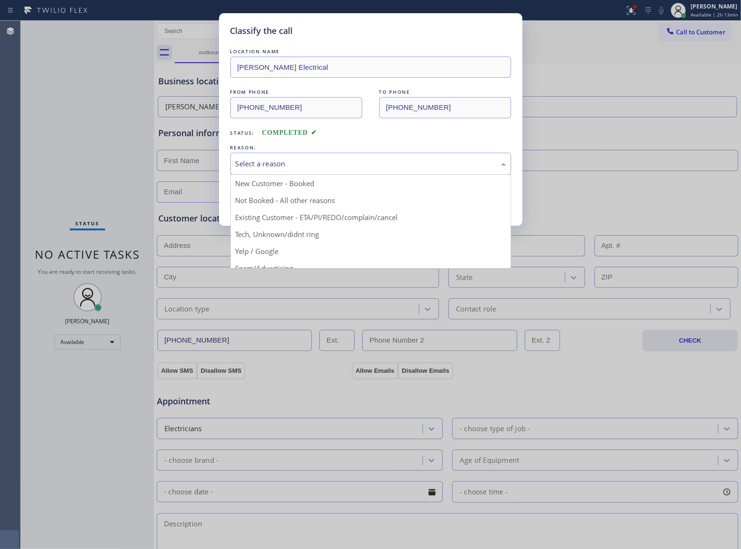
click at [327, 165] on div "Select a reason" at bounding box center [371, 163] width 270 height 11
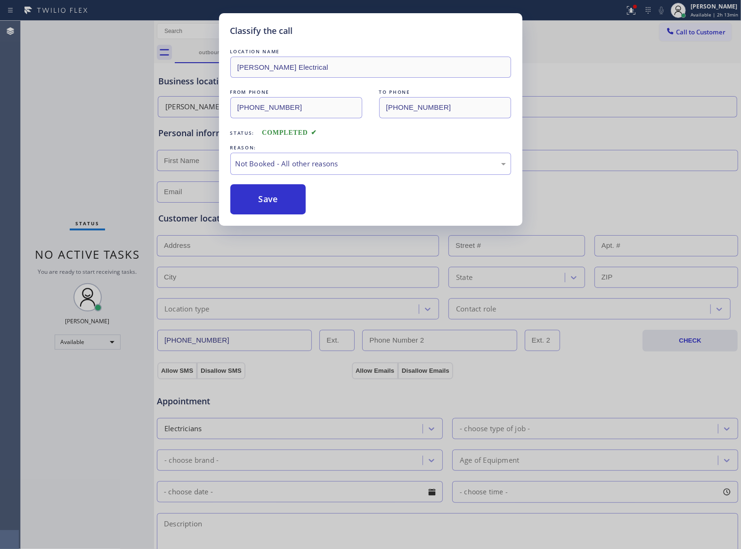
click at [277, 197] on button "Save" at bounding box center [268, 199] width 76 height 30
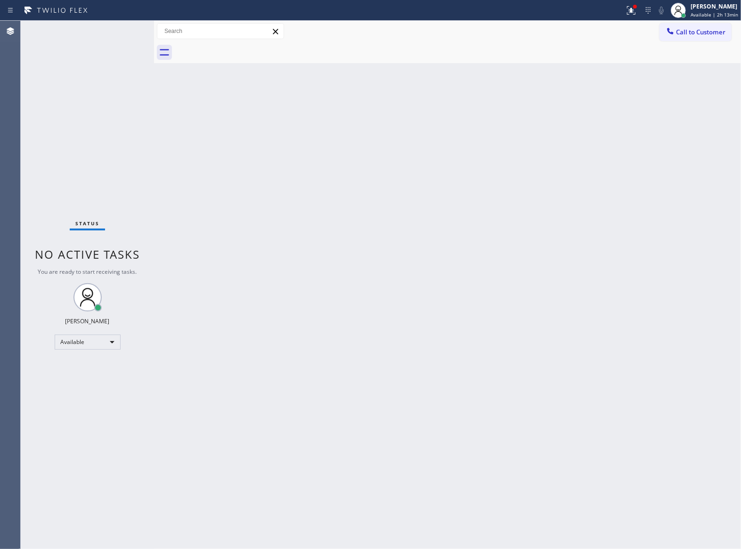
click at [154, 82] on div at bounding box center [154, 285] width 0 height 528
drag, startPoint x: 683, startPoint y: 32, endPoint x: 621, endPoint y: 74, distance: 75.0
click at [682, 33] on span "Call to Customer" at bounding box center [700, 32] width 49 height 8
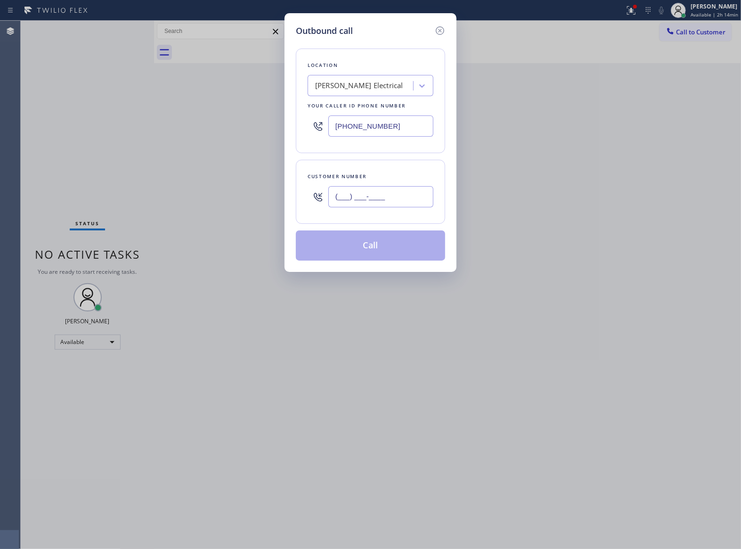
click at [396, 196] on input "(___) ___-____" at bounding box center [380, 196] width 105 height 21
paste input "718) 757-2217"
type input "(718) 757-2217"
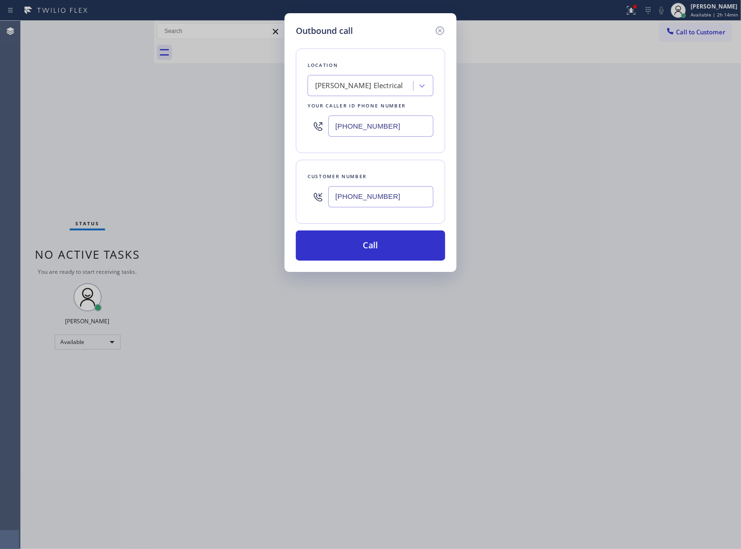
drag, startPoint x: 115, startPoint y: 179, endPoint x: 412, endPoint y: 85, distance: 310.9
click at [142, 172] on div "Outbound call Location Dave Sheffield Electrical Your caller id phone number (6…" at bounding box center [370, 274] width 741 height 549
drag, startPoint x: 364, startPoint y: 82, endPoint x: 379, endPoint y: 90, distance: 16.7
click at [364, 83] on div "Dave Sheffield Electrical" at bounding box center [359, 86] width 88 height 11
paste input "Maple Leaf Heating and AC Service"
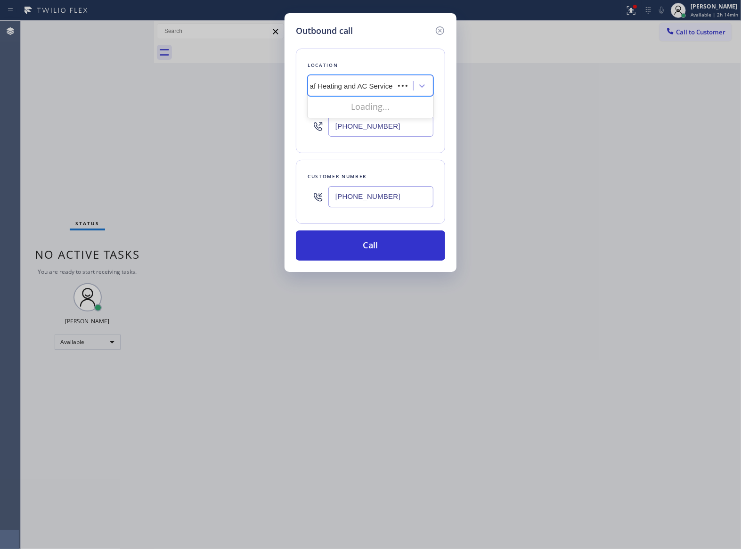
scroll to position [0, 20]
click at [311, 83] on input "Maple Leaf Heating and AC Service" at bounding box center [351, 86] width 113 height 8
type input "Maple Leaf Heating and AC Service"
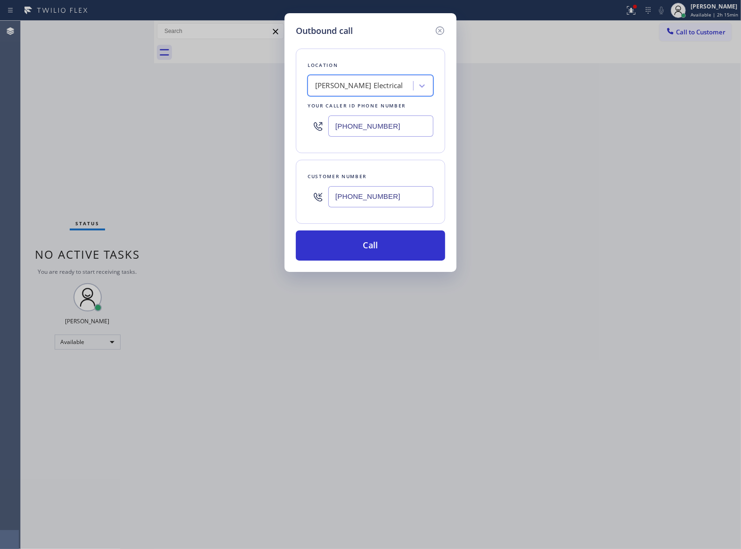
click at [364, 129] on input "(689) 302-4375" at bounding box center [380, 125] width 105 height 21
paste input "206) 426-0369"
type input "(206) 426-0369"
click at [353, 83] on div "Search location" at bounding box center [340, 86] width 51 height 11
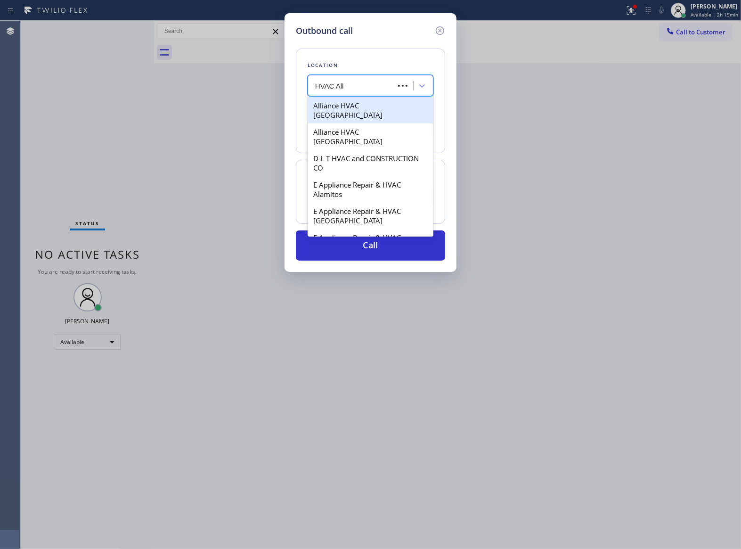
type input "HVAC Alli"
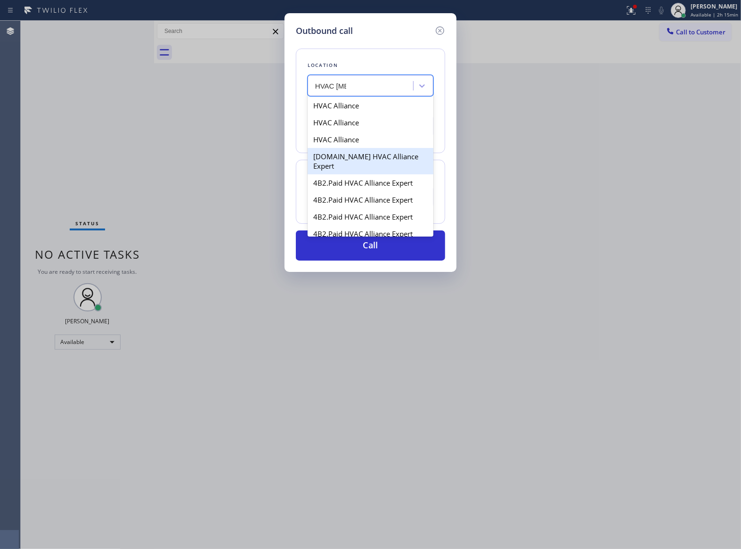
click at [373, 158] on div "4C.Email HVAC Alliance Expert" at bounding box center [371, 161] width 126 height 26
type input "(844) 654-0291"
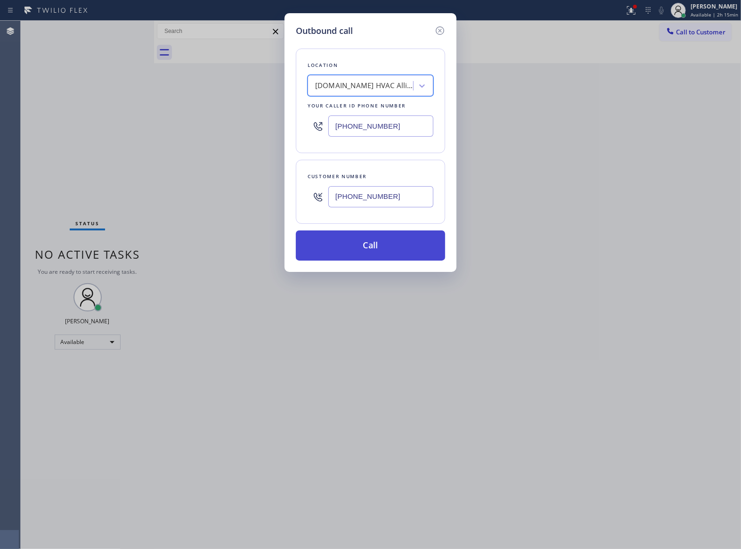
click at [392, 236] on button "Call" at bounding box center [370, 245] width 149 height 30
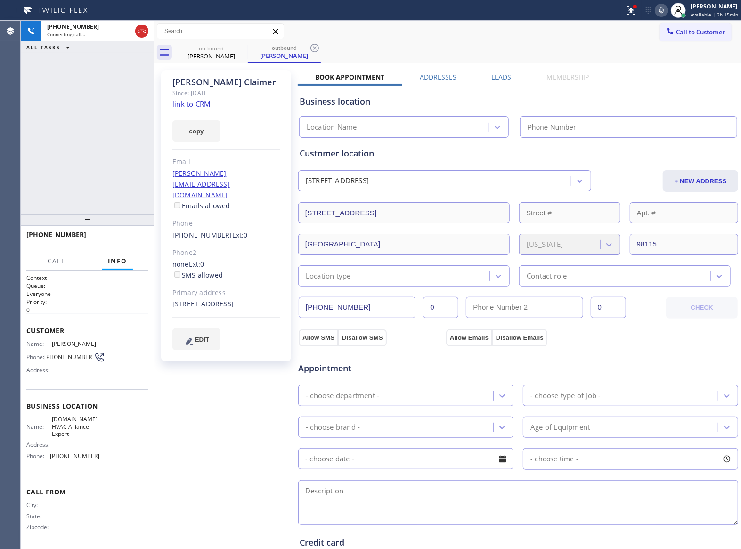
type input "(844) 654-0291"
drag, startPoint x: 117, startPoint y: 237, endPoint x: 76, endPoint y: 358, distance: 128.3
click at [117, 237] on span "HANG UP" at bounding box center [126, 239] width 29 height 7
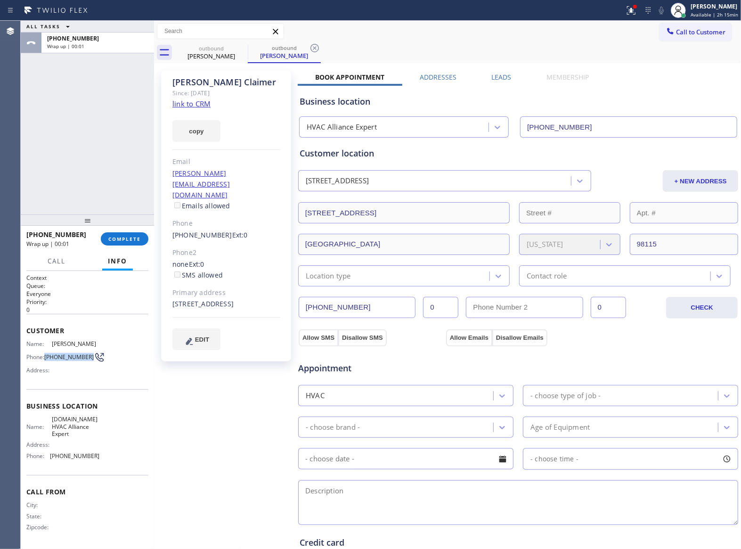
copy span "(718) 757-2217"
drag, startPoint x: 48, startPoint y: 359, endPoint x: 87, endPoint y: 359, distance: 39.1
click at [87, 359] on span "(718) 757-2217" at bounding box center [68, 356] width 49 height 7
click at [711, 28] on span "Call to Customer" at bounding box center [700, 32] width 49 height 8
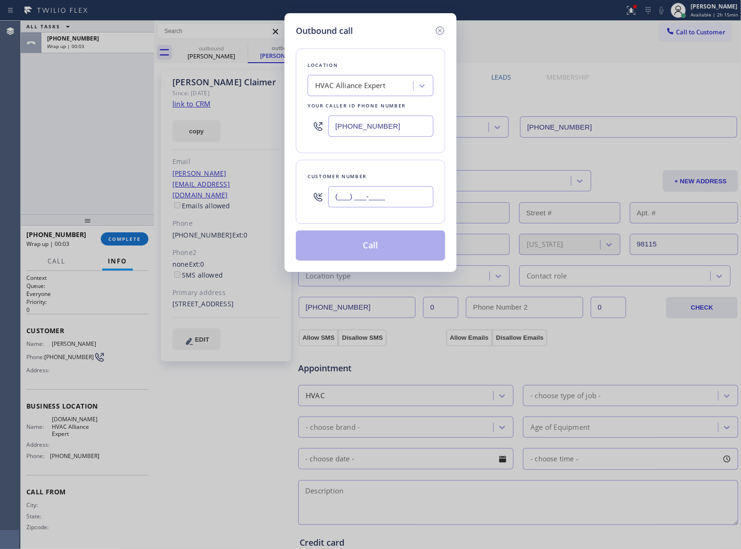
click at [378, 202] on input "(___) ___-____" at bounding box center [380, 196] width 105 height 21
paste input "718) 757-2217"
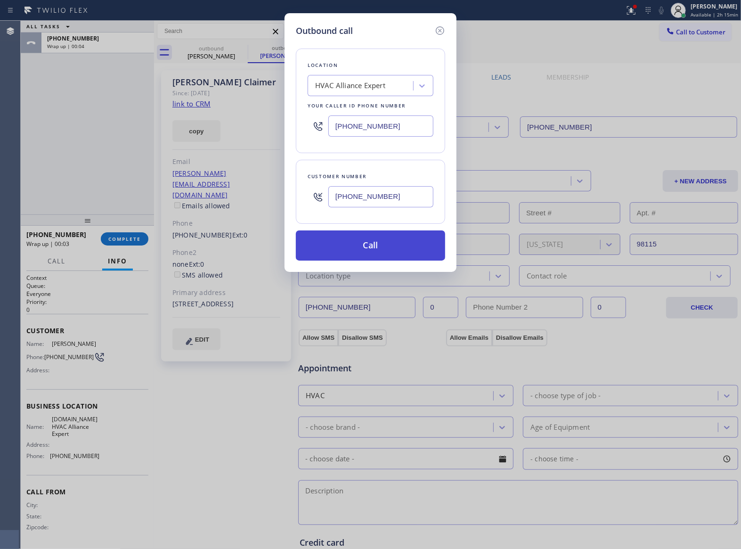
type input "(718) 757-2217"
click at [397, 253] on button "Call" at bounding box center [370, 245] width 149 height 30
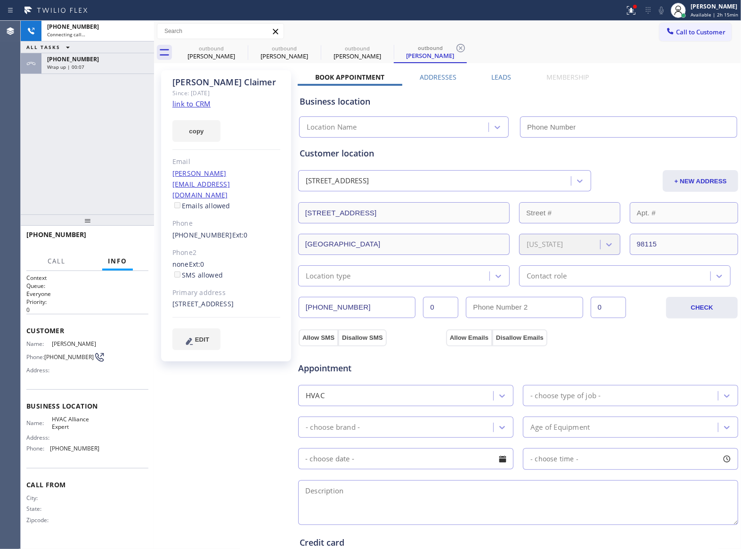
type input "(844) 654-0291"
drag, startPoint x: 44, startPoint y: 161, endPoint x: 154, endPoint y: 144, distance: 110.7
click at [49, 161] on div "+17187572217 Live | 00:54 ALL TASKS ALL TASKS ACTIVE TASKS TASKS IN WRAP UP +17…" at bounding box center [87, 118] width 133 height 194
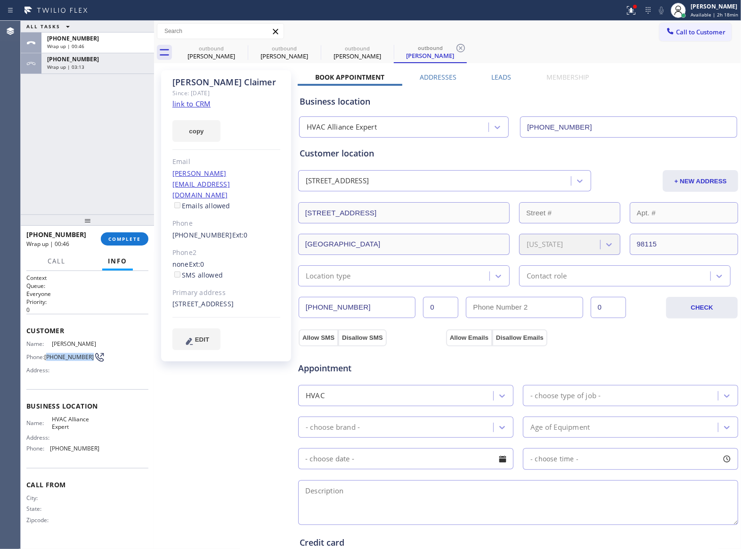
drag, startPoint x: 49, startPoint y: 353, endPoint x: 87, endPoint y: 359, distance: 38.1
click at [87, 359] on div "Phone: (718) 757-2217" at bounding box center [62, 357] width 73 height 11
copy span "718) 757-2217"
click at [675, 36] on button "Call to Customer" at bounding box center [696, 32] width 72 height 18
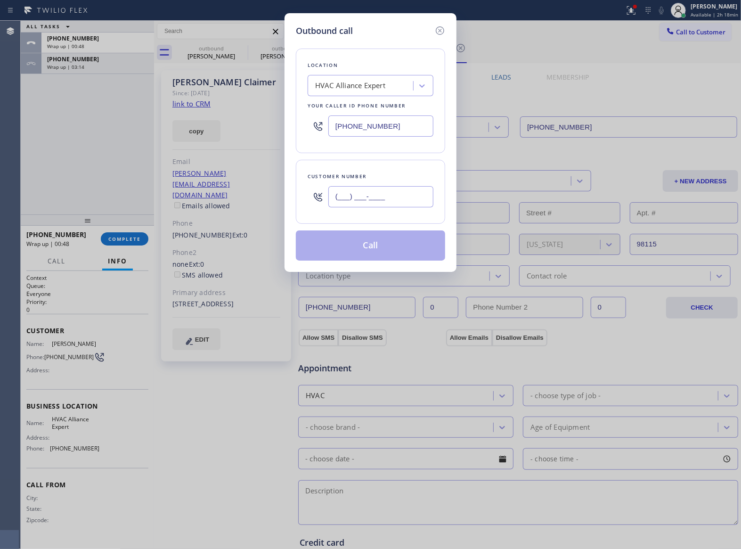
click at [390, 198] on input "(___) ___-____" at bounding box center [380, 196] width 105 height 21
paste input "718) 757-2217"
type input "(718) 757-2217"
click at [392, 240] on button "Call" at bounding box center [370, 245] width 149 height 30
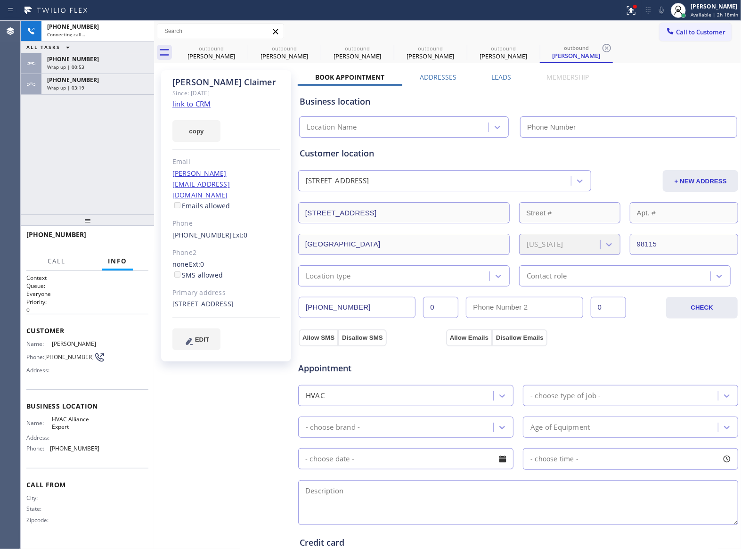
type input "(844) 654-0291"
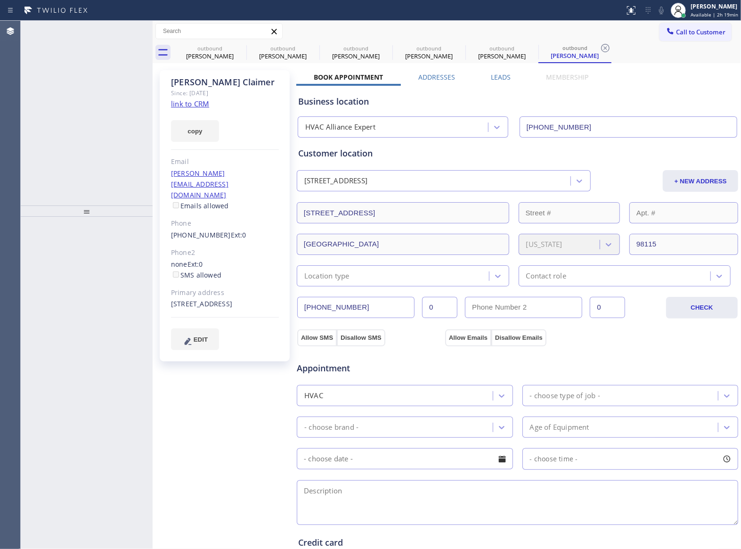
type input "[PHONE_NUMBER]"
click at [100, 71] on div "+17187572217 Wrap up | 05:21" at bounding box center [94, 63] width 107 height 21
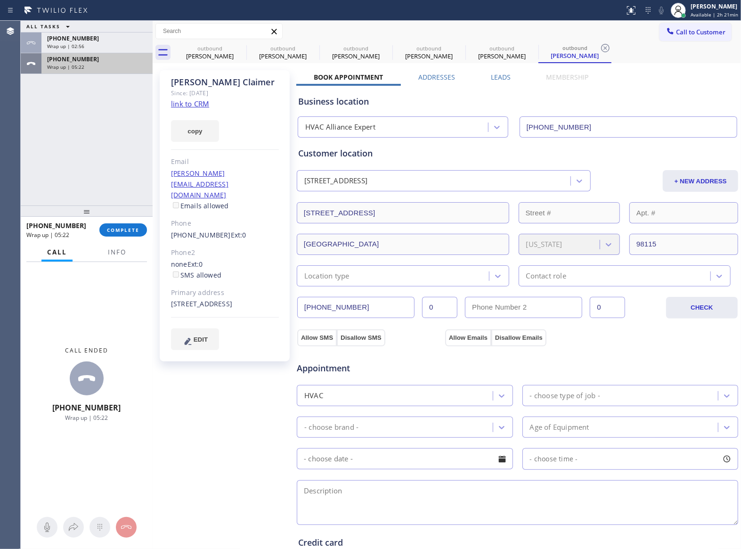
click at [97, 68] on div "Wrap up | 05:22" at bounding box center [97, 67] width 100 height 7
click at [123, 237] on div "+17187572217 Wrap up | 05:30 COMPLETE" at bounding box center [86, 230] width 121 height 25
click at [123, 237] on div "+17187572217 Wrap up | 05:31 COMPLETE" at bounding box center [86, 230] width 121 height 25
click at [125, 232] on span "COMPLETE" at bounding box center [123, 230] width 33 height 7
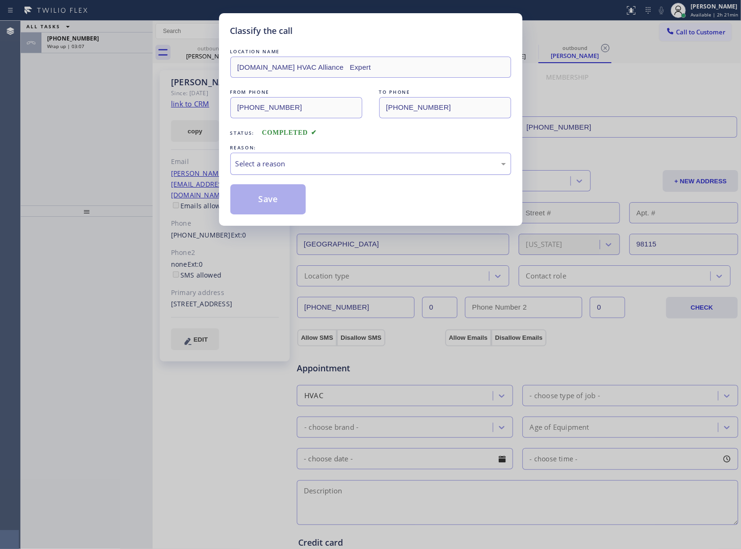
click at [300, 164] on div "Select a reason" at bounding box center [371, 163] width 270 height 11
click at [274, 204] on button "Save" at bounding box center [268, 199] width 76 height 30
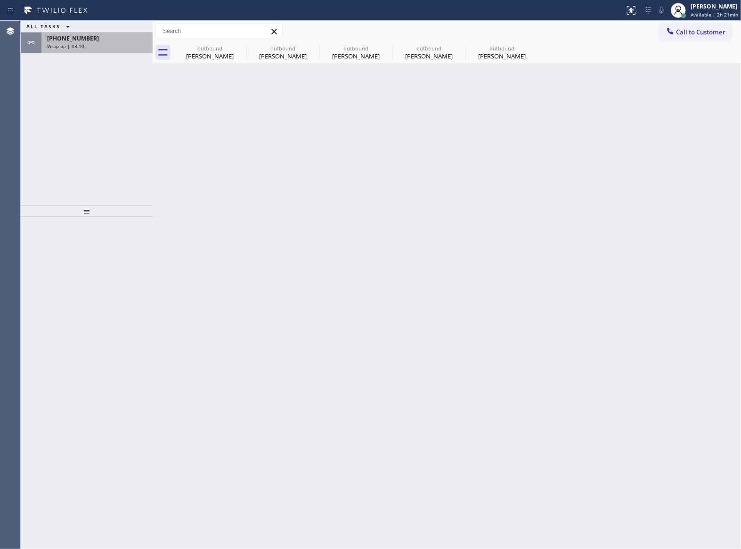
click at [60, 48] on span "Wrap up | 03:10" at bounding box center [65, 46] width 37 height 7
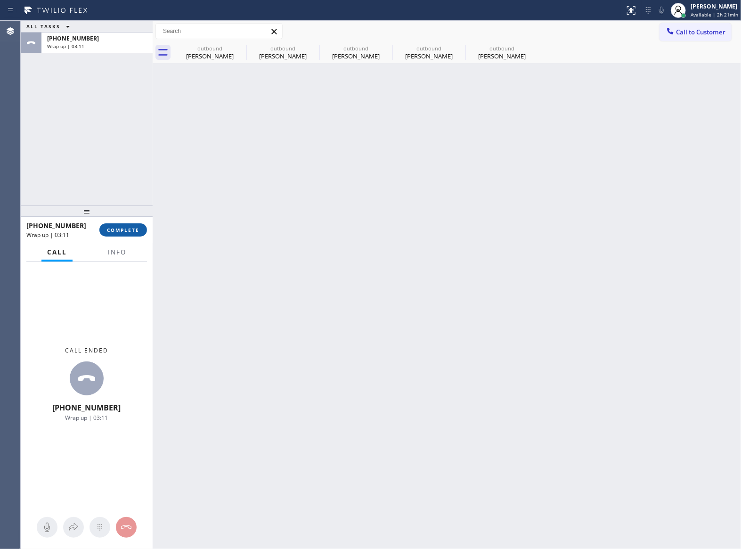
click at [110, 229] on span "COMPLETE" at bounding box center [123, 230] width 33 height 7
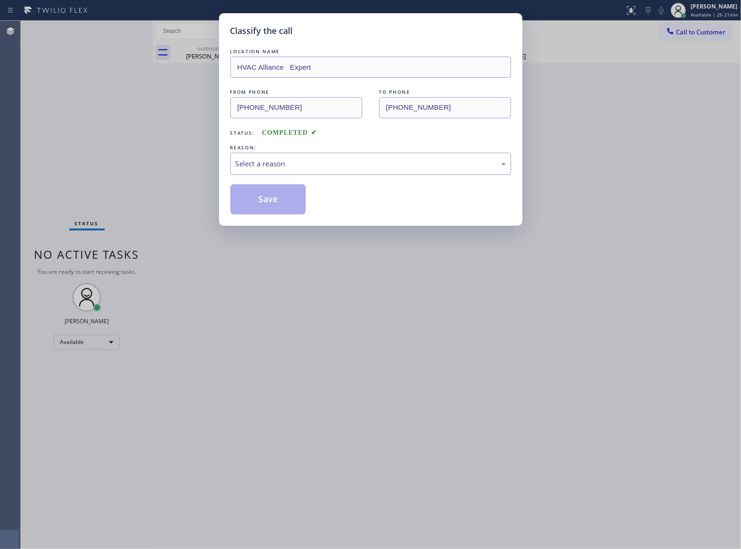
click at [307, 160] on div "Select a reason" at bounding box center [371, 163] width 270 height 11
click at [284, 200] on button "Save" at bounding box center [268, 199] width 76 height 30
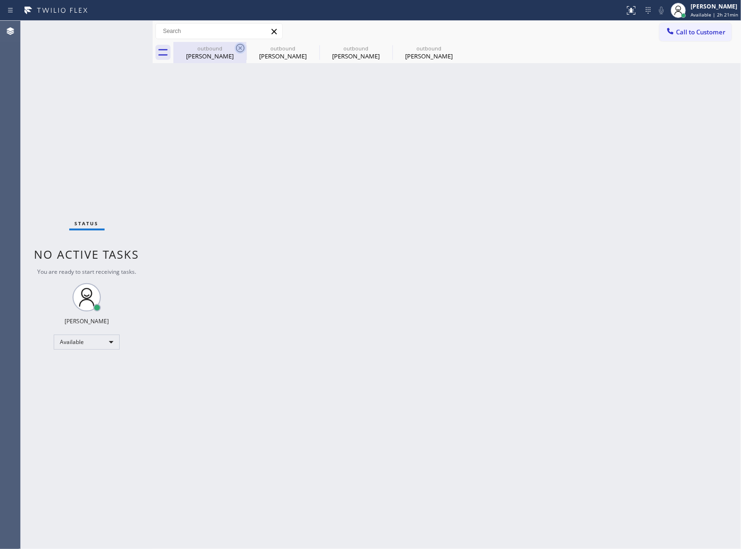
click at [239, 46] on icon at bounding box center [240, 47] width 11 height 11
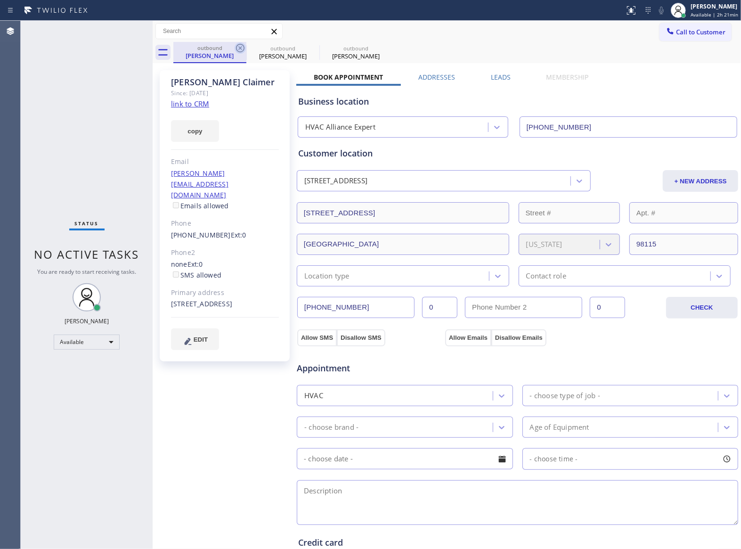
click at [242, 44] on icon at bounding box center [240, 48] width 8 height 8
drag, startPoint x: 165, startPoint y: 217, endPoint x: 217, endPoint y: 215, distance: 52.3
click at [217, 215] on div "Rebecca Claimer Since: 20 may 2020 link to CRM copy Email rebecca-claimer@gmail…" at bounding box center [225, 215] width 130 height 291
copy link "(718) 757-2217"
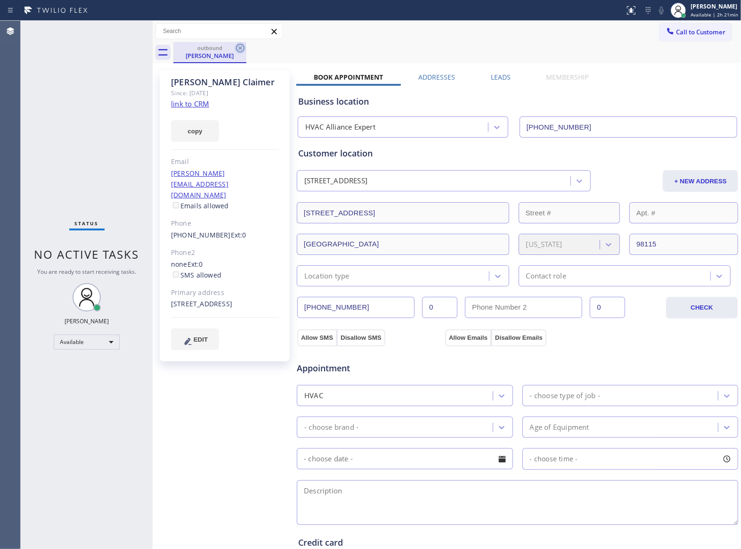
click at [238, 51] on icon at bounding box center [240, 48] width 8 height 8
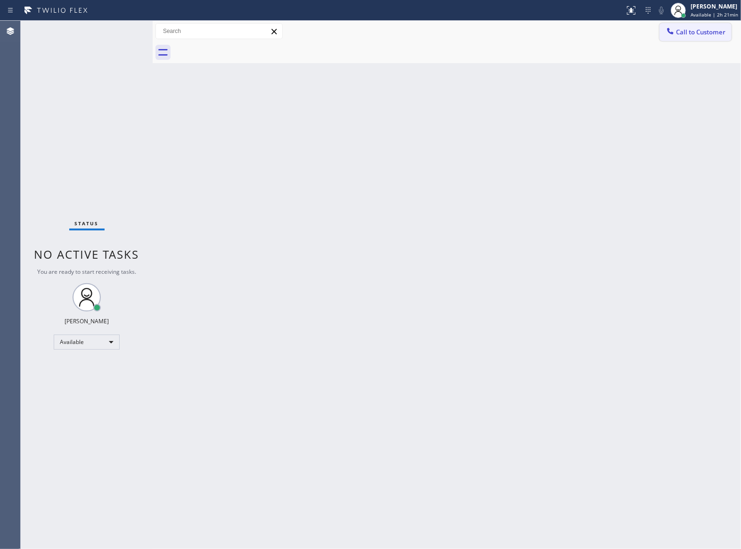
click at [713, 31] on span "Call to Customer" at bounding box center [700, 32] width 49 height 8
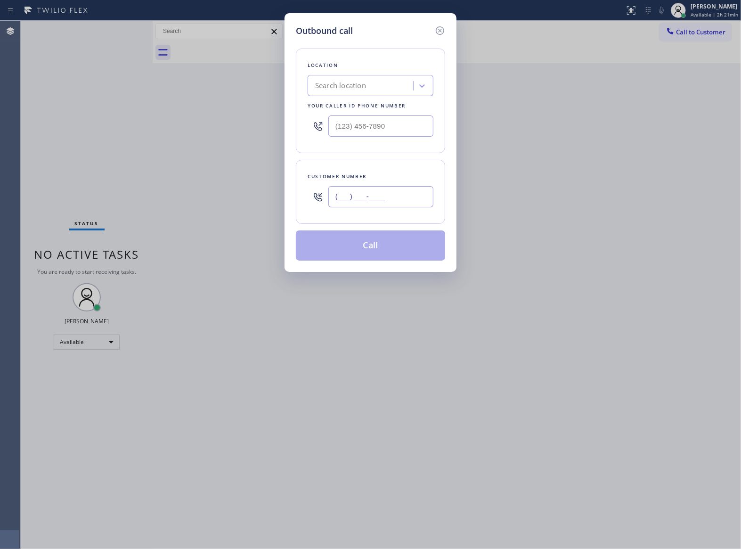
click at [379, 197] on input "(___) ___-____" at bounding box center [380, 196] width 105 height 21
paste input "718) 757-2217"
type input "(718) 757-2217"
click at [355, 87] on div "Search location" at bounding box center [340, 86] width 51 height 11
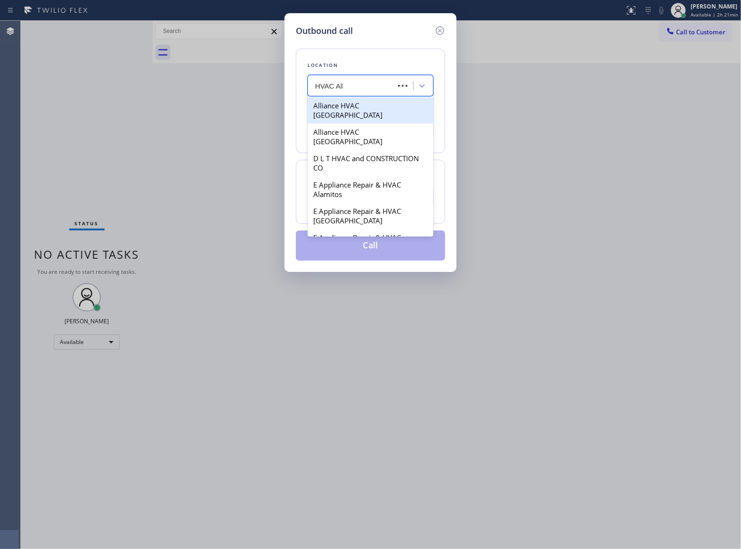
type input "HVAC Alli"
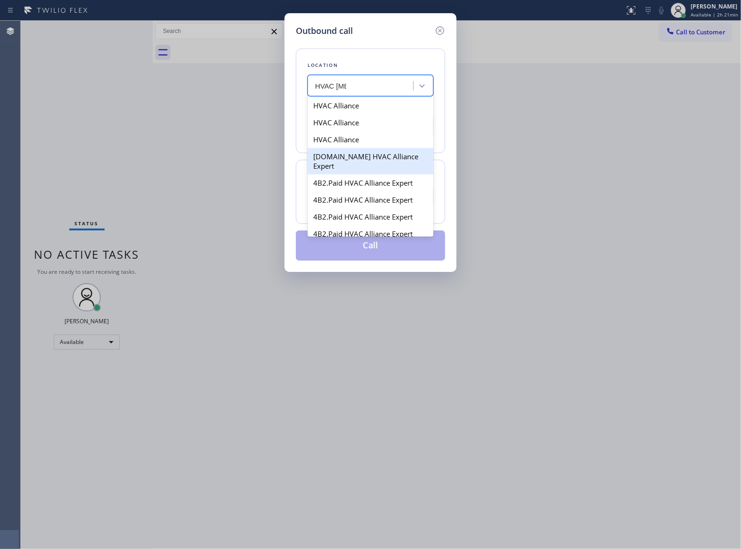
click at [389, 159] on div "4C.Email HVAC Alliance Expert" at bounding box center [371, 161] width 126 height 26
type input "(844) 654-0291"
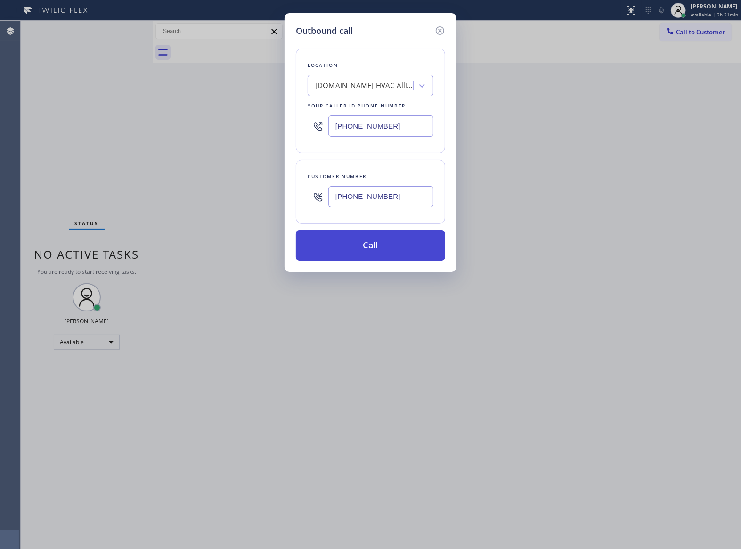
click at [393, 240] on button "Call" at bounding box center [370, 245] width 149 height 30
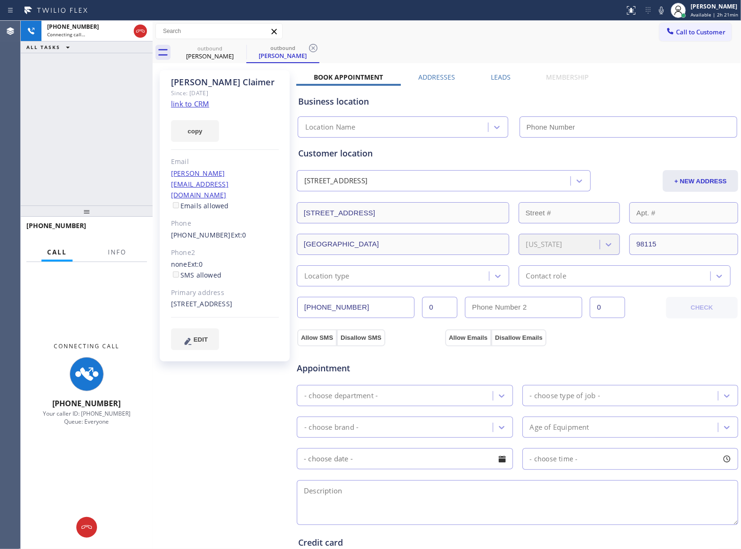
type input "(844) 654-0291"
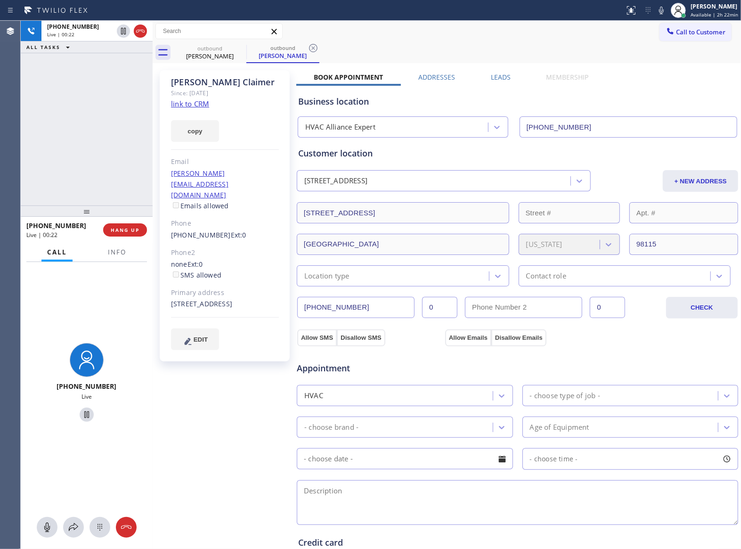
drag, startPoint x: 61, startPoint y: 124, endPoint x: 391, endPoint y: 42, distance: 340.4
click at [74, 119] on div "+17187572217 Live | 00:22 ALL TASKS ALL TASKS ACTIVE TASKS TASKS IN WRAP UP" at bounding box center [87, 113] width 132 height 185
drag, startPoint x: 265, startPoint y: 172, endPoint x: 170, endPoint y: 176, distance: 95.3
click at [170, 176] on div "Rebecca Claimer Since: 20 may 2020 link to CRM copy Email rebecca-claimer@gmail…" at bounding box center [225, 215] width 130 height 291
click at [239, 195] on div "Rebecca Claimer Since: 20 may 2020 link to CRM copy Email rebecca-claimer@gmail…" at bounding box center [225, 215] width 130 height 291
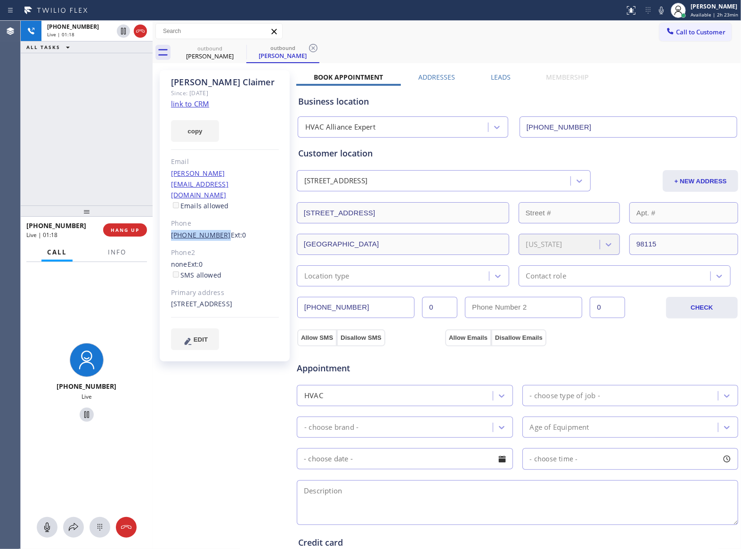
drag, startPoint x: 160, startPoint y: 212, endPoint x: 216, endPoint y: 216, distance: 55.8
click at [216, 216] on div "Rebecca Claimer Since: 20 may 2020 link to CRM copy Email rebecca-claimer@gmail…" at bounding box center [225, 215] width 130 height 291
click at [100, 164] on div "+17187572217 Live | 01:19 ALL TASKS ALL TASKS ACTIVE TASKS TASKS IN WRAP UP" at bounding box center [87, 113] width 132 height 185
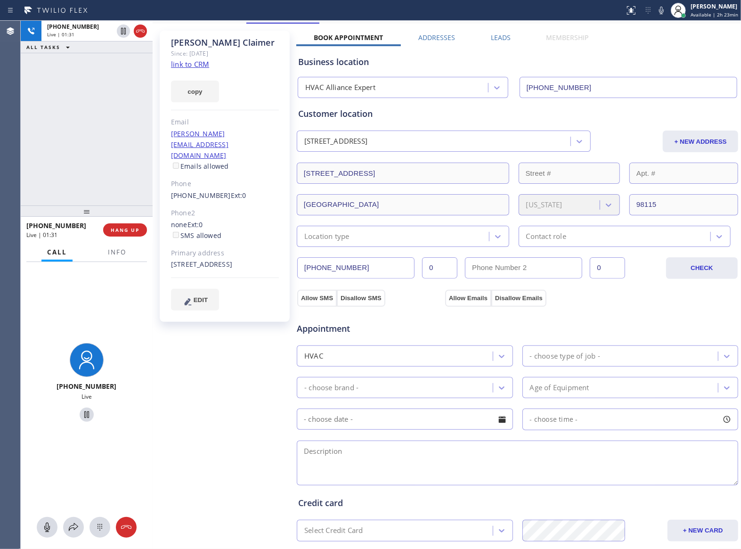
scroll to position [150, 0]
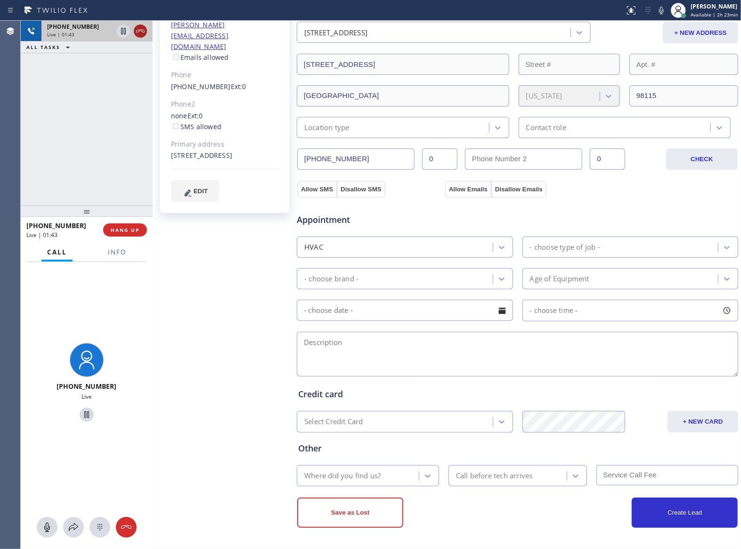
click at [141, 27] on icon at bounding box center [140, 30] width 11 height 11
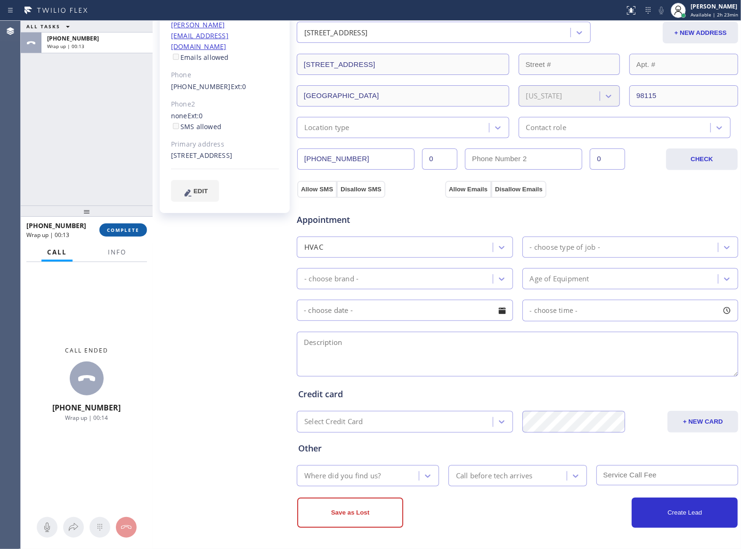
click at [139, 234] on button "COMPLETE" at bounding box center [123, 229] width 48 height 13
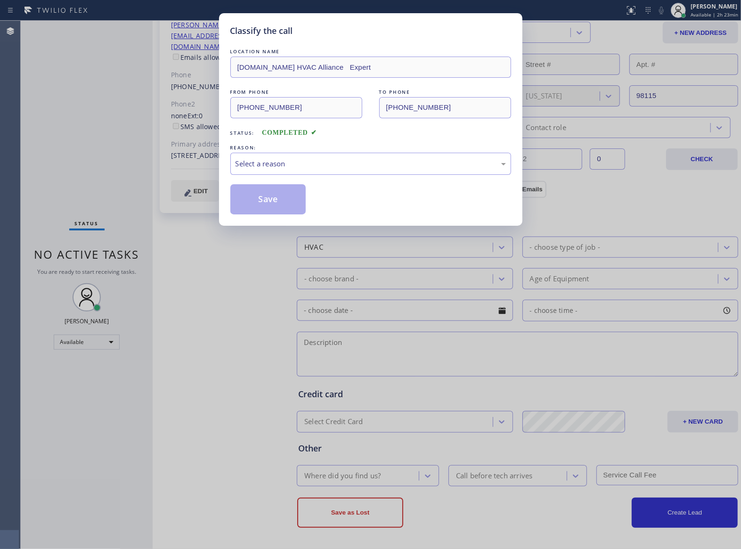
click at [276, 152] on div "REASON:" at bounding box center [370, 148] width 281 height 10
click at [281, 172] on div "Select a reason" at bounding box center [370, 164] width 281 height 22
click at [279, 206] on button "Save" at bounding box center [268, 199] width 76 height 30
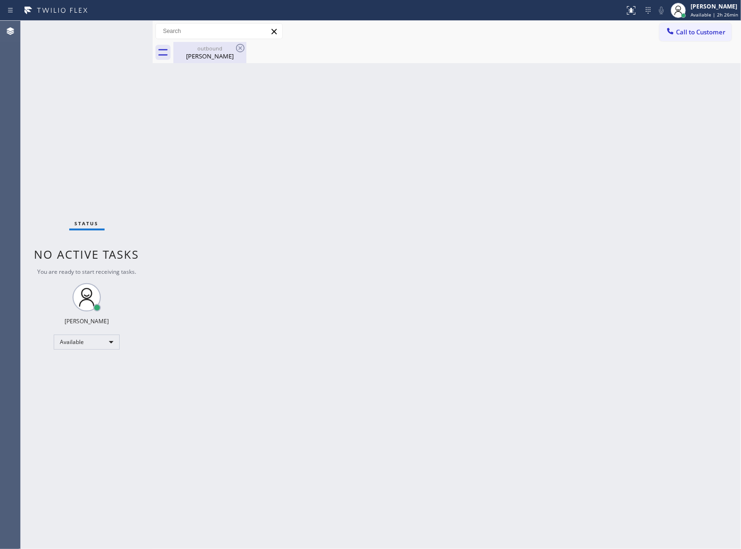
click at [206, 43] on div "outbound Rebecca Claimer" at bounding box center [209, 52] width 71 height 21
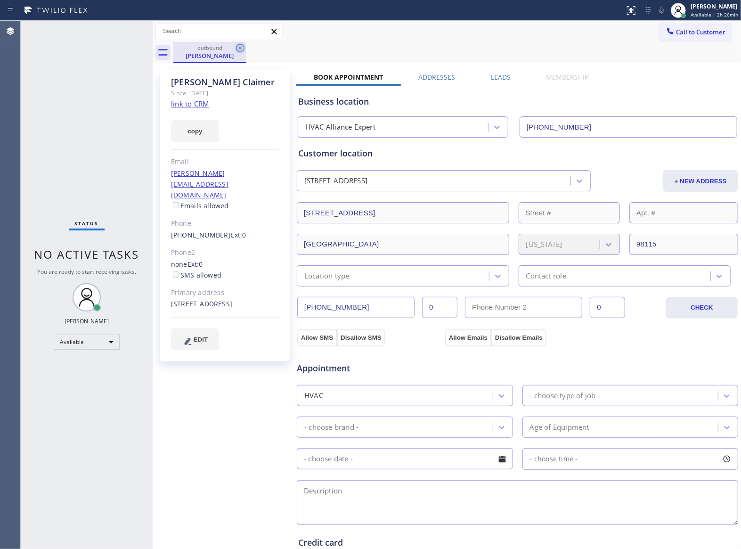
click at [242, 46] on icon at bounding box center [240, 48] width 8 height 8
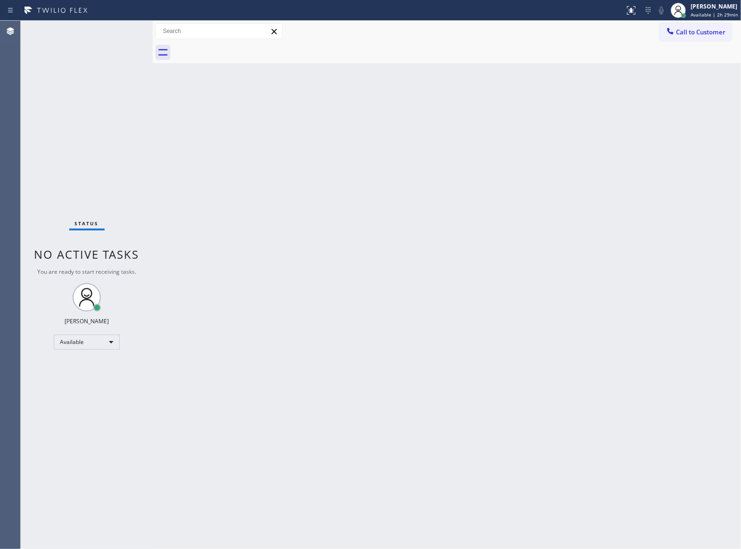
click at [122, 295] on div "Status No active tasks You are ready to start receiving tasks. [PERSON_NAME] Av…" at bounding box center [87, 285] width 132 height 528
drag, startPoint x: 90, startPoint y: 176, endPoint x: 345, endPoint y: 31, distance: 294.2
click at [102, 161] on div "Status No active tasks You are ready to start receiving tasks. [PERSON_NAME] Av…" at bounding box center [87, 285] width 132 height 528
click at [343, 384] on div "Back to Dashboard Change Sender ID Customers Technicians Select a contact Outbo…" at bounding box center [447, 285] width 589 height 528
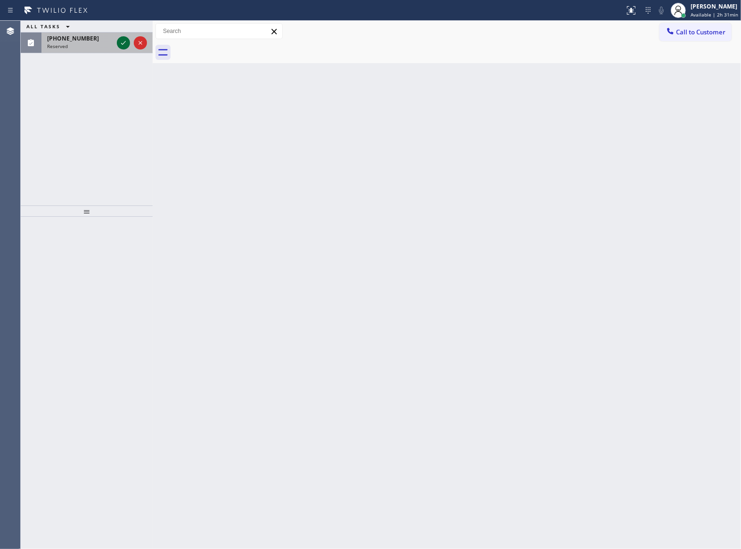
click at [120, 41] on icon at bounding box center [123, 42] width 11 height 11
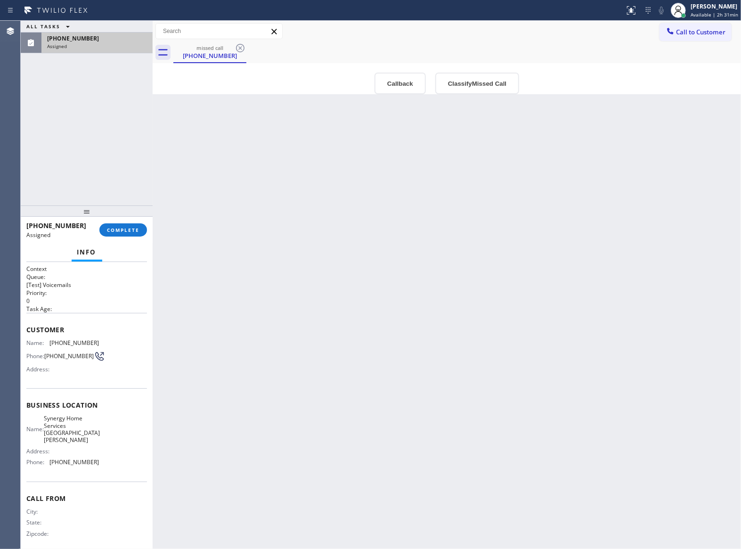
click at [97, 453] on div "Name: Synergy Home Services Santa Barbara Address: Phone: (805) 519-7355" at bounding box center [86, 442] width 121 height 55
drag, startPoint x: 96, startPoint y: 456, endPoint x: 52, endPoint y: 458, distance: 44.3
click at [52, 458] on div "Name: Synergy Home Services Santa Barbara Address: Phone: (805) 519-7355" at bounding box center [86, 442] width 121 height 55
copy span "805) 519-7355"
click at [687, 31] on span "Call to Customer" at bounding box center [700, 32] width 49 height 8
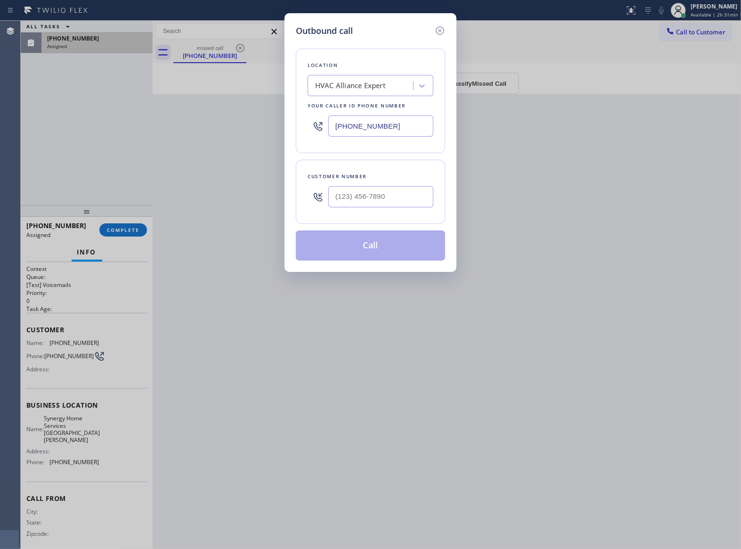
click at [376, 147] on div "Location HVAC Alliance Expert Your caller id phone number (844) 654-0291" at bounding box center [370, 101] width 149 height 105
click at [377, 127] on input "(844) 654-0291" at bounding box center [380, 125] width 105 height 21
paste input "05) 519-7355"
type input "(805) 519-7355"
click at [443, 25] on icon at bounding box center [439, 30] width 11 height 11
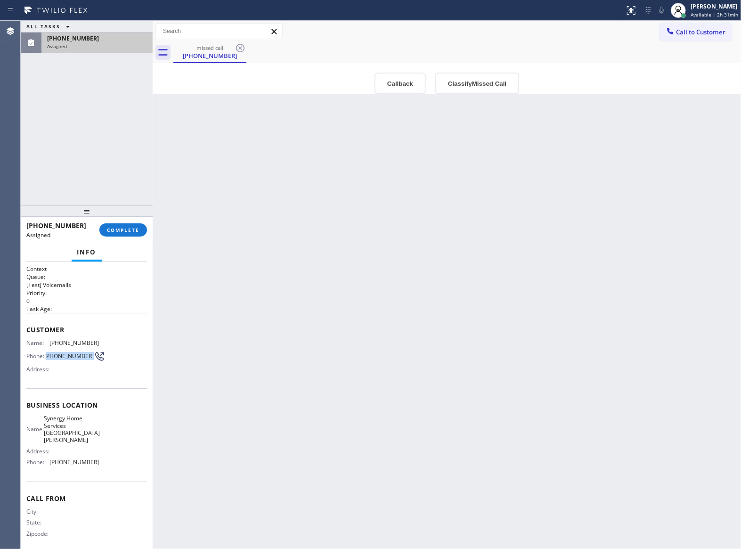
drag, startPoint x: 64, startPoint y: 361, endPoint x: 47, endPoint y: 352, distance: 19.4
click at [47, 352] on span "(304) 484-9602" at bounding box center [68, 355] width 49 height 7
copy span "304) 484-9602"
click at [129, 228] on span "COMPLETE" at bounding box center [123, 230] width 33 height 7
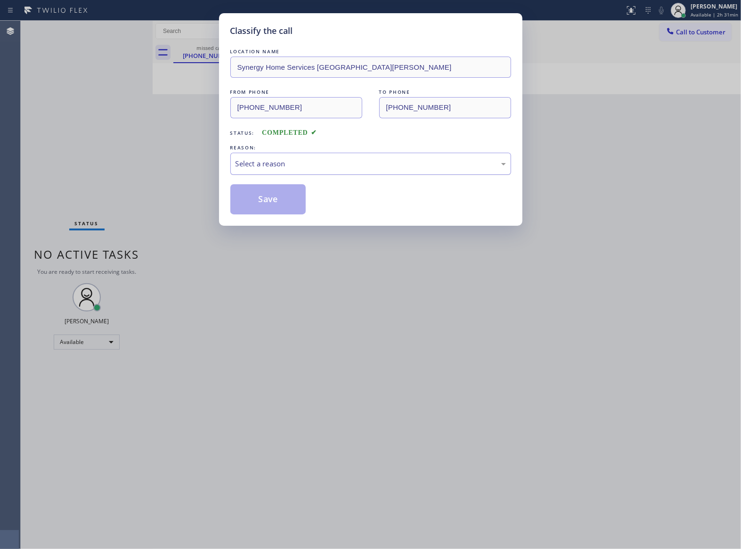
click at [292, 169] on div "Select a reason" at bounding box center [370, 164] width 281 height 22
click at [288, 198] on button "Save" at bounding box center [268, 199] width 76 height 30
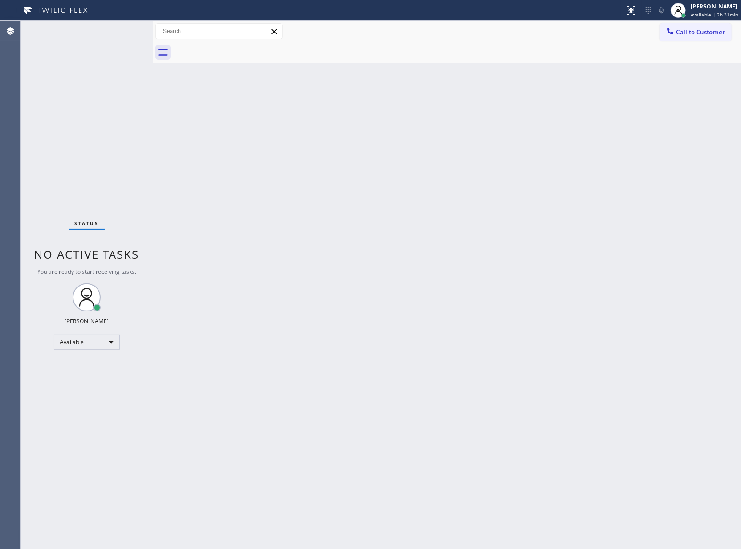
click at [683, 34] on span "Call to Customer" at bounding box center [700, 32] width 49 height 8
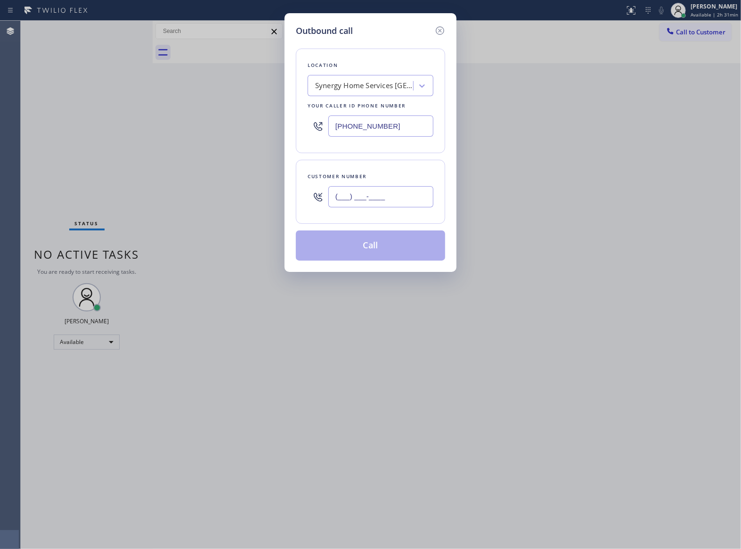
click at [379, 205] on input "(___) ___-____" at bounding box center [380, 196] width 105 height 21
paste input "304) 484-9602"
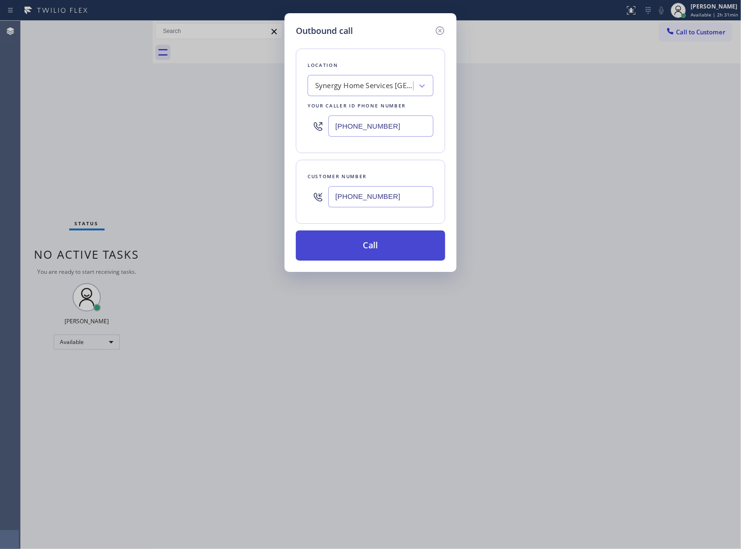
type input "(304) 484-9602"
click at [393, 250] on button "Call" at bounding box center [370, 245] width 149 height 30
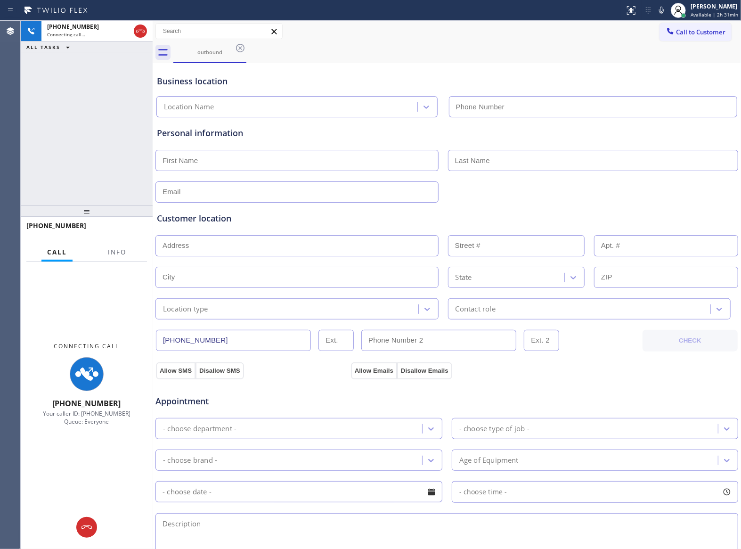
type input "(805) 519-7355"
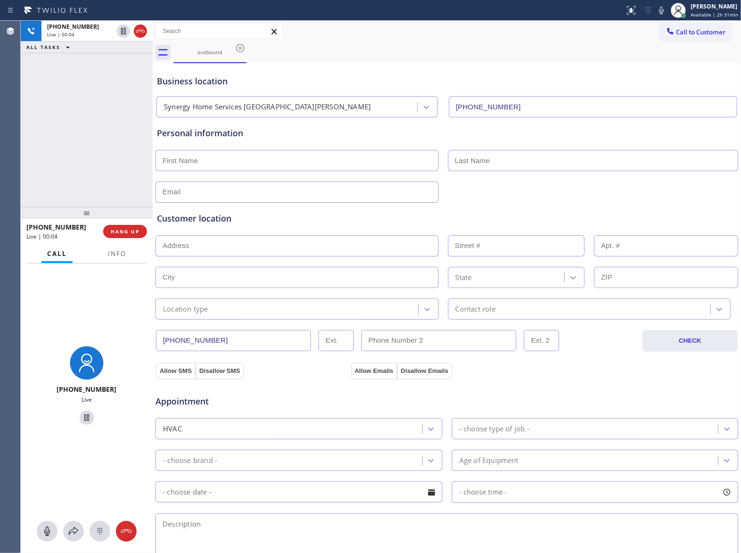
click at [98, 196] on div "+13044849602 Live | 00:04 ALL TASKS ALL TASKS ACTIVE TASKS TASKS IN WRAP UP" at bounding box center [87, 114] width 132 height 186
click at [117, 238] on div "+13044849602 Live | 00:05 HANG UP" at bounding box center [86, 231] width 121 height 25
click at [123, 230] on span "HANG UP" at bounding box center [125, 231] width 29 height 7
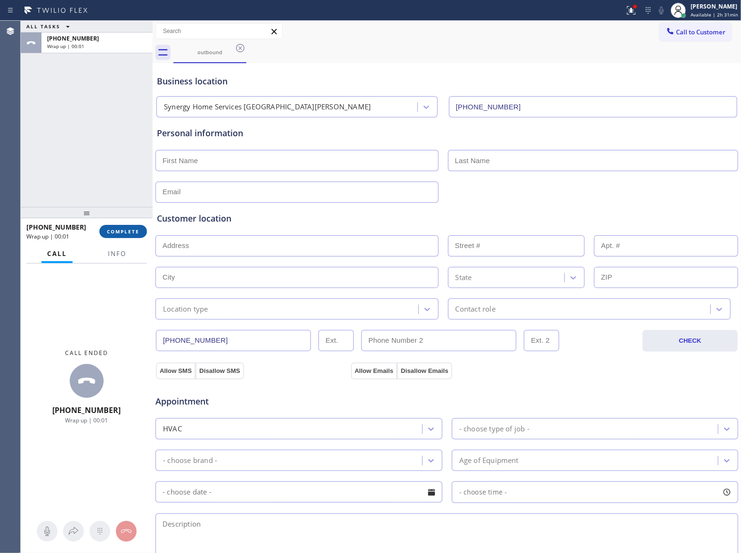
click at [123, 230] on span "COMPLETE" at bounding box center [123, 231] width 33 height 7
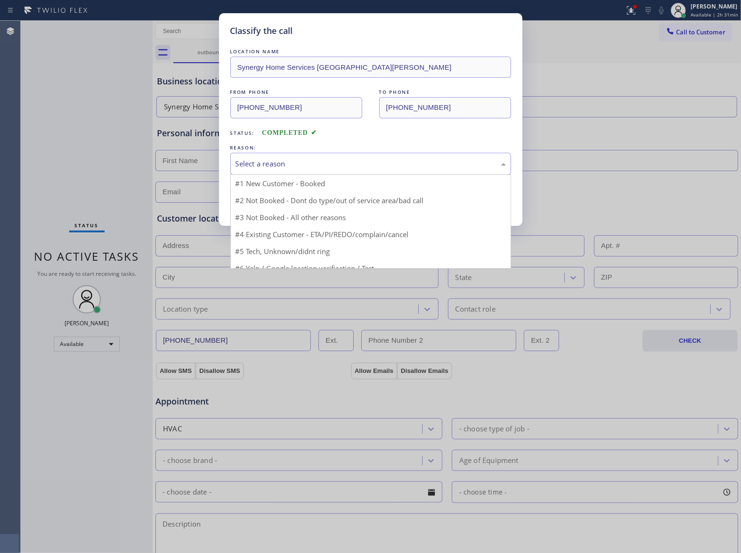
click at [276, 163] on div "Select a reason" at bounding box center [371, 163] width 270 height 11
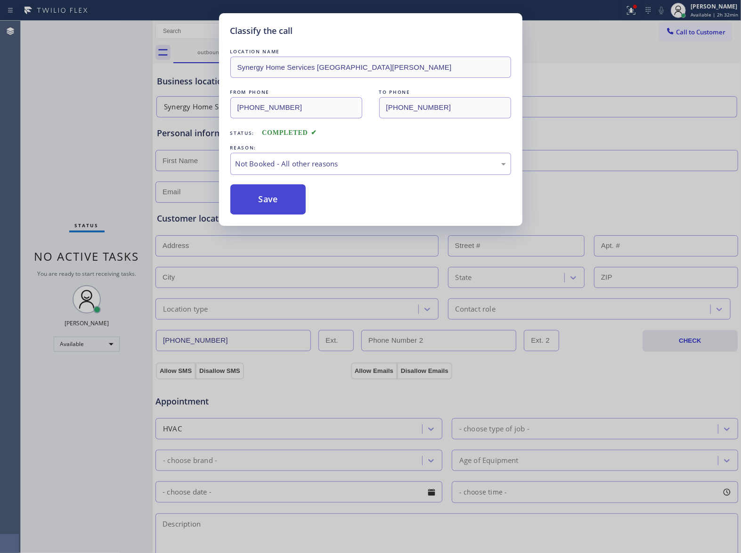
click at [261, 202] on button "Save" at bounding box center [268, 199] width 76 height 30
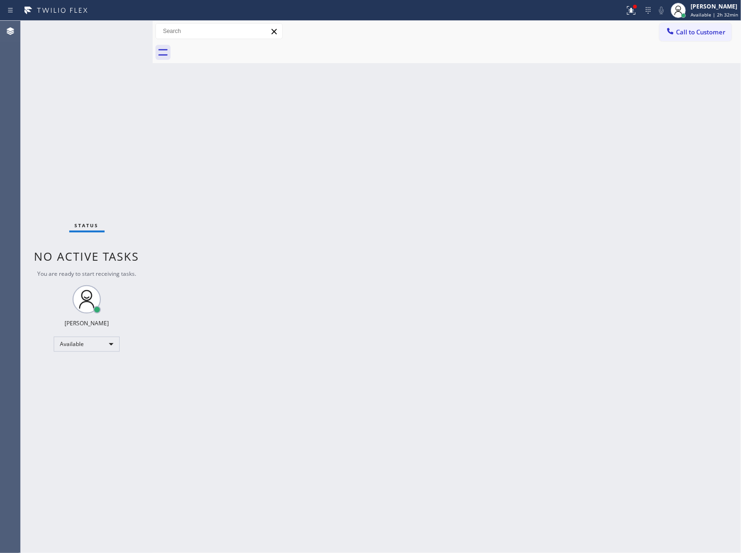
click at [106, 260] on span "No active tasks" at bounding box center [86, 256] width 105 height 16
click at [100, 131] on div "Status No active tasks You are ready to start receiving tasks. [PERSON_NAME] Av…" at bounding box center [87, 287] width 132 height 532
click at [112, 244] on div "Status No active tasks You are ready to start receiving tasks. [PERSON_NAME] Av…" at bounding box center [87, 287] width 132 height 532
drag, startPoint x: 97, startPoint y: 128, endPoint x: 472, endPoint y: 142, distance: 375.4
click at [96, 127] on div "Status No active tasks You are ready to start receiving tasks. [PERSON_NAME] Av…" at bounding box center [87, 287] width 132 height 532
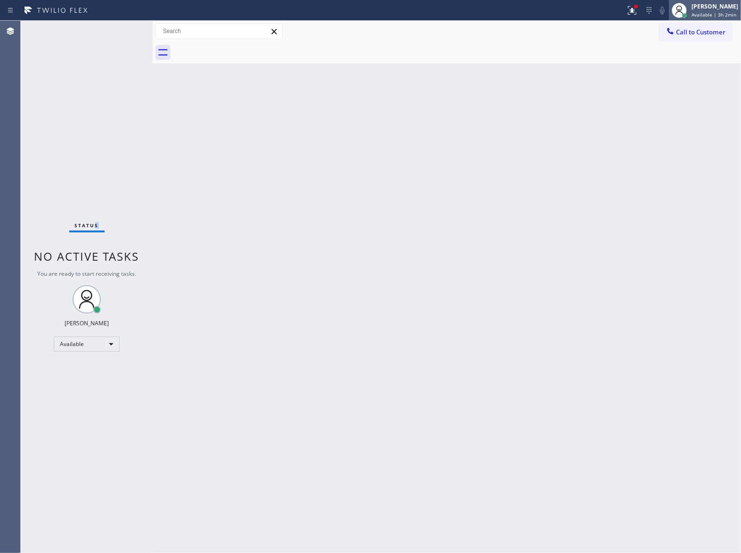
click at [700, 12] on span "Available | 3h 2min" at bounding box center [714, 14] width 45 height 7
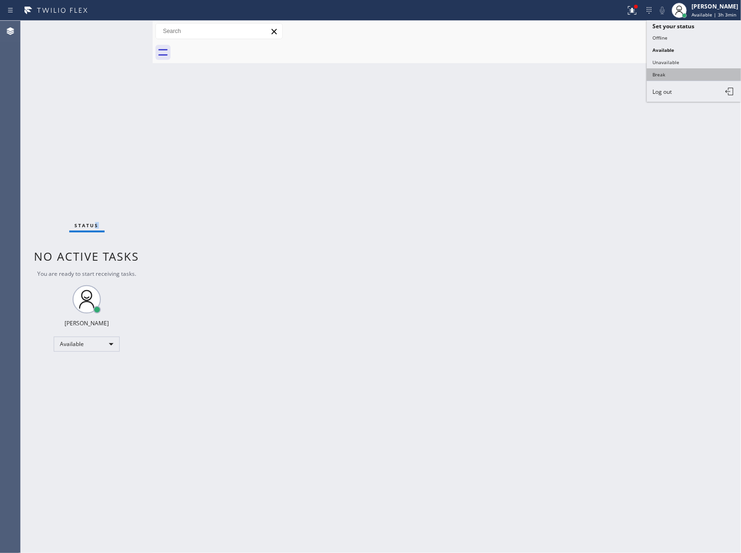
click at [682, 77] on button "Break" at bounding box center [694, 74] width 94 height 12
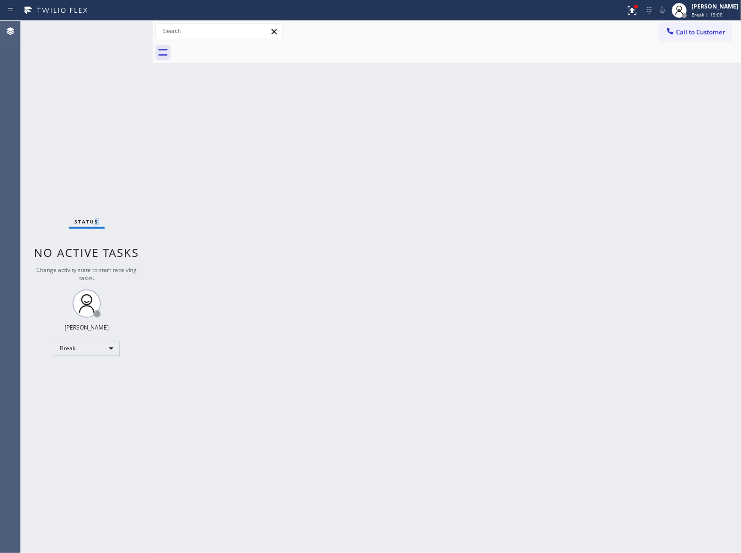
click at [315, 308] on div "Back to Dashboard Change Sender ID Customers Technicians Select a contact Outbo…" at bounding box center [447, 287] width 589 height 532
click at [698, 10] on div "JOHN FELIX PEREZ Break | 19:01" at bounding box center [715, 10] width 51 height 16
drag, startPoint x: 715, startPoint y: 65, endPoint x: 728, endPoint y: 71, distance: 13.9
click at [717, 65] on button "Unavailable" at bounding box center [694, 62] width 94 height 12
click at [89, 120] on div "Status No active tasks Change activity state to start receiving tasks. JOHN FEL…" at bounding box center [87, 287] width 132 height 532
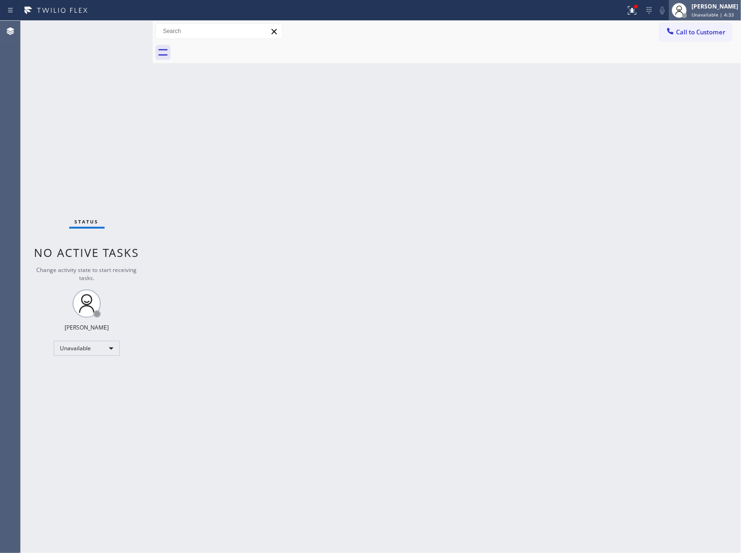
click at [713, 10] on div "[PERSON_NAME]" at bounding box center [715, 6] width 47 height 8
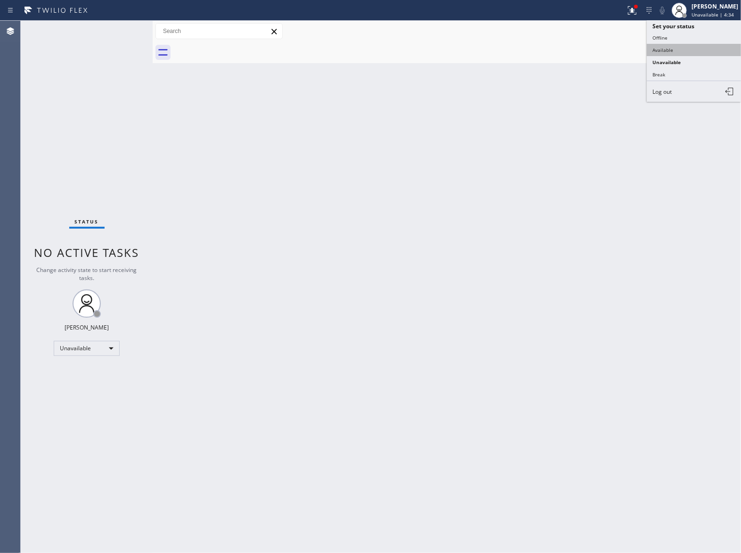
click at [690, 46] on button "Available" at bounding box center [694, 50] width 94 height 12
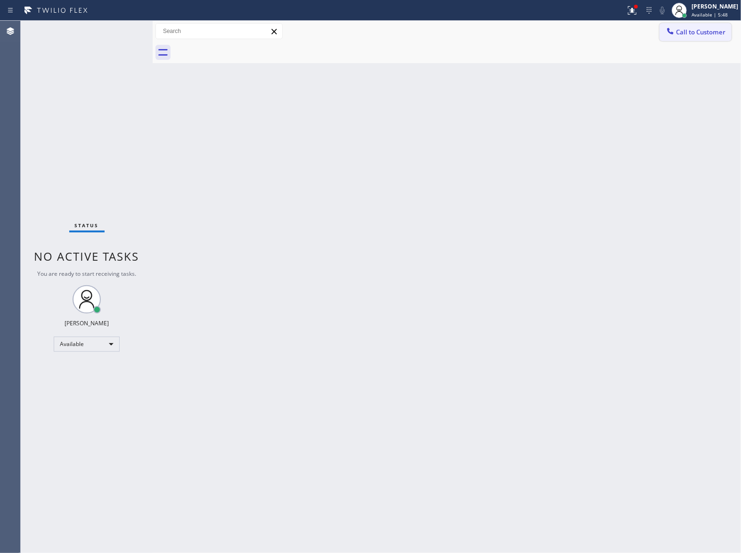
click at [679, 28] on span "Call to Customer" at bounding box center [700, 32] width 49 height 8
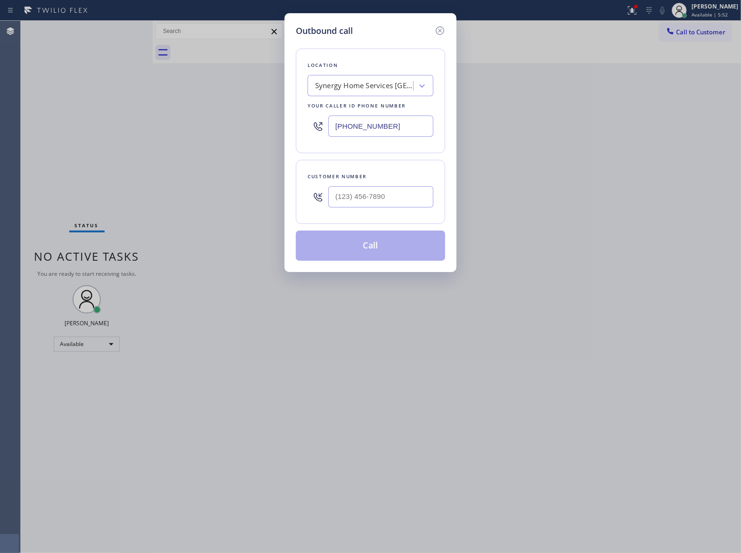
drag, startPoint x: 102, startPoint y: 197, endPoint x: 175, endPoint y: 193, distance: 73.6
click at [106, 195] on div "Outbound call Location Synergy Home Services Santa Barbara Your caller id phone…" at bounding box center [370, 276] width 741 height 553
click at [329, 90] on div "Synergy Home Services Santa Barbara" at bounding box center [364, 86] width 99 height 11
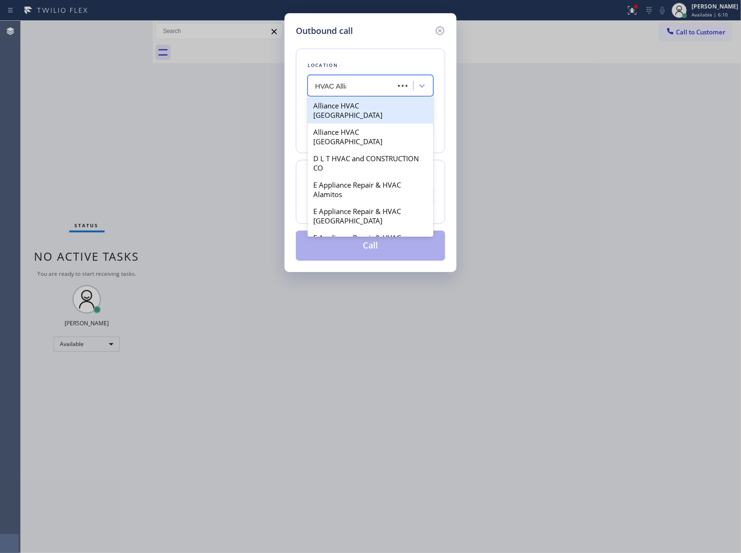
type input "HVAC Allian"
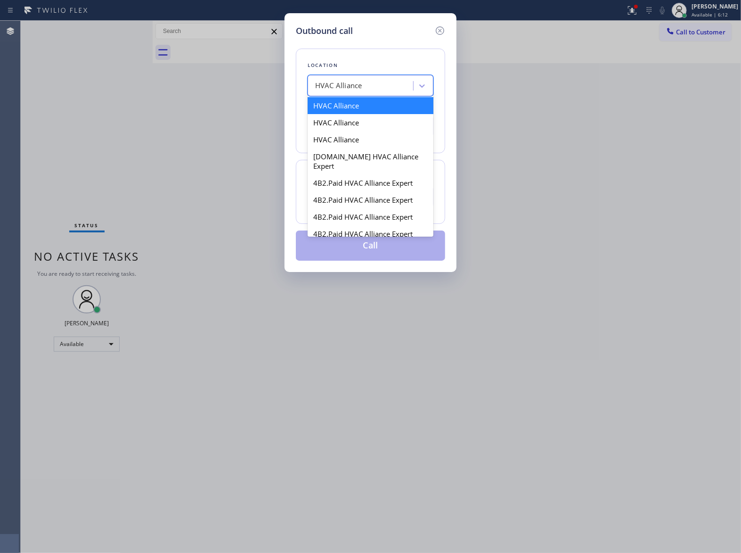
click at [358, 83] on div "HVAC Alliance" at bounding box center [338, 86] width 47 height 11
click at [365, 174] on div "4B2.Paid HVAC Alliance Expert" at bounding box center [371, 182] width 126 height 17
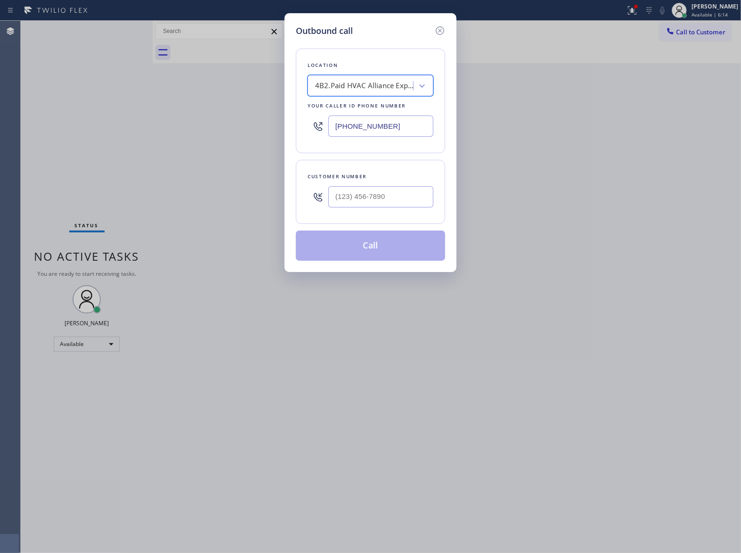
click at [378, 77] on div "4B2.Paid HVAC Alliance Expert" at bounding box center [371, 85] width 126 height 21
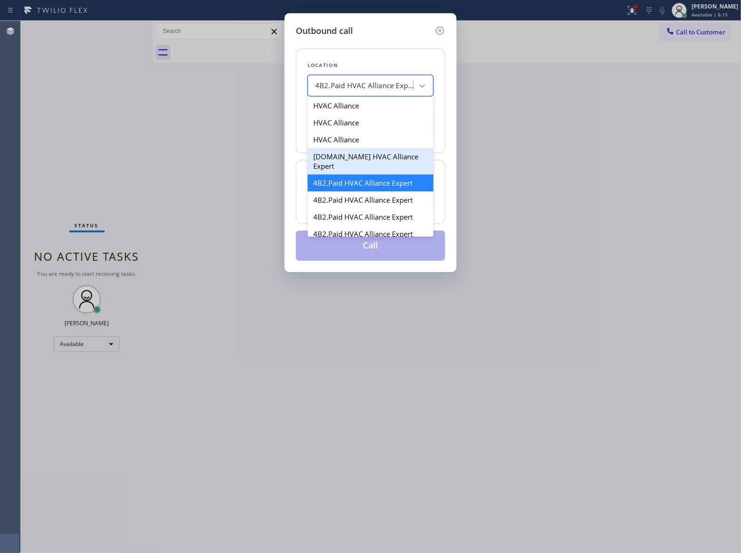
click at [356, 160] on div "4C.Email HVAC Alliance Expert" at bounding box center [371, 161] width 126 height 26
type input "(844) 654-0291"
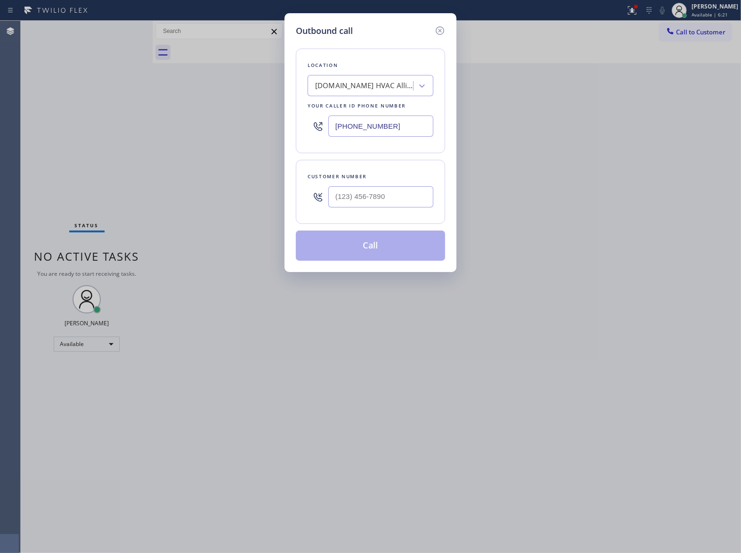
drag, startPoint x: 66, startPoint y: 197, endPoint x: 208, endPoint y: 200, distance: 142.4
click at [85, 197] on div "Outbound call Location 4C.Email HVAC Alliance Expert Your caller id phone numbe…" at bounding box center [370, 276] width 741 height 553
click at [426, 202] on input "(___) ___-____" at bounding box center [380, 196] width 105 height 21
paste input "206) 335-7844"
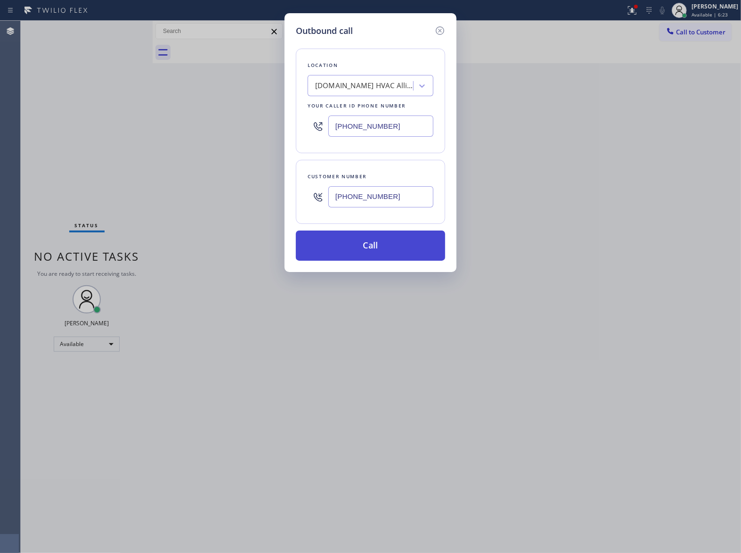
type input "(206) 335-7844"
click at [394, 246] on button "Call" at bounding box center [370, 245] width 149 height 30
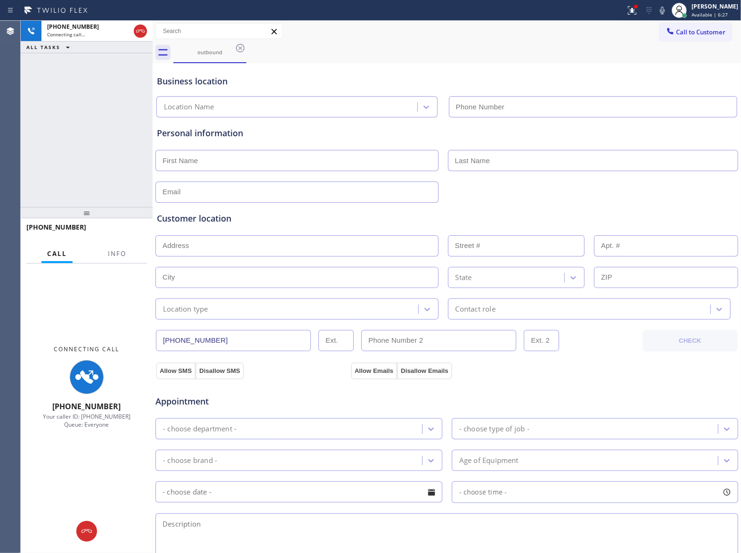
type input "(844) 654-0291"
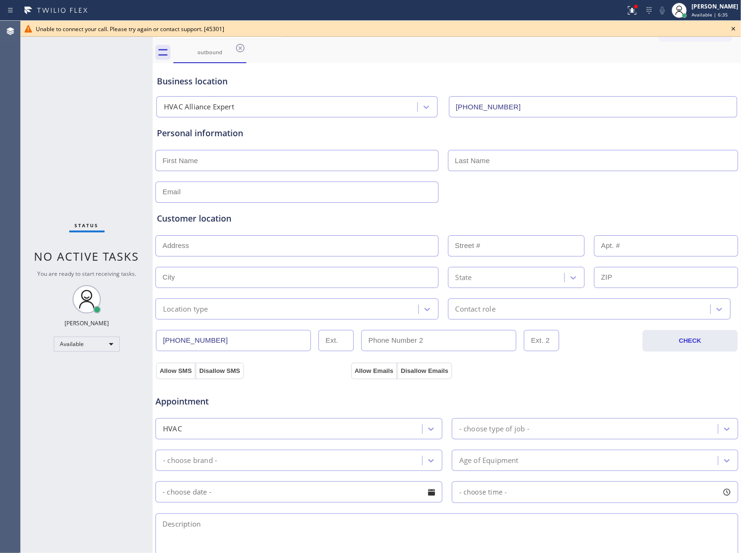
click at [736, 23] on icon at bounding box center [733, 28] width 11 height 11
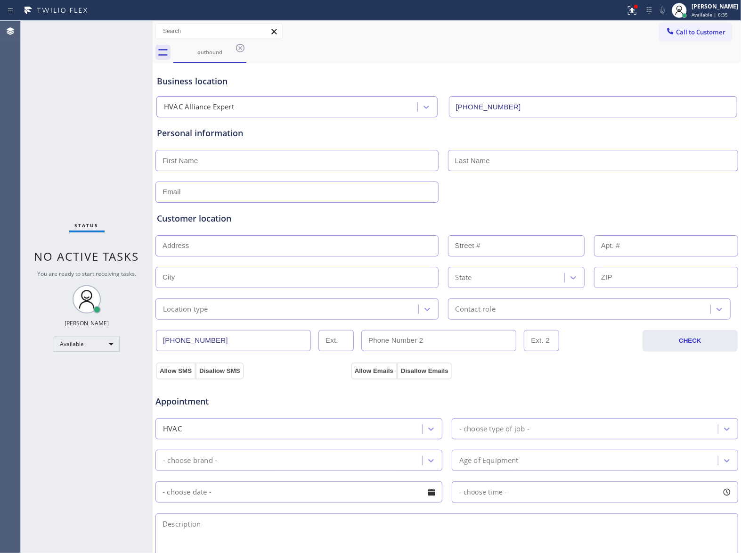
drag, startPoint x: 694, startPoint y: 26, endPoint x: 686, endPoint y: 36, distance: 12.4
click at [693, 27] on button "Call to Customer" at bounding box center [696, 32] width 72 height 18
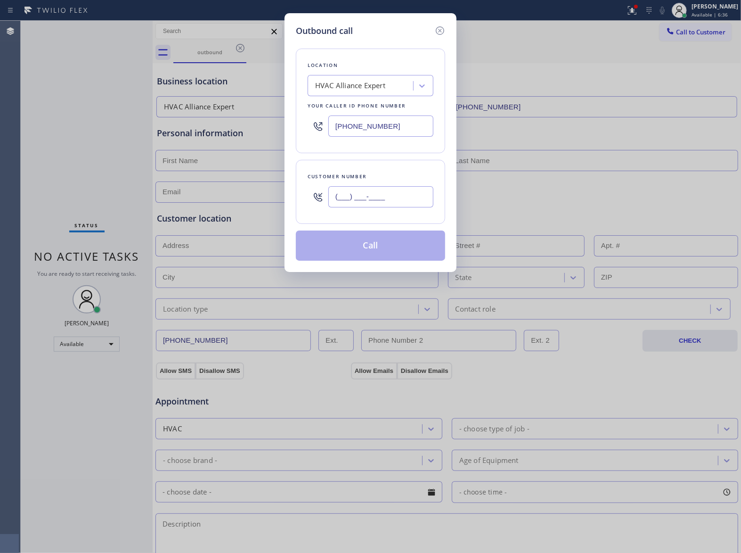
click at [386, 193] on input "(___) ___-____" at bounding box center [380, 196] width 105 height 21
paste input "206) 335-7844"
type input "(206) 335-7844"
click at [357, 76] on div "HVAC Alliance Expert" at bounding box center [371, 85] width 126 height 21
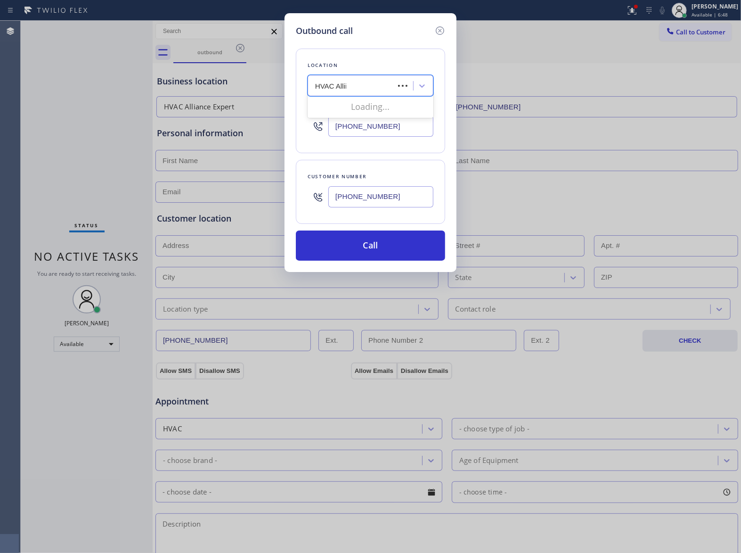
type input "HVAC Alli"
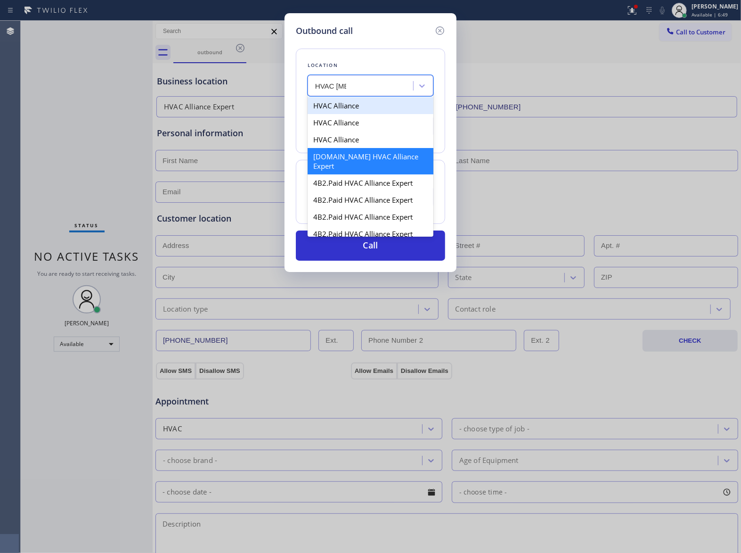
click at [369, 109] on div "HVAC Alliance" at bounding box center [371, 105] width 126 height 17
type input "(855) 400-0085"
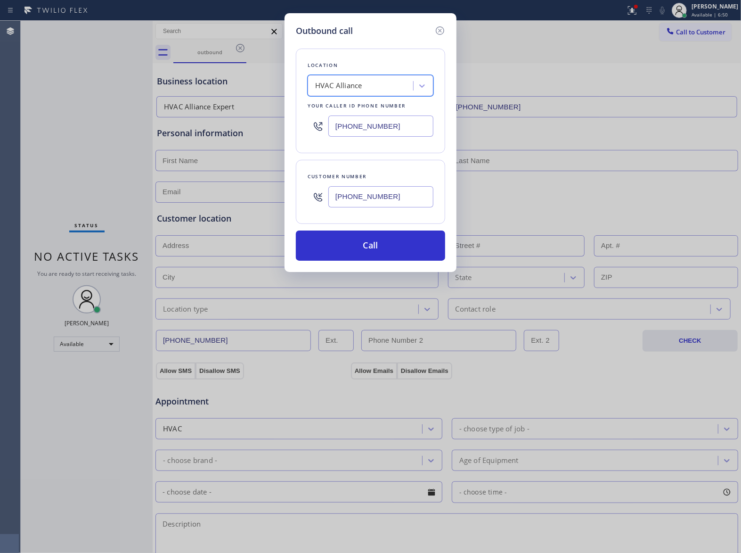
drag, startPoint x: 410, startPoint y: 230, endPoint x: 407, endPoint y: 236, distance: 6.6
click at [409, 231] on div "Location option HVAC Alliance, selected. 100 results available. Select is focus…" at bounding box center [370, 148] width 149 height 223
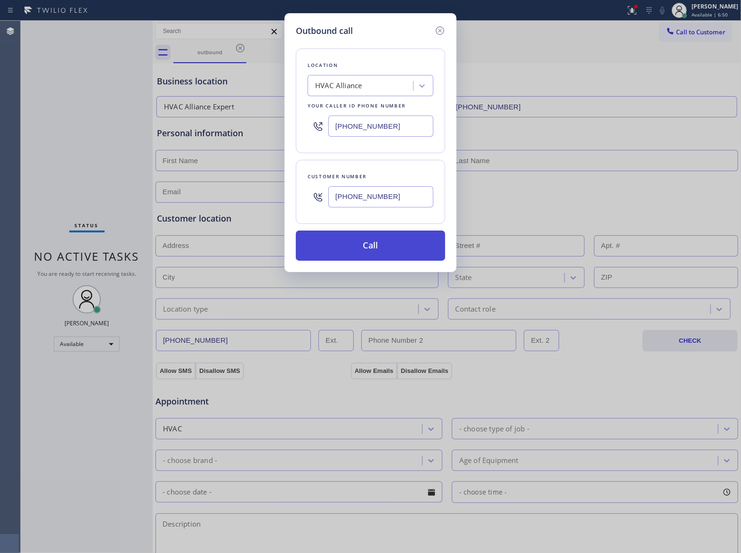
click at [407, 237] on button "Call" at bounding box center [370, 245] width 149 height 30
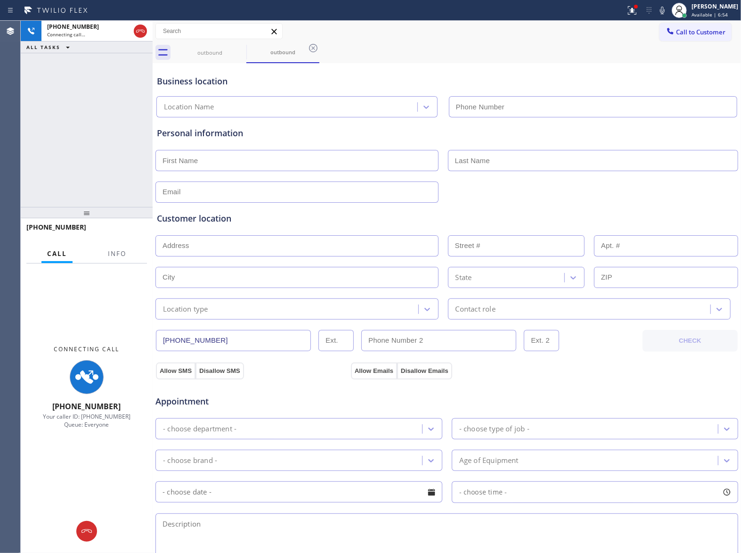
type input "(855) 400-0085"
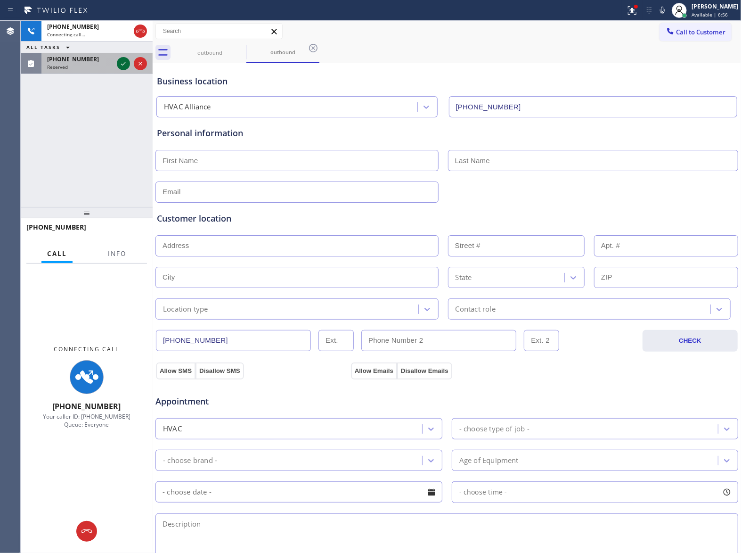
click at [119, 64] on icon at bounding box center [123, 63] width 11 height 11
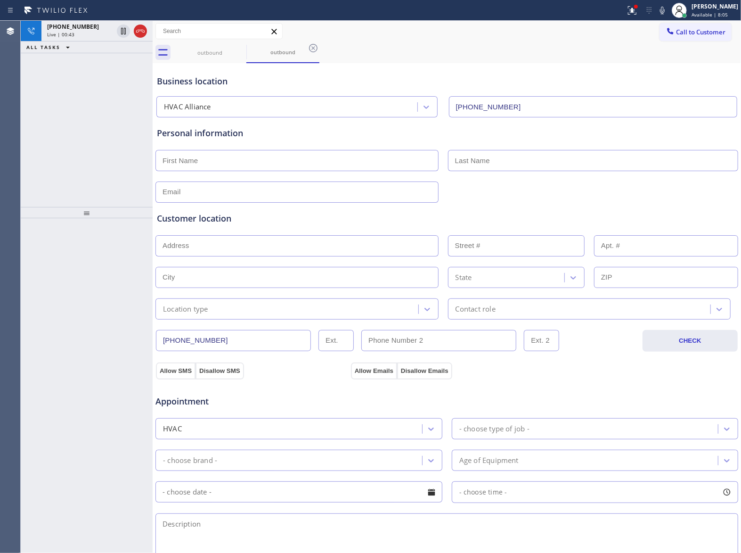
click at [139, 27] on icon at bounding box center [140, 30] width 11 height 11
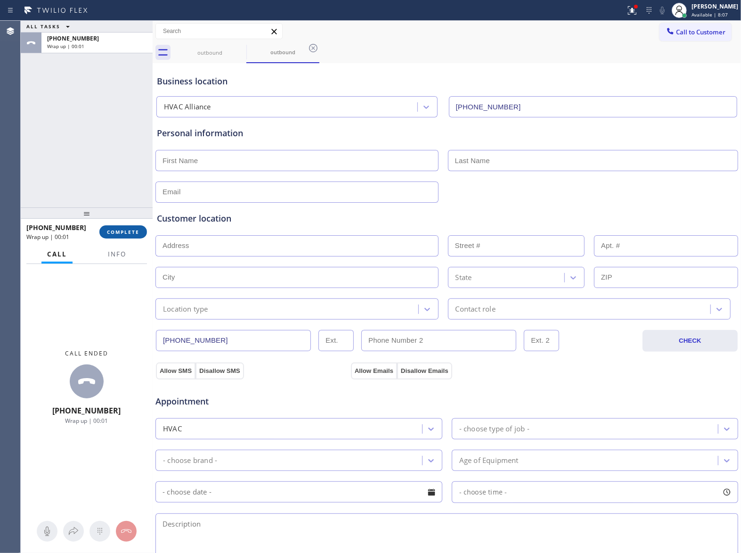
drag, startPoint x: 138, startPoint y: 221, endPoint x: 135, endPoint y: 230, distance: 10.0
click at [138, 219] on div at bounding box center [87, 212] width 132 height 11
click at [135, 230] on span "COMPLETE" at bounding box center [123, 233] width 33 height 7
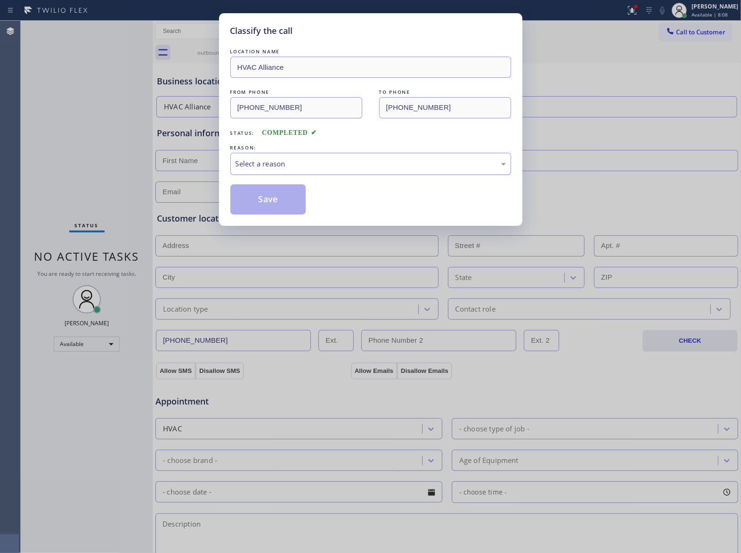
click at [285, 159] on div "Select a reason" at bounding box center [371, 163] width 270 height 11
click at [259, 205] on button "Save" at bounding box center [268, 199] width 76 height 30
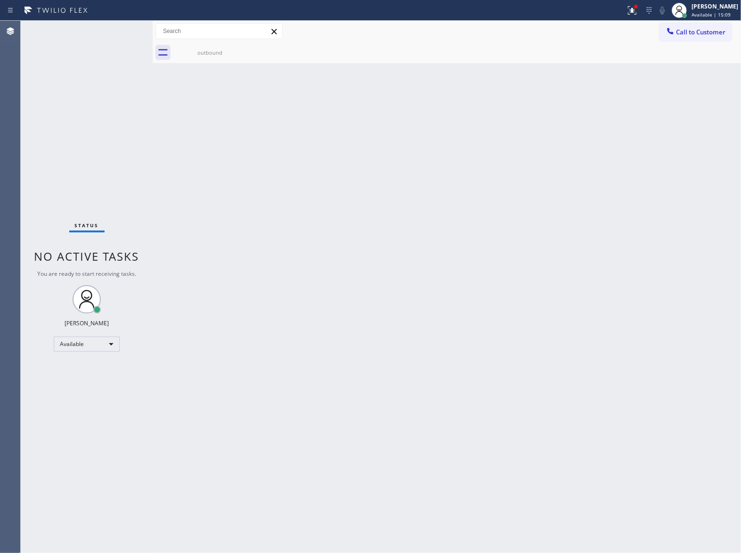
click at [72, 119] on div "Status No active tasks You are ready to start receiving tasks. [PERSON_NAME] Av…" at bounding box center [87, 287] width 132 height 532
click at [70, 168] on div "Status No active tasks You are ready to start receiving tasks. [PERSON_NAME] Av…" at bounding box center [87, 287] width 132 height 532
click at [713, 28] on span "Call to Customer" at bounding box center [700, 32] width 49 height 8
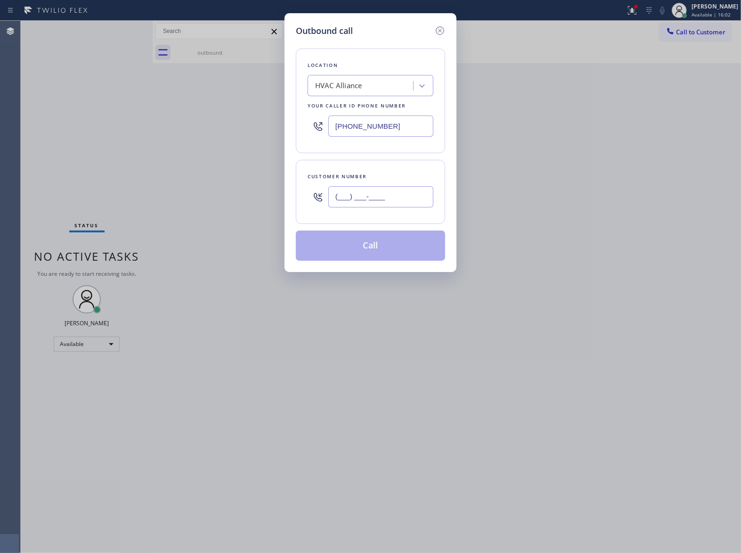
drag, startPoint x: 383, startPoint y: 195, endPoint x: 583, endPoint y: 1, distance: 278.3
click at [398, 181] on div "Customer number (___) ___-____" at bounding box center [370, 192] width 149 height 64
paste input "909) 219-0927"
type input "[PHONE_NUMBER]"
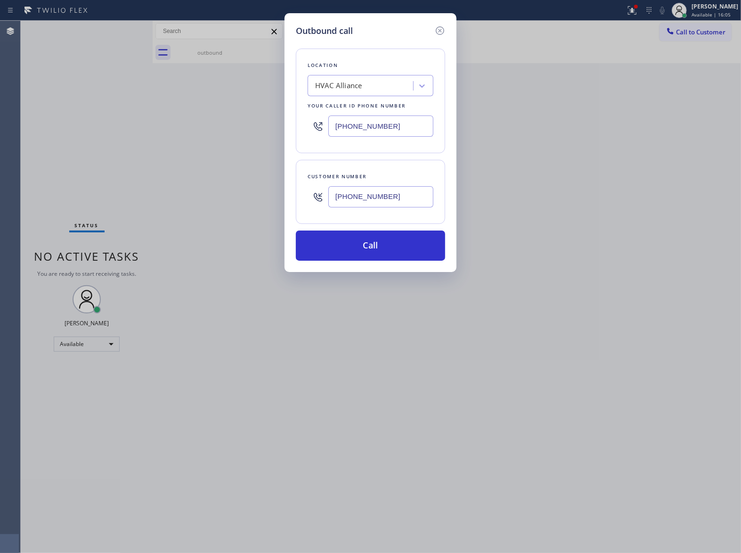
click at [366, 125] on input "(855) 400-0085" at bounding box center [380, 125] width 105 height 21
paste input "760) 462-2559"
type input "[PHONE_NUMBER]"
drag, startPoint x: 396, startPoint y: 246, endPoint x: 505, endPoint y: 85, distance: 194.0
click at [394, 246] on button "Call" at bounding box center [370, 245] width 149 height 30
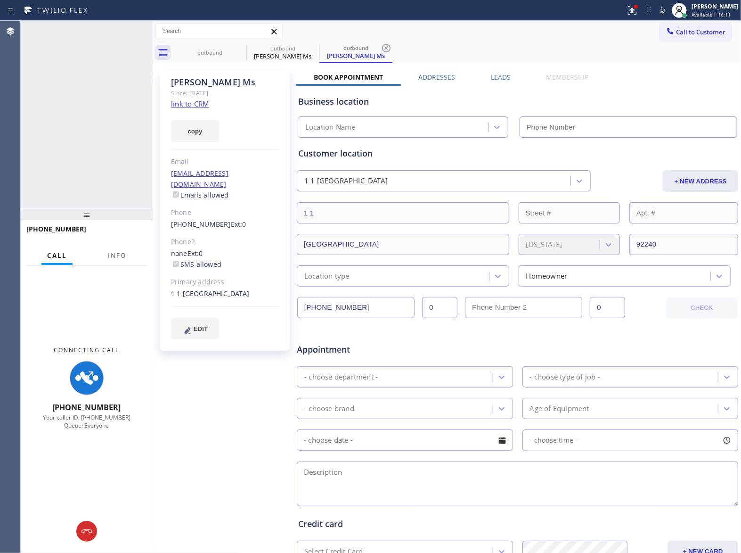
type input "[PHONE_NUMBER]"
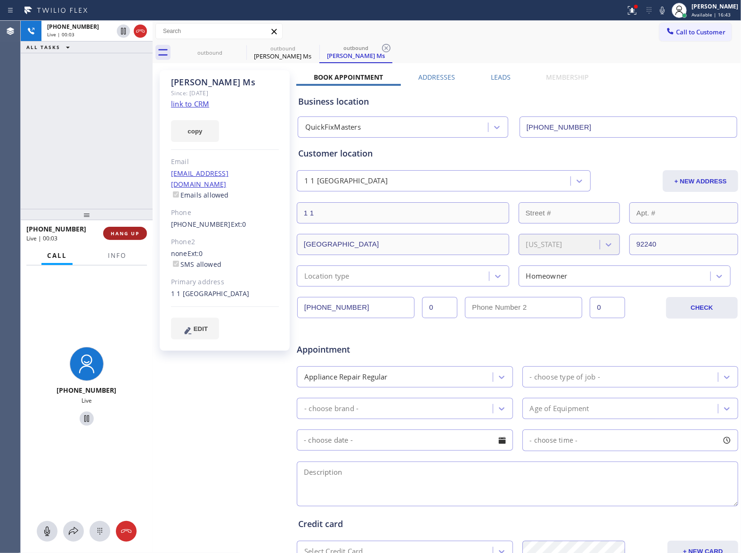
click at [117, 238] on button "HANG UP" at bounding box center [125, 233] width 44 height 13
click at [115, 252] on span "Info" at bounding box center [117, 255] width 18 height 8
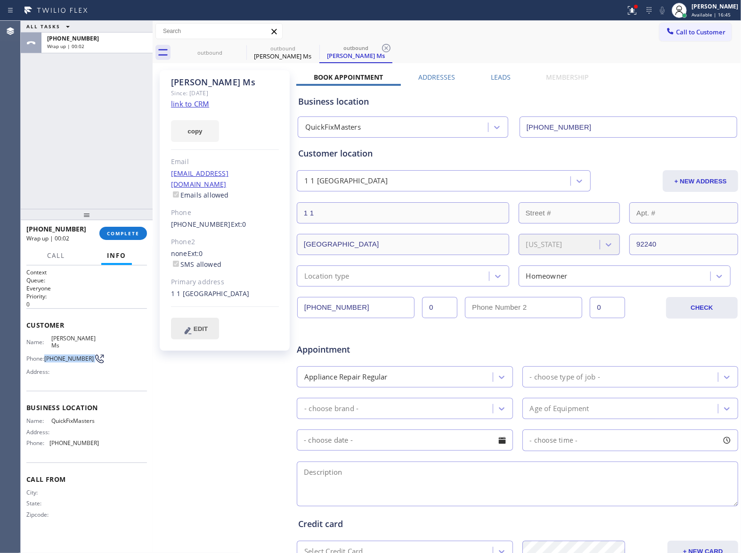
drag, startPoint x: 48, startPoint y: 352, endPoint x: 178, endPoint y: 307, distance: 137.7
click at [89, 353] on div "Phone: (909) 219-0927" at bounding box center [62, 358] width 73 height 11
click at [696, 29] on span "Call to Customer" at bounding box center [700, 32] width 49 height 8
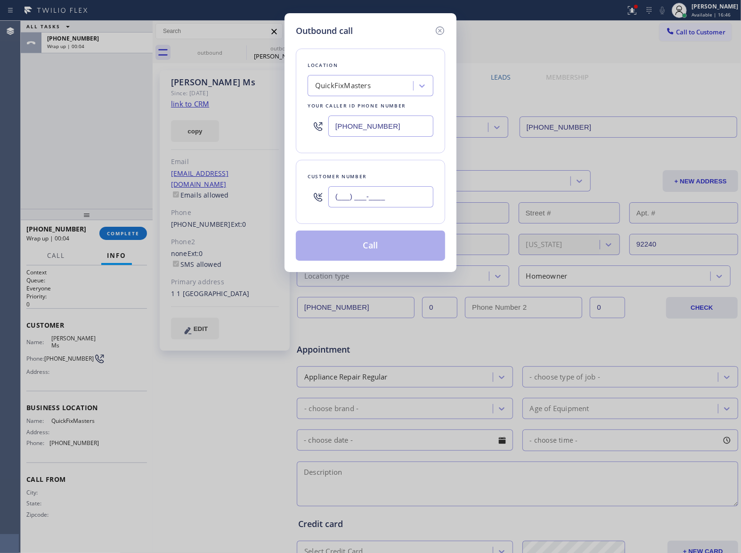
click at [374, 197] on input "(___) ___-____" at bounding box center [380, 196] width 105 height 21
paste input "909) 219-0927"
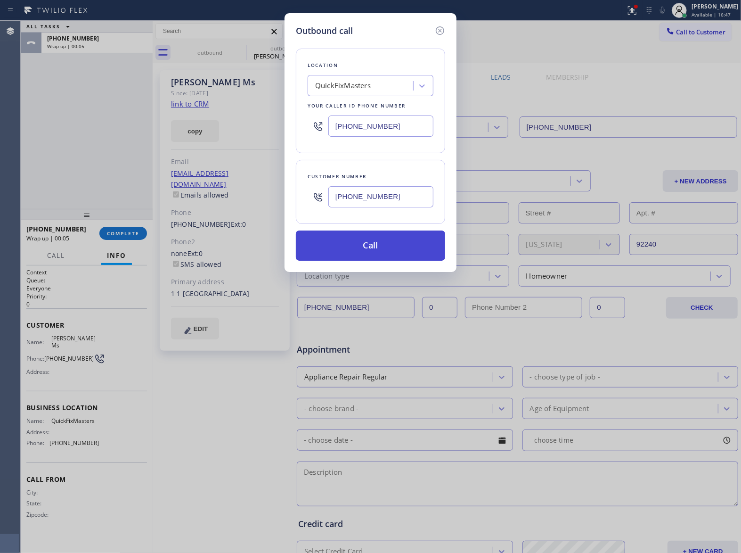
type input "[PHONE_NUMBER]"
click at [393, 253] on button "Call" at bounding box center [370, 245] width 149 height 30
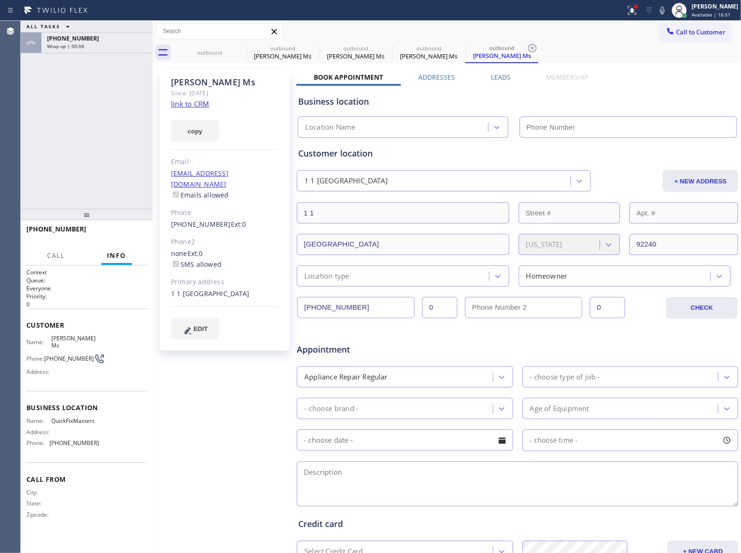
type input "[PHONE_NUMBER]"
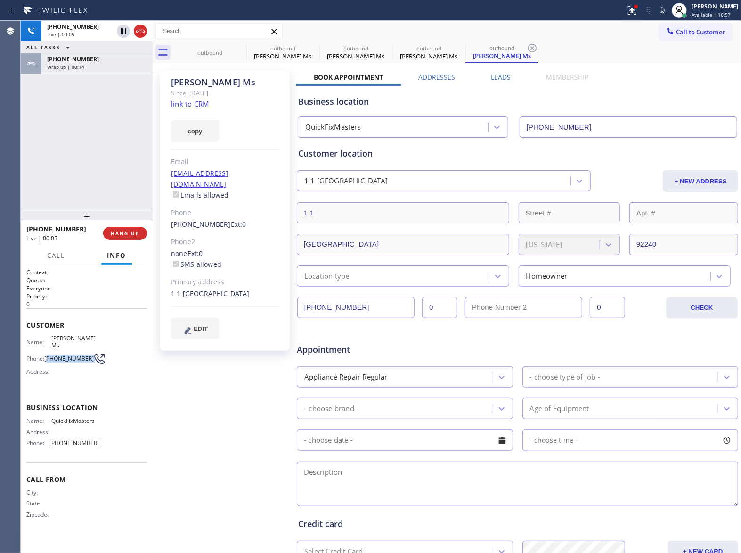
drag, startPoint x: 49, startPoint y: 350, endPoint x: 88, endPoint y: 350, distance: 38.2
click at [88, 353] on div "Phone: (909) 219-0927" at bounding box center [62, 358] width 73 height 11
copy div "909) 219-0927"
click at [123, 237] on button "HANG UP" at bounding box center [125, 233] width 44 height 13
click at [680, 33] on span "Call to Customer" at bounding box center [700, 32] width 49 height 8
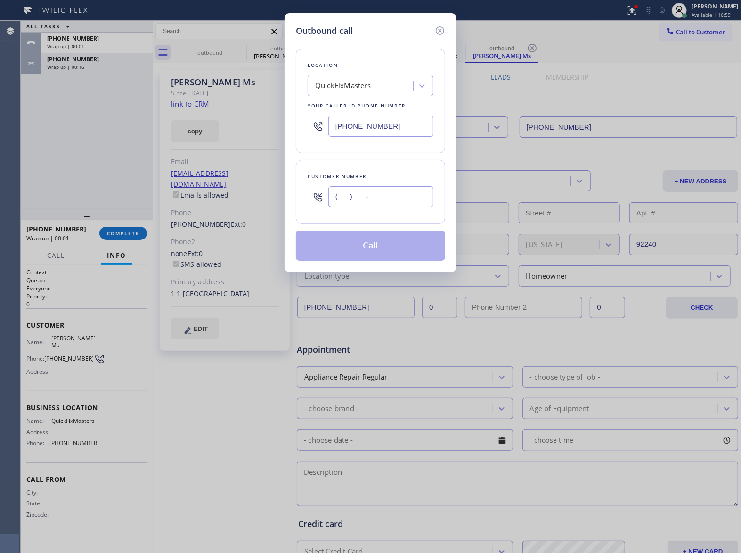
click at [349, 202] on input "(___) ___-____" at bounding box center [380, 196] width 105 height 21
paste input "909) 219-0927"
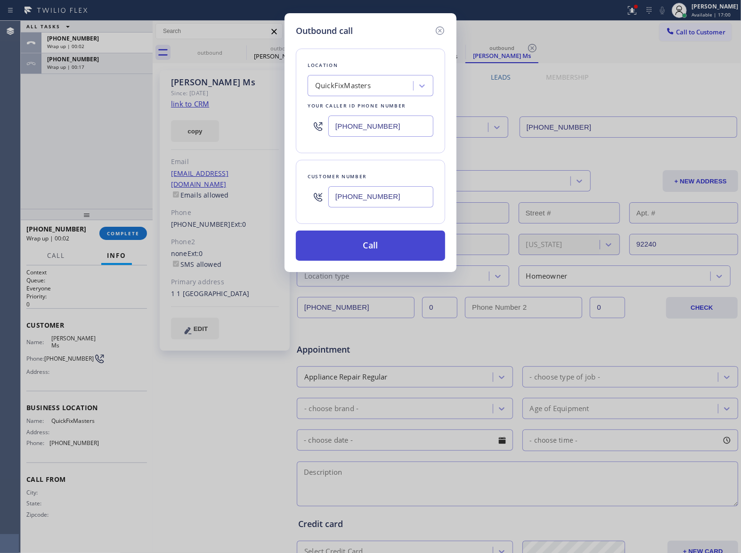
type input "[PHONE_NUMBER]"
click at [372, 250] on button "Call" at bounding box center [370, 245] width 149 height 30
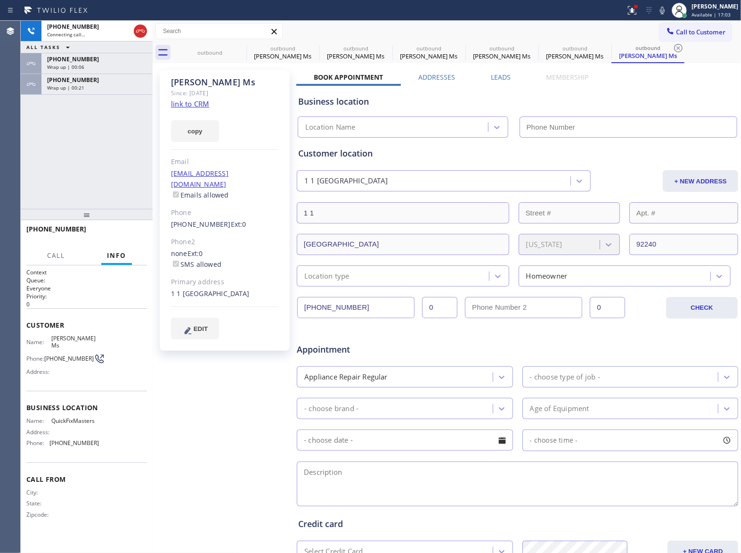
type input "[PHONE_NUMBER]"
click at [123, 83] on div "[PHONE_NUMBER]" at bounding box center [97, 80] width 100 height 8
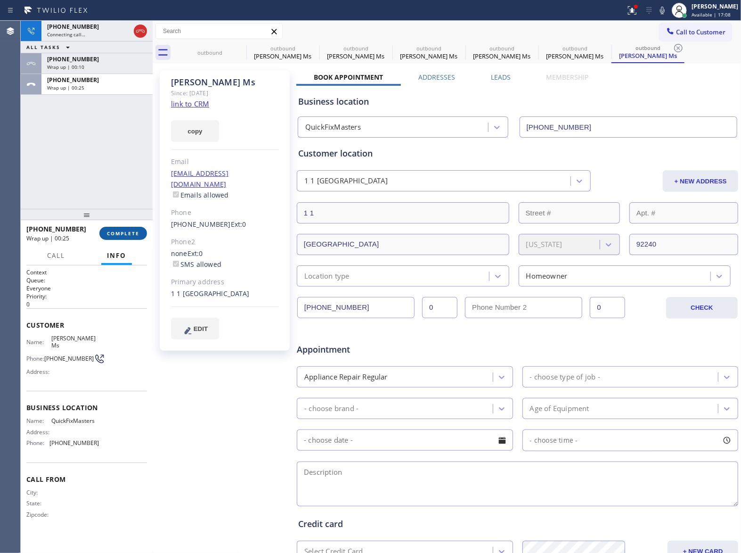
click at [136, 238] on button "COMPLETE" at bounding box center [123, 233] width 48 height 13
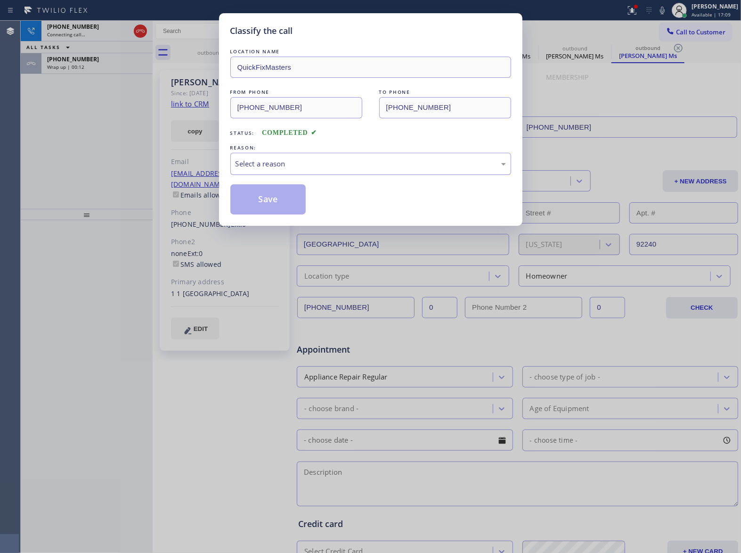
click at [281, 161] on div "Select a reason" at bounding box center [371, 163] width 270 height 11
click at [270, 200] on button "Save" at bounding box center [268, 199] width 76 height 30
click at [89, 70] on div "Classify the call LOCATION NAME QuickFixMasters FROM PHONE (760) 462-2559 TO PH…" at bounding box center [370, 276] width 741 height 553
click at [89, 70] on div "Classify the call LOCATION NAME 4C.Email HVAC Alliance Expert FROM PHONE (844) …" at bounding box center [381, 287] width 721 height 532
click at [89, 70] on div "+19092190927 Wrap up | 00:14" at bounding box center [94, 63] width 107 height 21
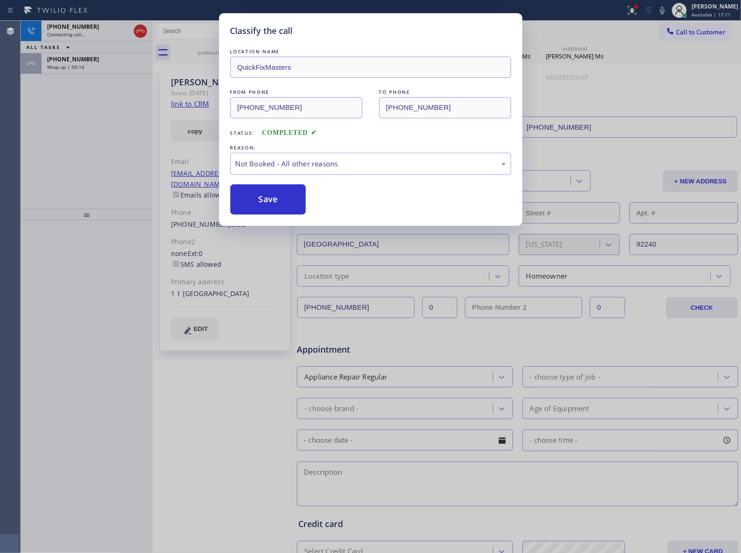
click at [89, 70] on div "+19092190927 Wrap up | 00:14" at bounding box center [94, 63] width 107 height 21
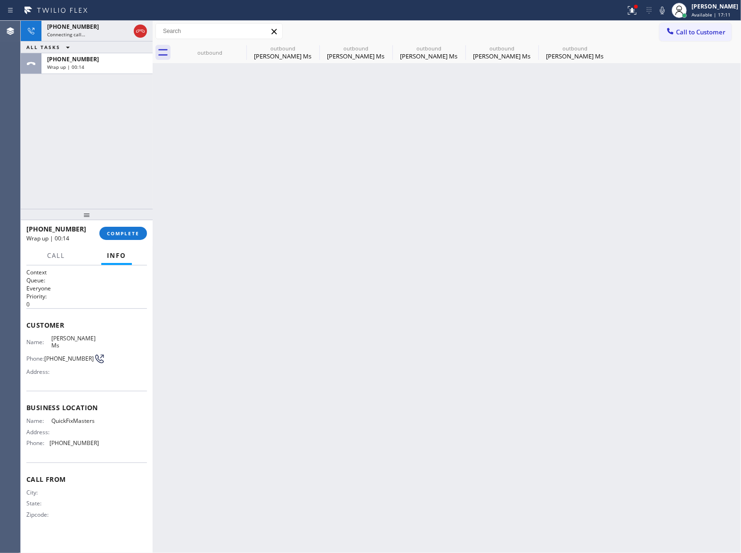
click at [89, 70] on div "+19092190927 Wrap up | 00:14" at bounding box center [94, 63] width 107 height 21
click at [89, 70] on div "+19092190927 Wrap up | 00:15" at bounding box center [94, 63] width 107 height 21
click at [130, 230] on span "COMPLETE" at bounding box center [123, 233] width 33 height 7
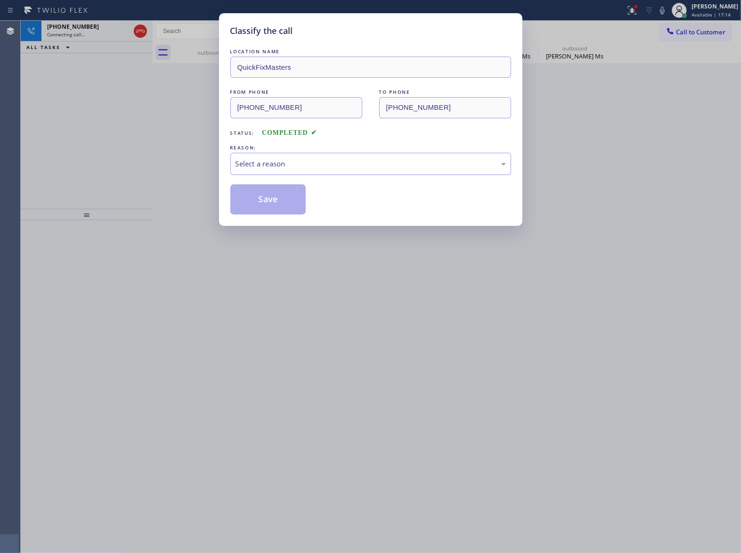
click at [284, 171] on div "Select a reason" at bounding box center [370, 164] width 281 height 22
click at [268, 204] on button "Save" at bounding box center [268, 199] width 76 height 30
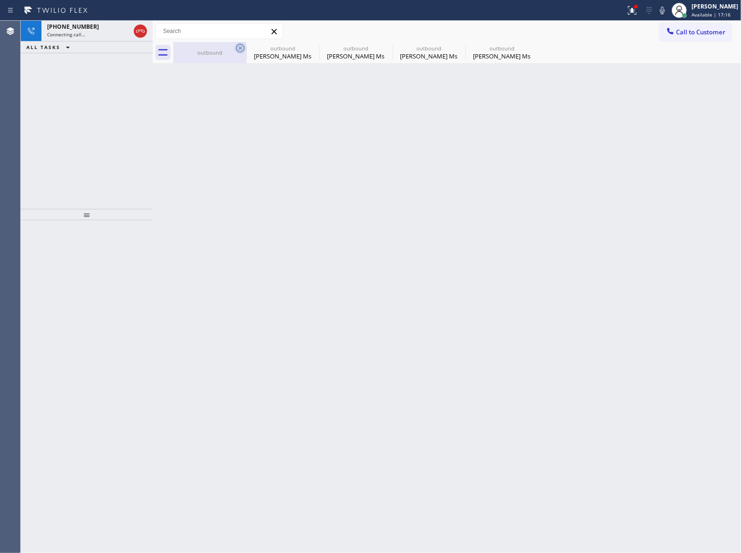
click at [235, 44] on div "outbound" at bounding box center [209, 52] width 73 height 21
click at [0, 0] on icon at bounding box center [0, 0] width 0 height 0
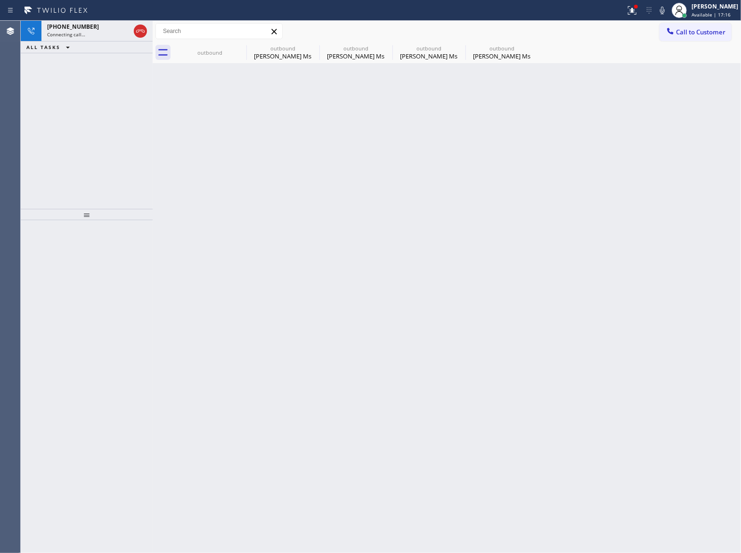
click at [0, 0] on icon at bounding box center [0, 0] width 0 height 0
click at [238, 46] on div "outbound outbound Stephany Ms outbound Stephany Ms outbound Stephany Ms outboun…" at bounding box center [457, 52] width 568 height 21
click at [238, 46] on div at bounding box center [457, 52] width 568 height 21
click at [628, 12] on icon at bounding box center [632, 10] width 8 height 8
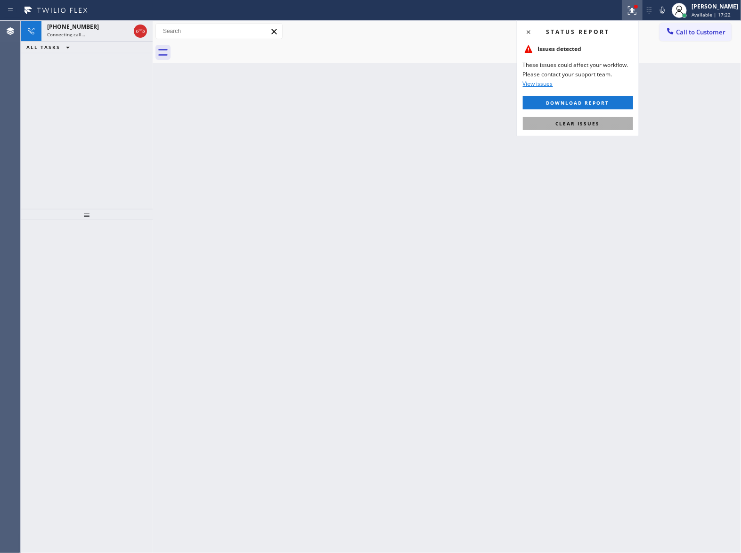
click at [590, 121] on span "Clear issues" at bounding box center [578, 123] width 44 height 7
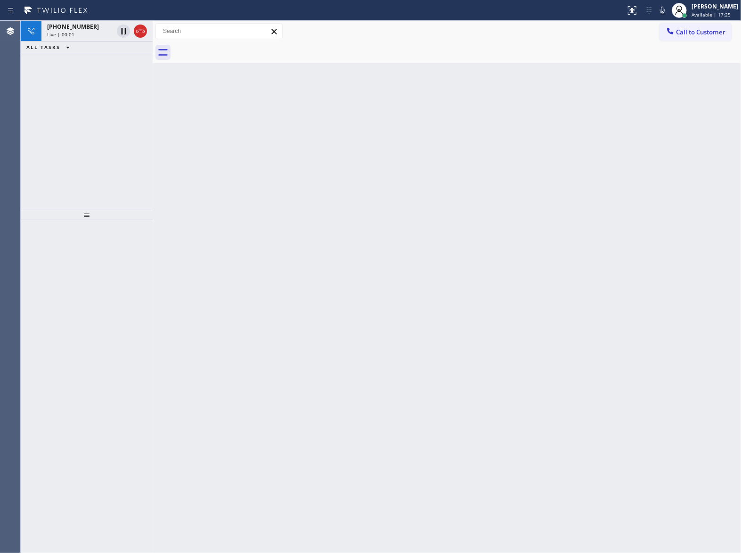
click at [147, 156] on div "+19092190927 Live | 00:01 ALL TASKS ALL TASKS ACTIVE TASKS TASKS IN WRAP UP" at bounding box center [87, 115] width 132 height 188
click at [696, 38] on button "Call to Customer" at bounding box center [696, 32] width 72 height 18
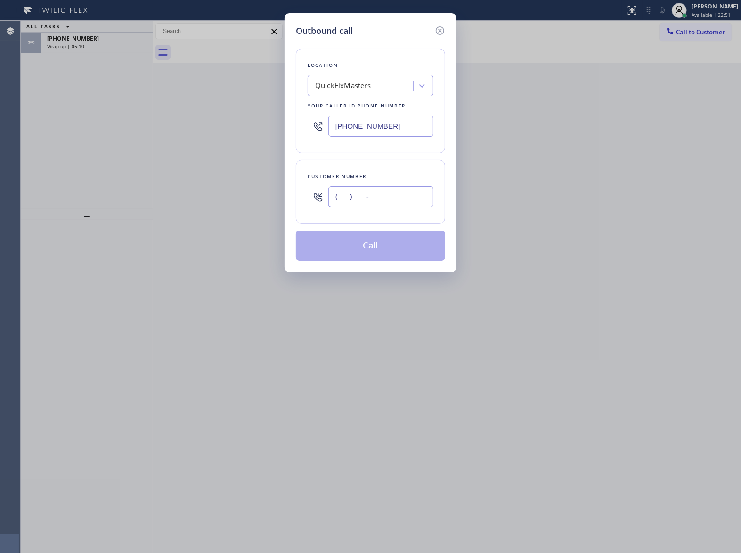
click at [402, 195] on input "(___) ___-____" at bounding box center [380, 196] width 105 height 21
paste input "631) 872-0603"
type input "[PHONE_NUMBER]"
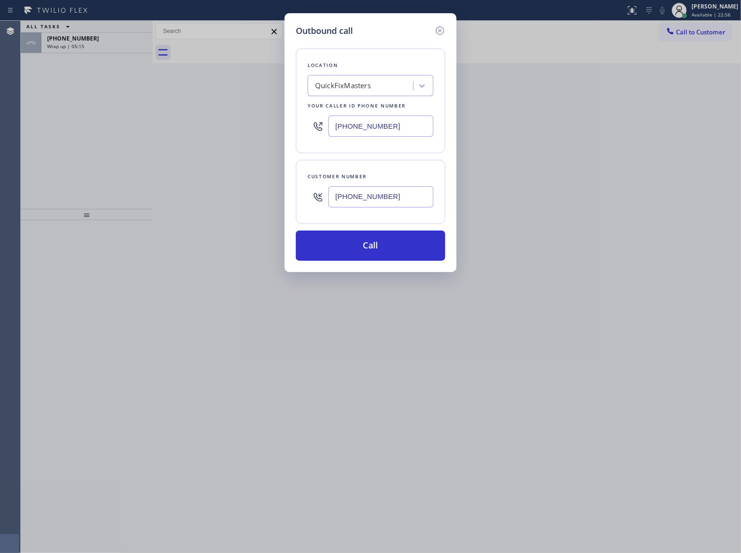
click at [369, 123] on input "[PHONE_NUMBER]" at bounding box center [380, 125] width 105 height 21
paste input "516) 219-0110"
type input "(516) 219-0110"
click at [407, 257] on button "Call" at bounding box center [370, 245] width 149 height 30
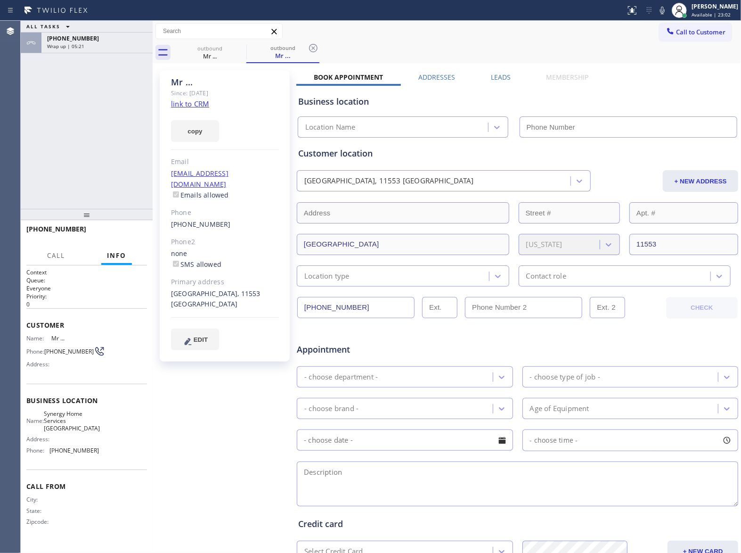
type input "(516) 219-0110"
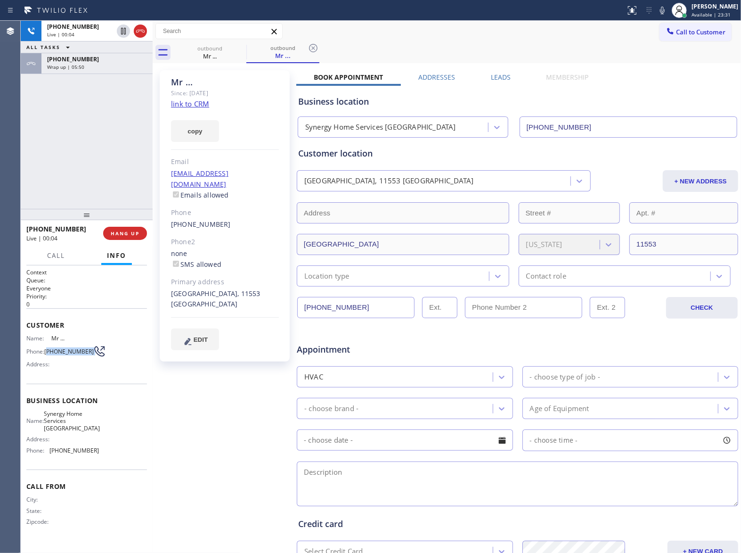
drag, startPoint x: 49, startPoint y: 352, endPoint x: 87, endPoint y: 353, distance: 38.2
click at [87, 353] on div "Phone: (631) 872-0603" at bounding box center [62, 350] width 73 height 11
copy div "631) 872-0603"
click at [115, 232] on span "HANG UP" at bounding box center [125, 233] width 29 height 7
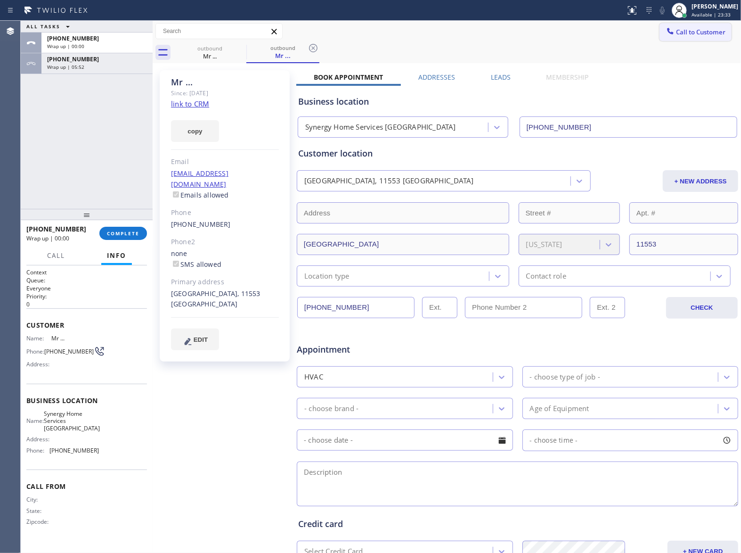
drag, startPoint x: 654, startPoint y: 17, endPoint x: 660, endPoint y: 29, distance: 13.1
click at [655, 20] on div "Status report No issues detected If you experience an issue, please download th…" at bounding box center [370, 10] width 741 height 21
click at [668, 29] on icon at bounding box center [671, 31] width 6 height 6
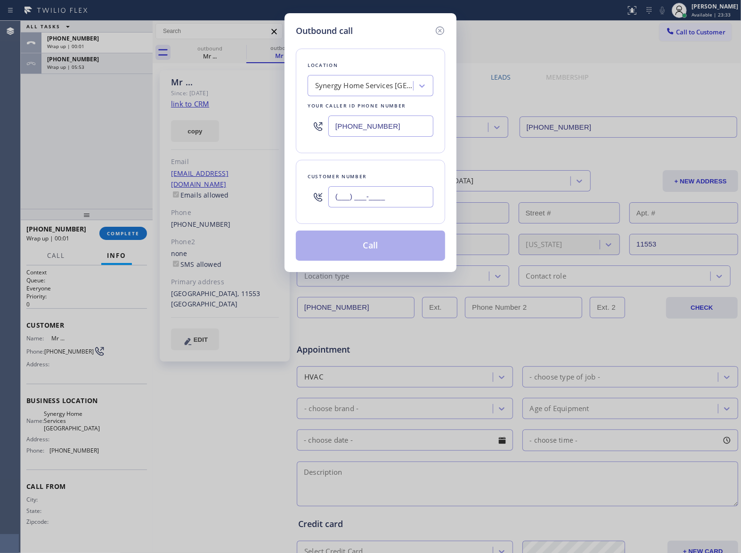
click at [391, 187] on input "(___) ___-____" at bounding box center [380, 196] width 105 height 21
paste input "631) 872-0603"
type input "[PHONE_NUMBER]"
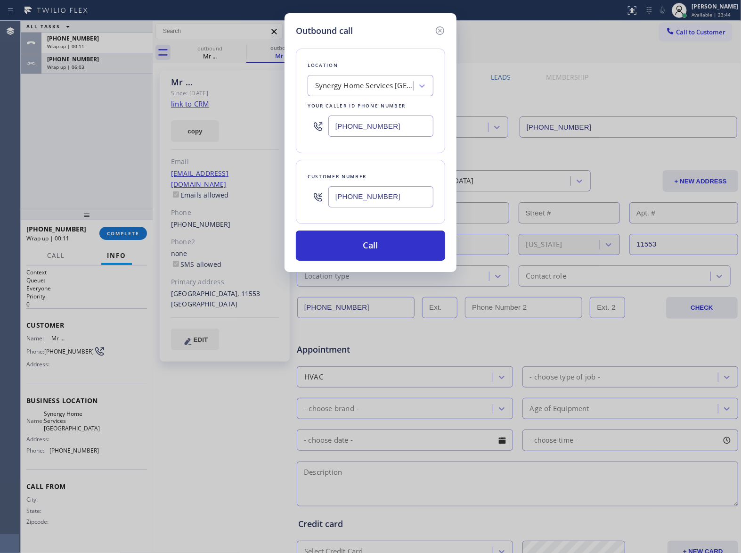
drag, startPoint x: 12, startPoint y: 115, endPoint x: 360, endPoint y: 200, distance: 358.1
click at [17, 112] on div "Outbound call Location Synergy Home Services Hempstead Your caller id phone num…" at bounding box center [370, 276] width 741 height 553
click at [374, 230] on div "Location Synergy Home Services Hempstead Your caller id phone number (516) 219-…" at bounding box center [370, 148] width 149 height 223
click at [373, 237] on button "Call" at bounding box center [370, 245] width 149 height 30
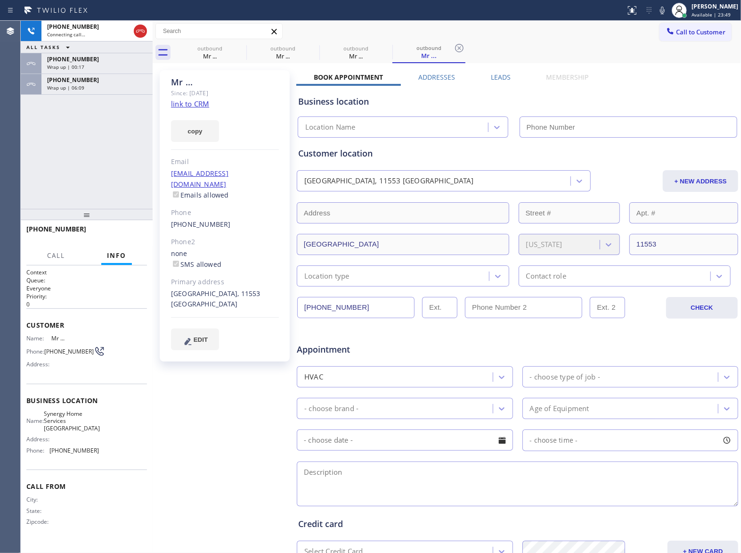
type input "(516) 219-0110"
click at [96, 110] on div "+16318720603 Connecting call… ALL TASKS ALL TASKS ACTIVE TASKS TASKS IN WRAP UP…" at bounding box center [87, 115] width 132 height 188
click at [90, 83] on div "[PHONE_NUMBER]" at bounding box center [97, 80] width 100 height 8
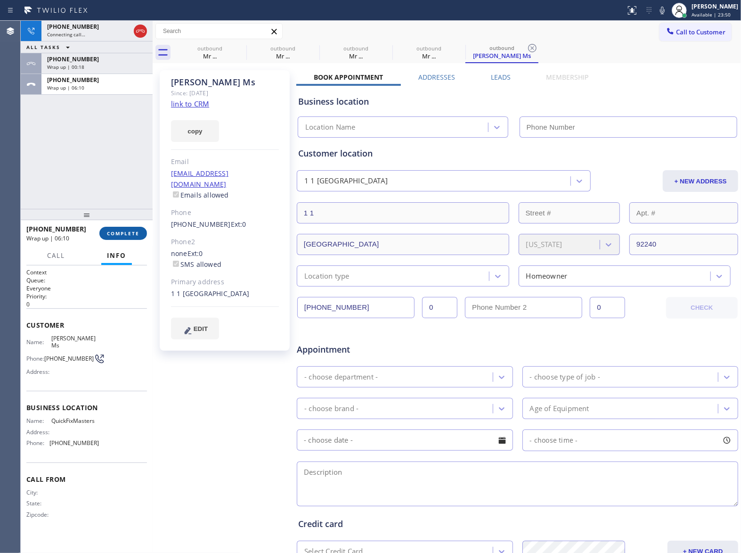
click at [128, 233] on span "COMPLETE" at bounding box center [123, 233] width 33 height 7
type input "[PHONE_NUMBER]"
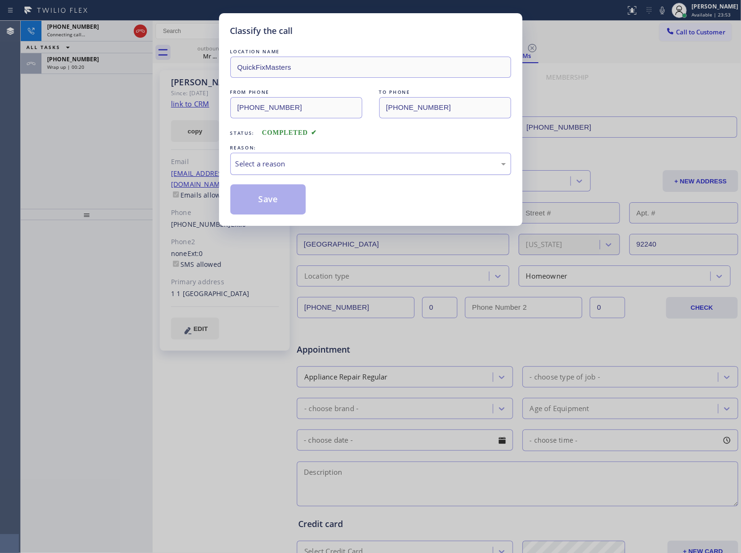
click at [306, 163] on div "Select a reason" at bounding box center [371, 163] width 270 height 11
click at [283, 194] on button "Save" at bounding box center [268, 199] width 76 height 30
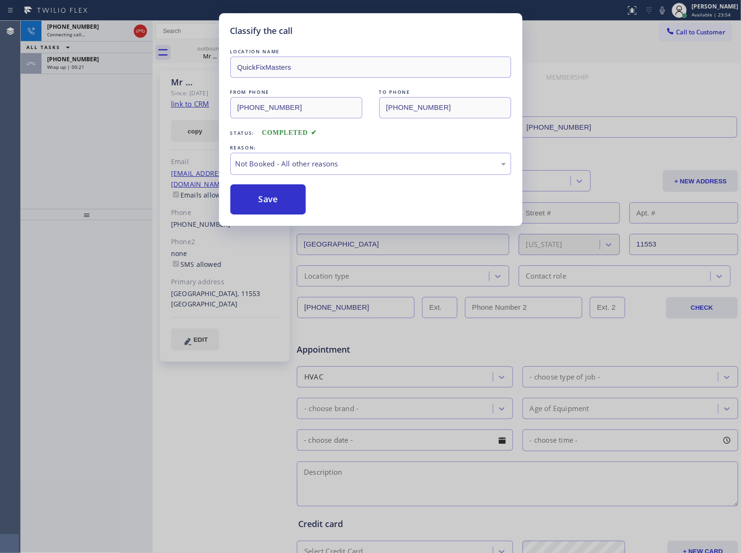
click at [85, 63] on div "Classify the call LOCATION NAME 4C.Email HVAC Alliance Expert FROM PHONE (844) …" at bounding box center [381, 287] width 721 height 532
click at [85, 64] on div "Wrap up | 00:21" at bounding box center [97, 67] width 100 height 7
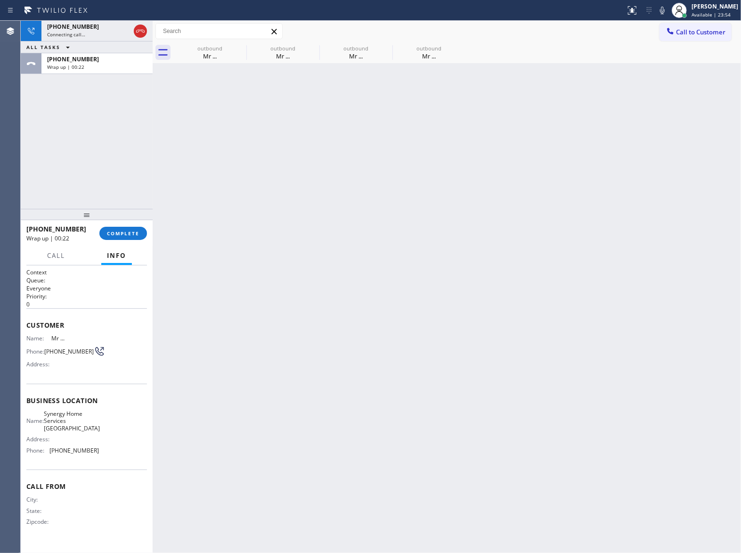
click at [85, 64] on div "Wrap up | 00:22" at bounding box center [97, 67] width 100 height 7
click at [130, 233] on span "COMPLETE" at bounding box center [123, 233] width 33 height 7
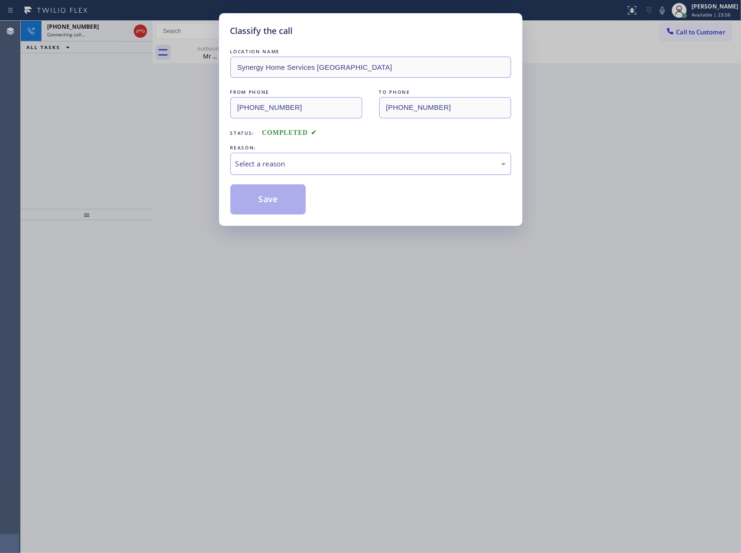
click at [301, 155] on div "Select a reason" at bounding box center [370, 164] width 281 height 22
click at [277, 204] on button "Save" at bounding box center [268, 199] width 76 height 30
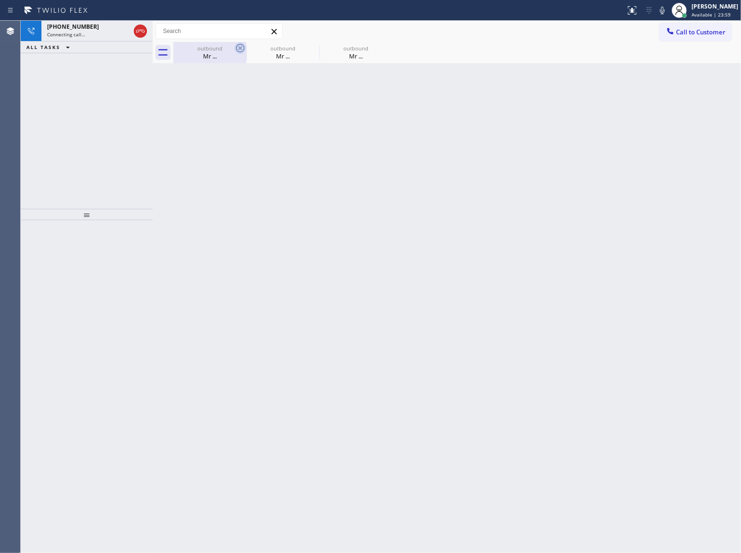
click at [241, 49] on icon at bounding box center [240, 48] width 8 height 8
click at [0, 0] on icon at bounding box center [0, 0] width 0 height 0
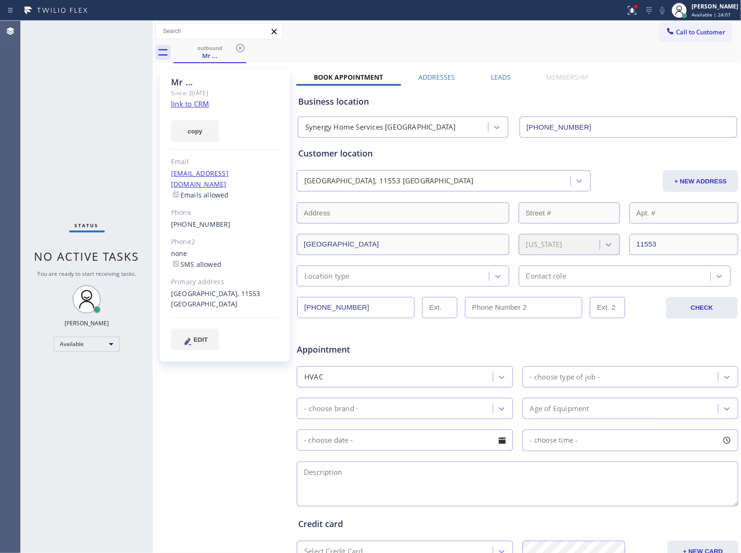
click at [102, 119] on div "Status No active tasks You are ready to start receiving tasks. [PERSON_NAME] Av…" at bounding box center [87, 287] width 132 height 532
drag, startPoint x: 231, startPoint y: 216, endPoint x: 174, endPoint y: 213, distance: 57.1
click at [174, 213] on div "Mr ... Since: 20 may 2020 link to CRM copy Email no@gmail.com Emails allowed Ph…" at bounding box center [225, 215] width 130 height 291
click at [234, 219] on div "[PHONE_NUMBER]" at bounding box center [225, 224] width 108 height 11
drag, startPoint x: 234, startPoint y: 215, endPoint x: 174, endPoint y: 217, distance: 59.4
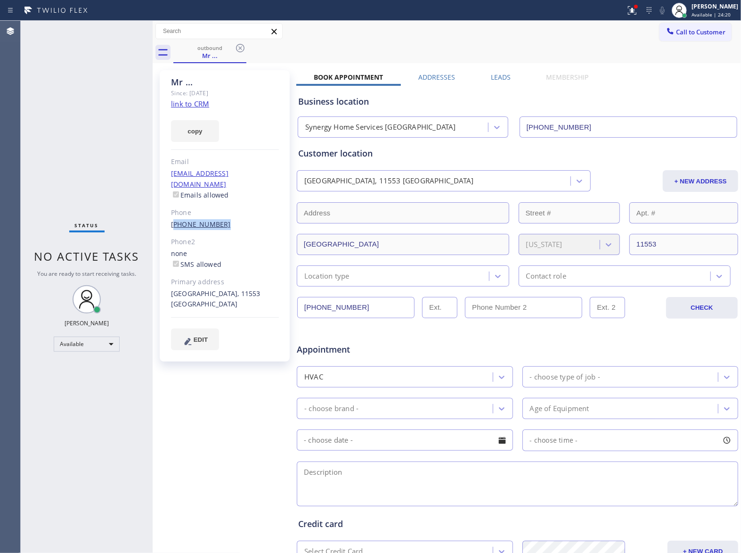
click at [174, 219] on div "[PHONE_NUMBER]" at bounding box center [225, 224] width 108 height 11
click at [680, 31] on span "Call to Customer" at bounding box center [700, 32] width 49 height 8
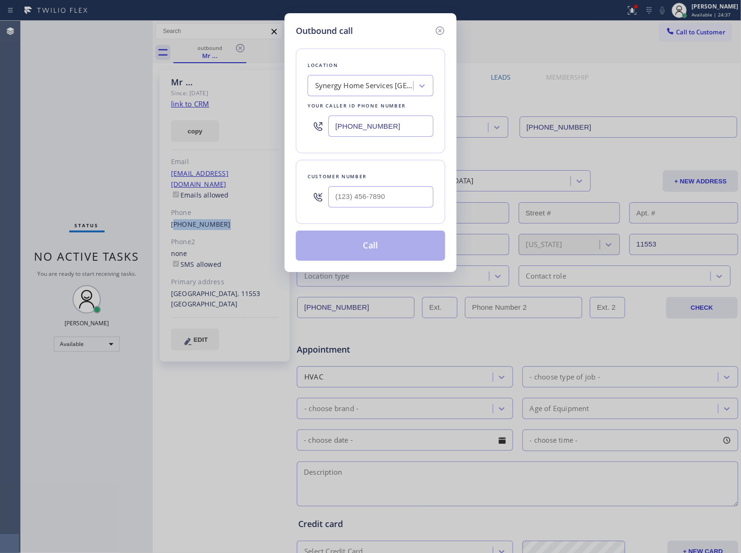
click at [377, 89] on div "Synergy Home Services [GEOGRAPHIC_DATA]" at bounding box center [364, 86] width 99 height 11
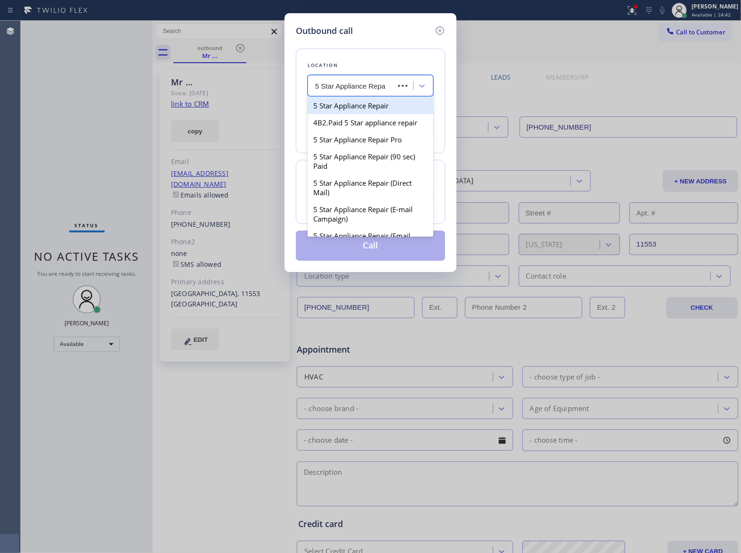
type input "5 Star Appliance Repai"
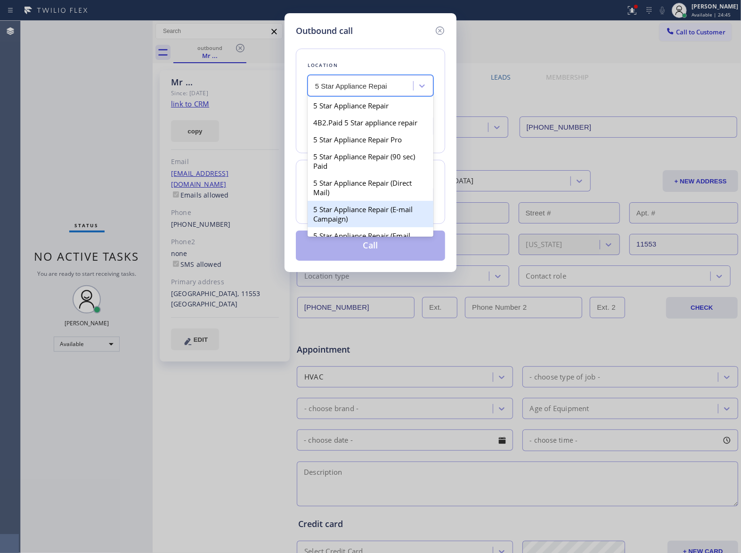
click at [353, 210] on div "5 Star Appliance Repair (E-mail Campaign)" at bounding box center [371, 214] width 126 height 26
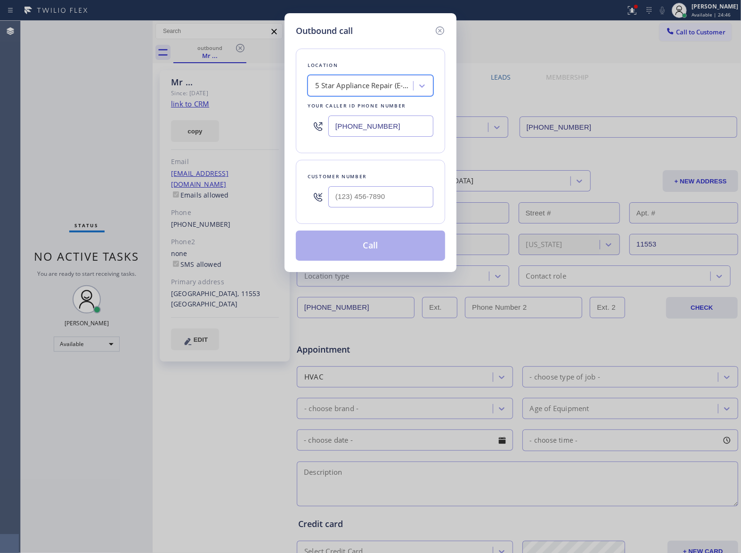
click at [391, 81] on div "5 Star Appliance Repair (E-mail Campaign)" at bounding box center [364, 86] width 99 height 11
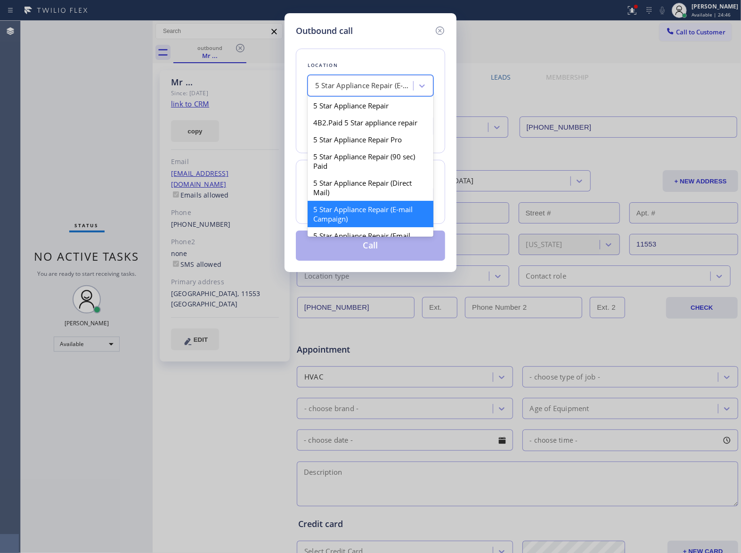
scroll to position [8, 0]
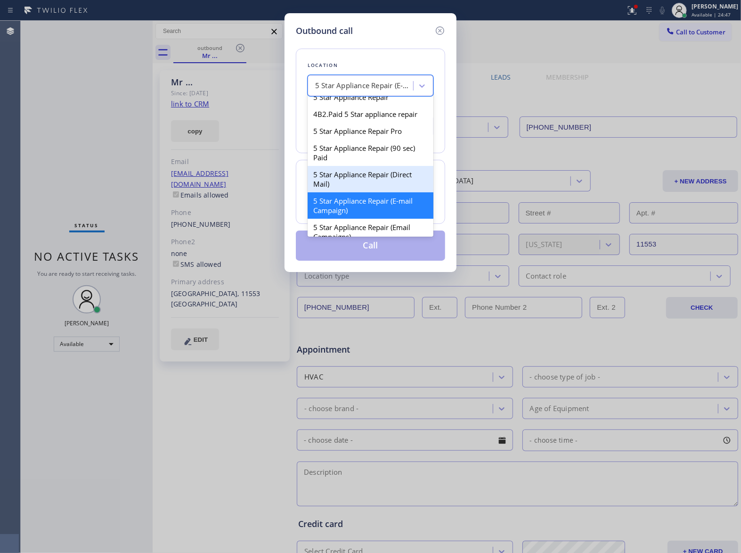
click at [372, 192] on div "5 Star Appliance Repair (Direct Mail)" at bounding box center [371, 179] width 126 height 26
type input "[PHONE_NUMBER]"
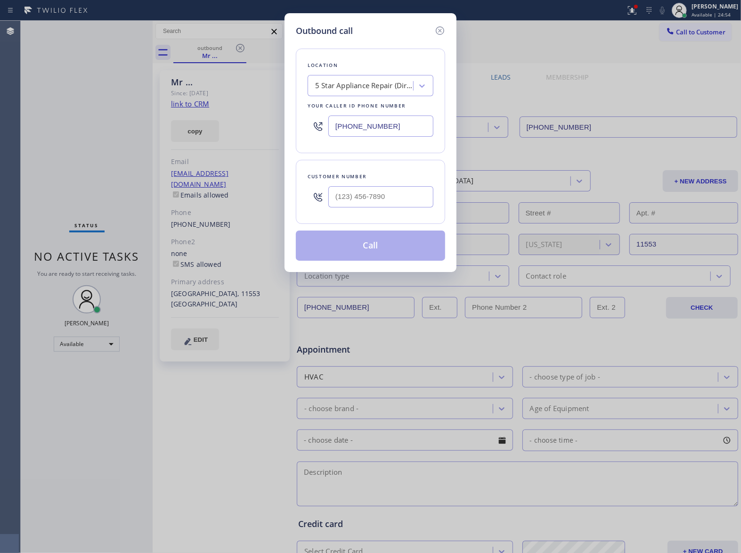
click at [391, 186] on div at bounding box center [380, 196] width 105 height 31
click at [385, 197] on input "(___) ___-____" at bounding box center [380, 196] width 105 height 21
paste input "631) 872-0603"
type input "[PHONE_NUMBER]"
drag, startPoint x: 396, startPoint y: 197, endPoint x: 410, endPoint y: 169, distance: 31.0
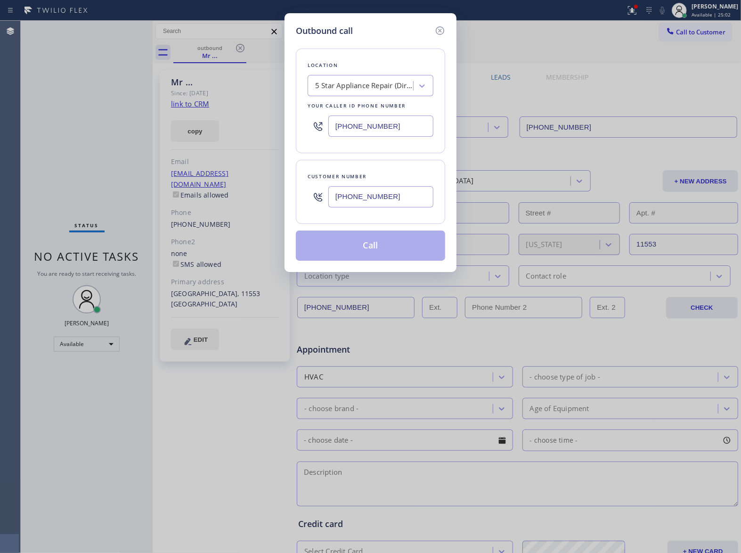
click at [398, 197] on input "[PHONE_NUMBER]" at bounding box center [380, 196] width 105 height 21
click at [403, 127] on input "[PHONE_NUMBER]" at bounding box center [380, 125] width 105 height 21
click at [391, 205] on input "[PHONE_NUMBER]" at bounding box center [380, 196] width 105 height 21
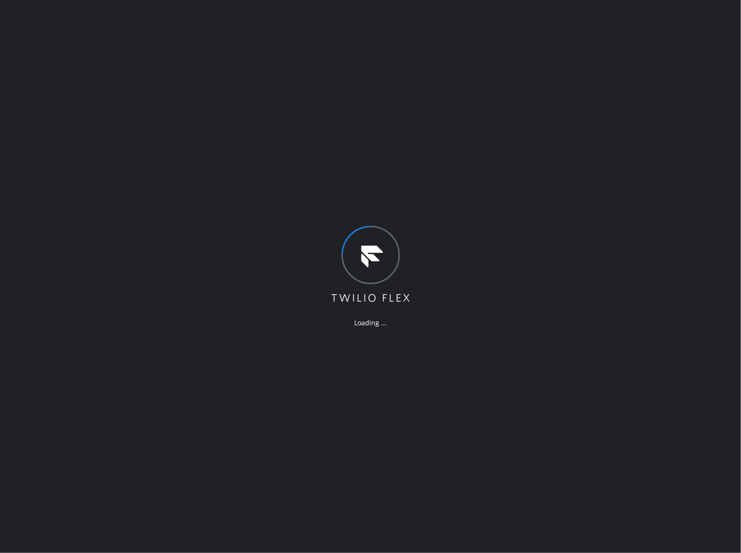
drag, startPoint x: 459, startPoint y: 128, endPoint x: 454, endPoint y: 132, distance: 5.7
click at [454, 132] on div "Loading ..." at bounding box center [370, 276] width 741 height 553
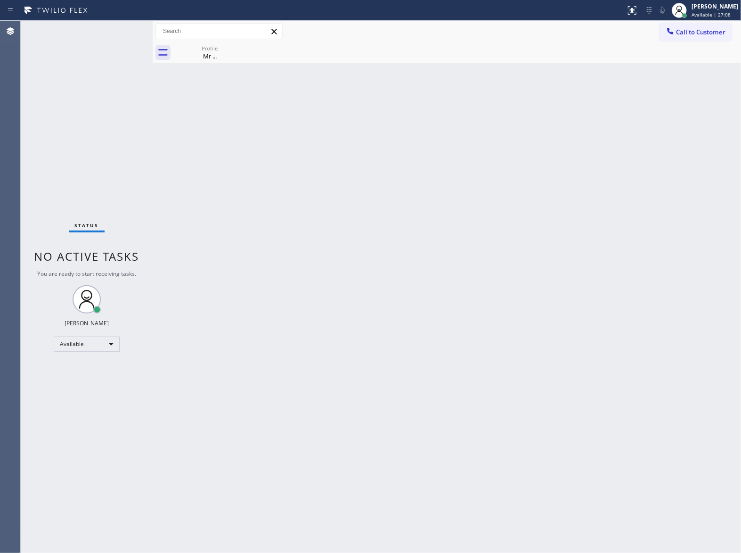
click at [707, 33] on span "Call to Customer" at bounding box center [700, 32] width 49 height 8
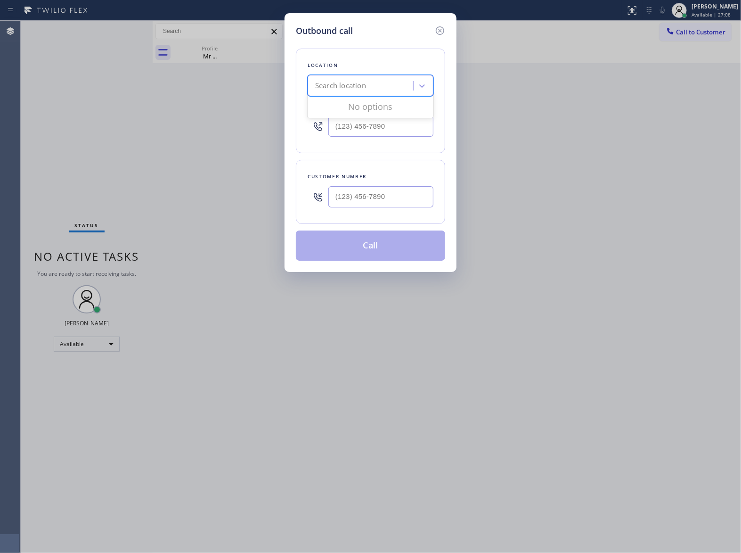
click at [357, 92] on div "Search location" at bounding box center [362, 86] width 103 height 16
type input "5 Star Appliance Re"
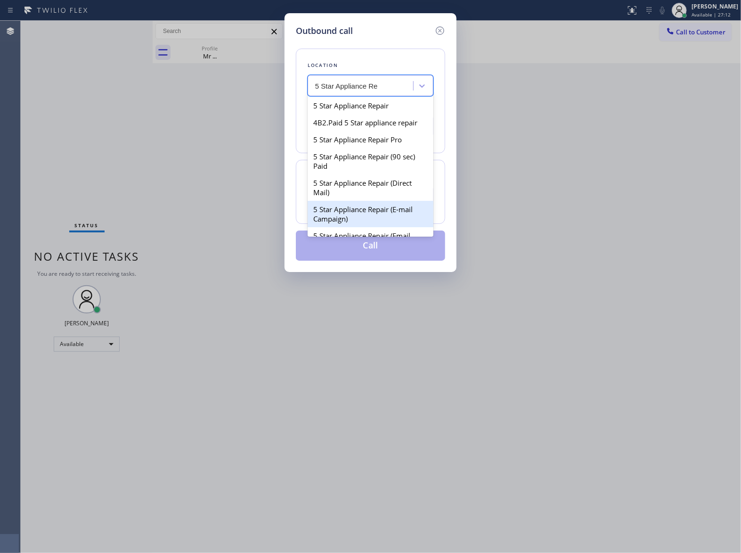
click at [378, 219] on div "5 Star Appliance Repair (E-mail Campaign)" at bounding box center [371, 214] width 126 height 26
type input "[PHONE_NUMBER]"
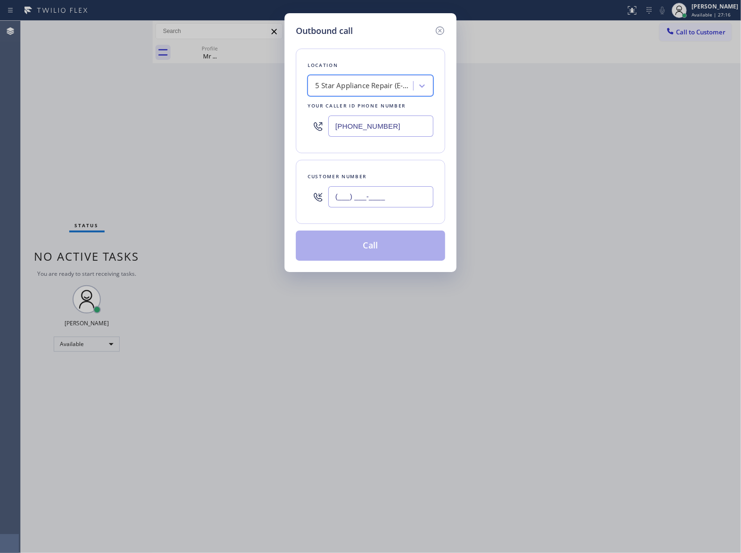
click at [360, 200] on input "(___) ___-____" at bounding box center [380, 196] width 105 height 21
paste input "631) 872-0603"
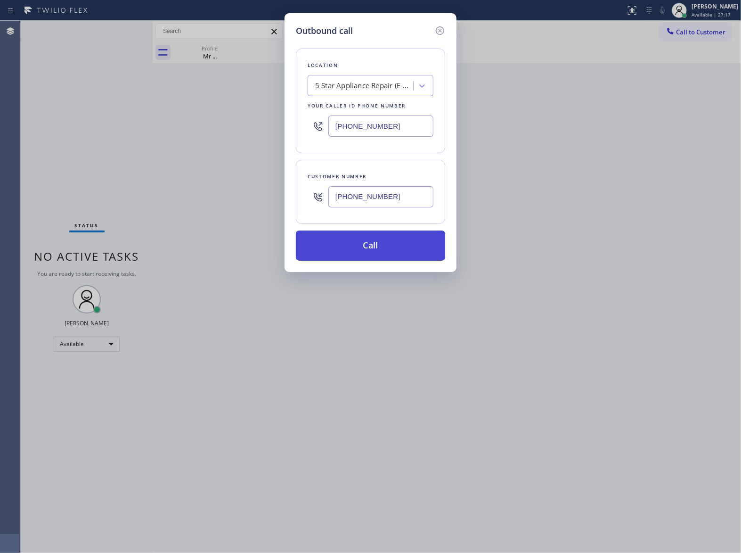
type input "[PHONE_NUMBER]"
click at [419, 250] on button "Call" at bounding box center [370, 245] width 149 height 30
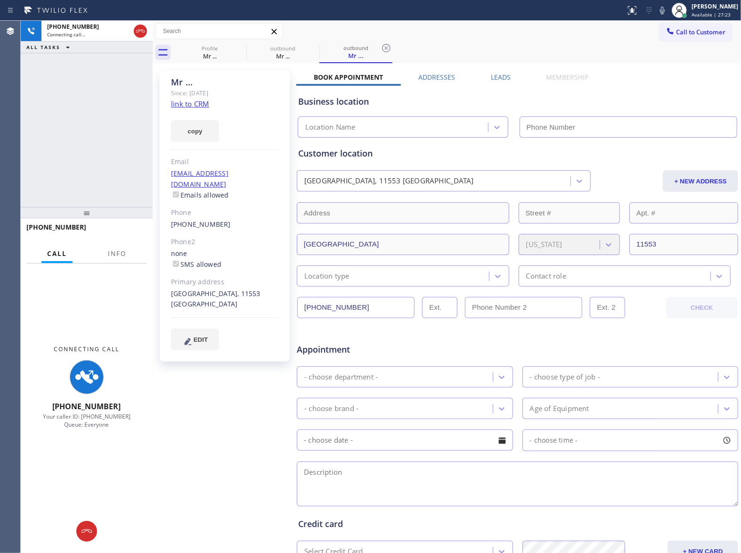
type input "[PHONE_NUMBER]"
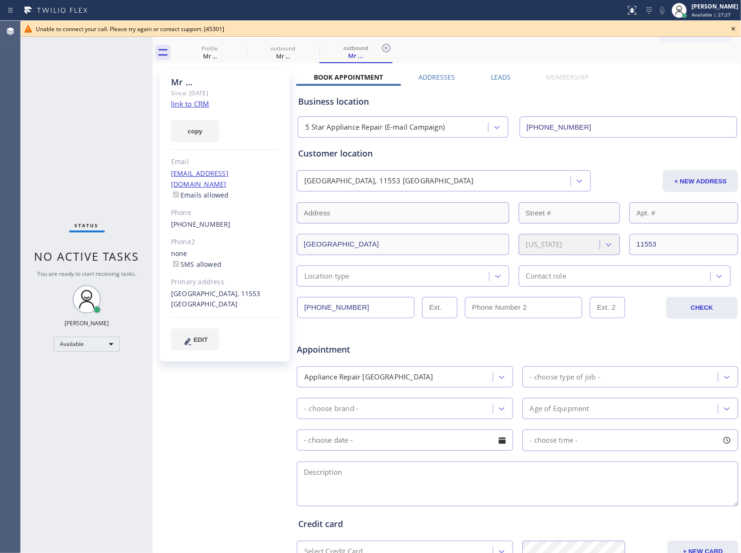
click at [99, 108] on div "Status No active tasks You are ready to start receiving tasks. [PERSON_NAME] Av…" at bounding box center [87, 287] width 132 height 532
click at [735, 28] on icon at bounding box center [733, 28] width 11 height 11
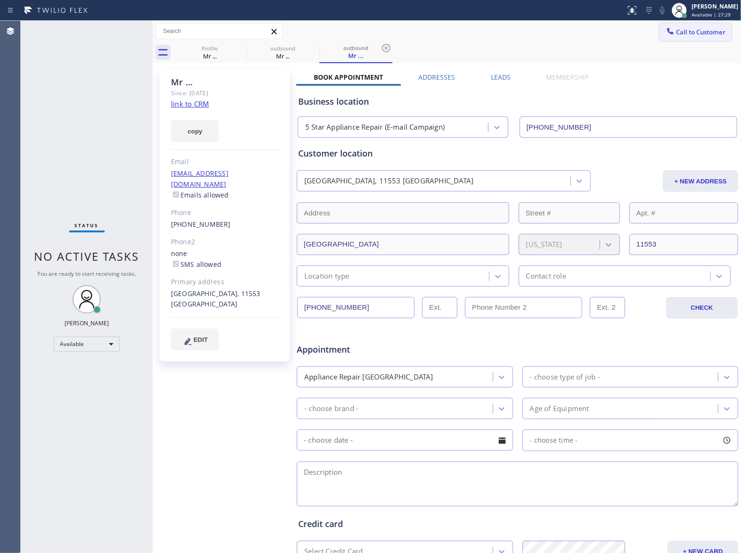
click at [713, 25] on button "Call to Customer" at bounding box center [696, 32] width 72 height 18
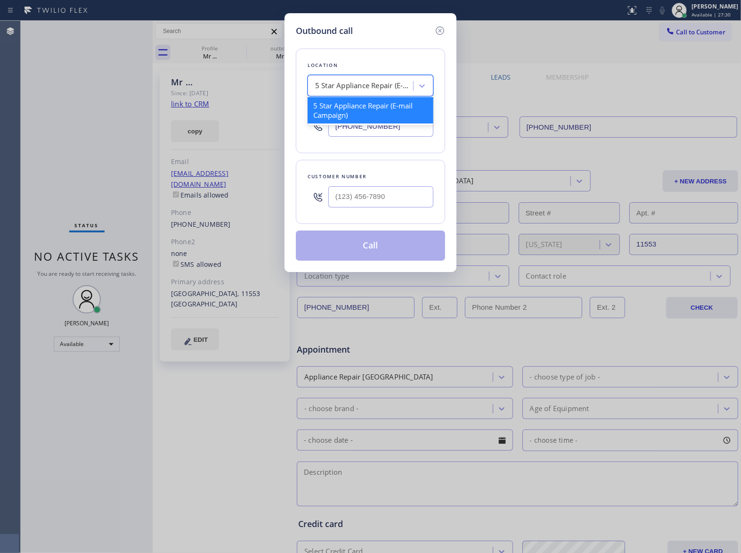
click at [376, 90] on div "5 Star Appliance Repair (E-mail Campaign)" at bounding box center [364, 86] width 99 height 11
type input "5 Star APpliance Re"
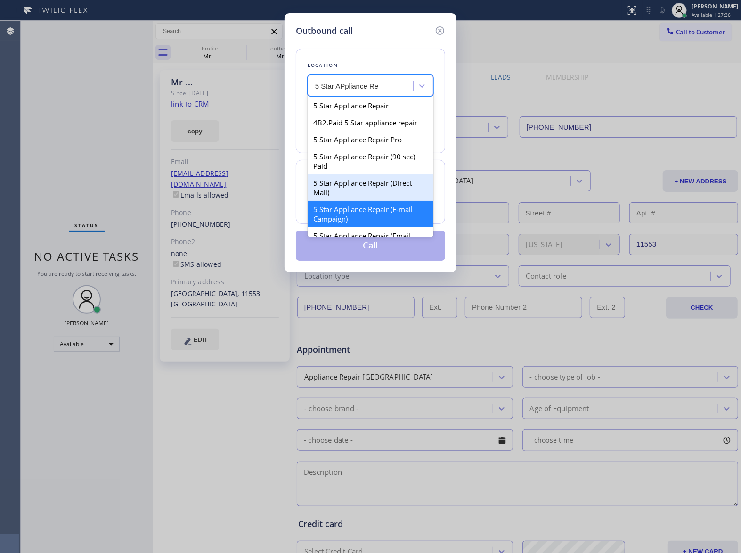
click at [369, 197] on div "5 Star Appliance Repair (Direct Mail)" at bounding box center [371, 187] width 126 height 26
type input "[PHONE_NUMBER]"
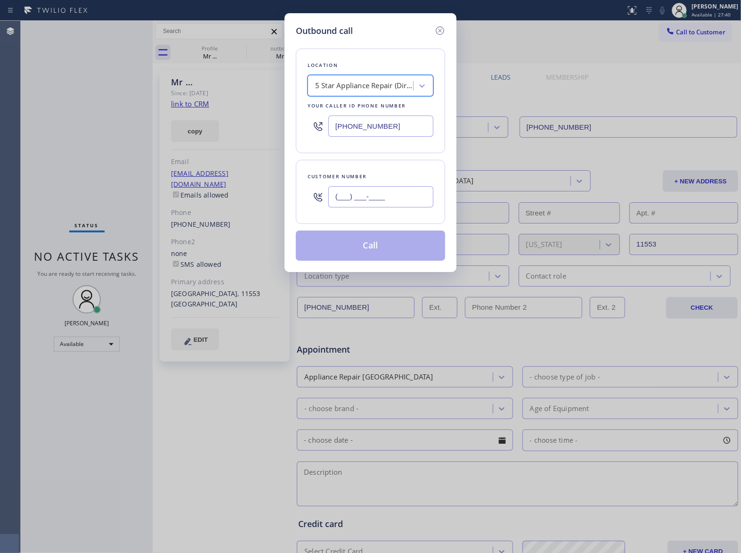
click at [381, 193] on input "(___) ___-____" at bounding box center [380, 196] width 105 height 21
paste input "631) 872-0603"
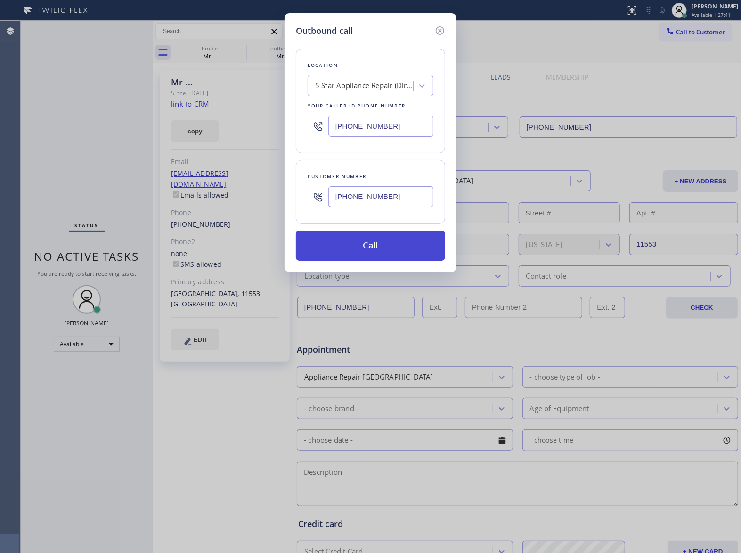
type input "[PHONE_NUMBER]"
click at [383, 249] on button "Call" at bounding box center [370, 245] width 149 height 30
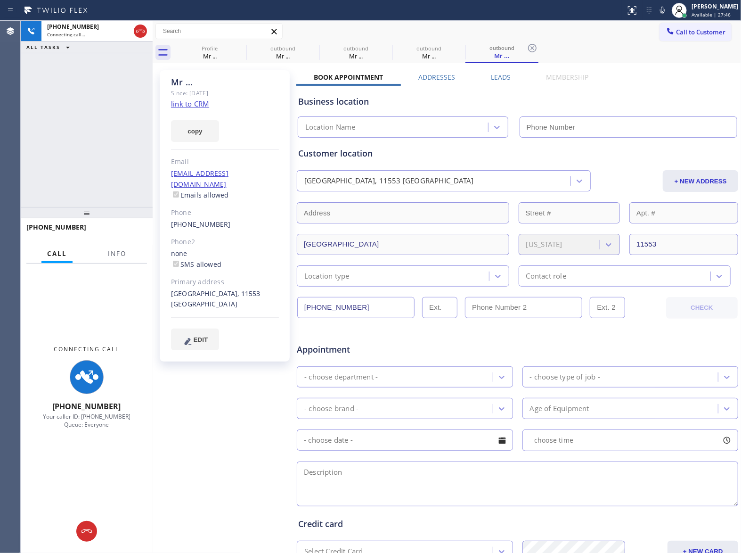
type input "[PHONE_NUMBER]"
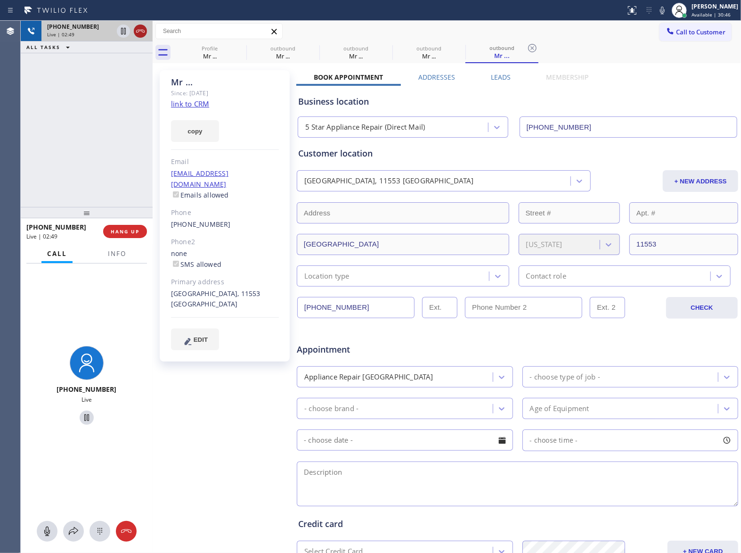
click at [142, 31] on icon at bounding box center [140, 31] width 8 height 3
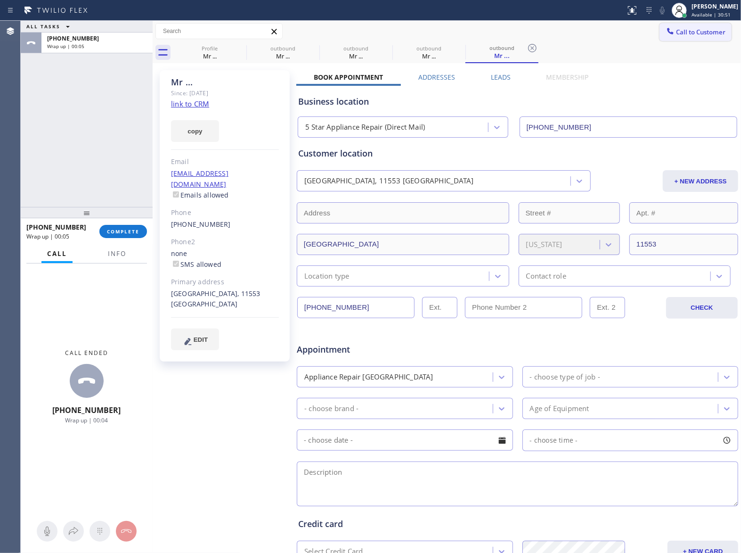
click at [666, 33] on icon at bounding box center [670, 30] width 9 height 9
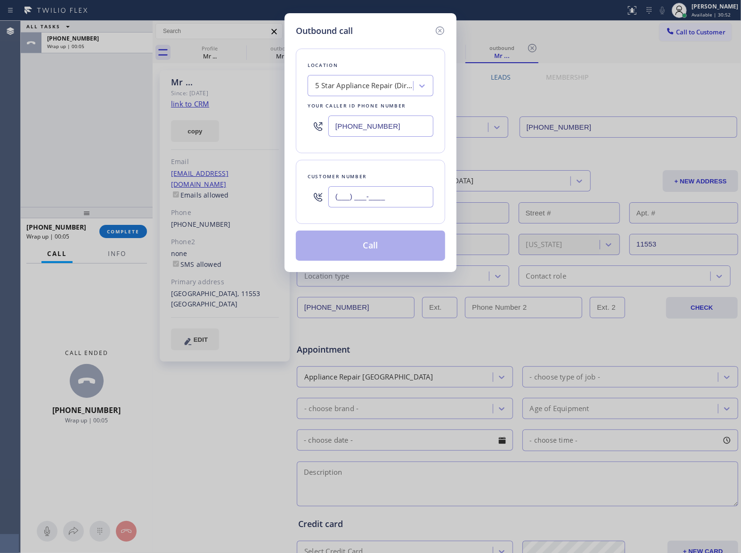
click at [386, 202] on input "(___) ___-____" at bounding box center [380, 196] width 105 height 21
paste input "909) 219-0927"
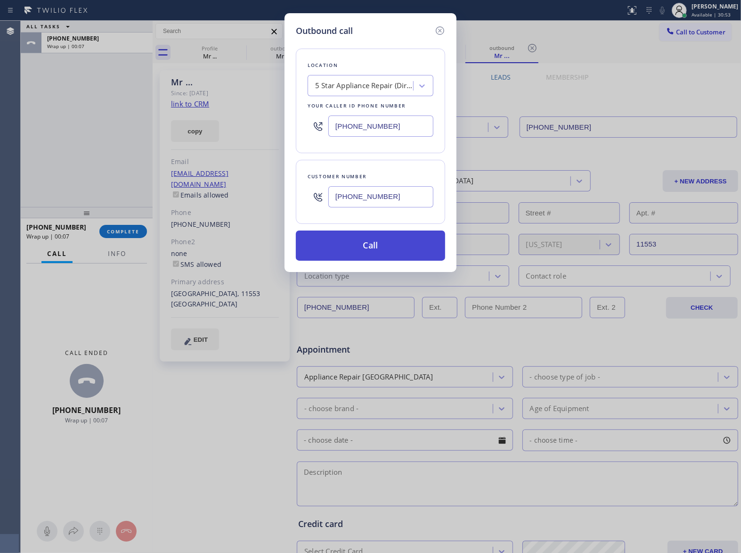
type input "[PHONE_NUMBER]"
click at [401, 249] on button "Call" at bounding box center [370, 245] width 149 height 30
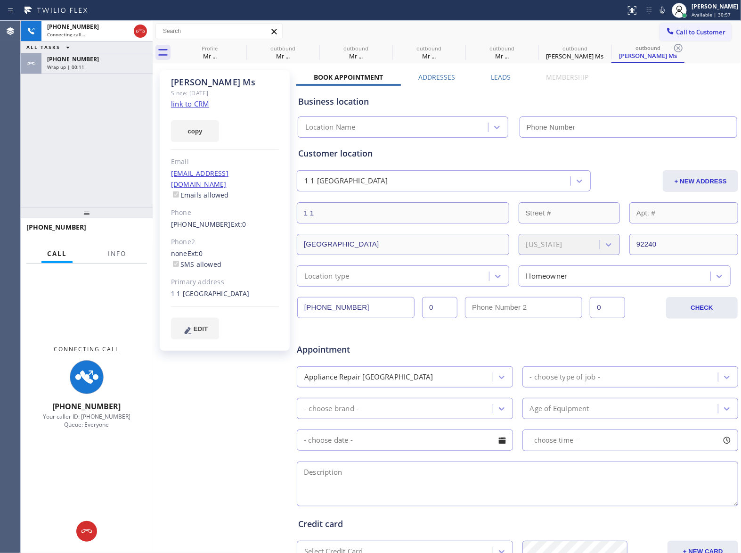
type input "[PHONE_NUMBER]"
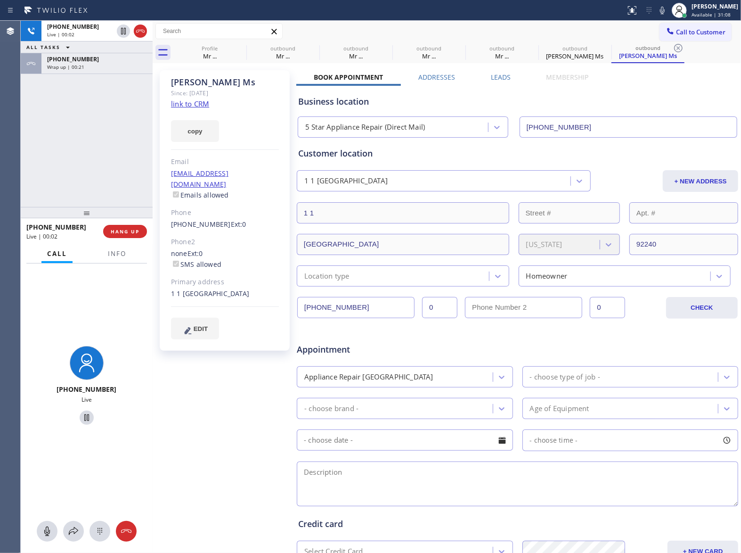
drag, startPoint x: 143, startPoint y: 25, endPoint x: 159, endPoint y: 33, distance: 17.7
click at [142, 25] on icon at bounding box center [140, 30] width 11 height 11
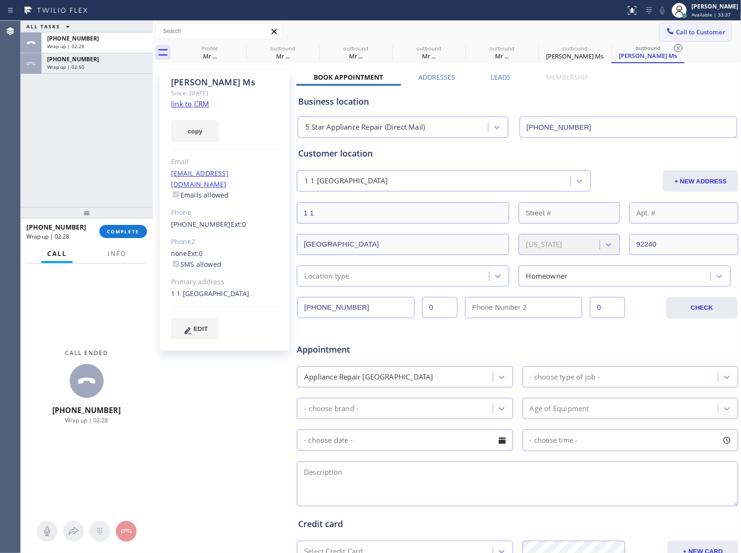
click at [688, 29] on span "Call to Customer" at bounding box center [700, 32] width 49 height 8
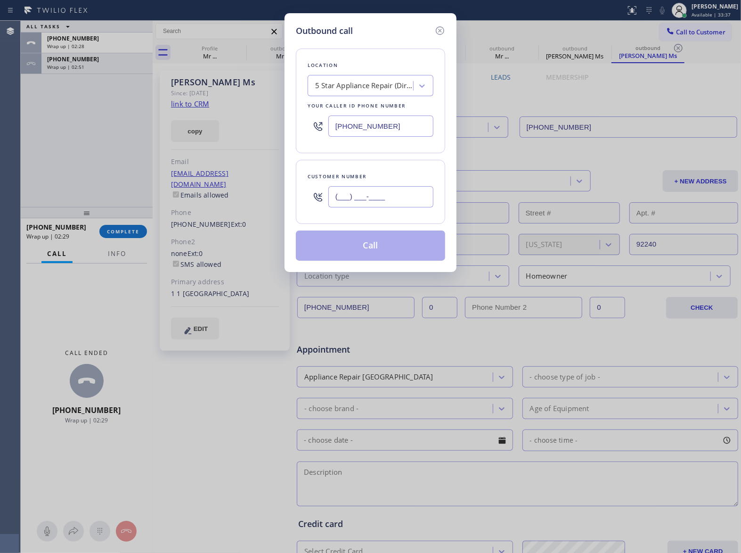
click at [402, 199] on input "(___) ___-____" at bounding box center [380, 196] width 105 height 21
paste input "818) 272-5938"
type input "[PHONE_NUMBER]"
click at [367, 130] on input "[PHONE_NUMBER]" at bounding box center [380, 125] width 105 height 21
paste input "10-0103"
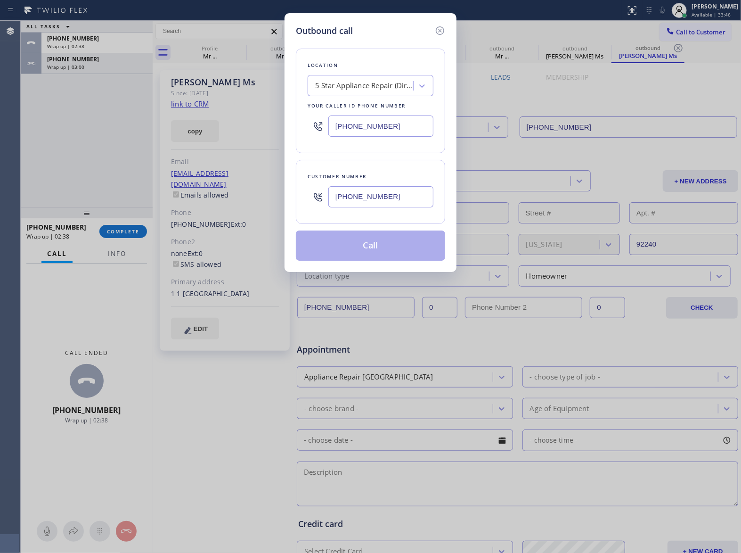
click at [402, 123] on input "[PHONE_NUMBER]" at bounding box center [380, 125] width 105 height 21
paste input "text"
click at [369, 124] on input "[PHONE_NUMBER]" at bounding box center [380, 125] width 105 height 21
paste input "text"
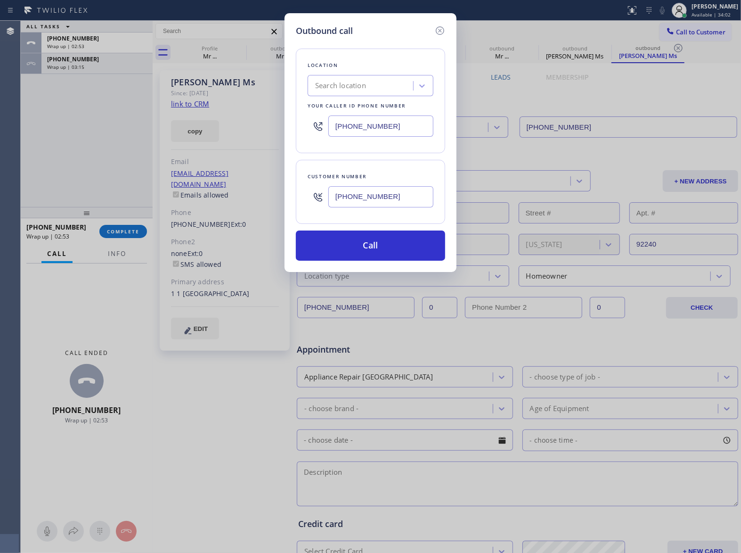
type input "[PHONE_NUMBER]"
drag, startPoint x: 117, startPoint y: 128, endPoint x: 138, endPoint y: 128, distance: 21.2
click at [117, 128] on div "Outbound call Location 5 Star Appliance Repair (Direct Mail) Your caller id pho…" at bounding box center [370, 276] width 741 height 553
click at [440, 31] on icon at bounding box center [440, 30] width 8 height 8
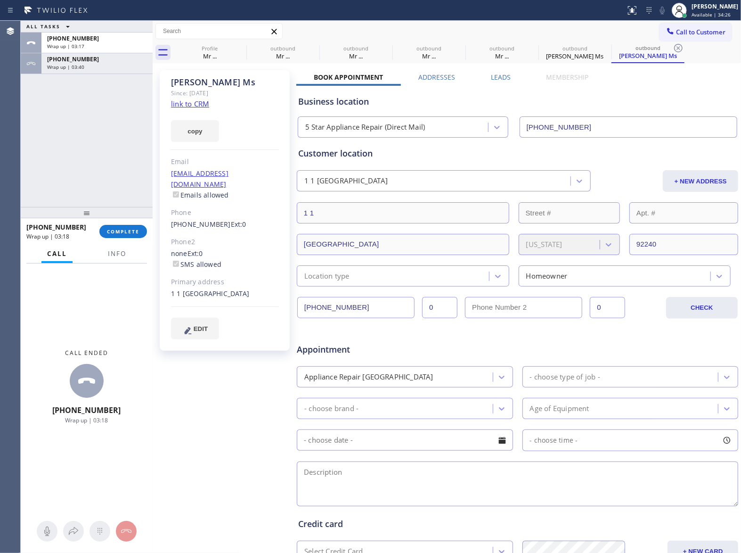
click at [123, 218] on div at bounding box center [87, 212] width 132 height 11
click at [123, 226] on button "COMPLETE" at bounding box center [123, 231] width 48 height 13
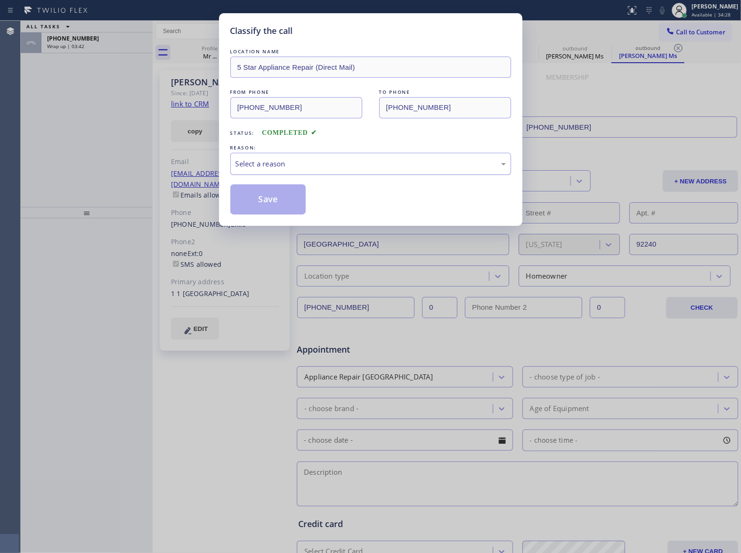
click at [303, 163] on div "Select a reason" at bounding box center [371, 163] width 270 height 11
click at [276, 197] on button "Save" at bounding box center [268, 199] width 76 height 30
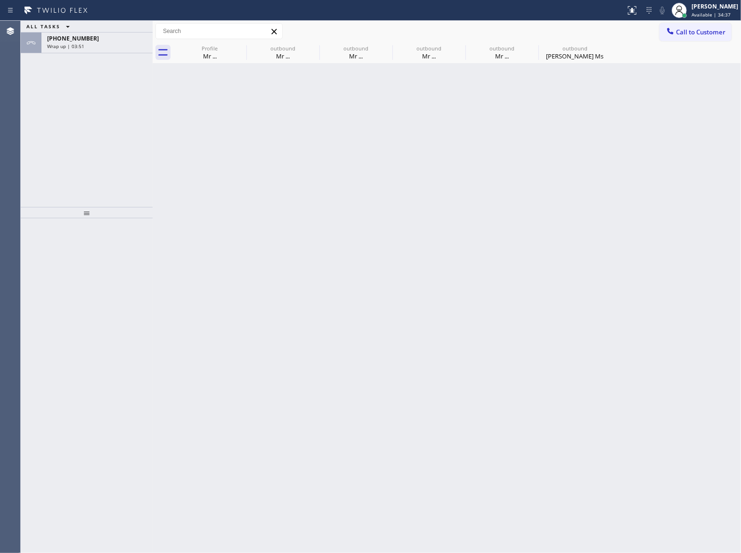
click at [91, 48] on div "Wrap up | 03:51" at bounding box center [97, 46] width 100 height 7
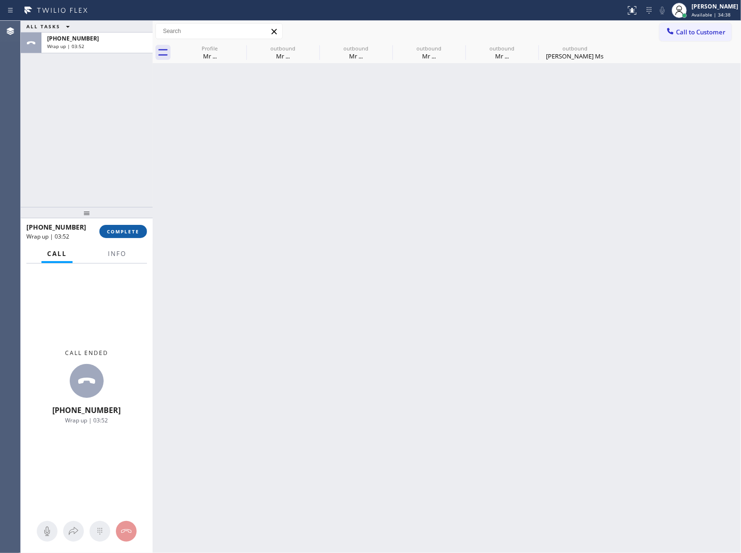
click at [127, 232] on span "COMPLETE" at bounding box center [123, 231] width 33 height 7
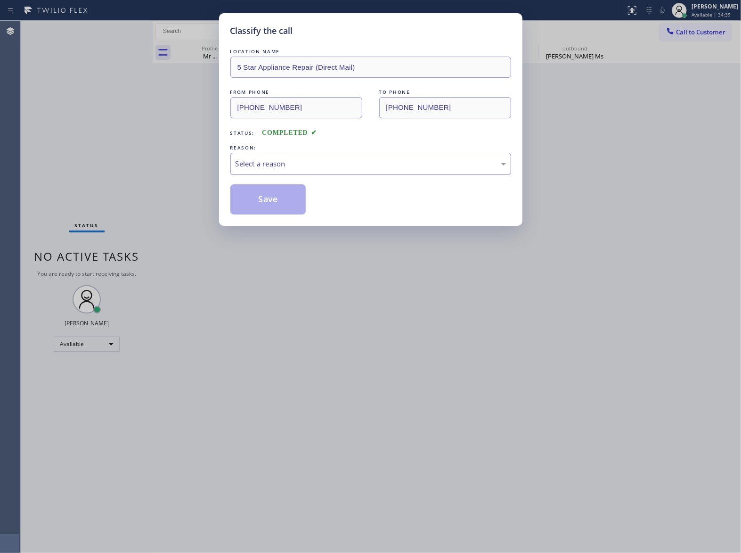
click at [296, 166] on div "Select a reason" at bounding box center [371, 163] width 270 height 11
drag, startPoint x: 281, startPoint y: 200, endPoint x: 582, endPoint y: 4, distance: 359.3
click at [291, 197] on button "Save" at bounding box center [268, 199] width 76 height 30
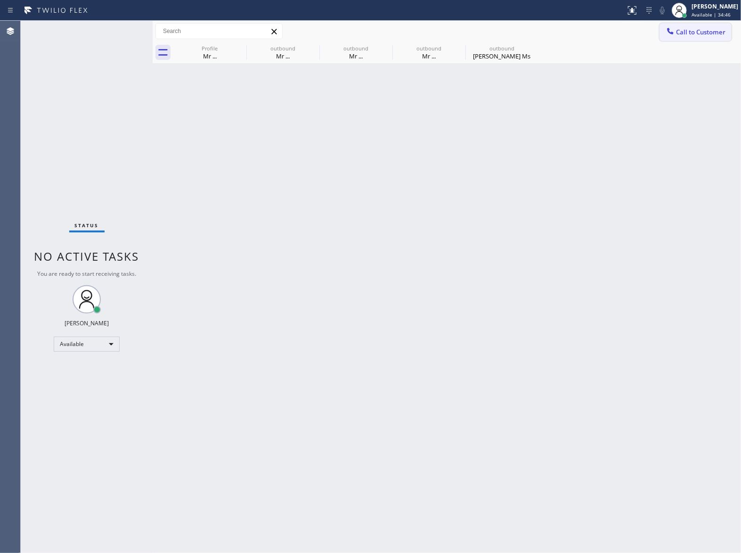
click at [696, 38] on button "Call to Customer" at bounding box center [696, 32] width 72 height 18
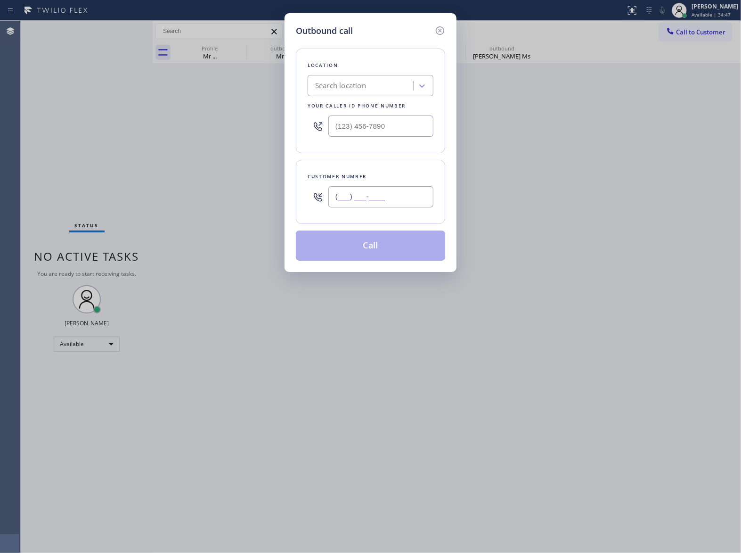
click at [381, 197] on input "(___) ___-____" at bounding box center [380, 196] width 105 height 21
paste input "818) 272-5938"
type input "[PHONE_NUMBER]"
click at [376, 136] on input "(___) ___-____" at bounding box center [380, 125] width 105 height 21
paste input "323) 310-0103"
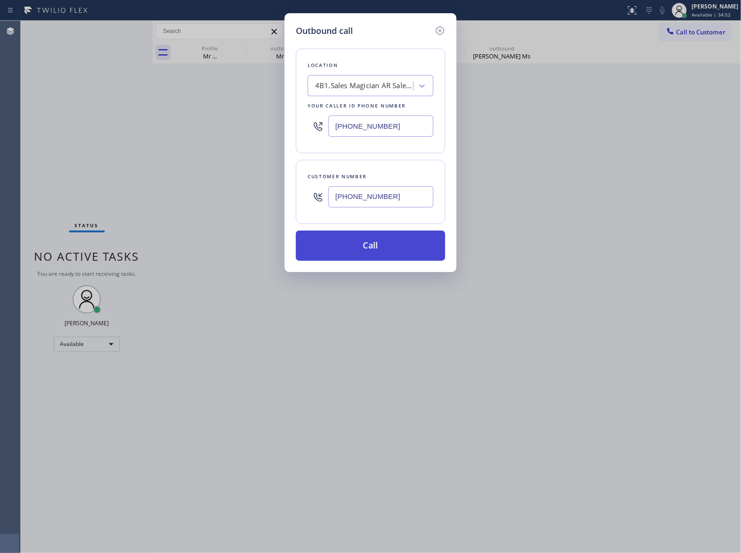
type input "[PHONE_NUMBER]"
click at [406, 245] on button "Call" at bounding box center [370, 245] width 149 height 30
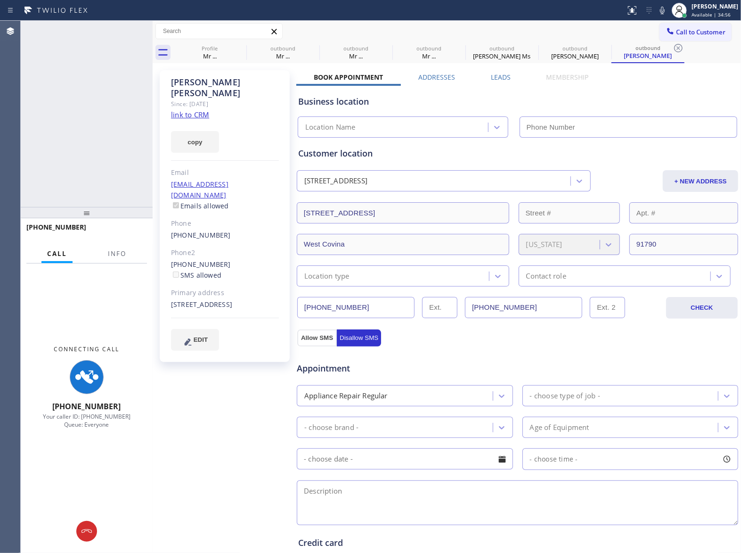
type input "[PHONE_NUMBER]"
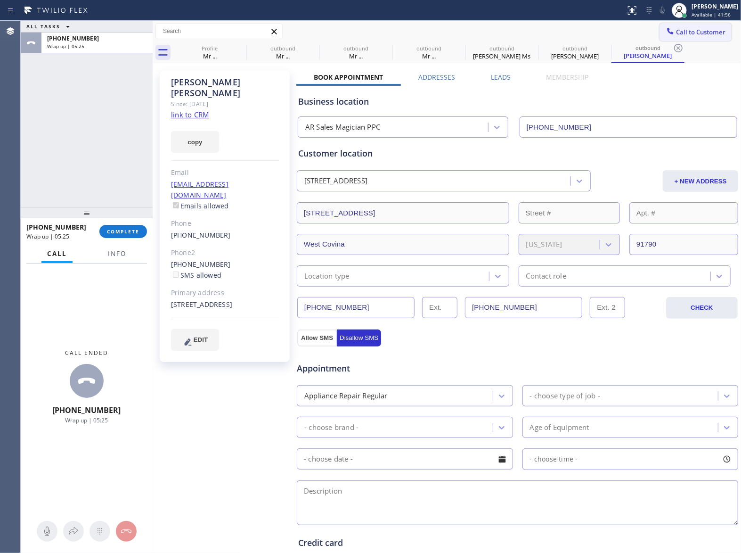
click at [705, 29] on span "Call to Customer" at bounding box center [700, 32] width 49 height 8
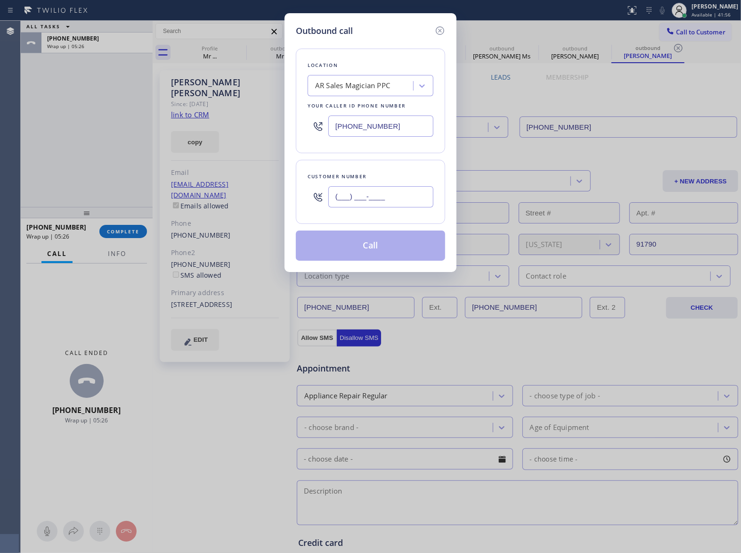
drag, startPoint x: 373, startPoint y: 205, endPoint x: 370, endPoint y: 150, distance: 54.7
click at [373, 204] on input "(___) ___-____" at bounding box center [380, 196] width 105 height 21
paste input "631) 872-0603"
type input "[PHONE_NUMBER]"
click at [340, 85] on div "AR Sales Magician PPC" at bounding box center [352, 86] width 75 height 11
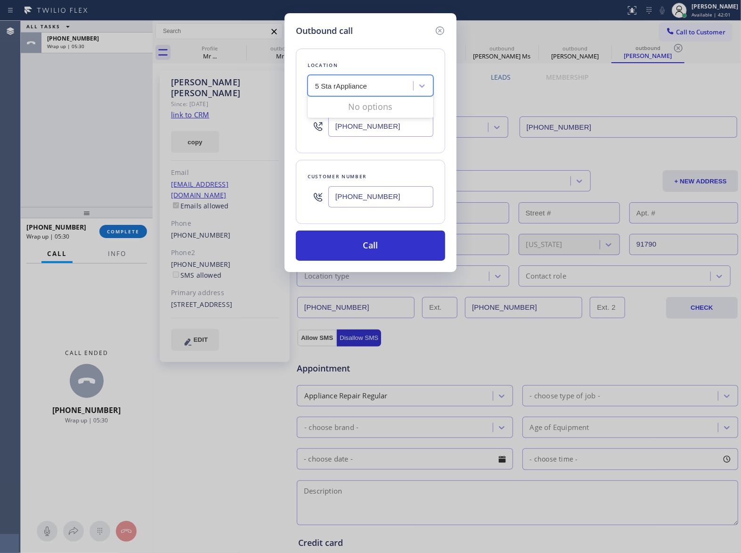
drag, startPoint x: 331, startPoint y: 84, endPoint x: 485, endPoint y: 83, distance: 154.6
click at [485, 83] on div "Outbound call Location option 5 Star Appliance Repair (Direct Mail), selected. …" at bounding box center [370, 276] width 741 height 553
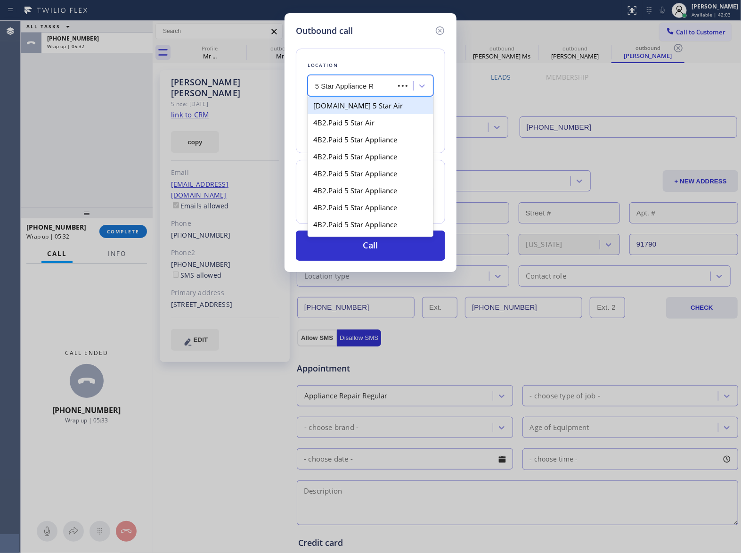
type input "5 Star Appliance Re"
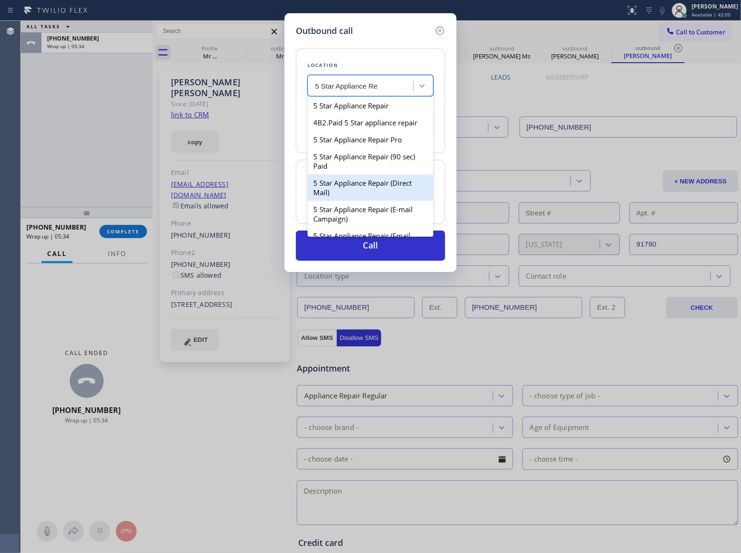
click at [398, 201] on div "5 Star Appliance Repair (Direct Mail)" at bounding box center [371, 187] width 126 height 26
type input "[PHONE_NUMBER]"
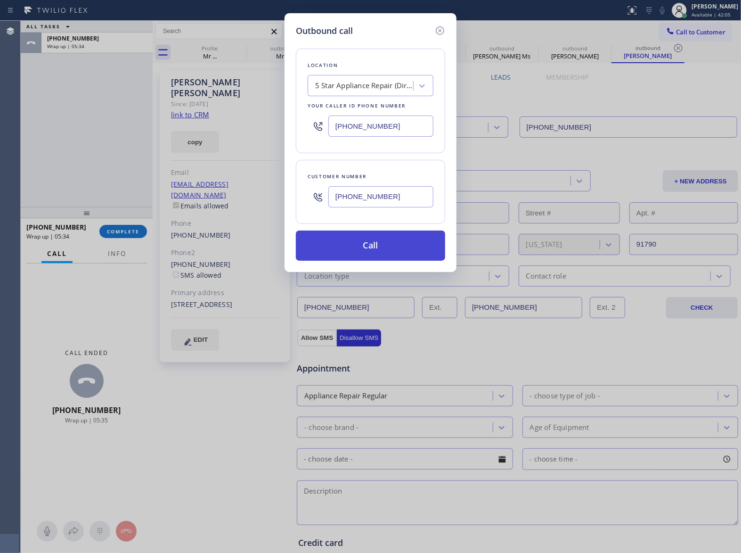
click at [379, 242] on button "Call" at bounding box center [370, 245] width 149 height 30
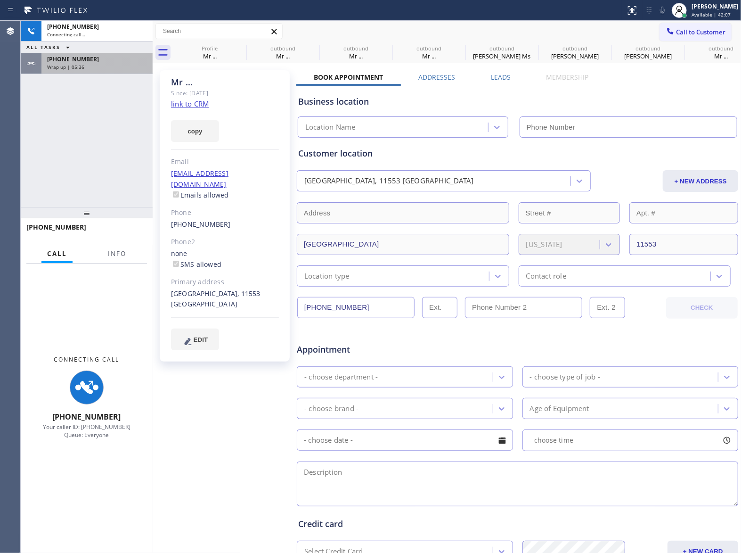
click at [89, 64] on div "Wrap up | 05:36" at bounding box center [97, 67] width 100 height 7
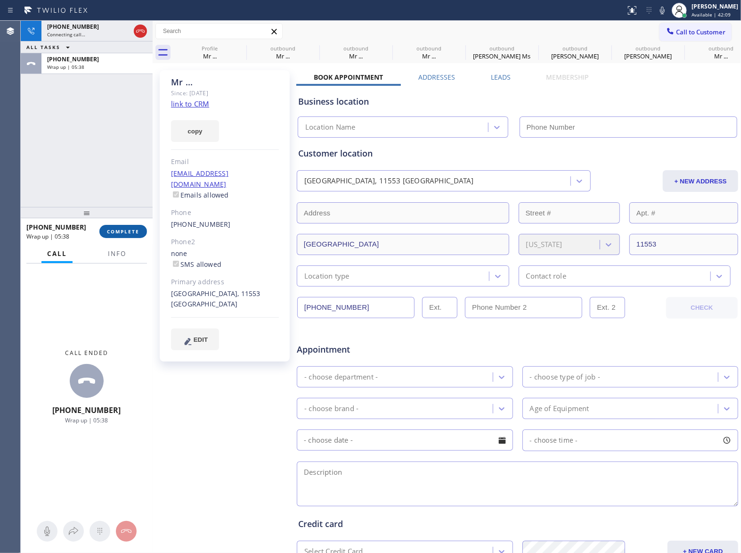
click at [123, 231] on span "COMPLETE" at bounding box center [123, 231] width 33 height 7
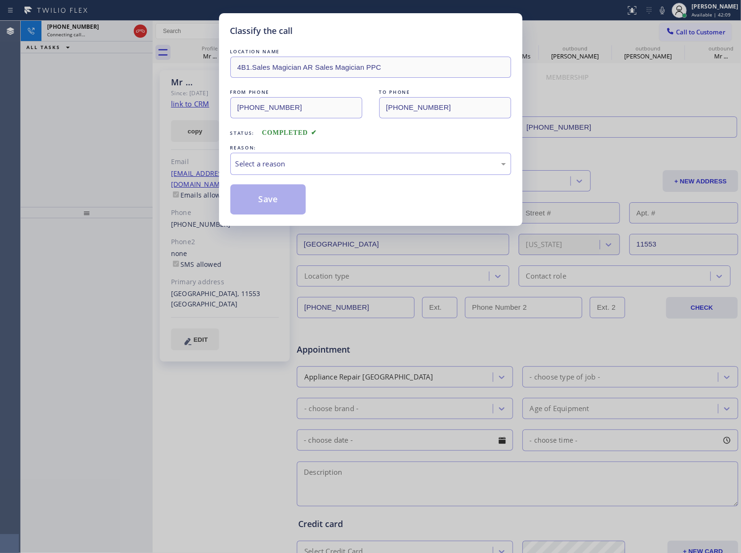
type input "[PHONE_NUMBER]"
click at [72, 167] on div "Classify the call LOCATION NAME 4B1.Sales Magician AR Sales Magician PPC FROM P…" at bounding box center [370, 276] width 741 height 553
click at [283, 162] on div "Select a reason" at bounding box center [371, 163] width 270 height 11
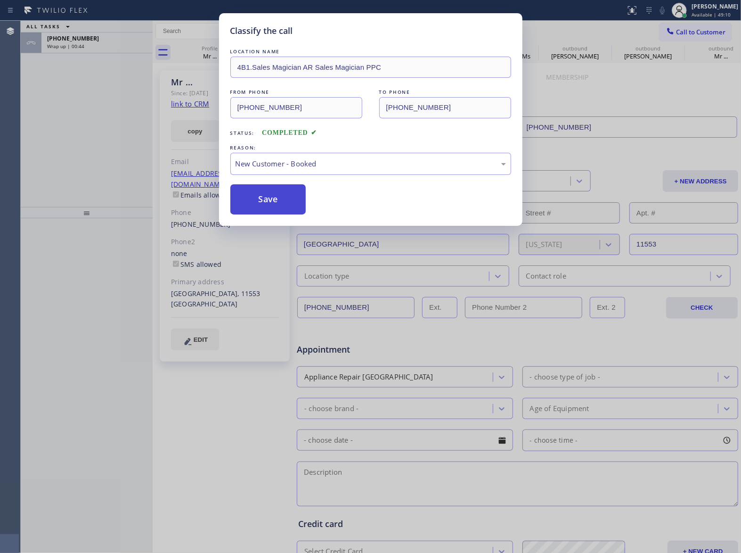
click at [283, 199] on button "Save" at bounding box center [268, 199] width 76 height 30
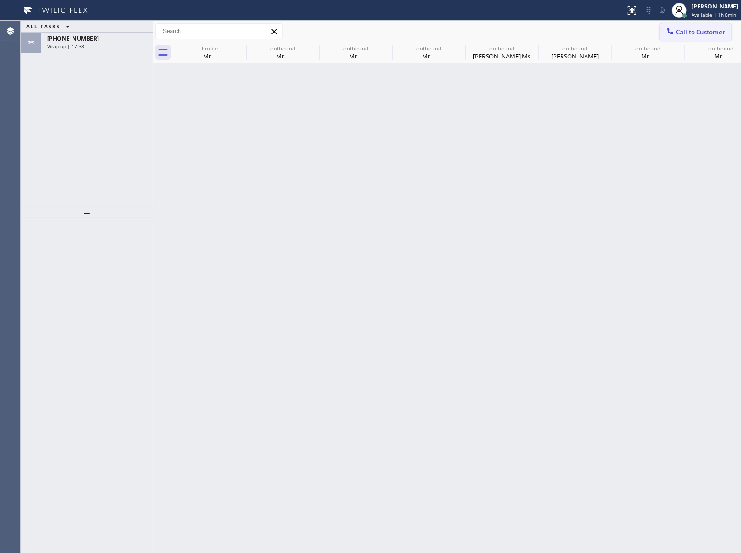
click at [704, 27] on button "Call to Customer" at bounding box center [696, 32] width 72 height 18
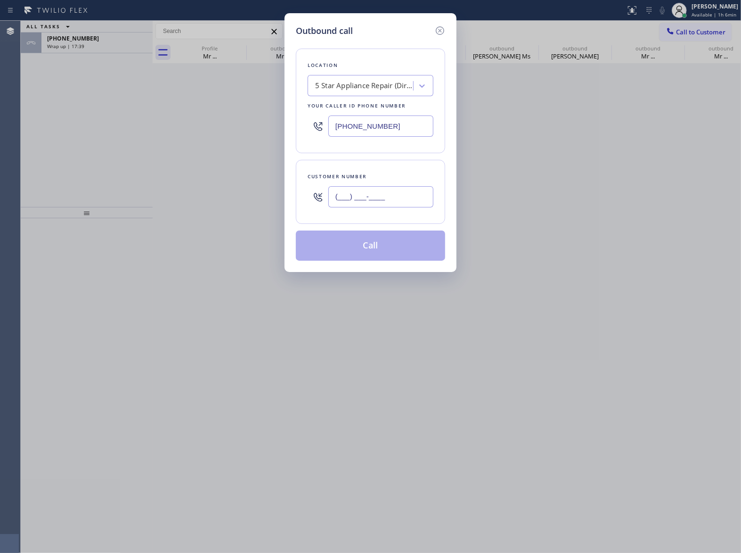
drag, startPoint x: 341, startPoint y: 195, endPoint x: 353, endPoint y: 195, distance: 12.3
click at [342, 197] on input "(___) ___-____" at bounding box center [380, 196] width 105 height 21
paste input "909) 219-0927"
type input "[PHONE_NUMBER]"
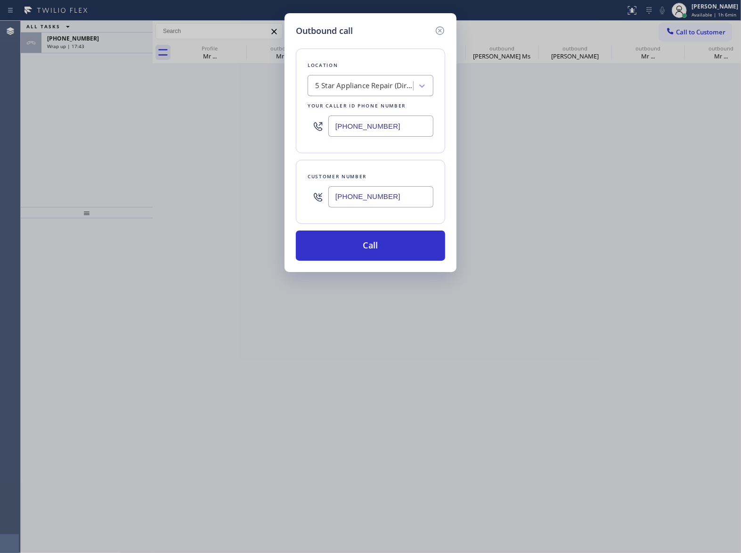
drag, startPoint x: 374, startPoint y: 121, endPoint x: 385, endPoint y: 149, distance: 30.7
click at [371, 123] on input "[PHONE_NUMBER]" at bounding box center [380, 125] width 105 height 21
paste input "760) 462-255"
type input "[PHONE_NUMBER]"
click at [393, 247] on button "Call" at bounding box center [370, 245] width 149 height 30
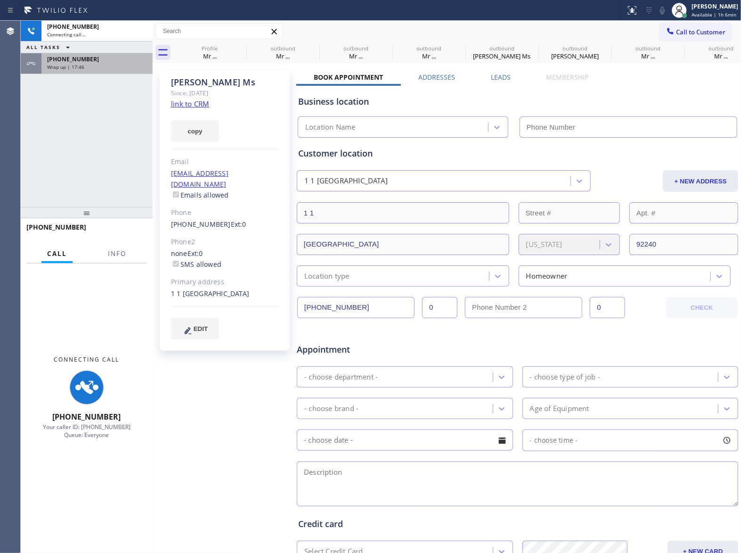
click at [87, 66] on div "Wrap up | 17:46" at bounding box center [97, 67] width 100 height 7
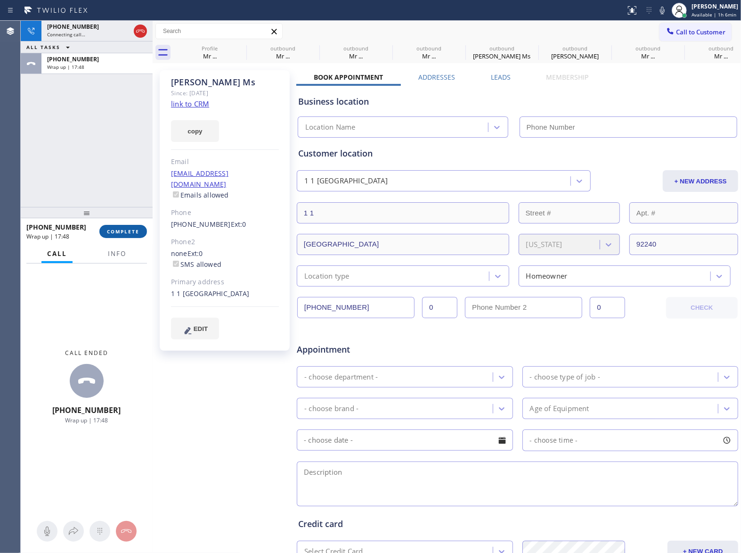
click at [127, 230] on span "COMPLETE" at bounding box center [123, 231] width 33 height 7
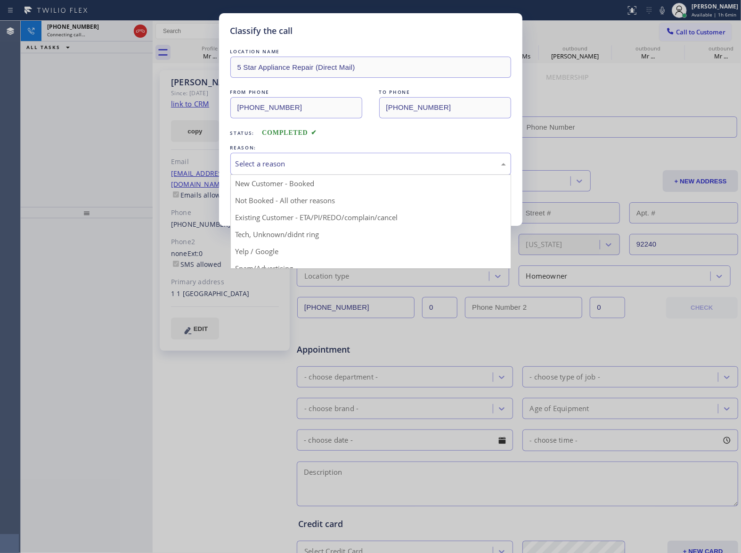
click at [287, 166] on div "Select a reason" at bounding box center [371, 163] width 270 height 11
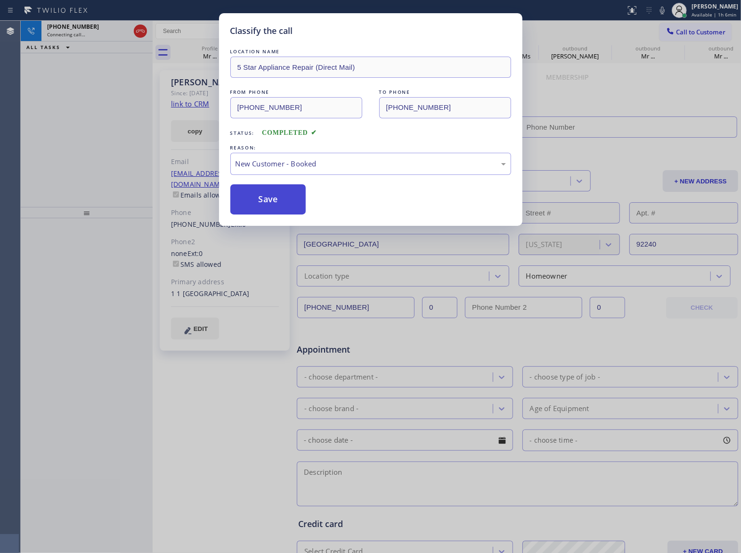
click at [273, 200] on button "Save" at bounding box center [268, 199] width 76 height 30
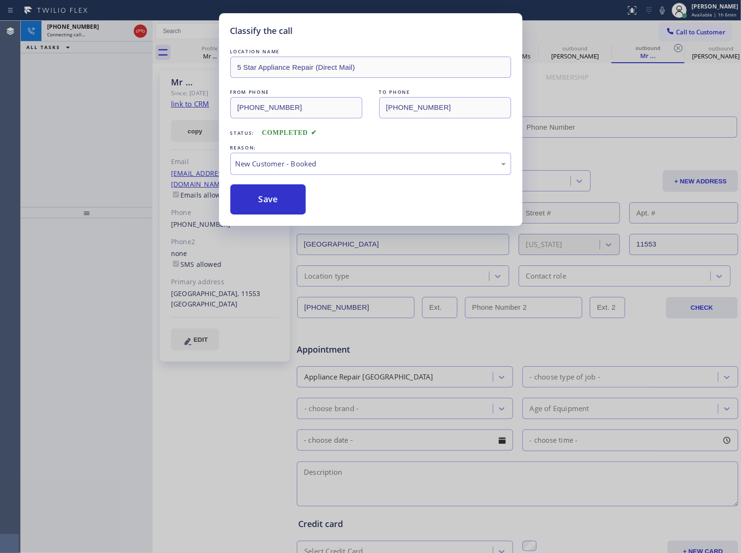
type input "[PHONE_NUMBER]"
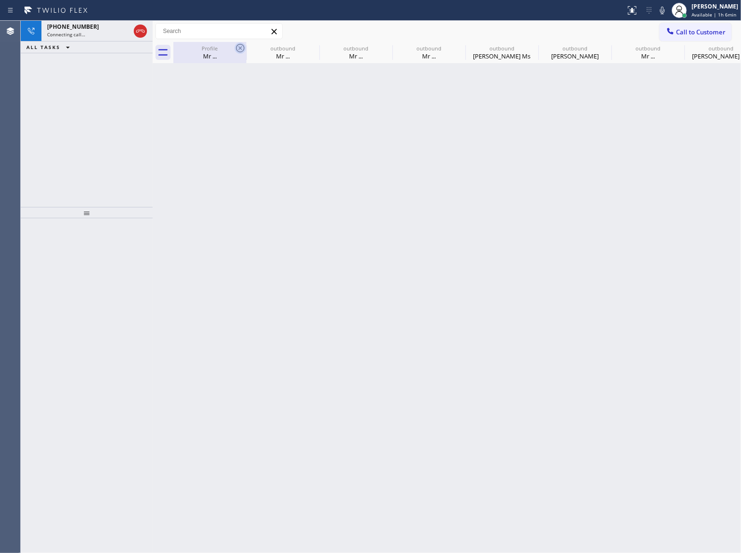
click at [239, 44] on icon at bounding box center [240, 48] width 8 height 8
click at [0, 0] on icon at bounding box center [0, 0] width 0 height 0
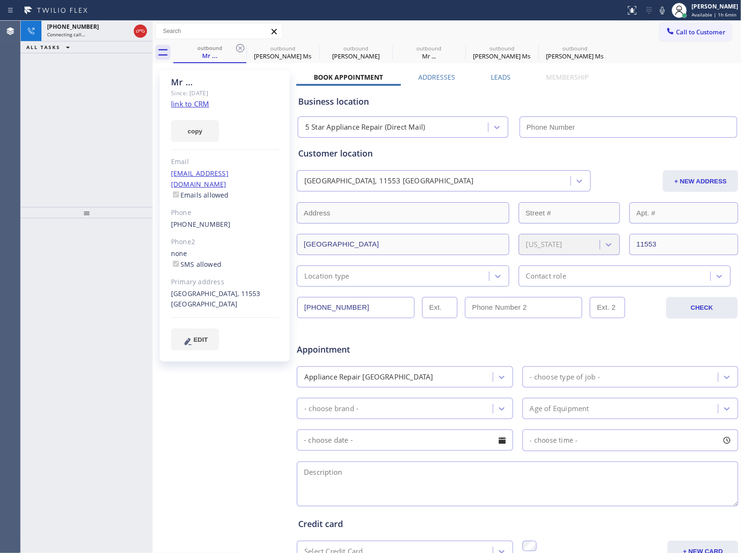
click at [239, 44] on icon at bounding box center [240, 48] width 8 height 8
click at [0, 0] on icon at bounding box center [0, 0] width 0 height 0
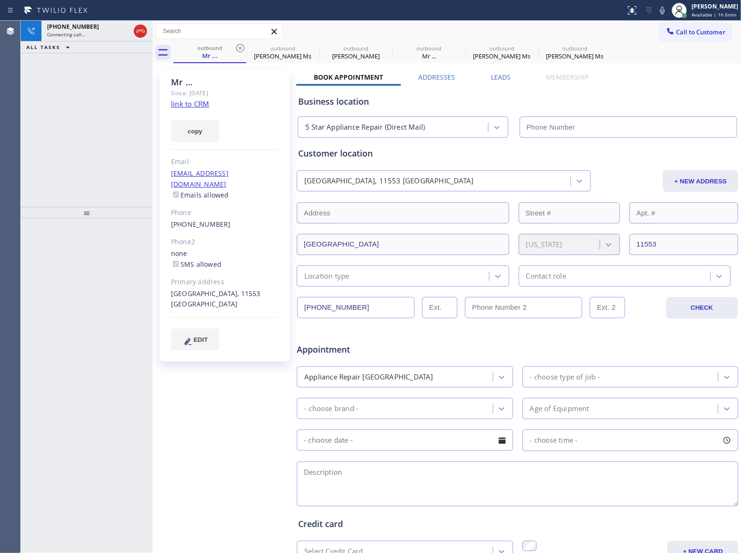
click at [0, 0] on icon at bounding box center [0, 0] width 0 height 0
click at [238, 46] on div "outbound Mr ... outbound [PERSON_NAME] Ms outbound [PERSON_NAME] outbound Mr ..…" at bounding box center [457, 52] width 568 height 21
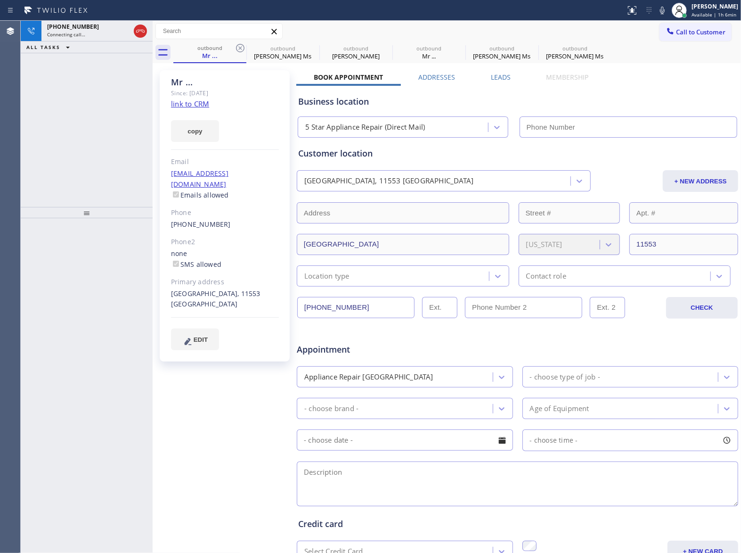
click at [238, 46] on div "outbound Mr ... outbound [PERSON_NAME] Ms outbound [PERSON_NAME] outbound Mr ..…" at bounding box center [457, 52] width 568 height 21
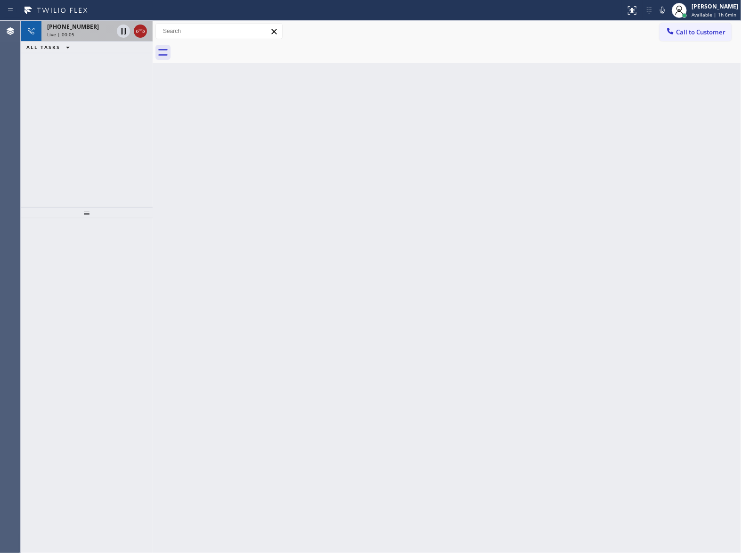
click at [139, 29] on icon at bounding box center [140, 30] width 11 height 11
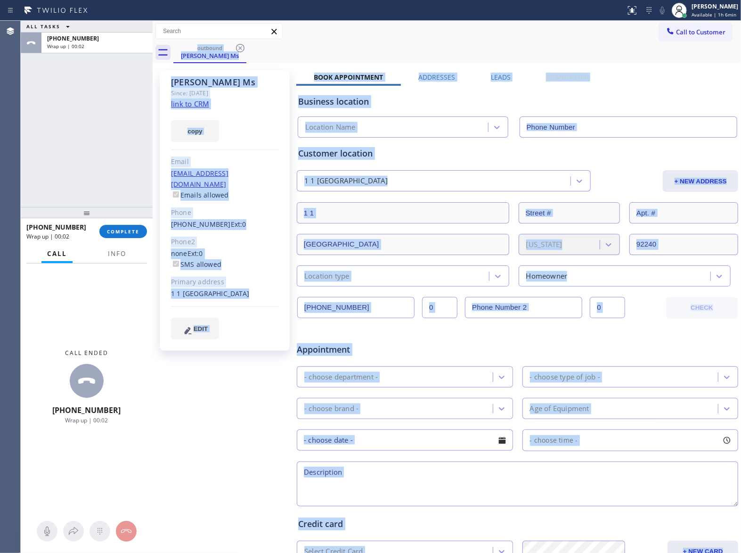
type input "[PHONE_NUMBER]"
click at [115, 236] on button "COMPLETE" at bounding box center [123, 231] width 48 height 13
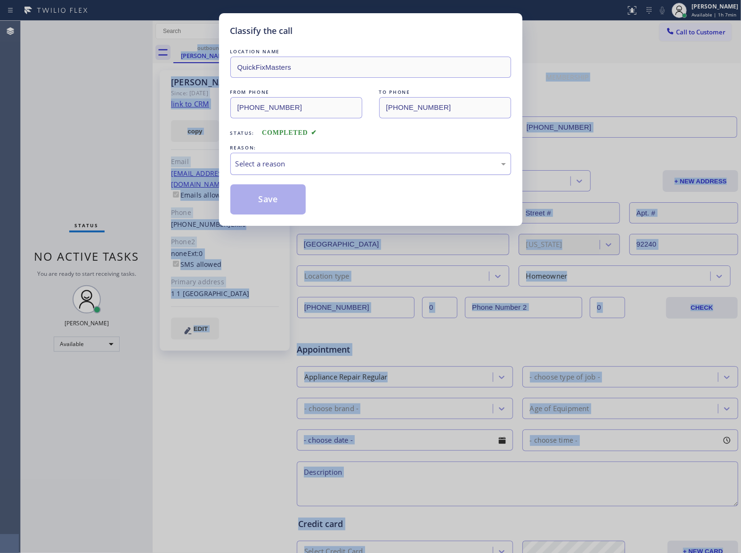
click at [300, 171] on div "Select a reason" at bounding box center [370, 164] width 281 height 22
click at [276, 203] on button "Save" at bounding box center [268, 199] width 76 height 30
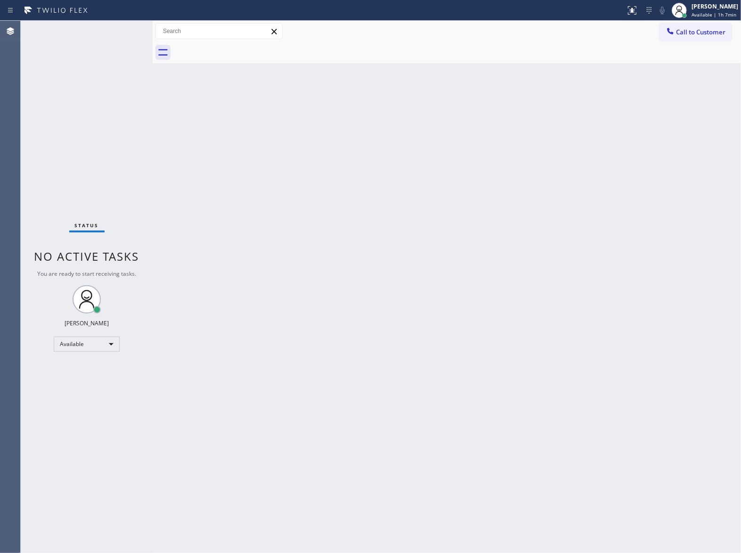
click at [102, 157] on div "Status No active tasks You are ready to start receiving tasks. [PERSON_NAME] Av…" at bounding box center [87, 287] width 132 height 532
click at [38, 110] on div "Status No active tasks You are ready to start receiving tasks. [PERSON_NAME] Av…" at bounding box center [87, 287] width 132 height 532
click at [698, 10] on div "[PERSON_NAME]" at bounding box center [715, 6] width 48 height 8
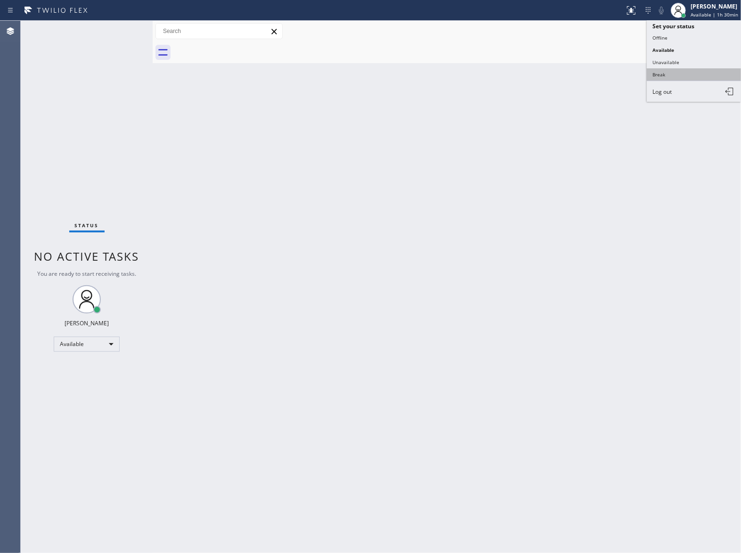
click at [687, 68] on button "Break" at bounding box center [694, 74] width 94 height 12
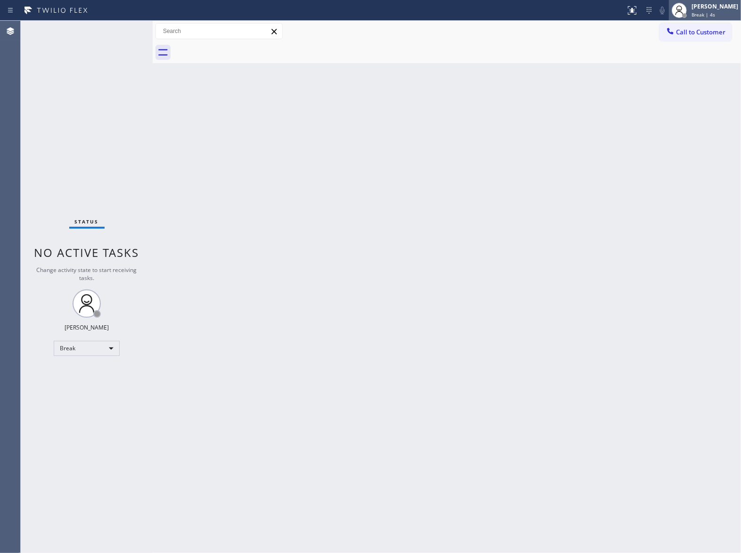
drag, startPoint x: 660, startPoint y: 141, endPoint x: 673, endPoint y: 19, distance: 123.2
click at [660, 112] on div "Back to Dashboard Change Sender ID Customers Technicians Select a contact Outbo…" at bounding box center [447, 287] width 589 height 532
